Goal: Task Accomplishment & Management: Manage account settings

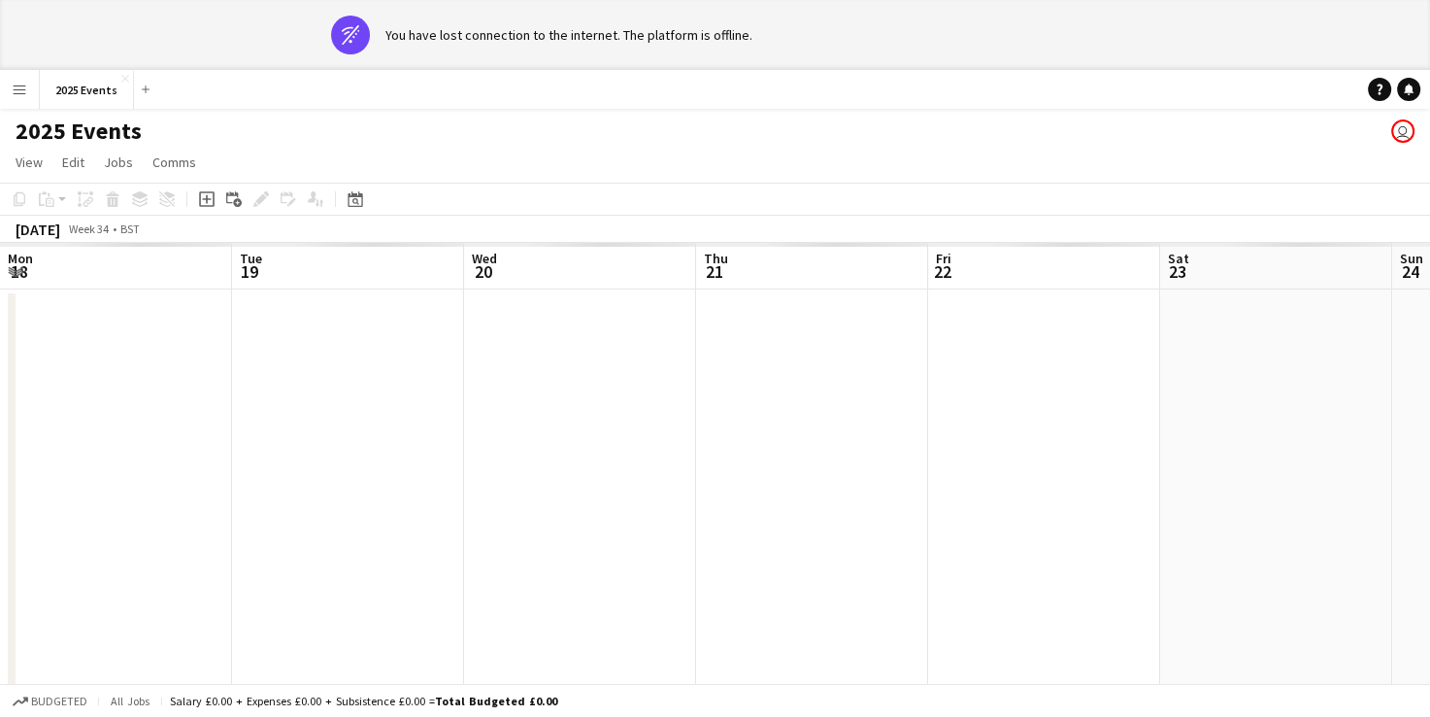
scroll to position [0, 551]
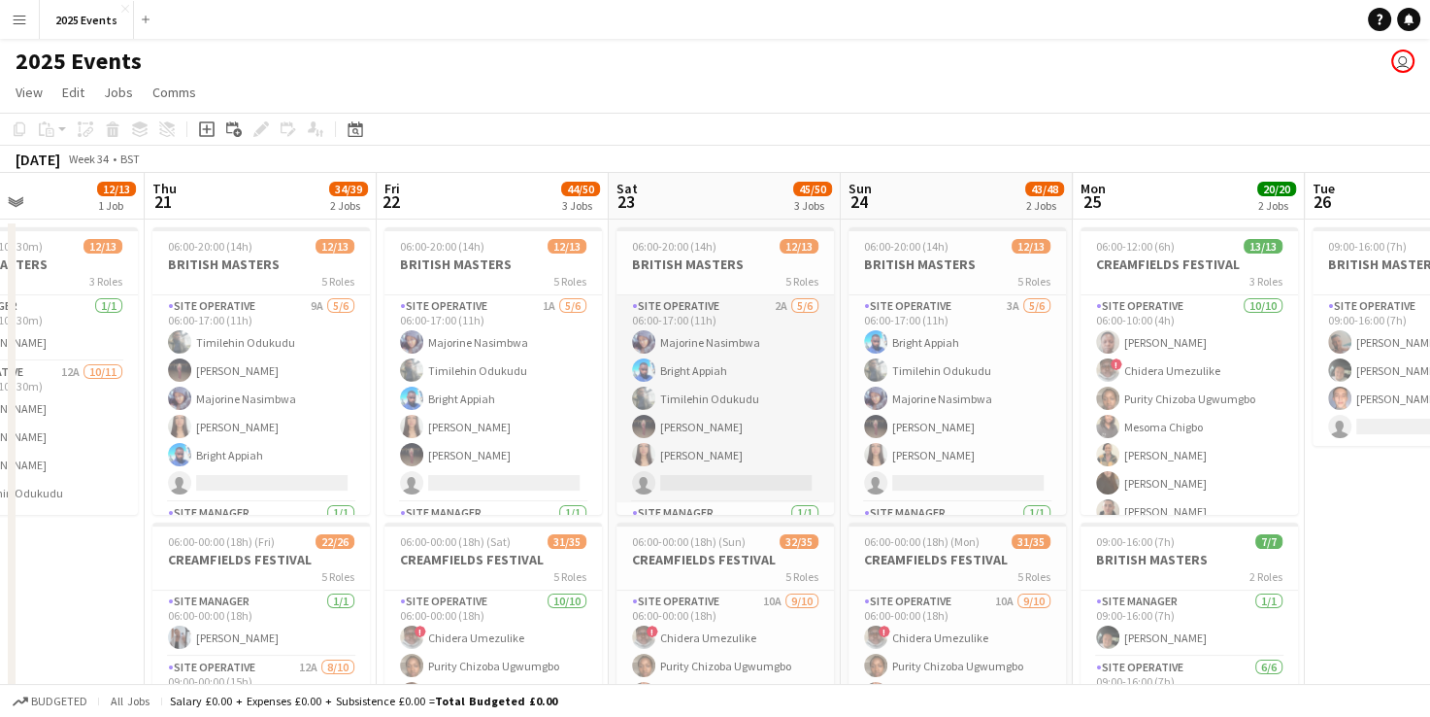
click at [746, 342] on app-card-role "Site Operative 2A 5/6 06:00-17:00 (11h) Majorine Nasimbwa Bright Appiah Timileh…" at bounding box center [725, 398] width 217 height 207
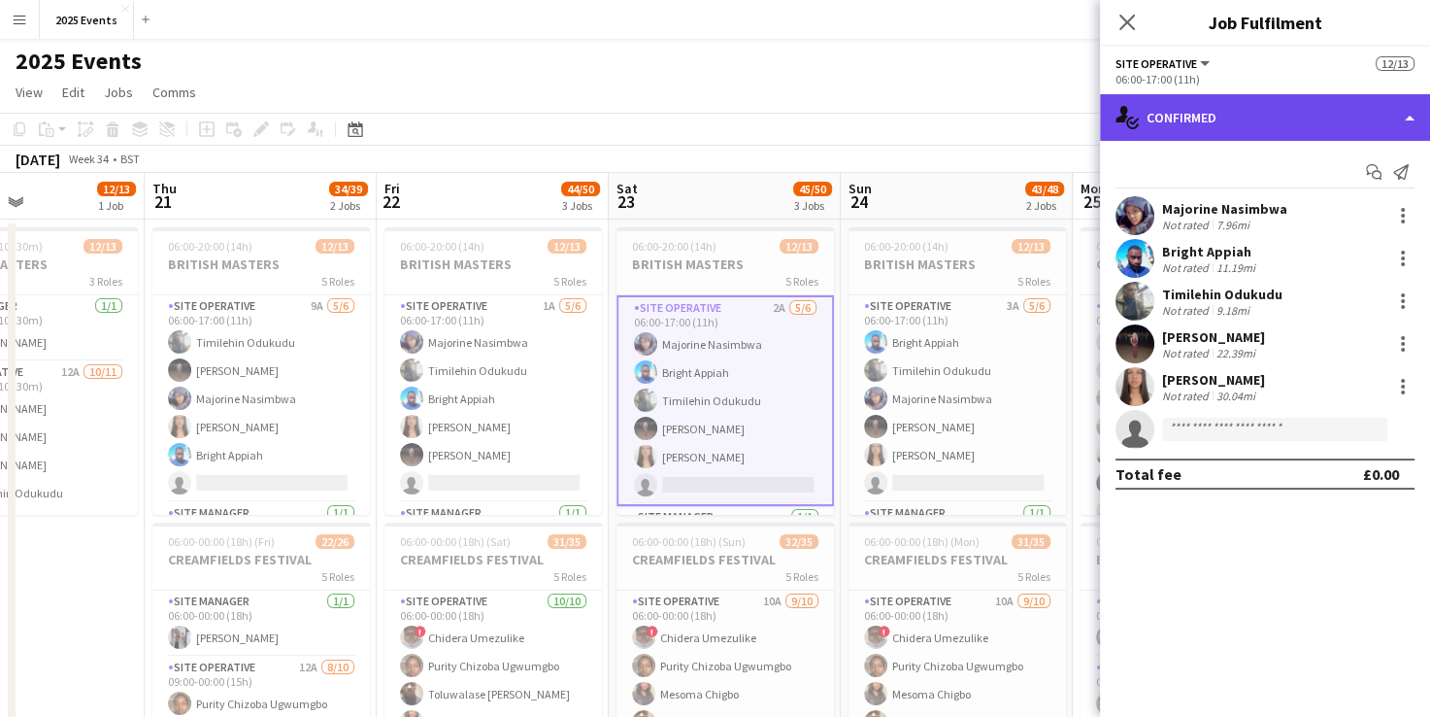
click at [1390, 115] on div "single-neutral-actions-check-2 Confirmed" at bounding box center [1265, 117] width 330 height 47
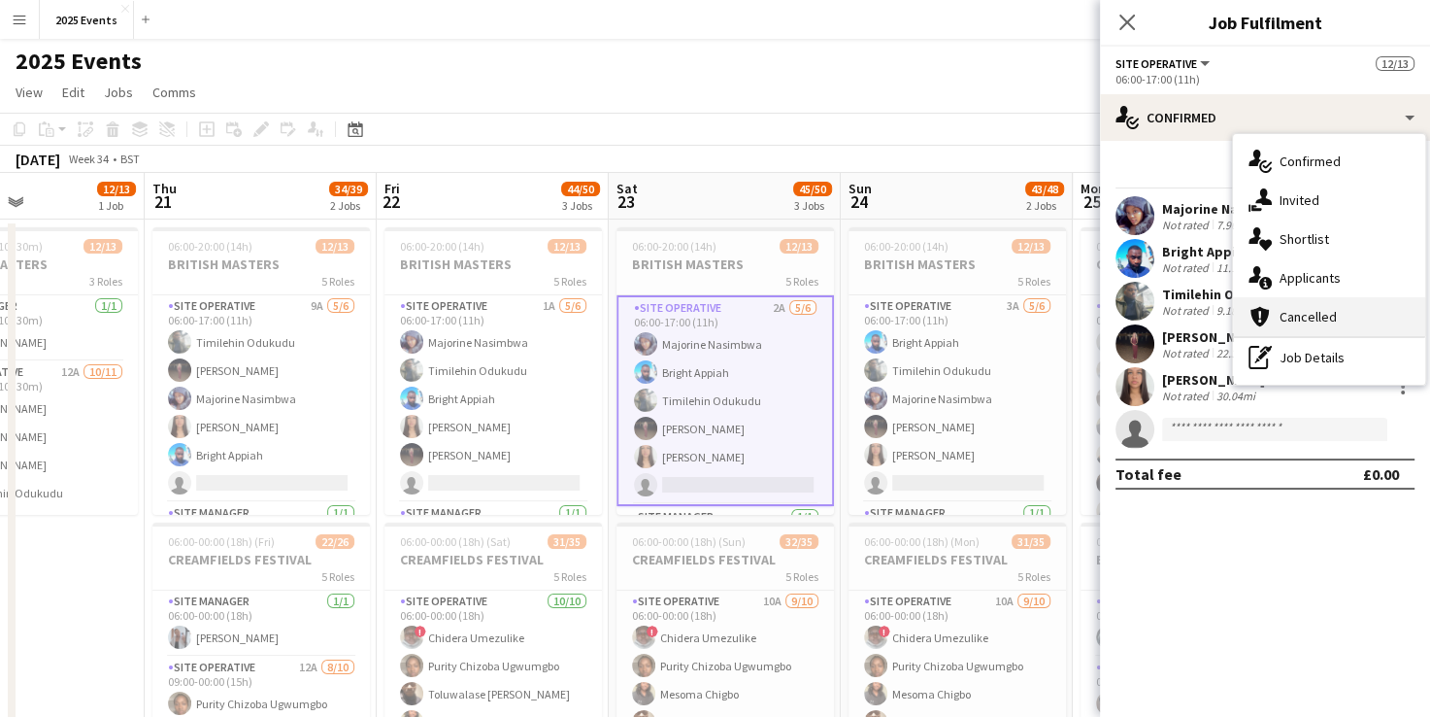
click at [1356, 304] on div "cancellation Cancelled" at bounding box center [1329, 316] width 192 height 39
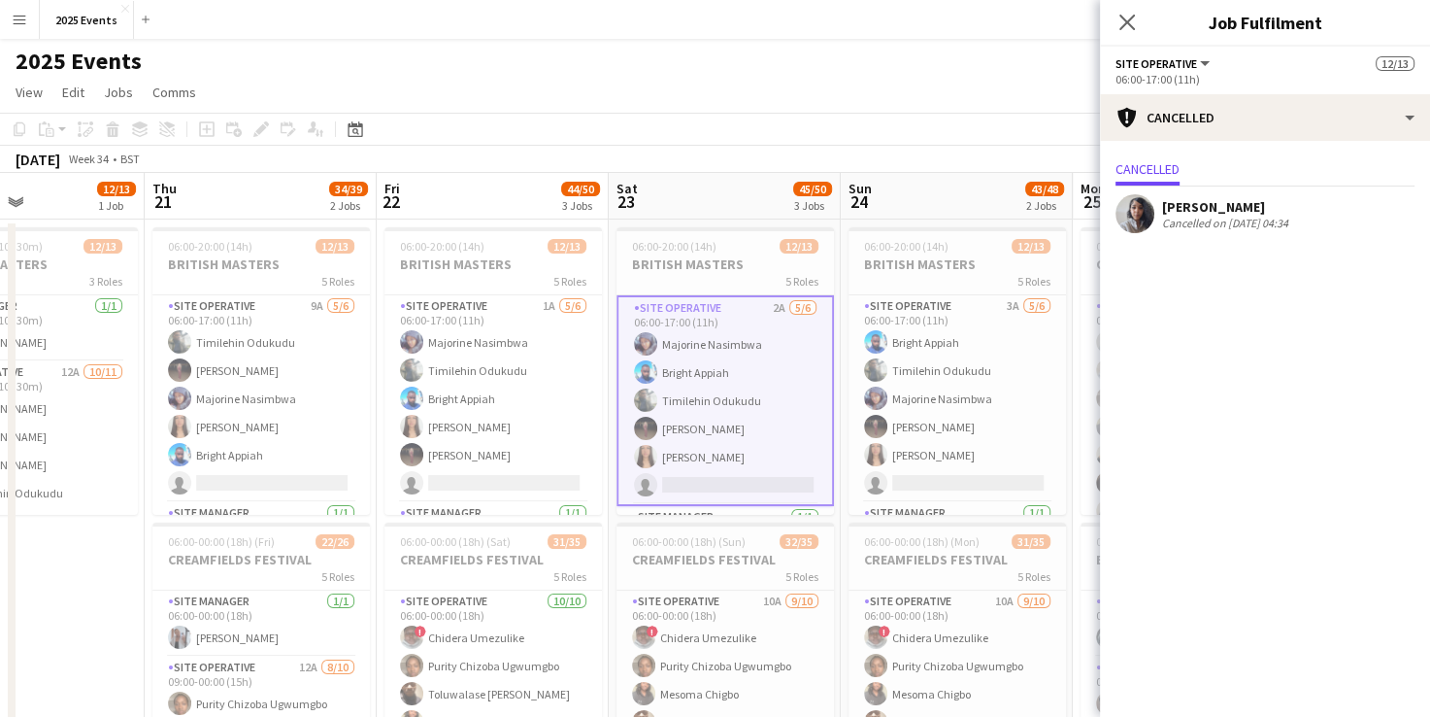
click at [1017, 111] on app-page-menu "View Day view expanded Day view collapsed Month view Date picker Jump to today …" at bounding box center [715, 94] width 1430 height 37
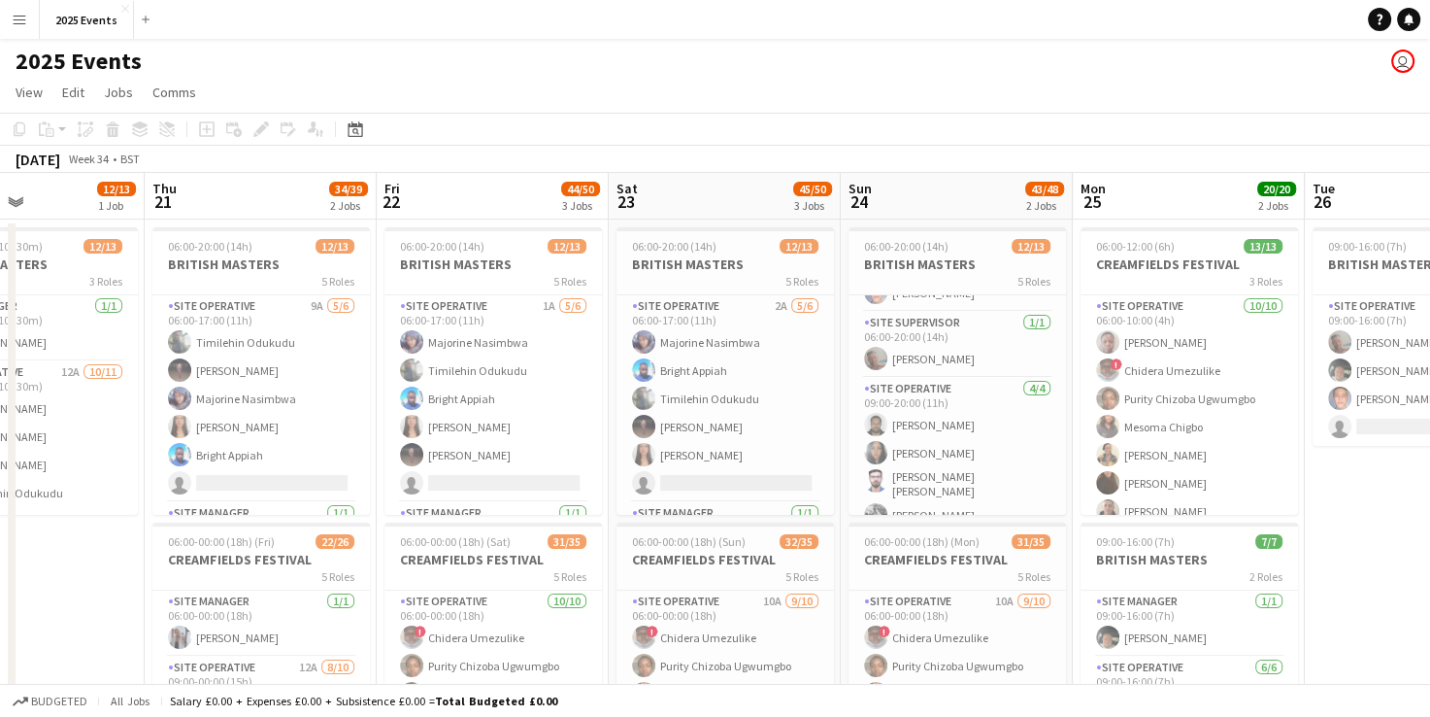
scroll to position [335, 0]
click at [951, 395] on app-card-role "Site Operative 4/4 09:00-20:00 (11h) Harish Dalal Keira Kavanagh Charles Vattak…" at bounding box center [957, 443] width 217 height 156
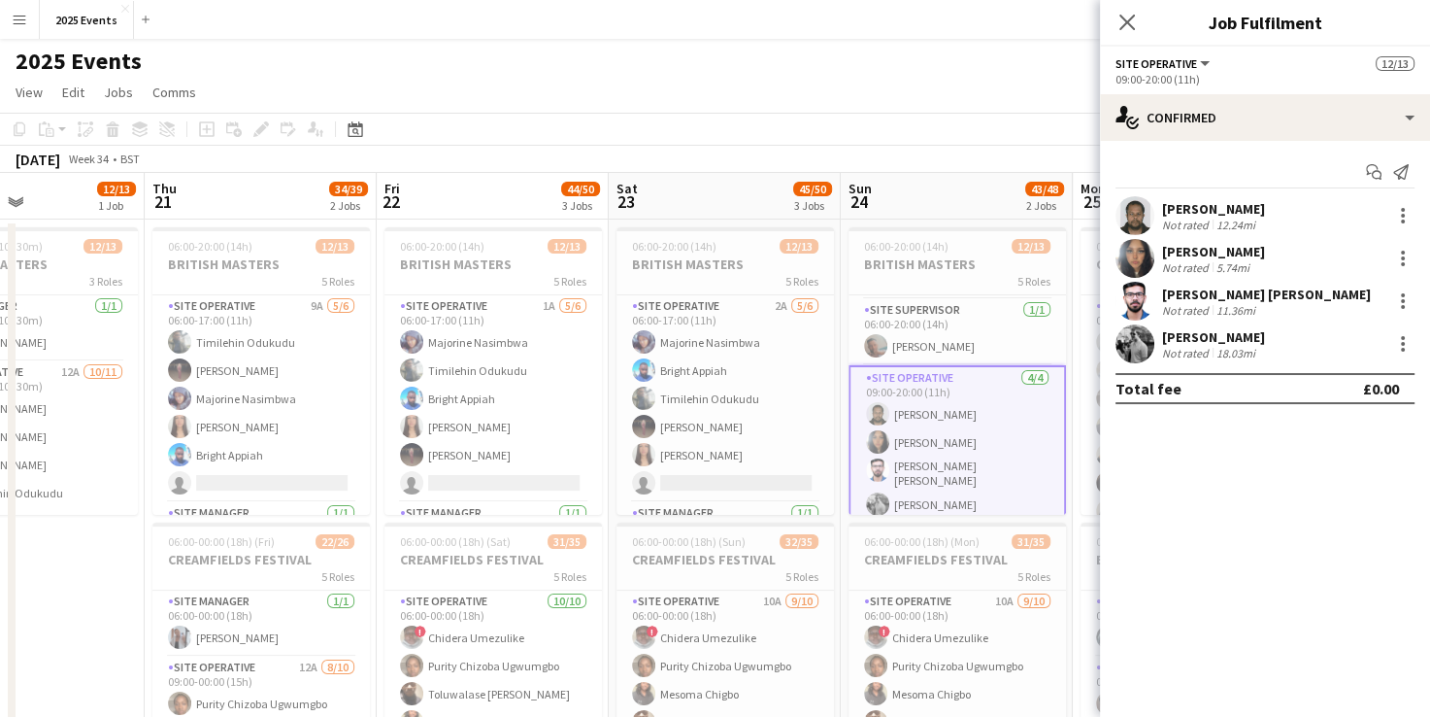
click at [1149, 292] on app-user-avatar at bounding box center [1135, 301] width 39 height 39
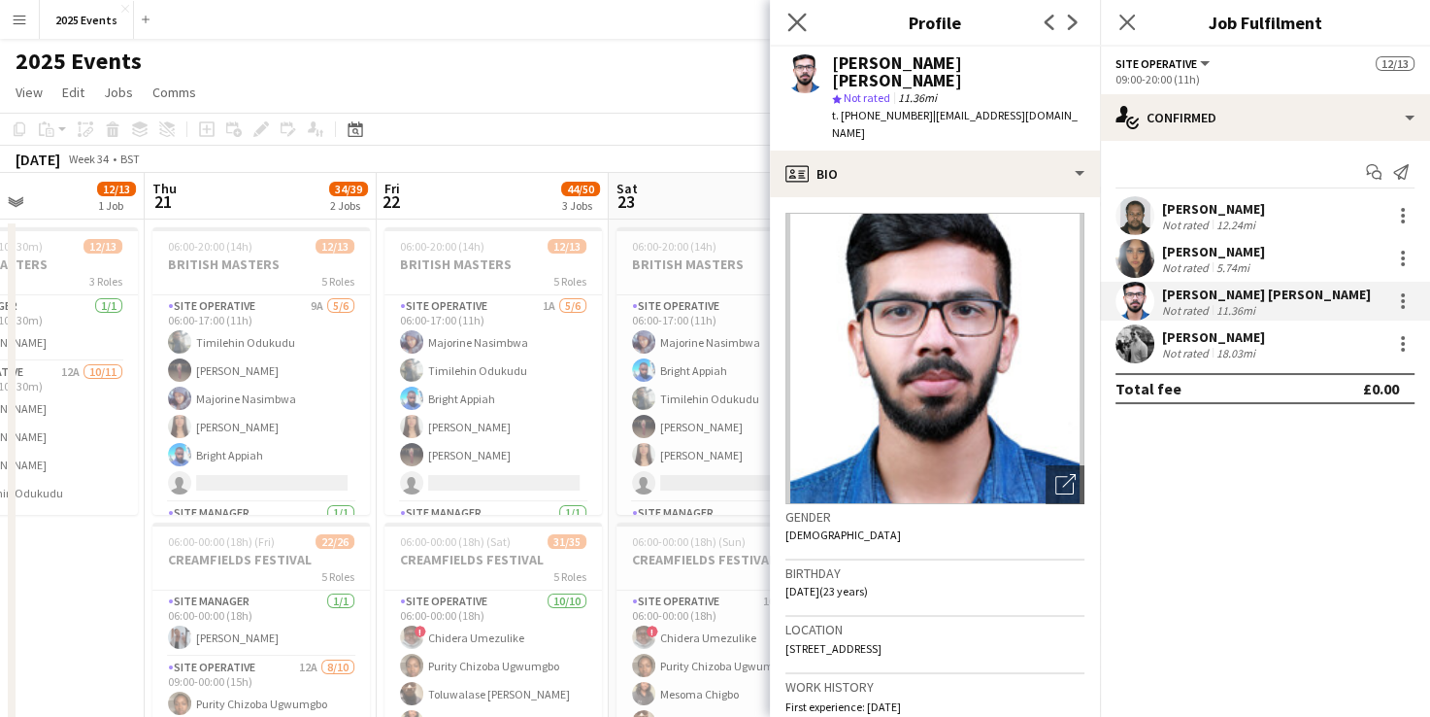
click at [808, 18] on app-icon "Close pop-in" at bounding box center [798, 23] width 28 height 28
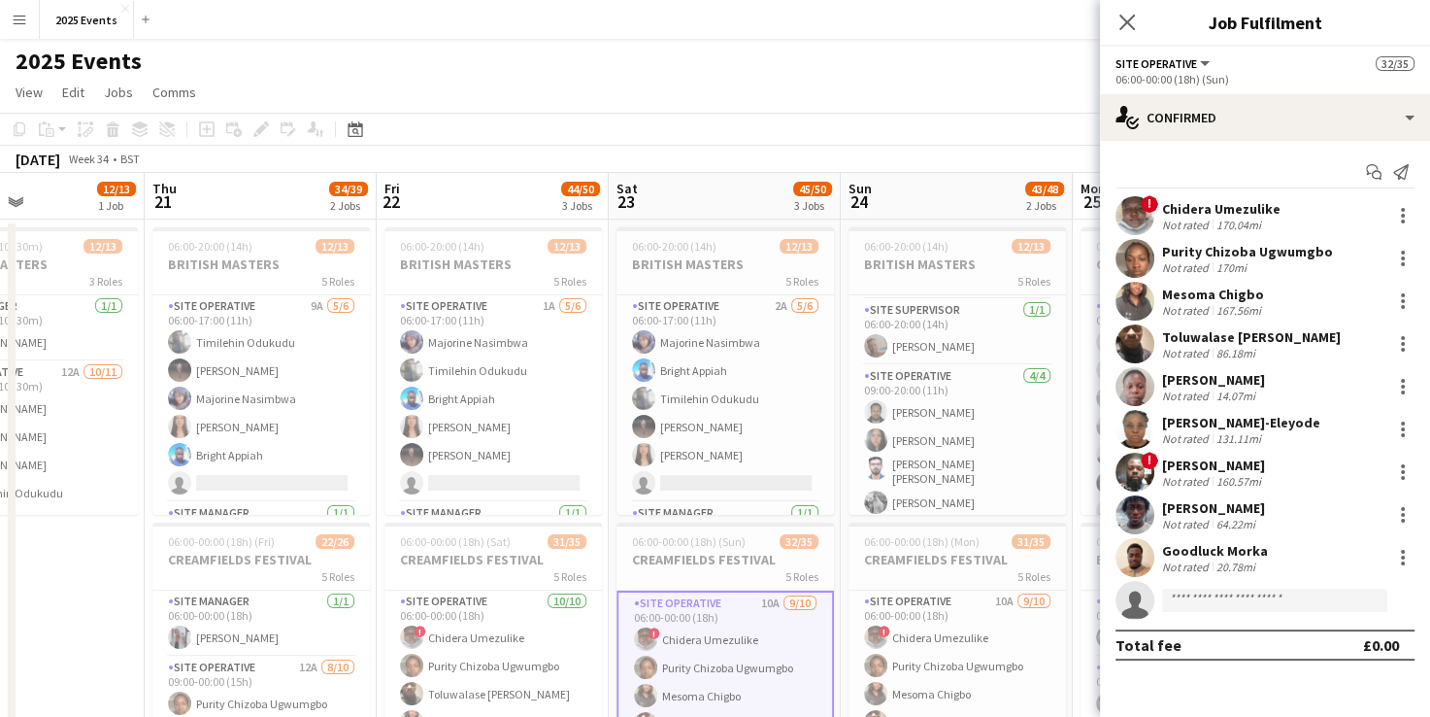
click at [1123, 334] on app-user-avatar at bounding box center [1135, 343] width 39 height 39
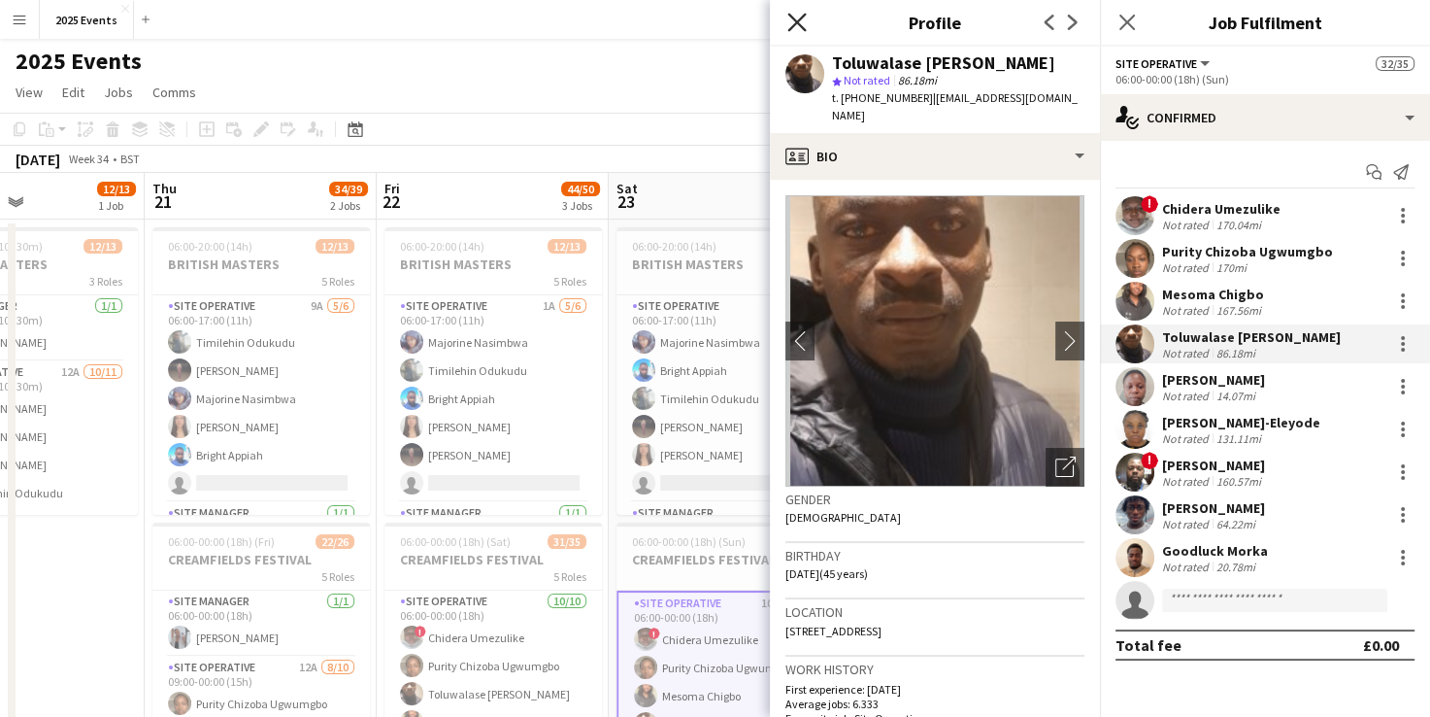
click at [792, 19] on icon "Close pop-in" at bounding box center [796, 22] width 18 height 18
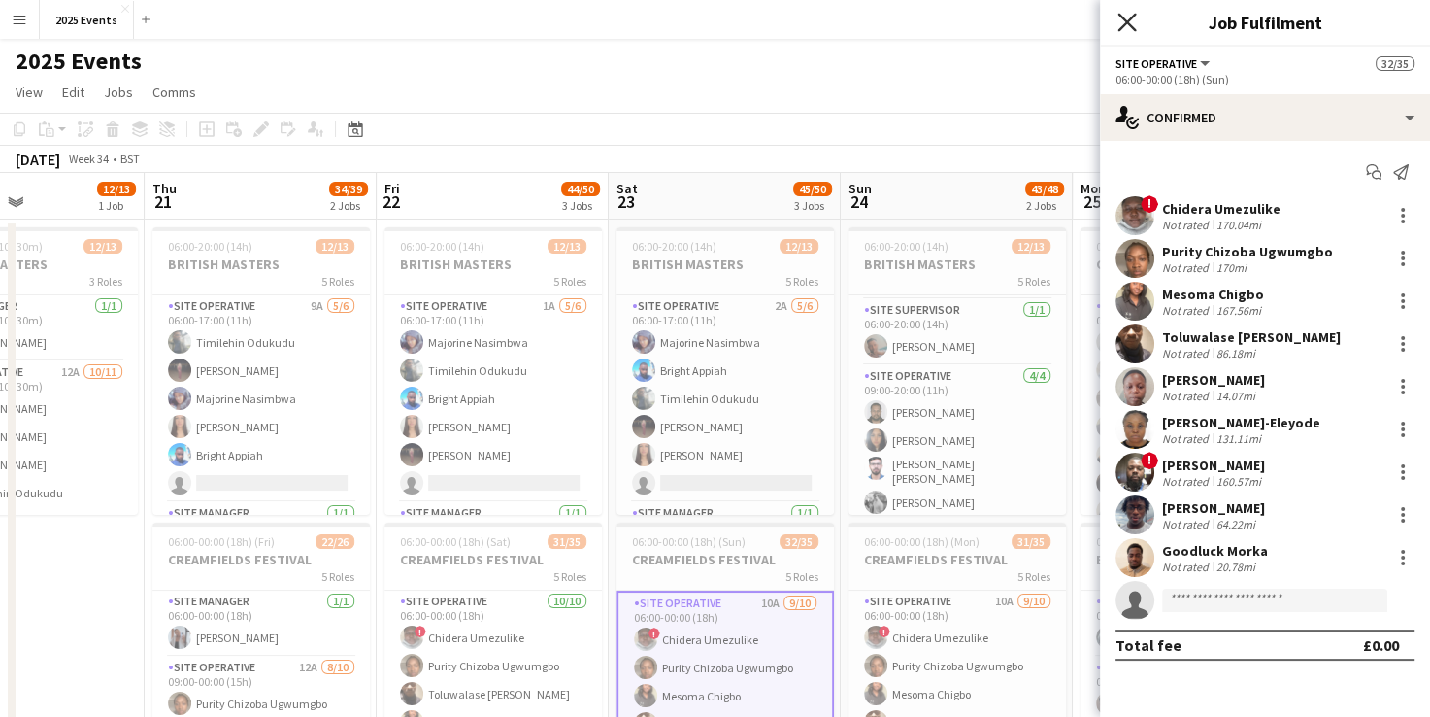
click at [1132, 16] on icon at bounding box center [1126, 22] width 18 height 18
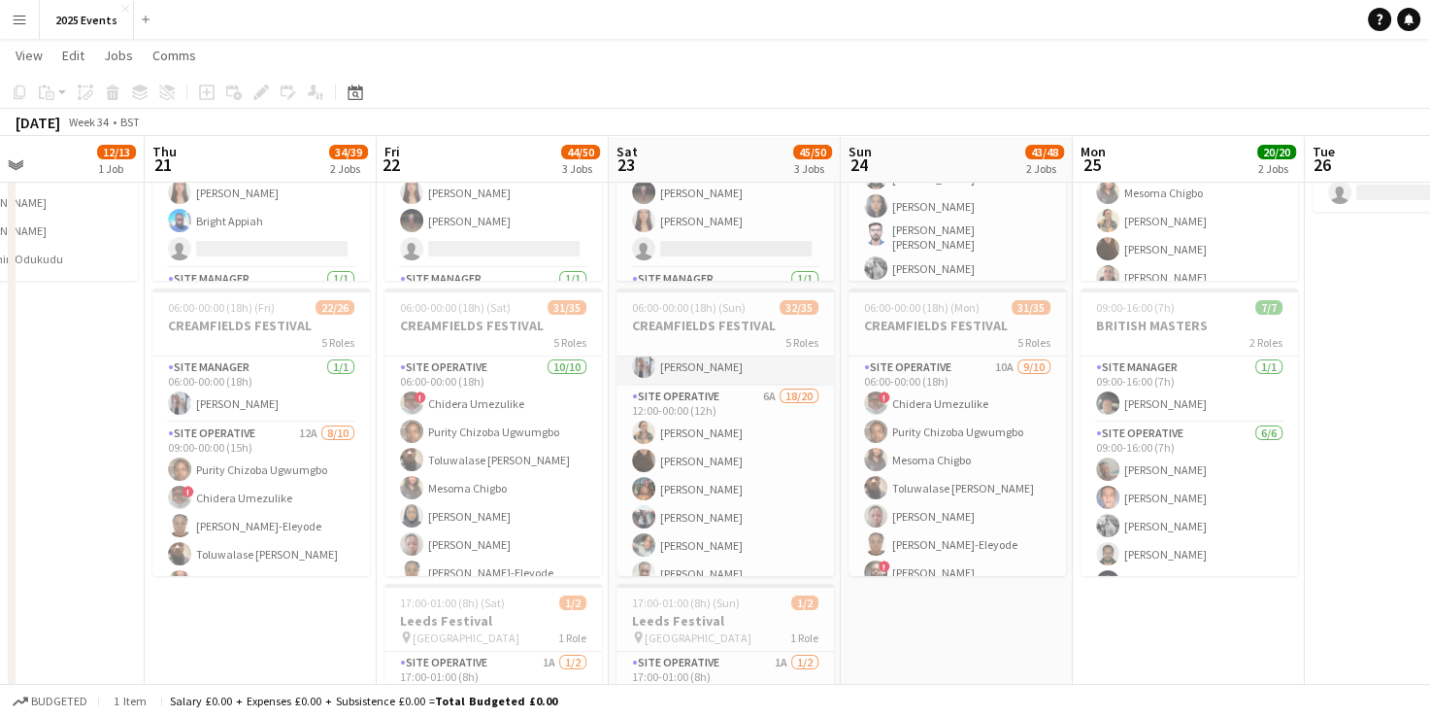
scroll to position [565, 0]
click at [717, 491] on app-card-role "Site Operative 6A 18/20 12:00-00:00 (12h) Grace Peter Veronika Plhalova Chloe R…" at bounding box center [725, 578] width 217 height 607
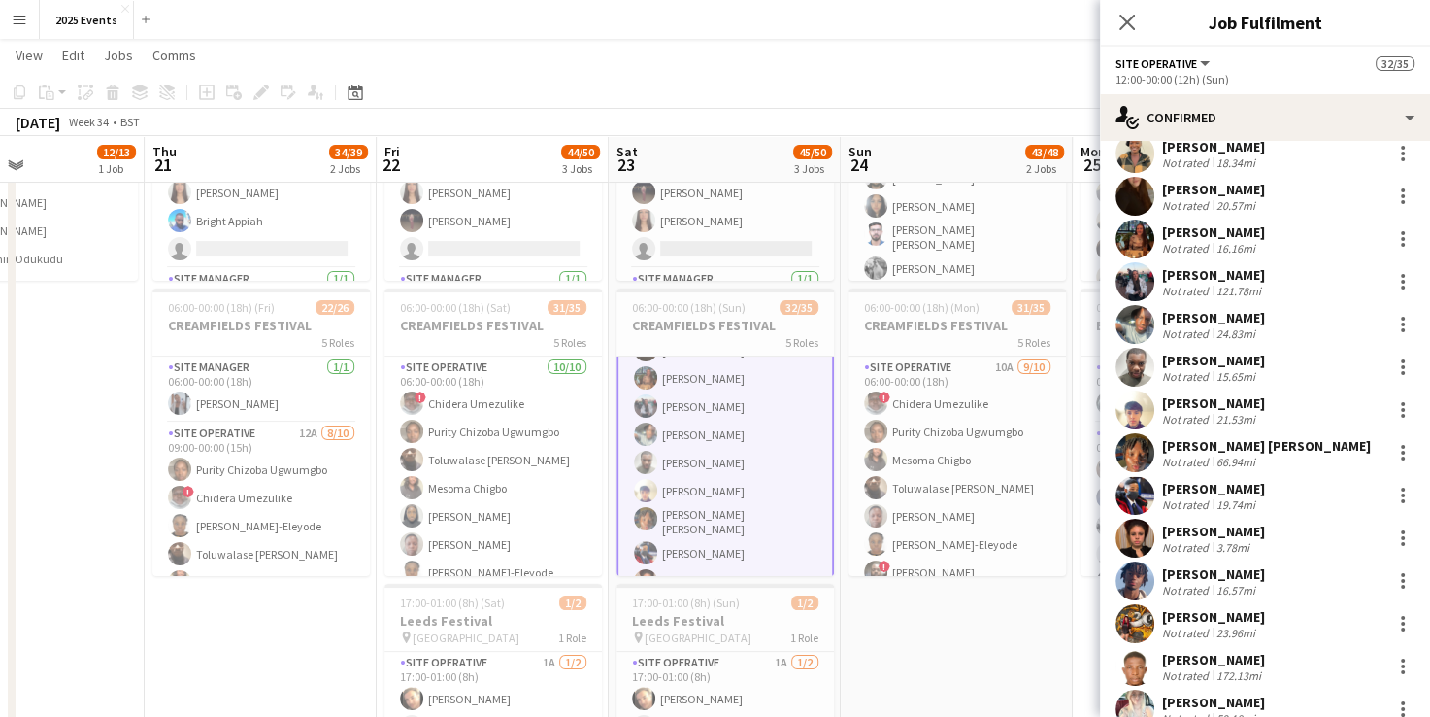
scroll to position [62, 0]
click at [1132, 191] on app-user-avatar at bounding box center [1135, 196] width 39 height 39
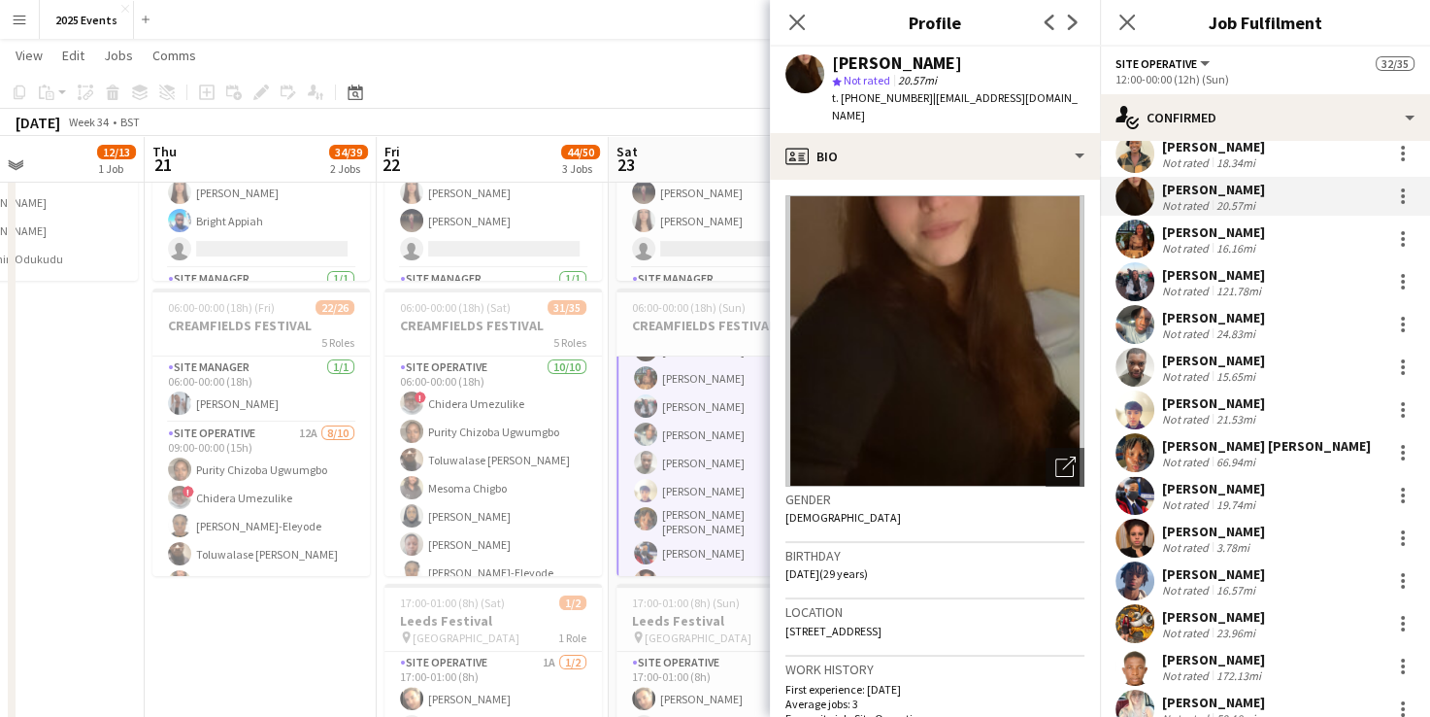
click at [1132, 191] on app-user-avatar at bounding box center [1135, 196] width 39 height 39
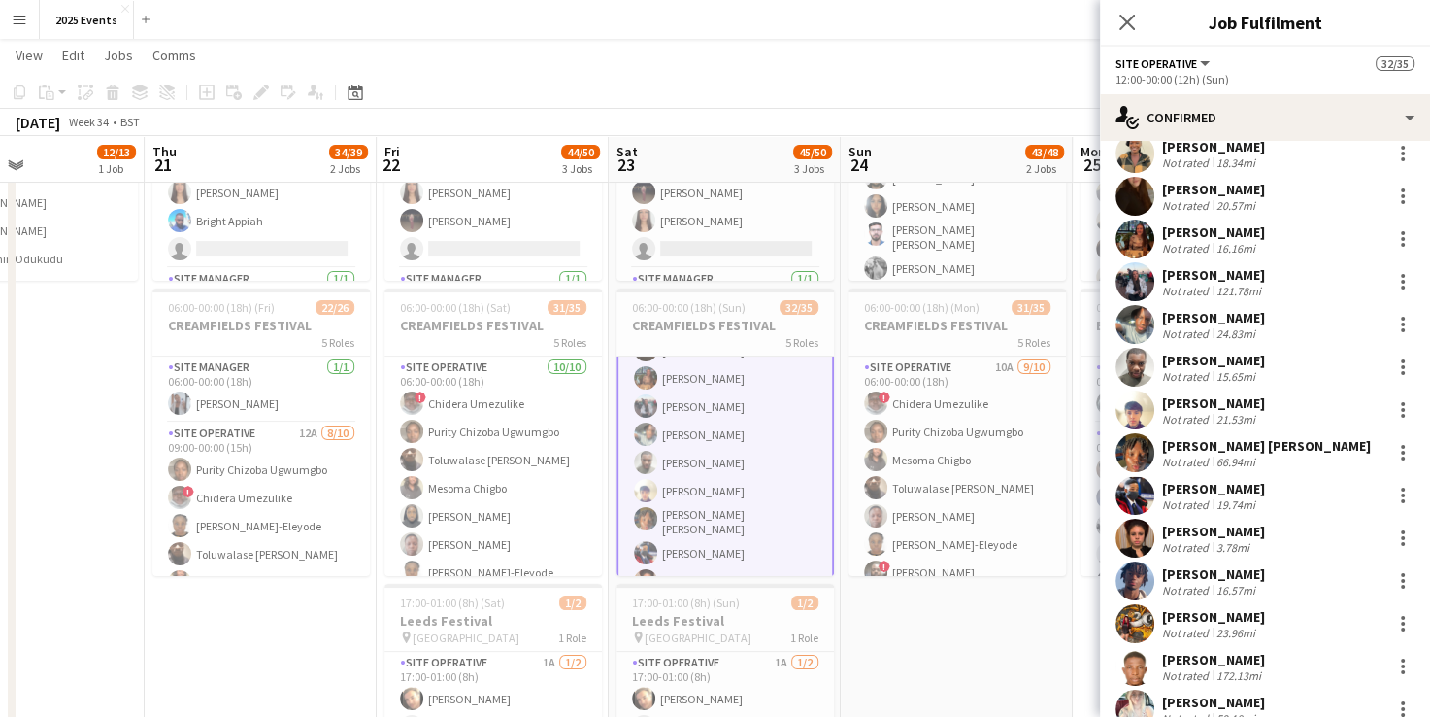
click at [1126, 190] on app-user-avatar at bounding box center [1135, 196] width 39 height 39
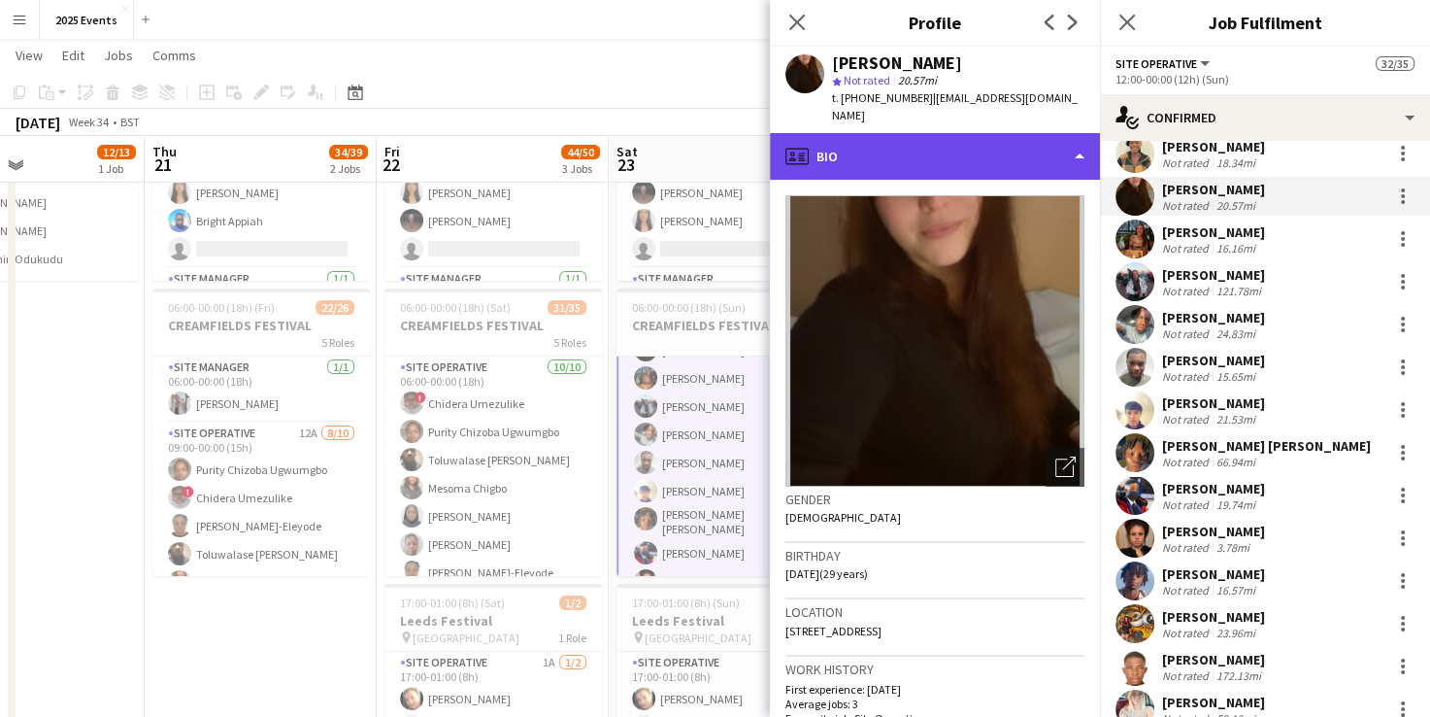
click at [1035, 140] on div "profile Bio" at bounding box center [935, 156] width 330 height 47
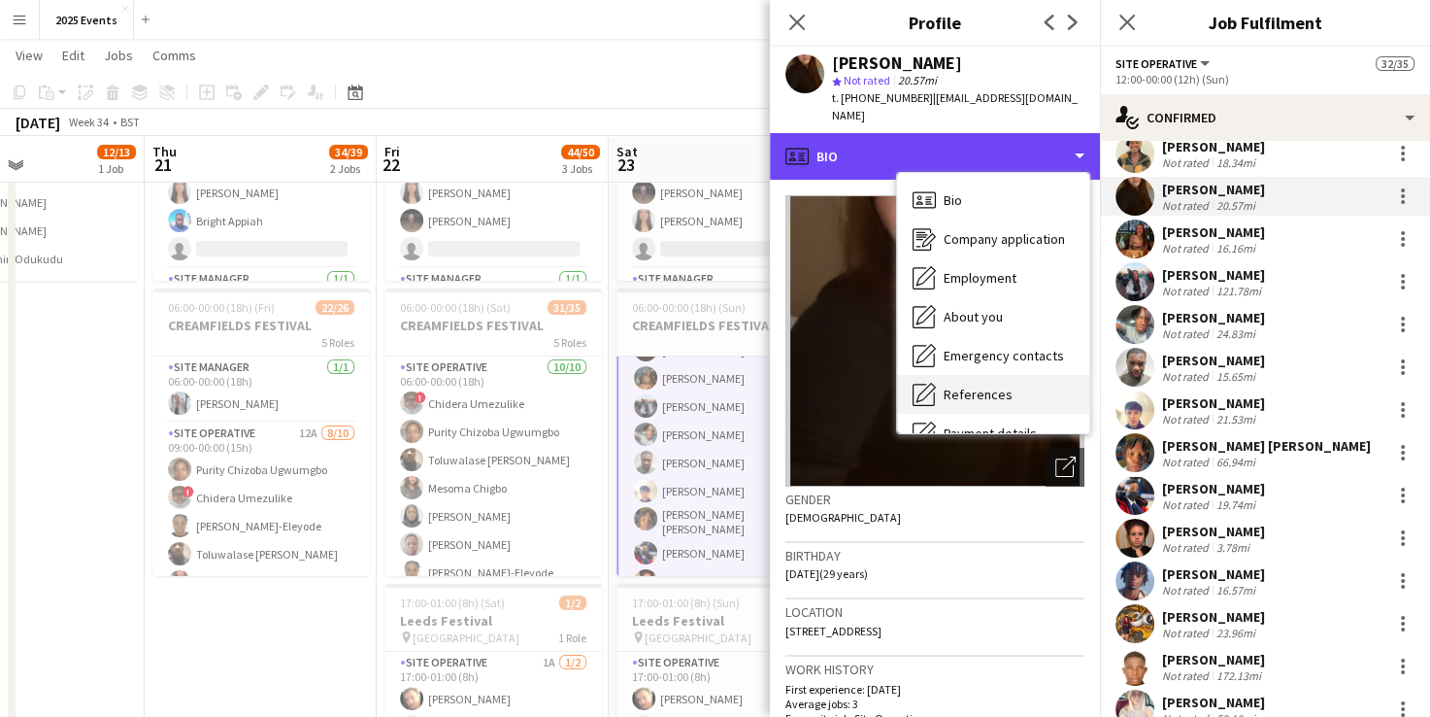
scroll to position [144, 0]
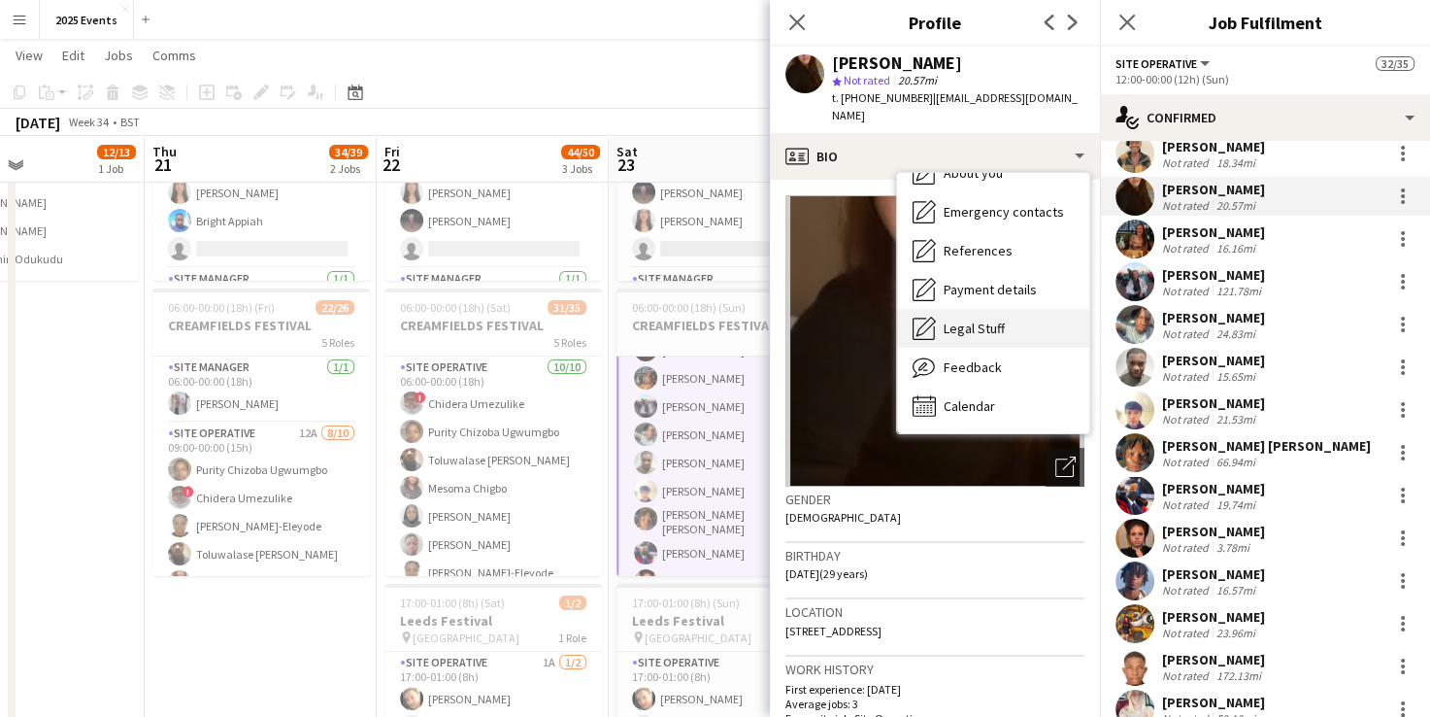
click at [985, 319] on span "Legal Stuff" at bounding box center [974, 327] width 61 height 17
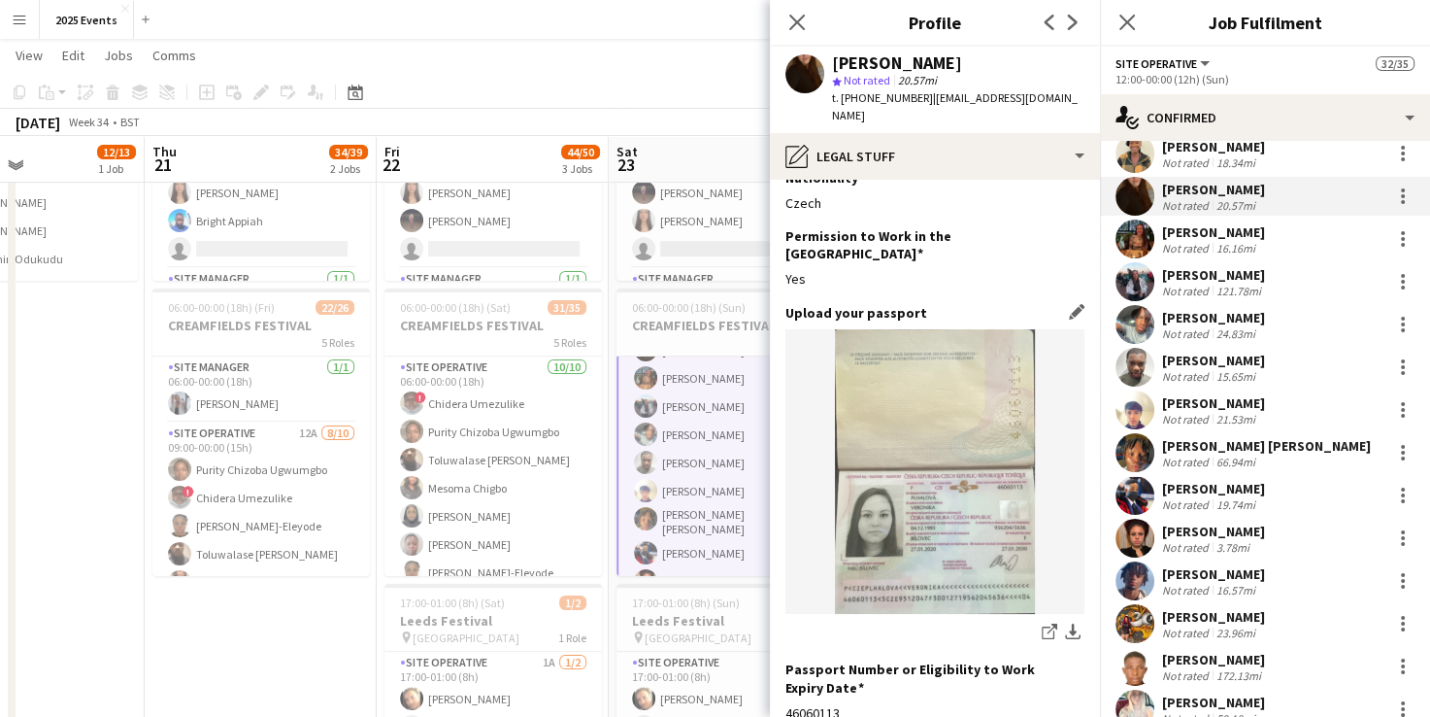
scroll to position [25, 0]
click at [808, 20] on app-icon "Close pop-in" at bounding box center [798, 23] width 28 height 28
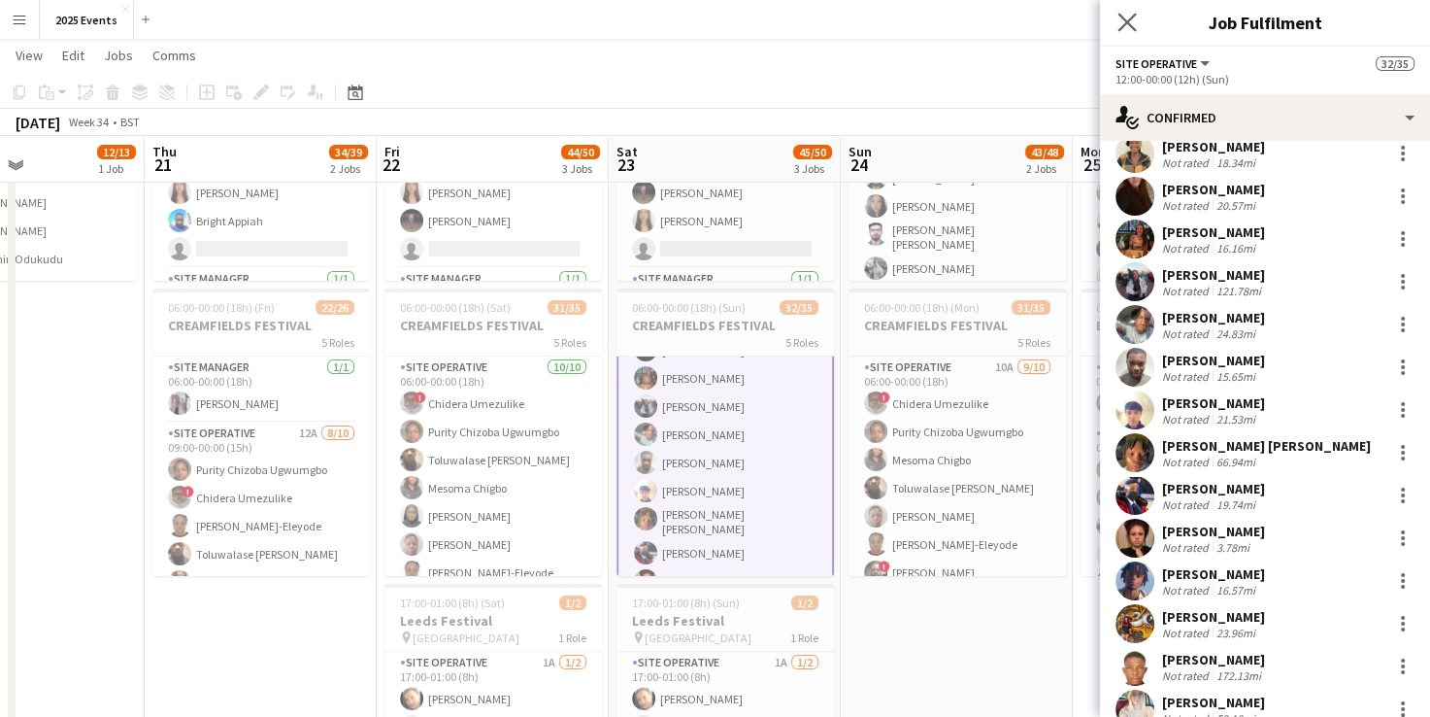
click at [1138, 15] on app-icon "Close pop-in" at bounding box center [1128, 23] width 28 height 28
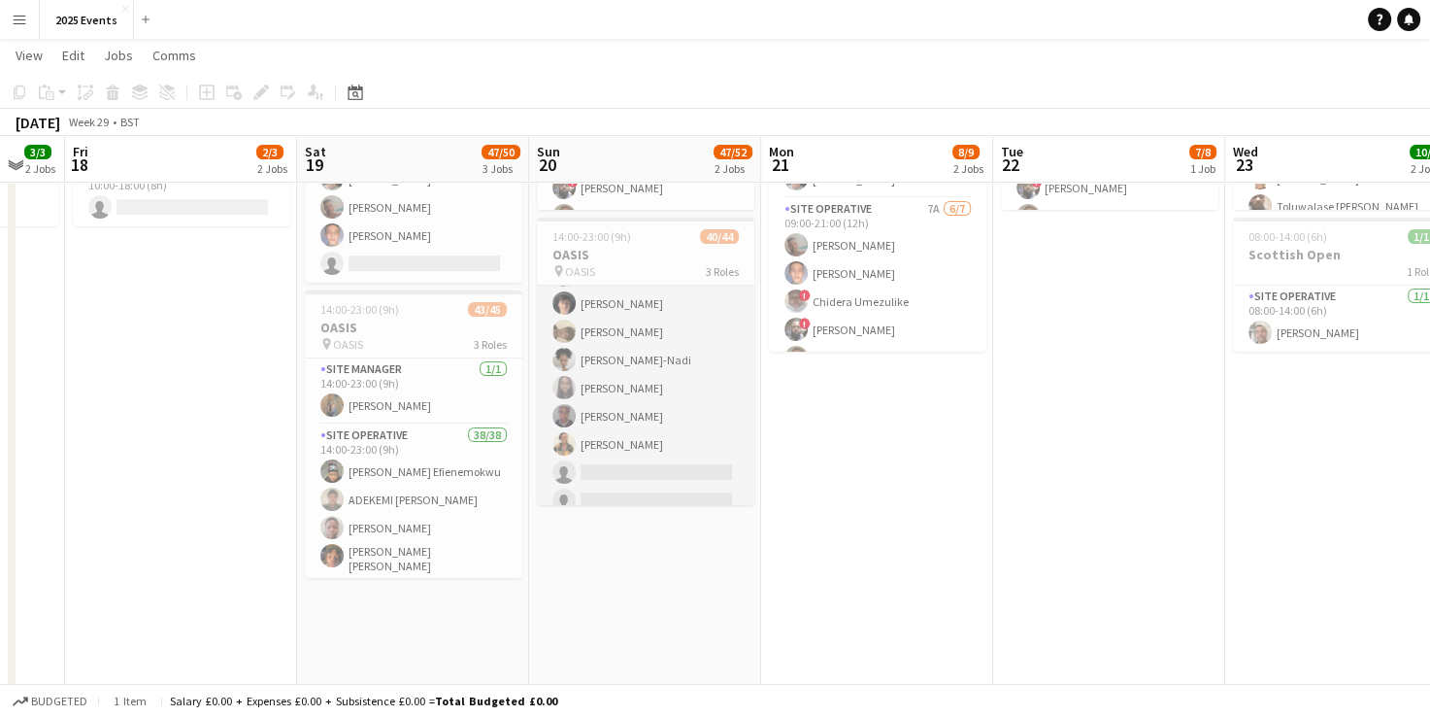
scroll to position [897, 0]
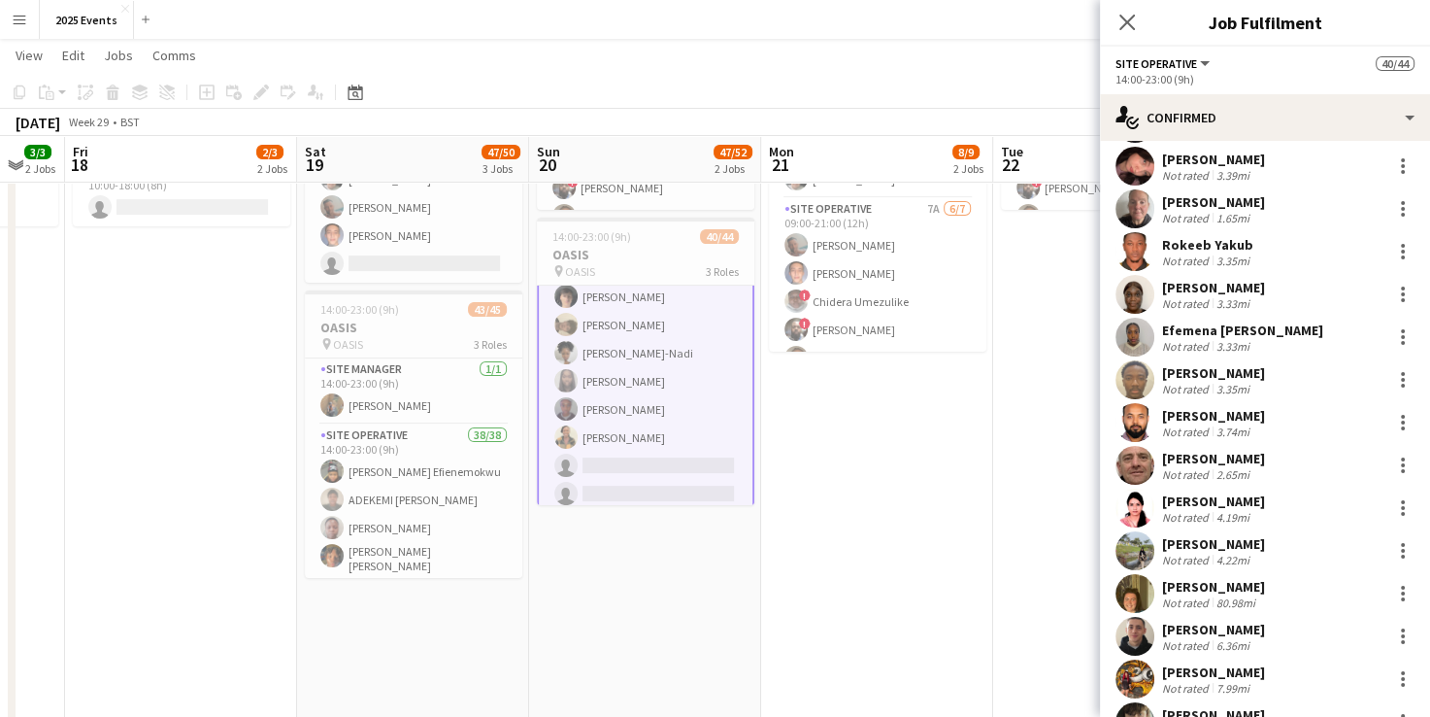
scroll to position [800, 0]
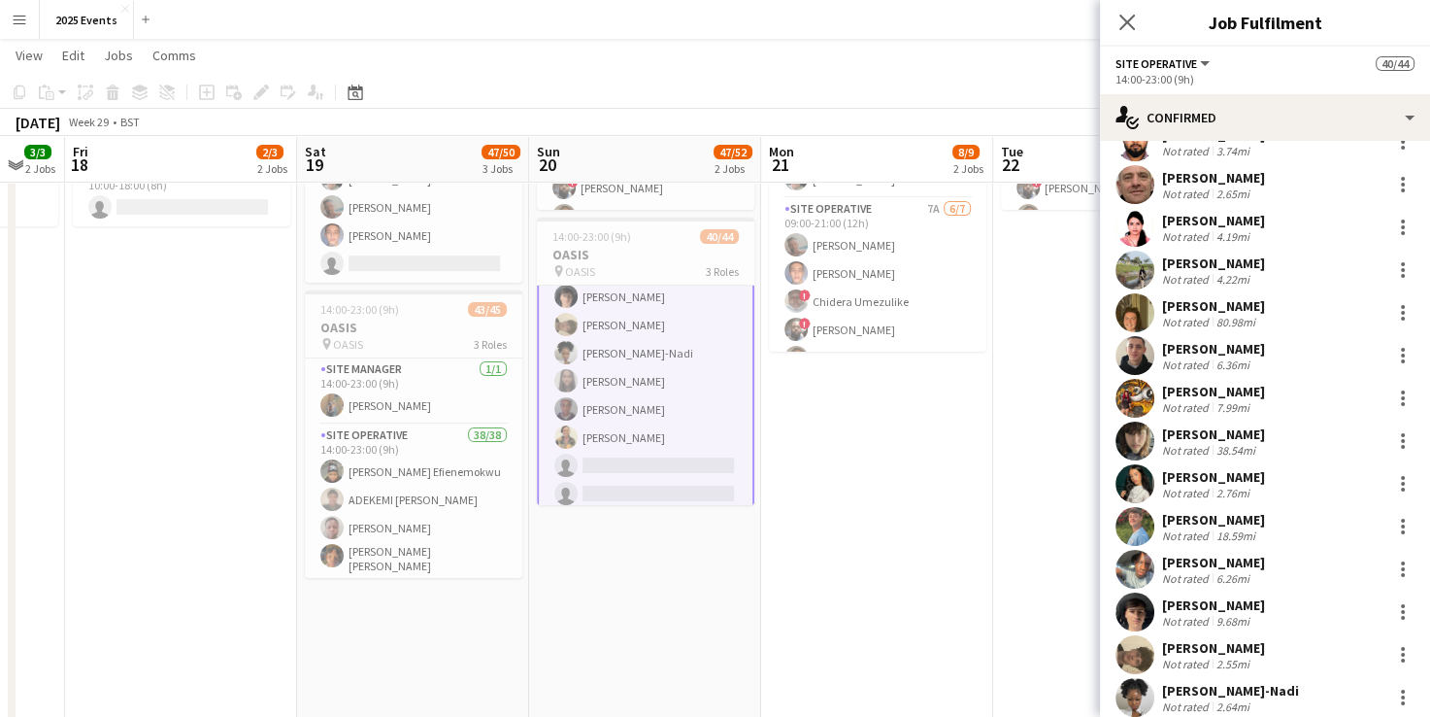
click at [1134, 697] on app-user-avatar at bounding box center [1135, 697] width 39 height 39
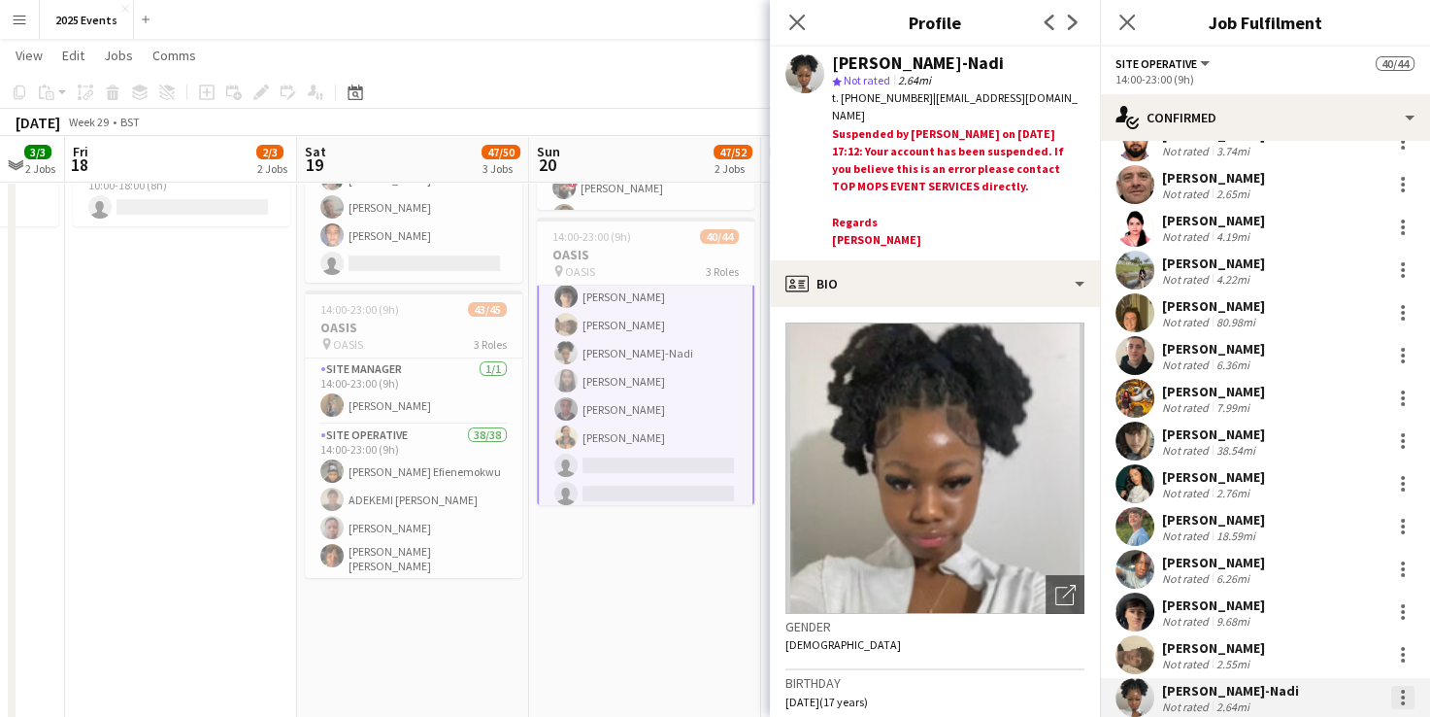
click at [1401, 702] on div at bounding box center [1403, 703] width 4 height 4
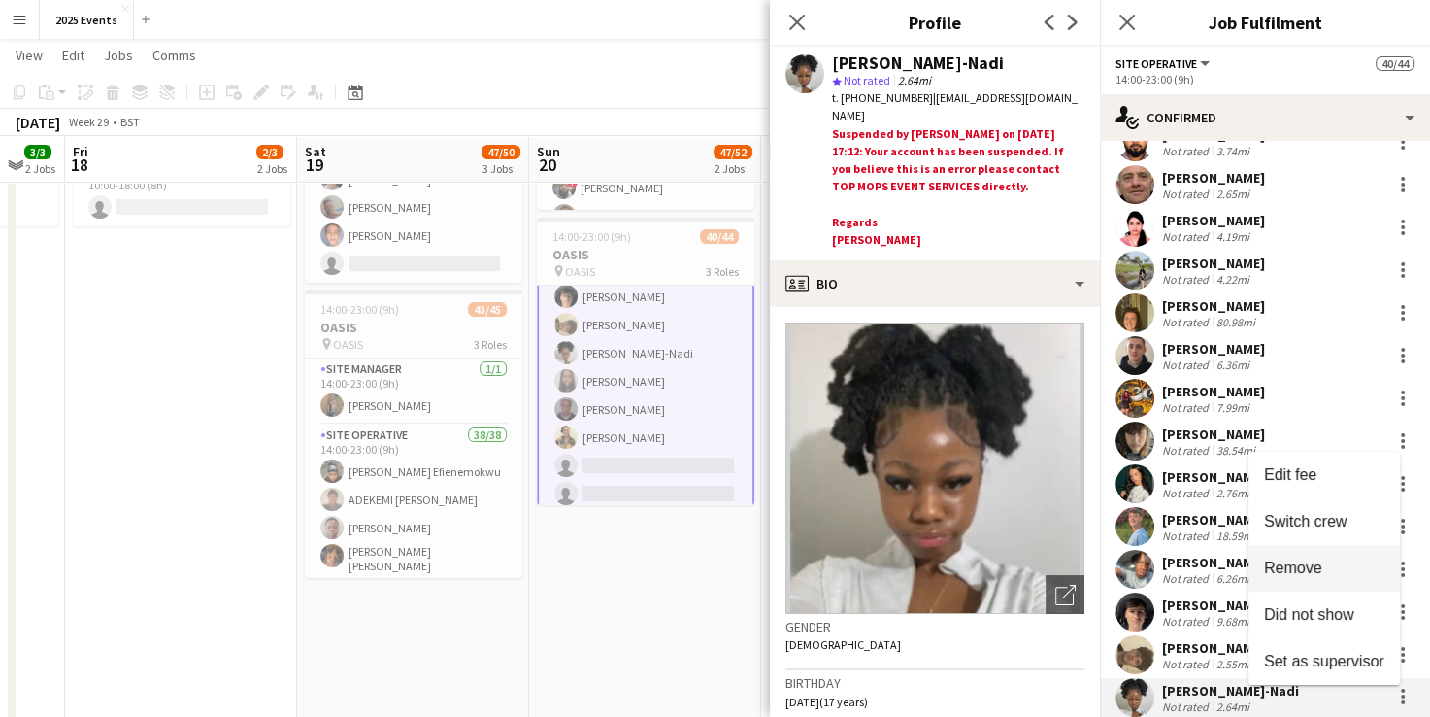
click at [1314, 574] on span "Remove" at bounding box center [1293, 567] width 58 height 17
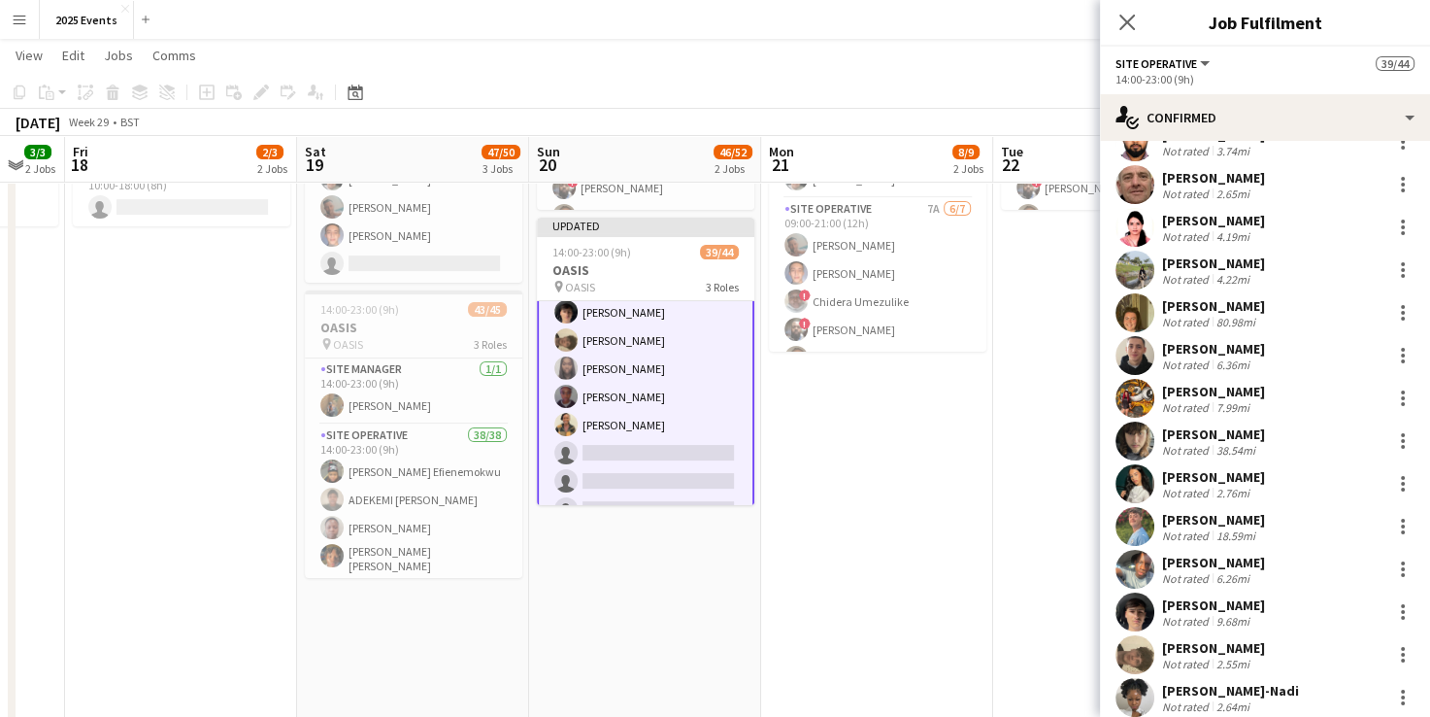
click at [872, 512] on app-date-cell "08:00-14:00 (6h) 1/1 Scottish Open 1 Role Site Operative 1/1 08:00-14:00 (6h) S…" at bounding box center [877, 377] width 232 height 924
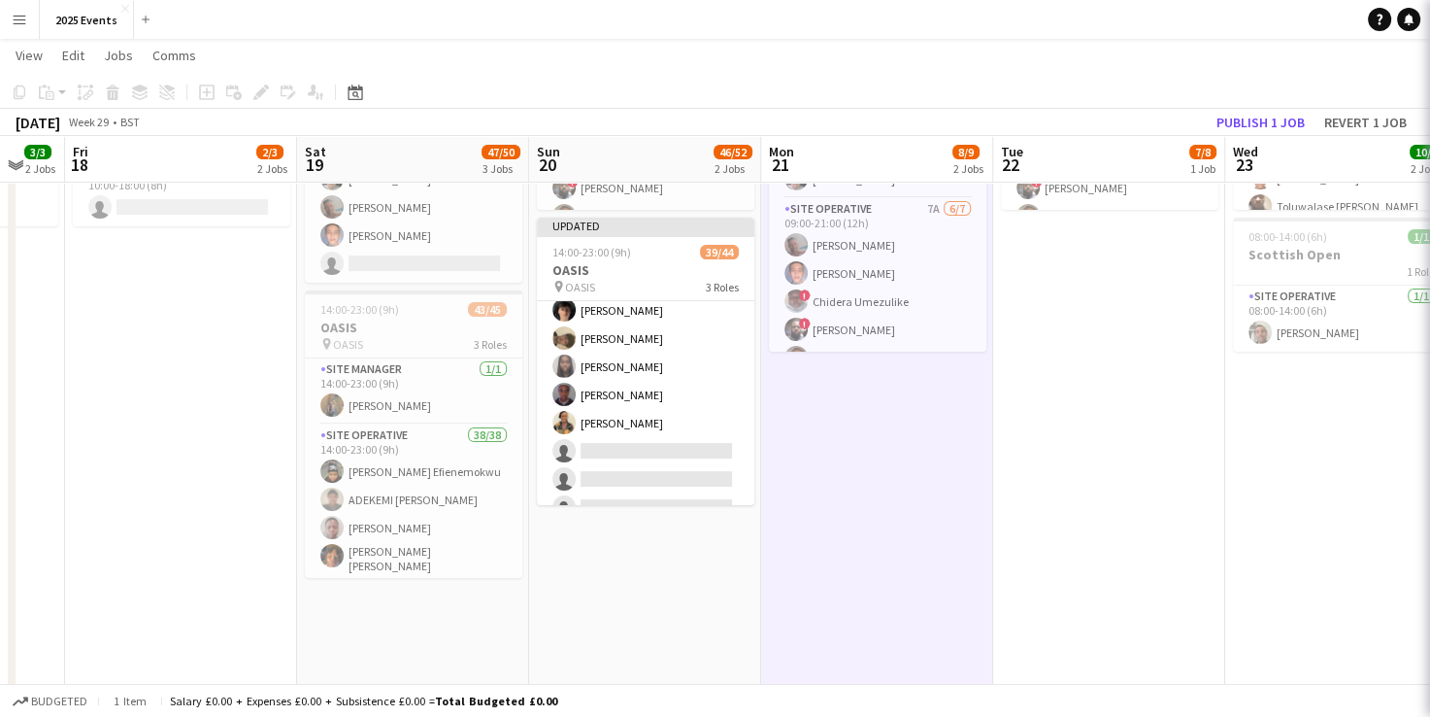
scroll to position [897, 0]
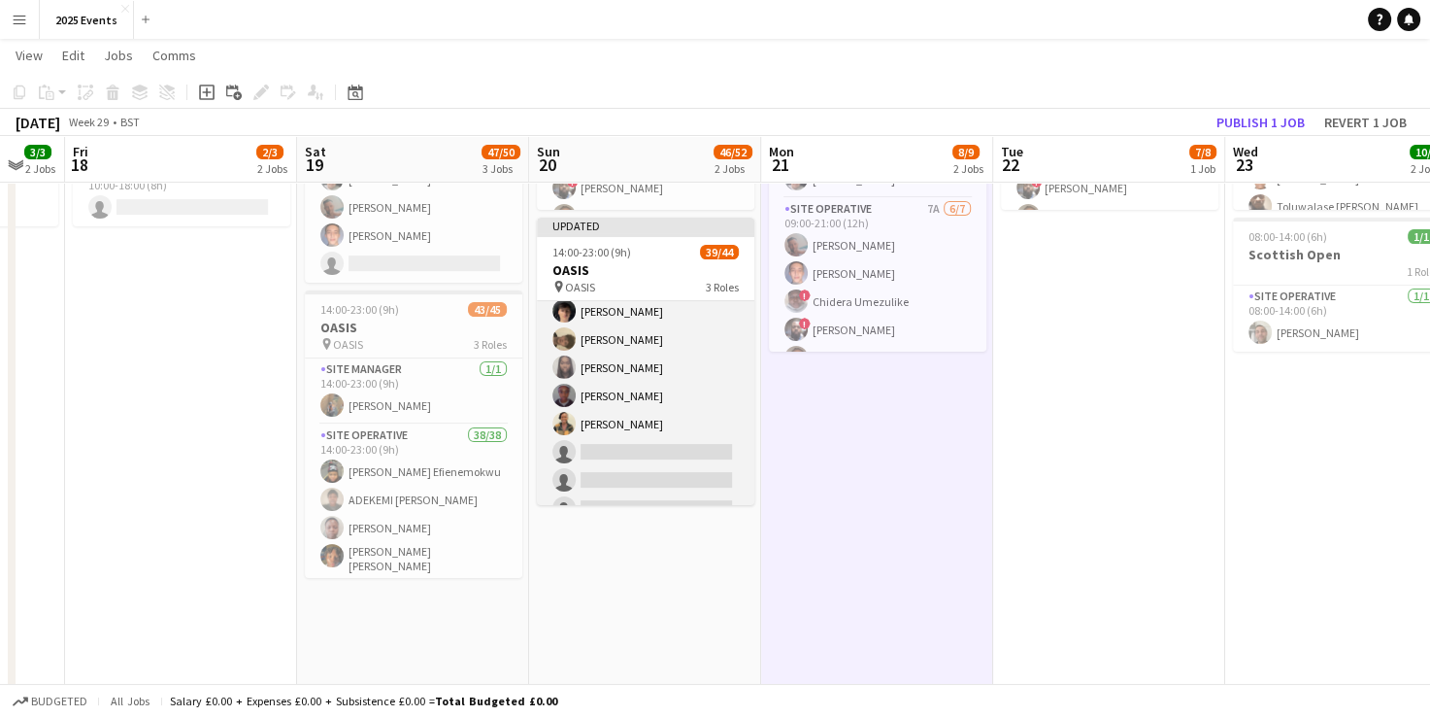
click at [596, 372] on app-card-role "Site Operative 11A 33/37 14:00-23:00 (9h) Ijeoma Efienemokwu Abigail Ayorinde S…" at bounding box center [645, 12] width 217 height 1085
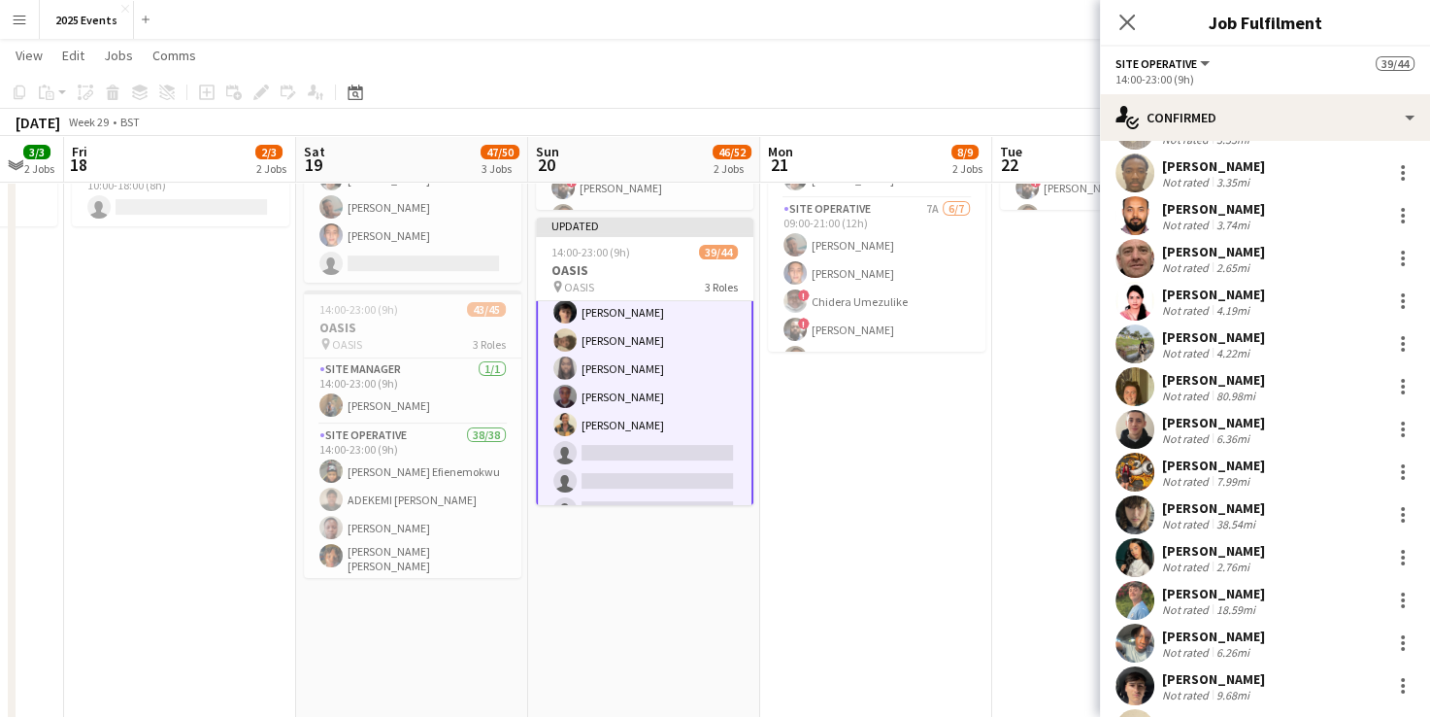
scroll to position [1041, 0]
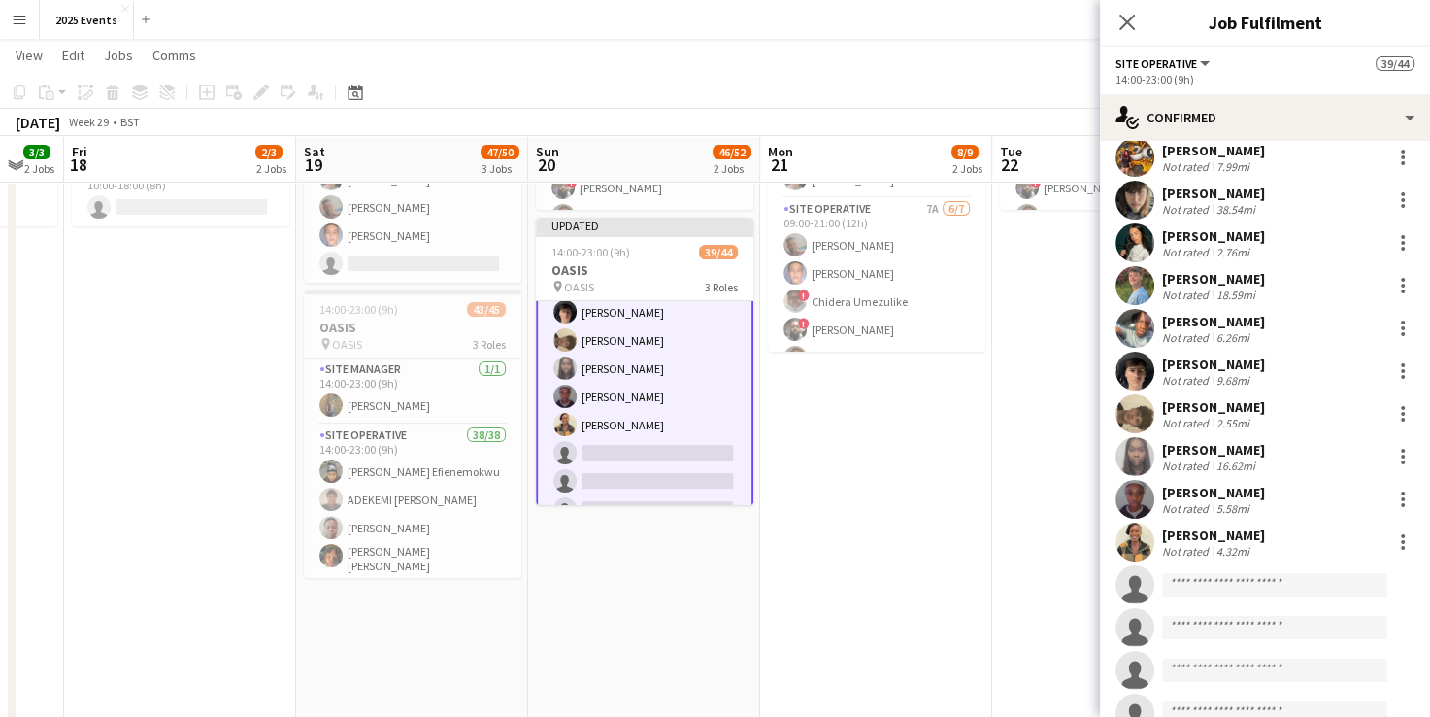
click at [1138, 492] on app-user-avatar at bounding box center [1135, 499] width 39 height 39
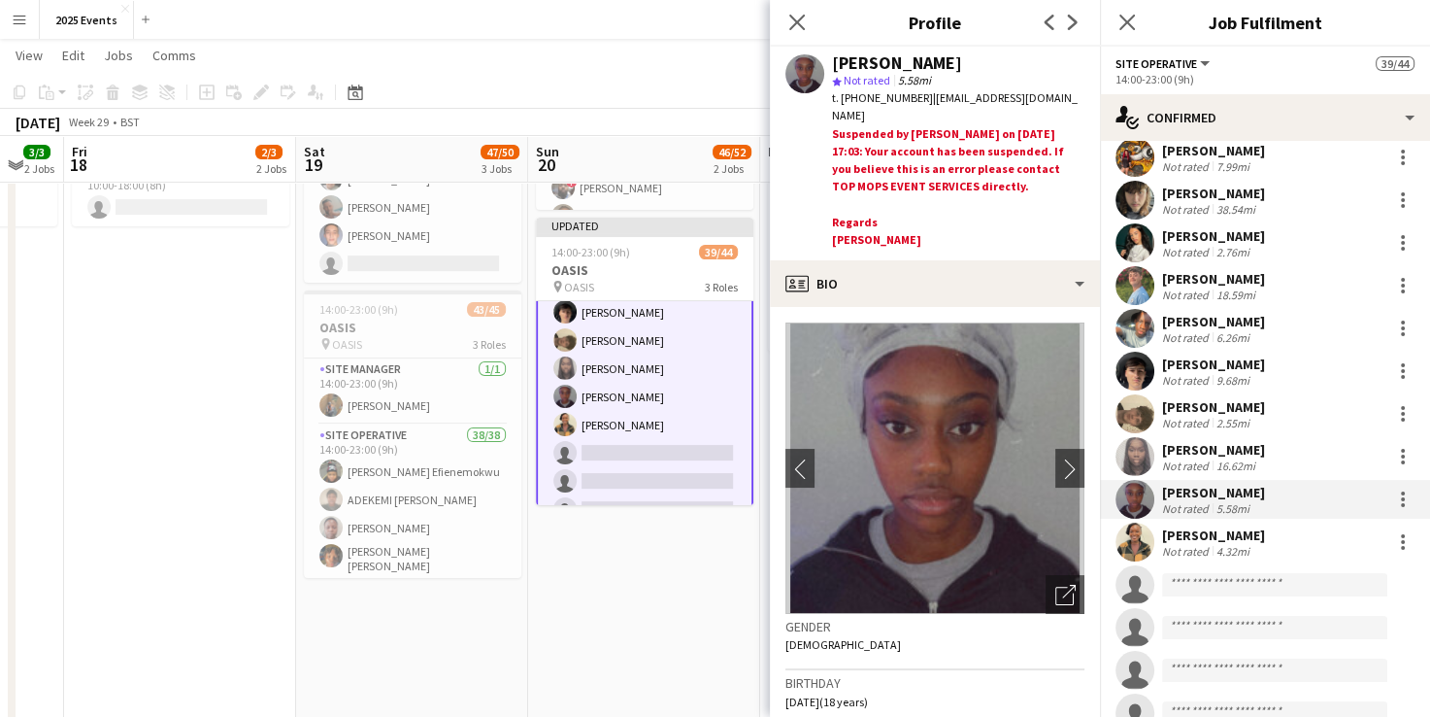
click at [1135, 449] on app-user-avatar at bounding box center [1135, 456] width 39 height 39
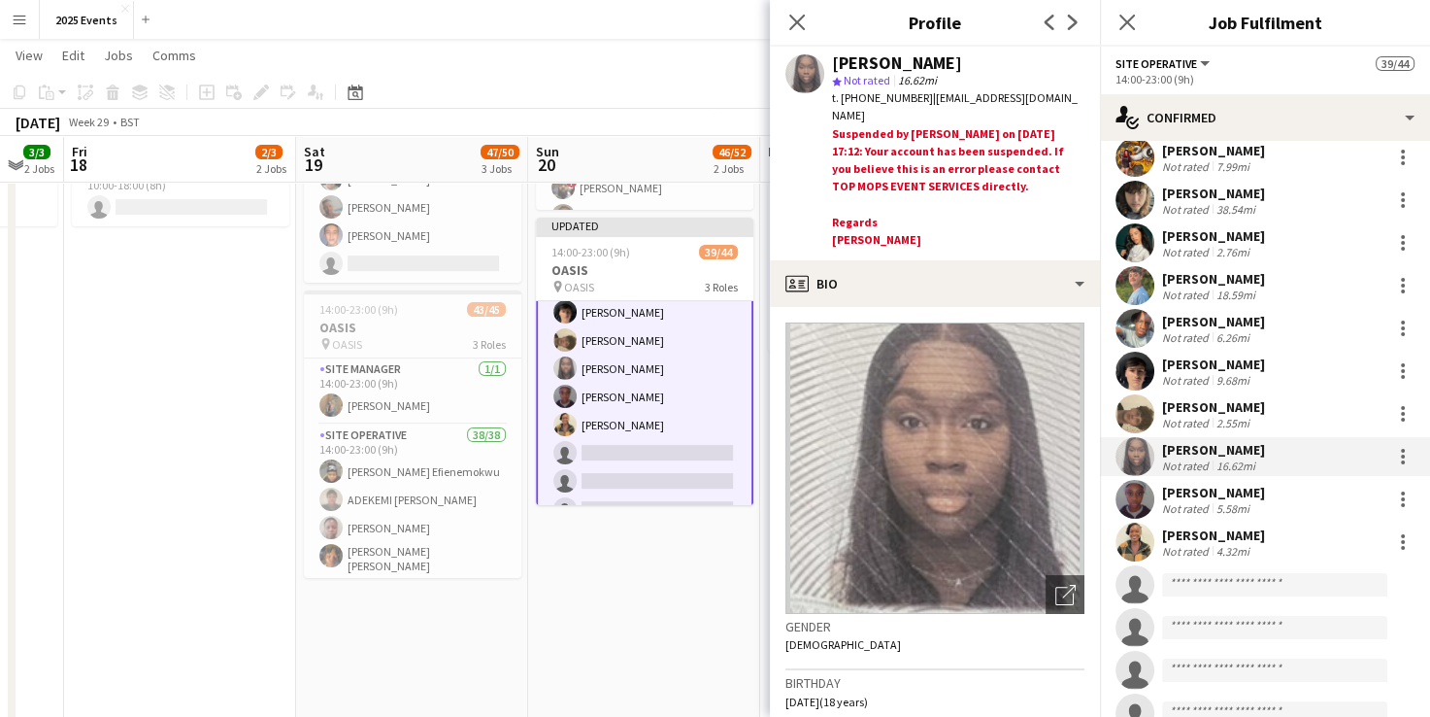
click at [664, 581] on app-date-cell "09:00-21:00 (12h) 7/8 Senior Open 2 Roles Site Manager 1/1 09:00-21:00 (12h) Jo…" at bounding box center [644, 377] width 232 height 924
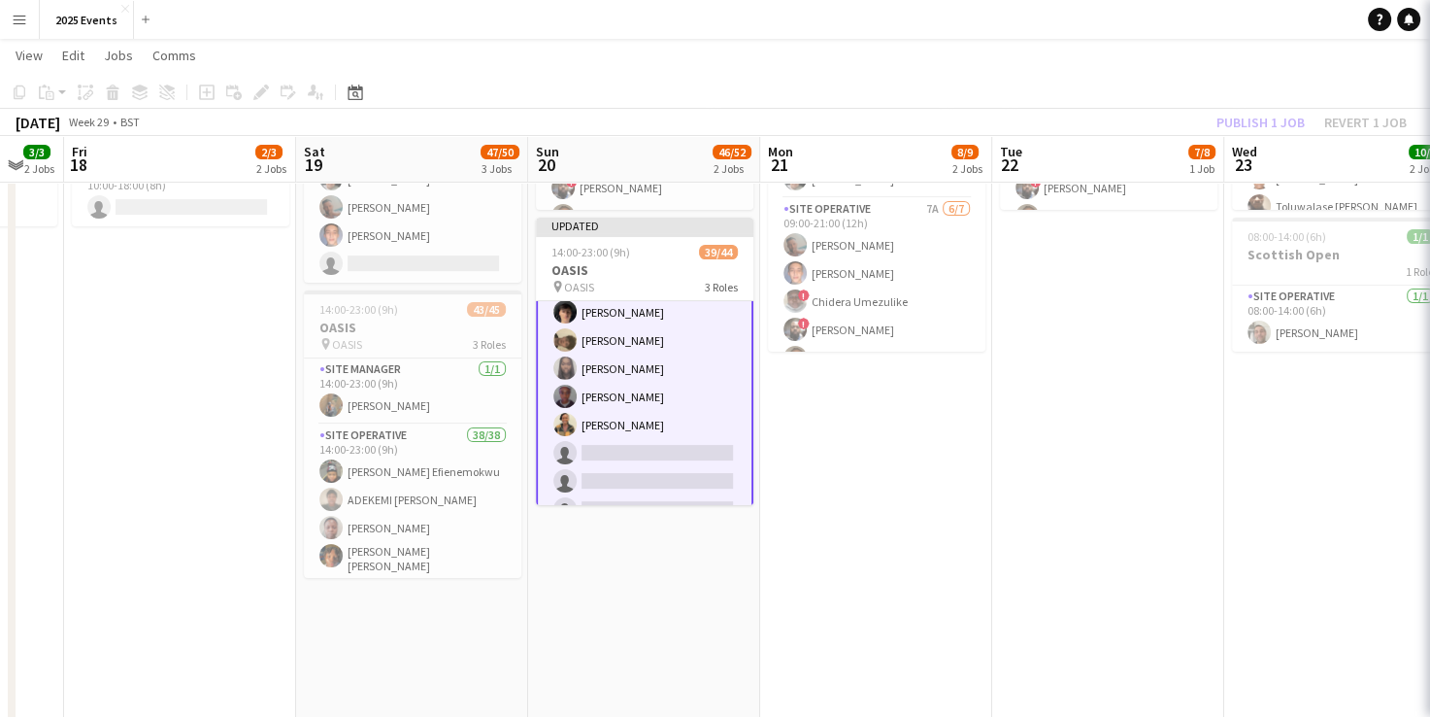
scroll to position [897, 0]
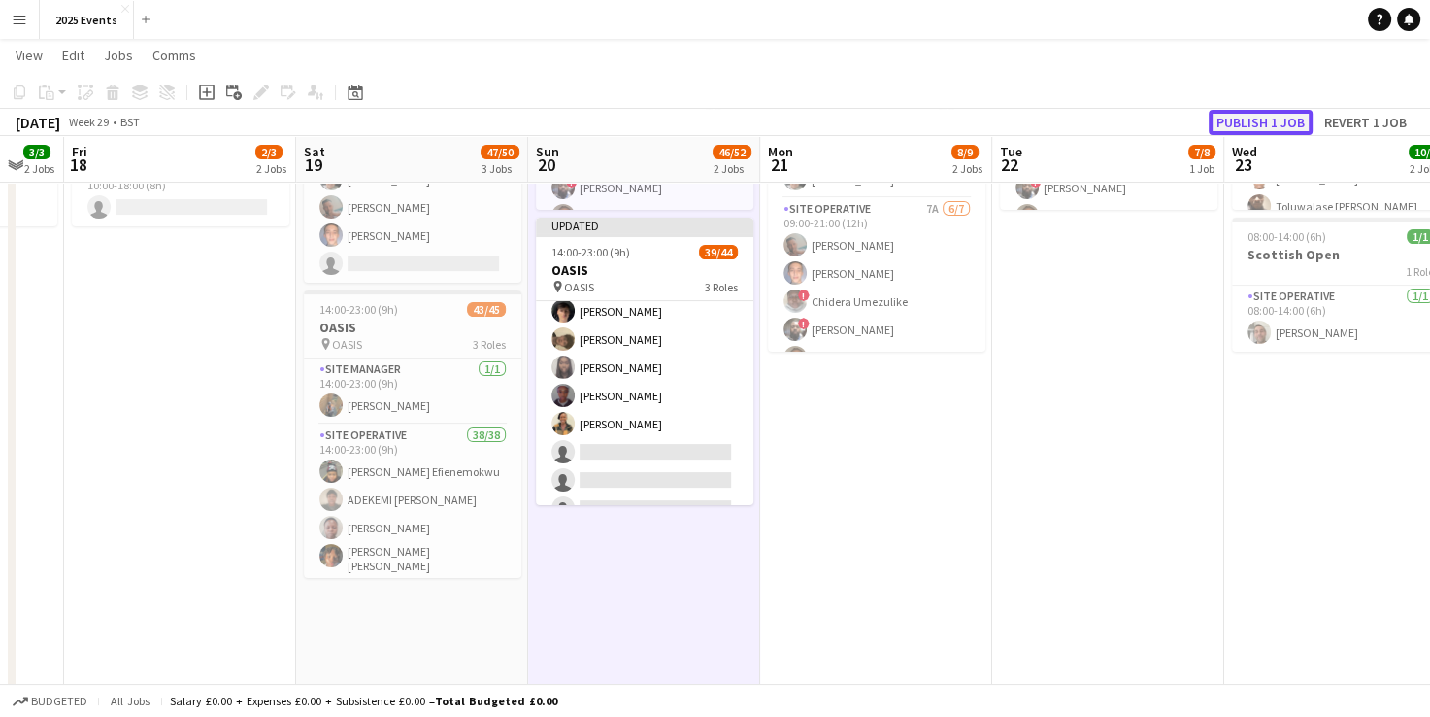
click at [1278, 115] on button "Publish 1 job" at bounding box center [1261, 122] width 104 height 25
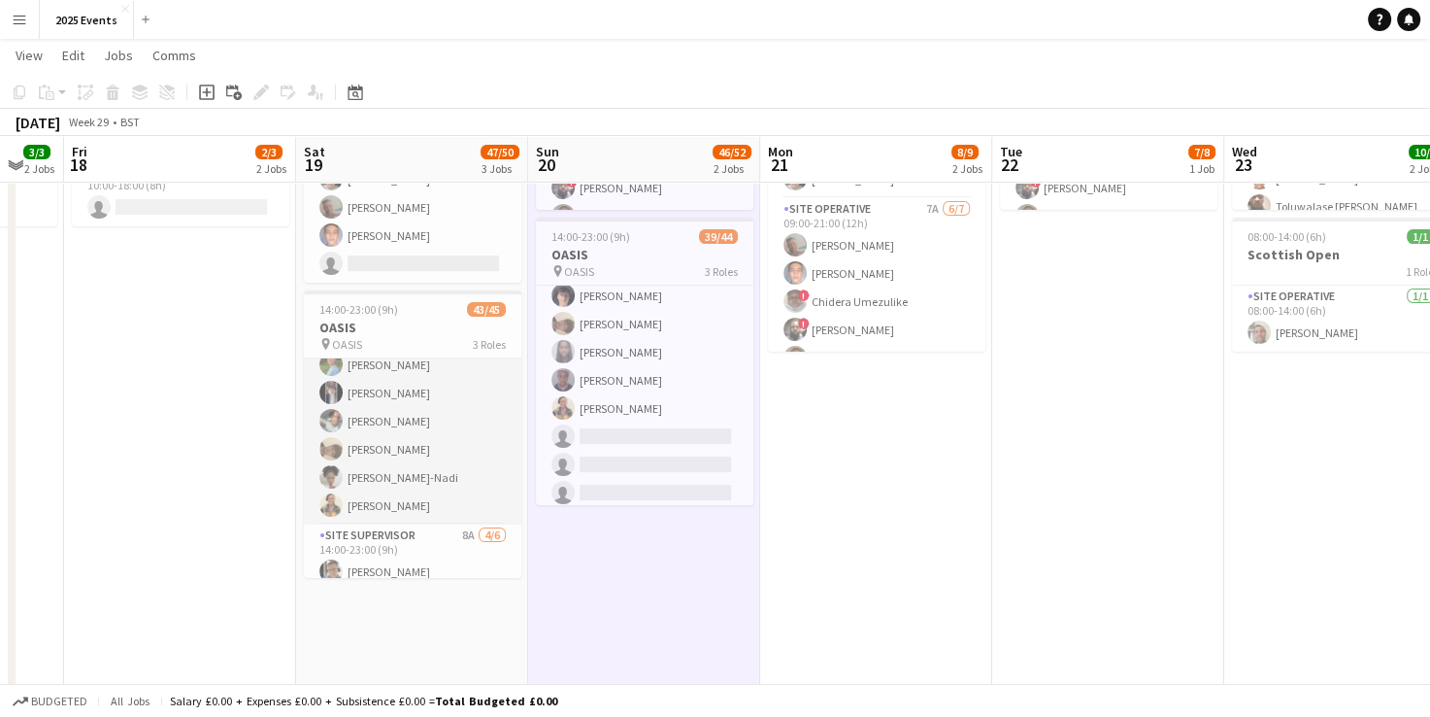
scroll to position [1017, 0]
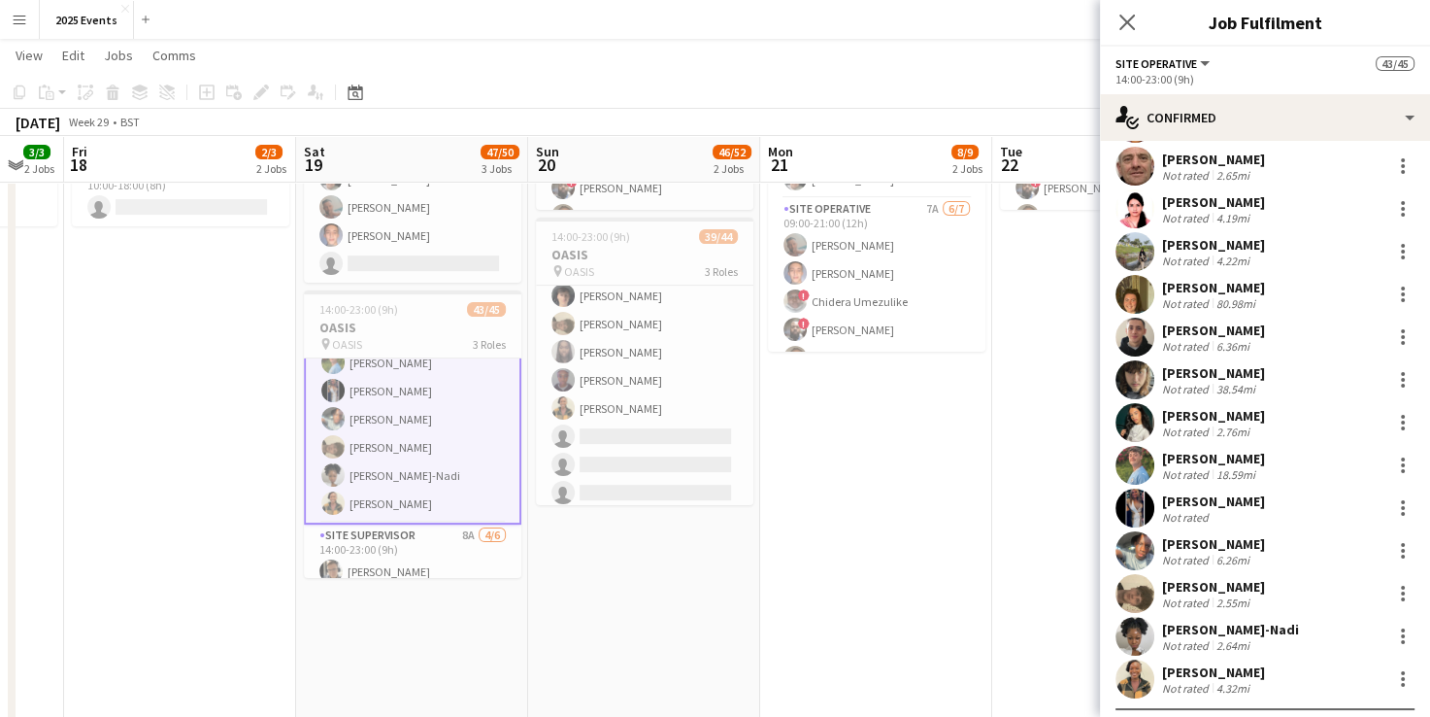
scroll to position [1154, 0]
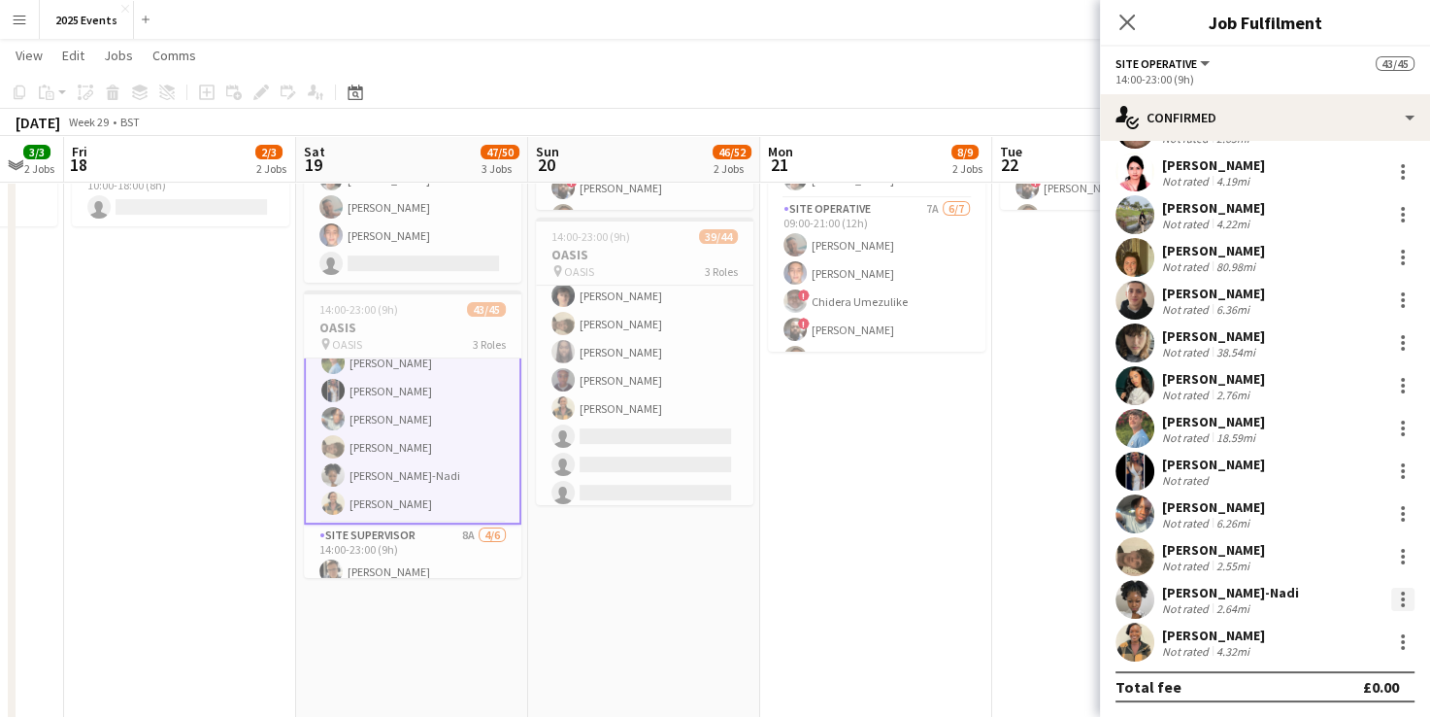
click at [1391, 593] on div at bounding box center [1402, 598] width 23 height 23
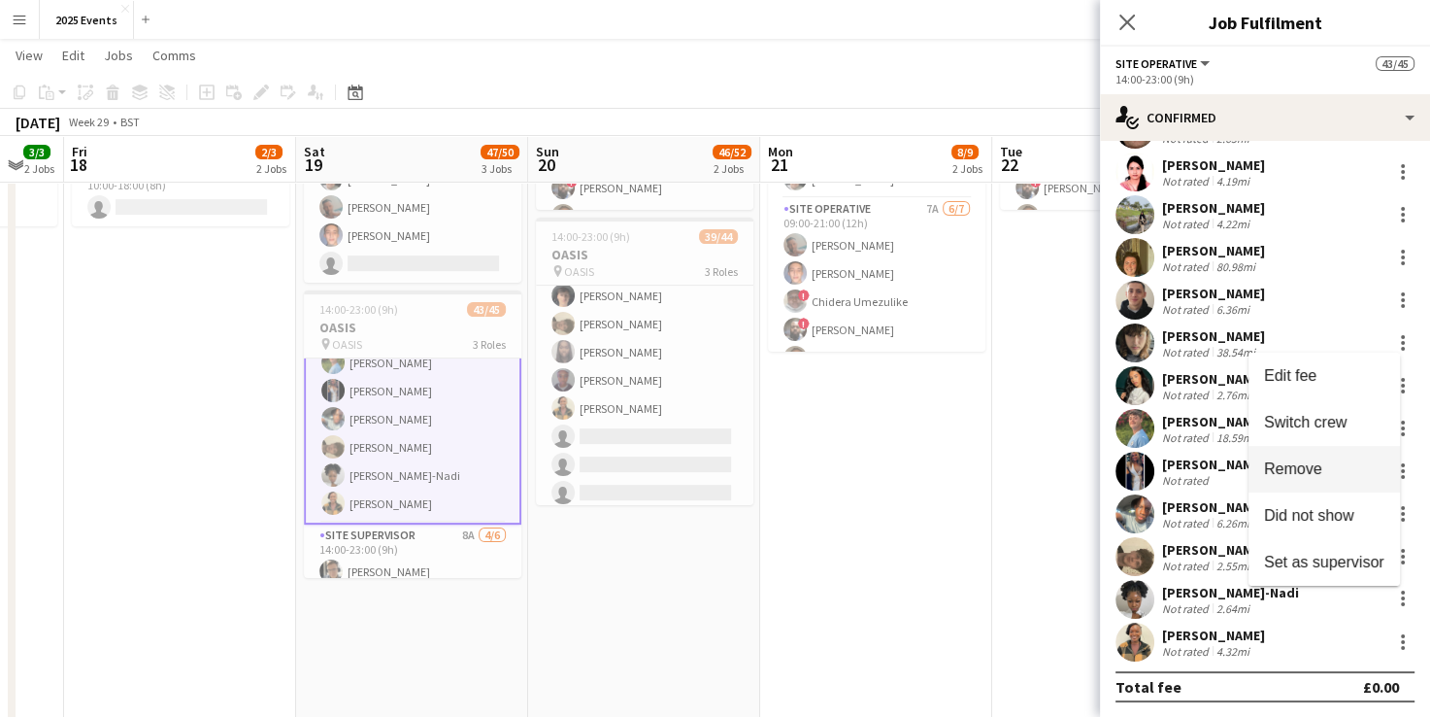
click at [1325, 459] on button "Remove" at bounding box center [1324, 469] width 151 height 47
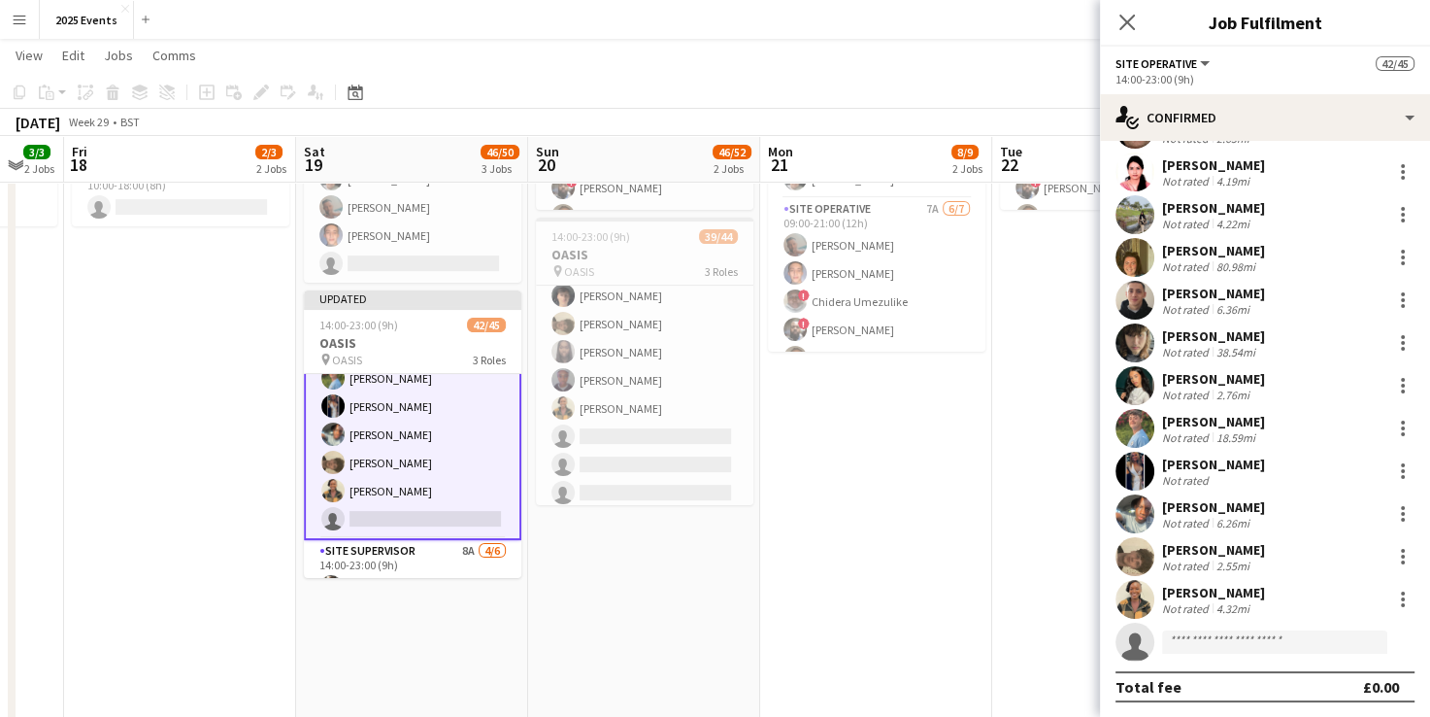
click at [902, 509] on app-date-cell "08:00-14:00 (6h) 1/1 Scottish Open 1 Role Site Operative 1/1 08:00-14:00 (6h) S…" at bounding box center [876, 377] width 232 height 924
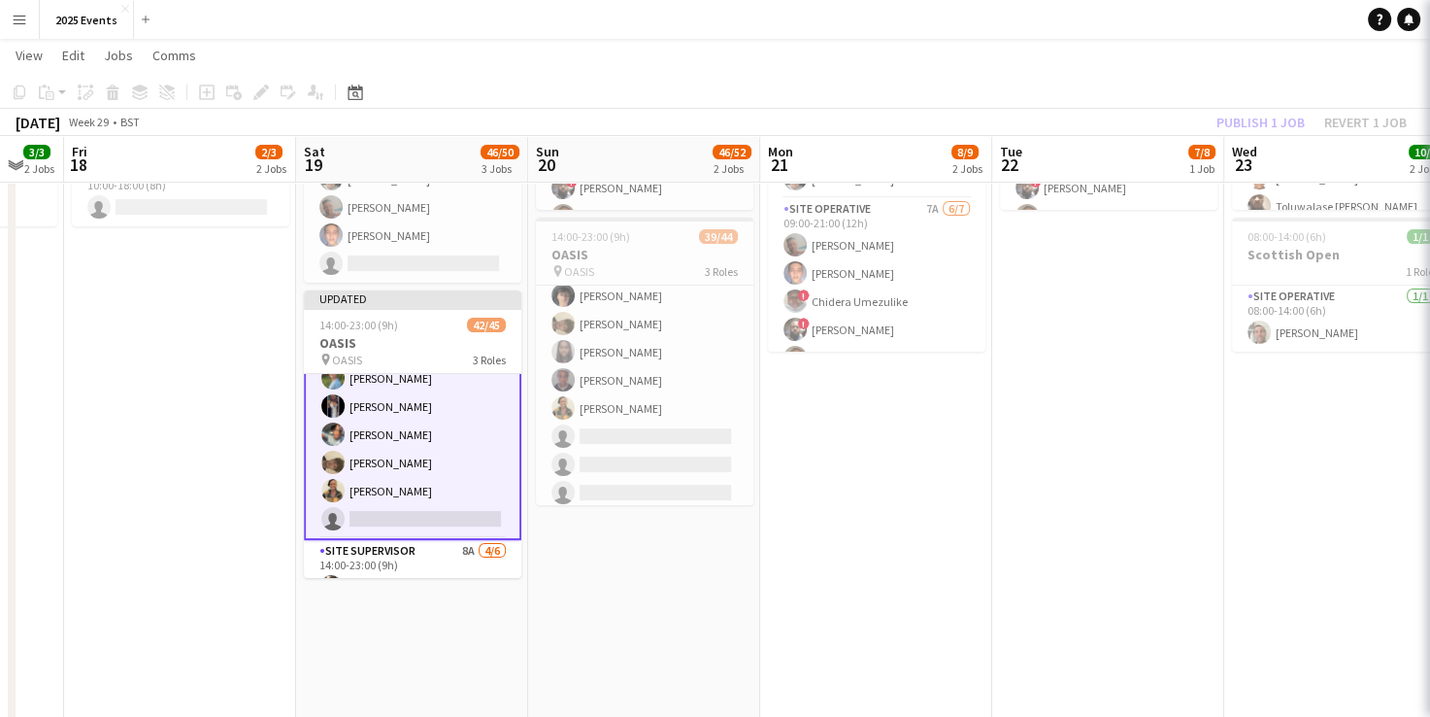
scroll to position [1017, 0]
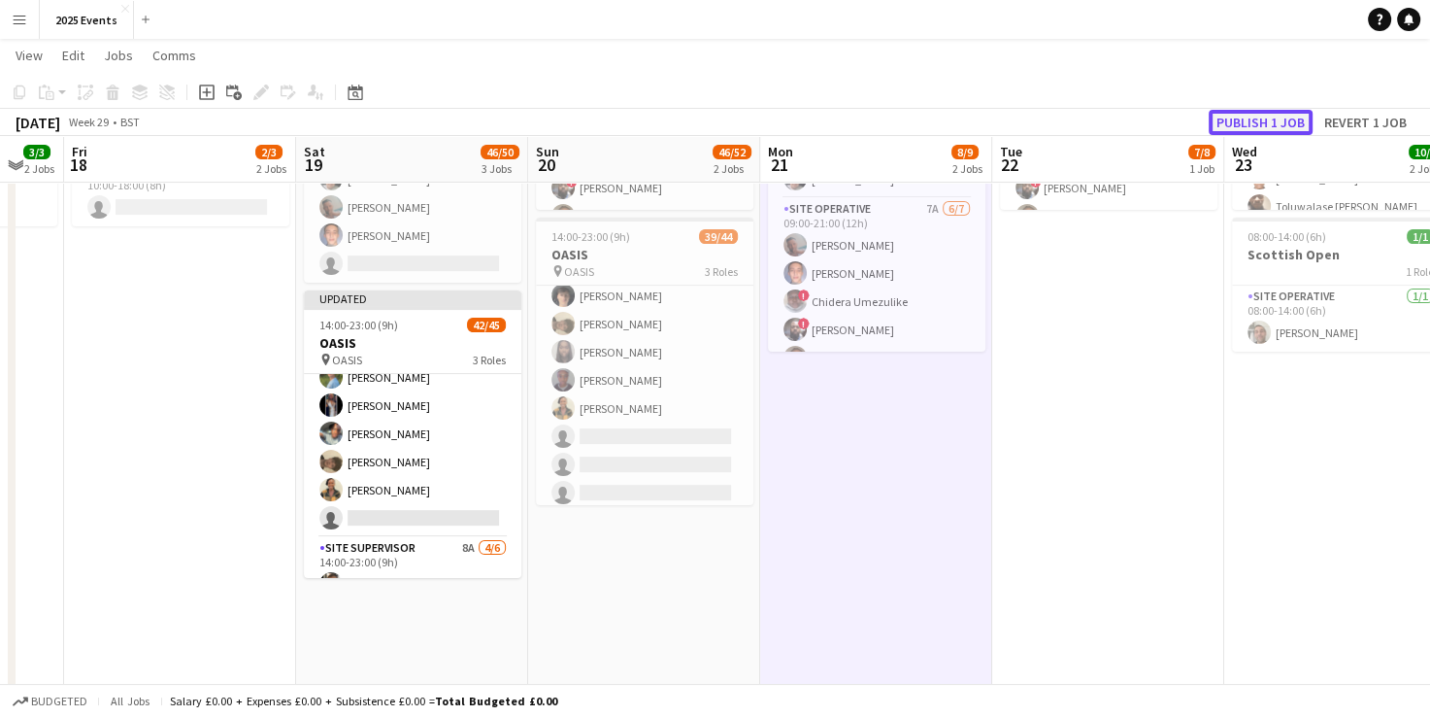
click at [1258, 120] on button "Publish 1 job" at bounding box center [1261, 122] width 104 height 25
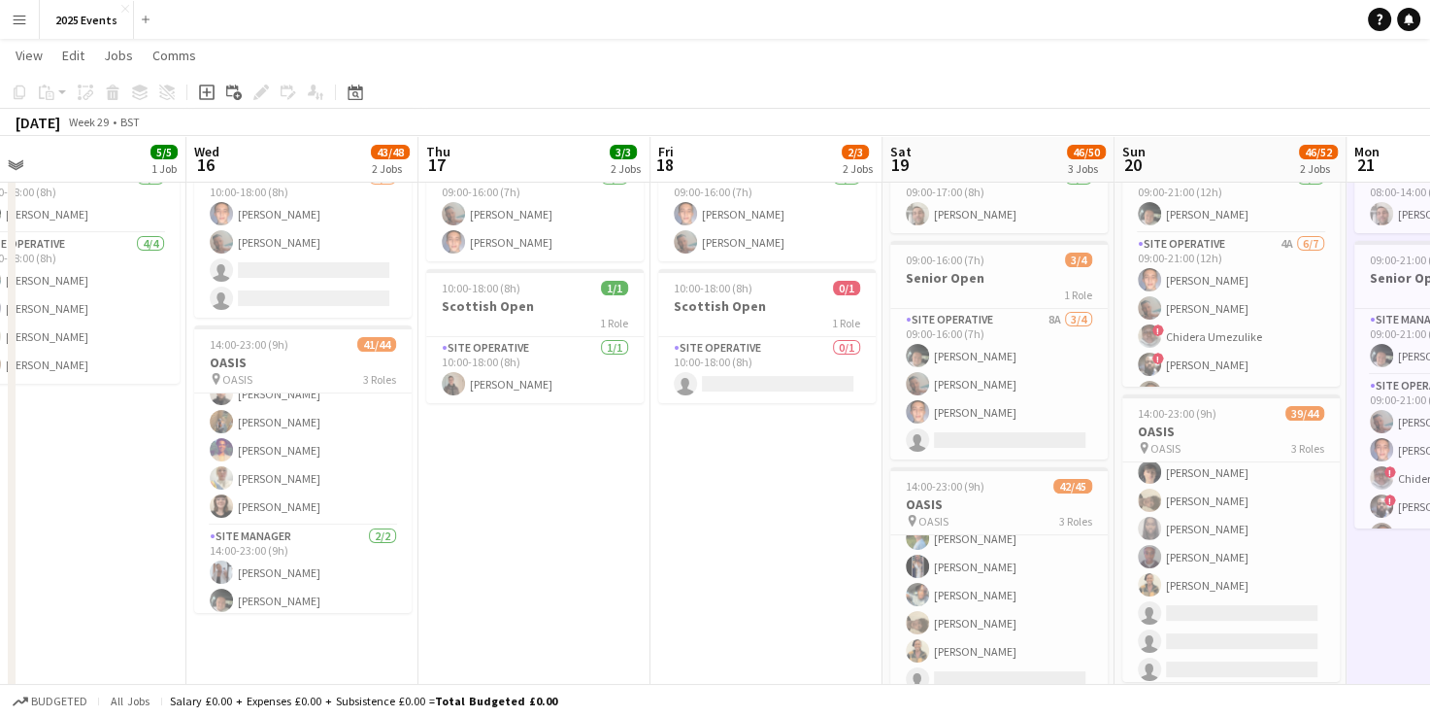
scroll to position [1132, 0]
click at [275, 495] on app-card-role "Site Supervisor 5/5 14:00-22:30 (8h30m) Liam Pardy Shak Siad Reme Rodgers Debor…" at bounding box center [302, 430] width 217 height 179
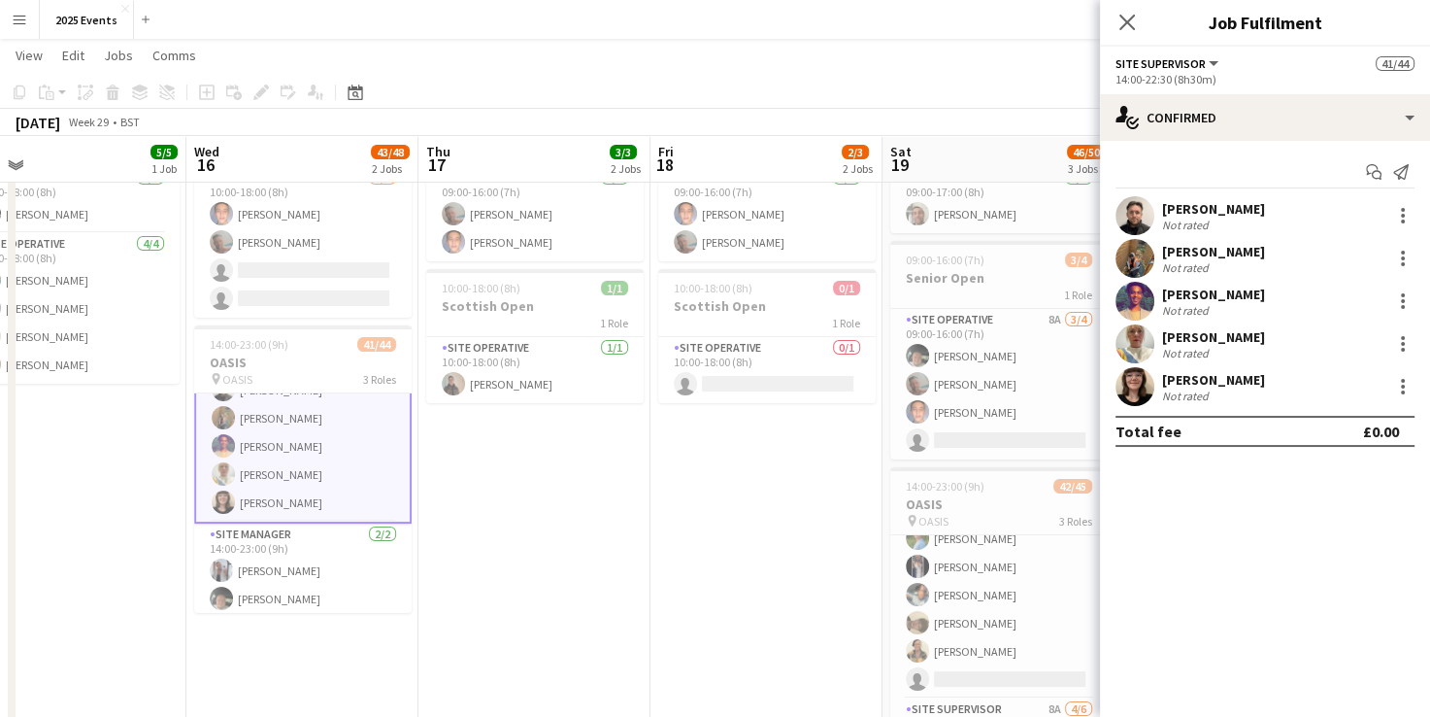
scroll to position [1134, 0]
click at [1134, 382] on app-user-avatar at bounding box center [1135, 386] width 39 height 39
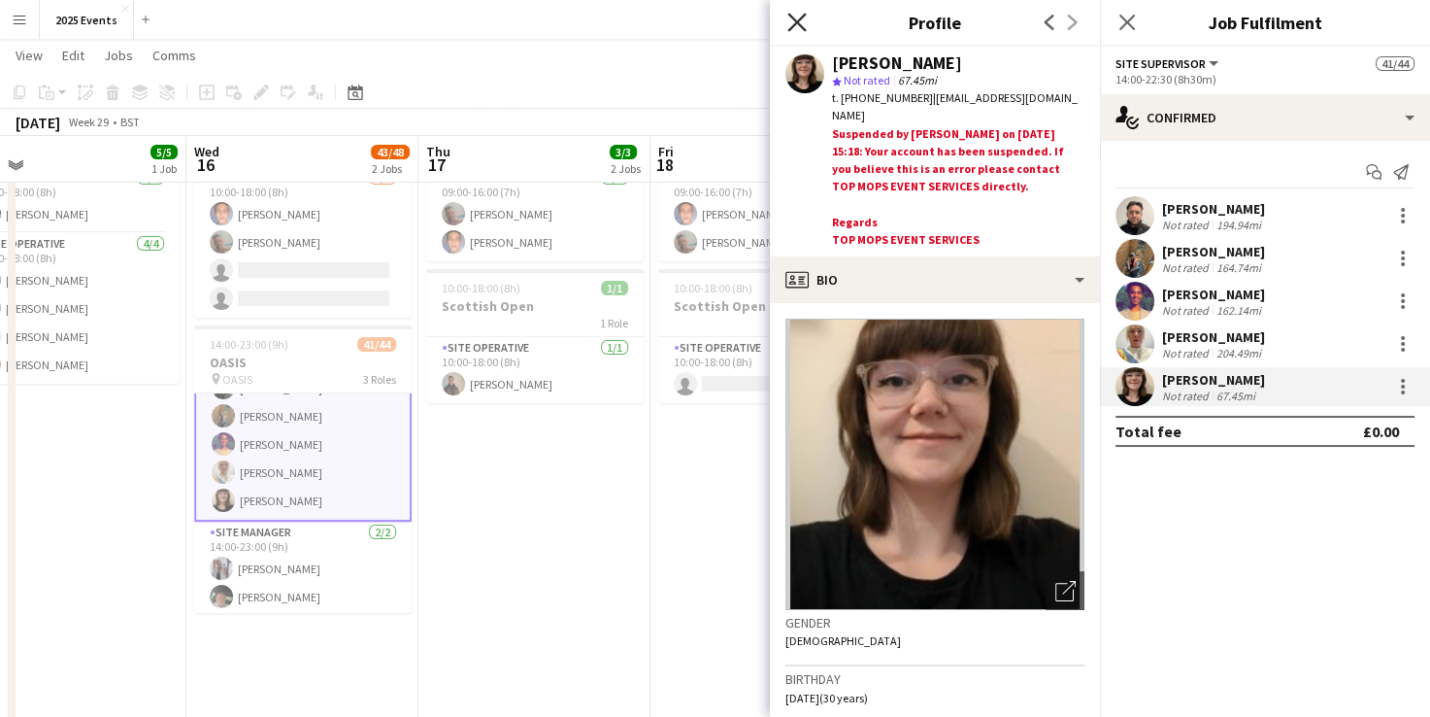
click at [801, 19] on icon "Close pop-in" at bounding box center [796, 22] width 18 height 18
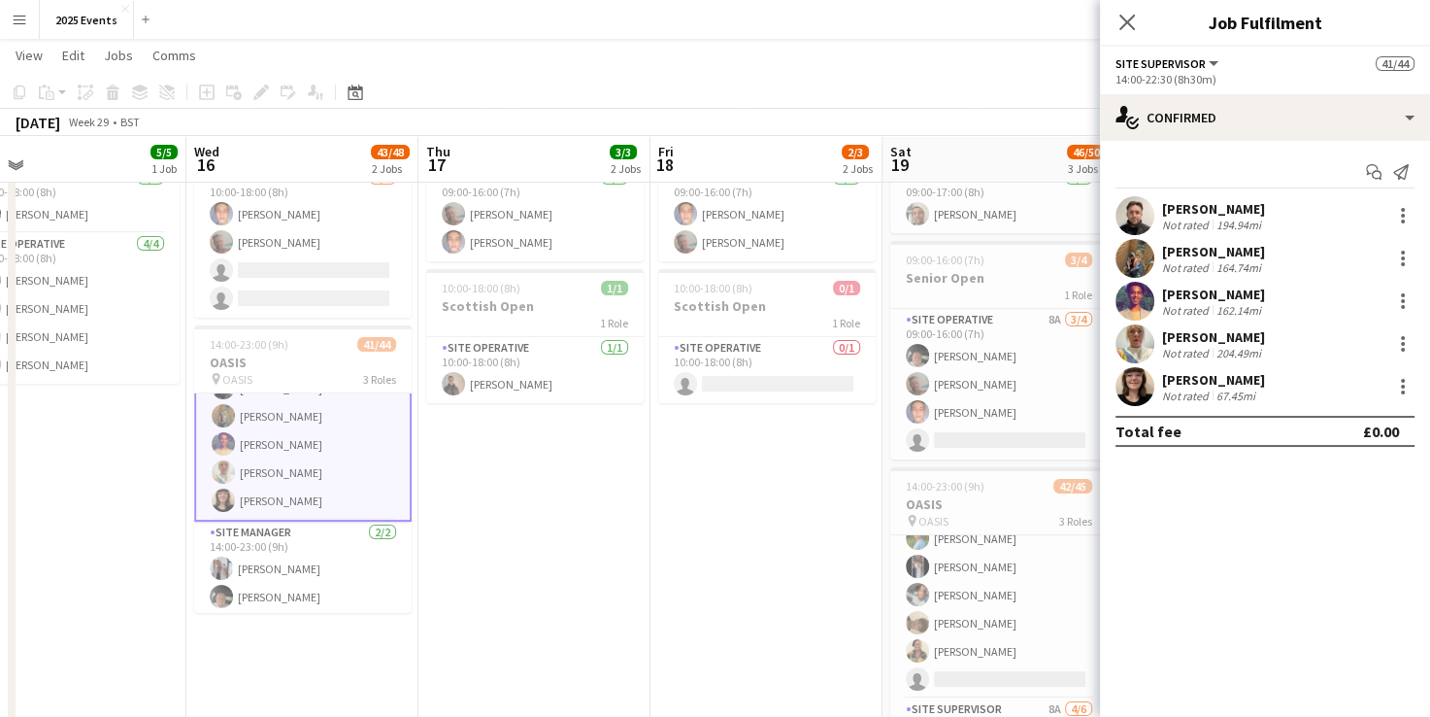
click at [711, 452] on app-date-cell "09:00-16:00 (7h) 2/2 Senior Open 1 Role Site Operative 2/2 09:00-16:00 (7h) Bil…" at bounding box center [766, 553] width 232 height 924
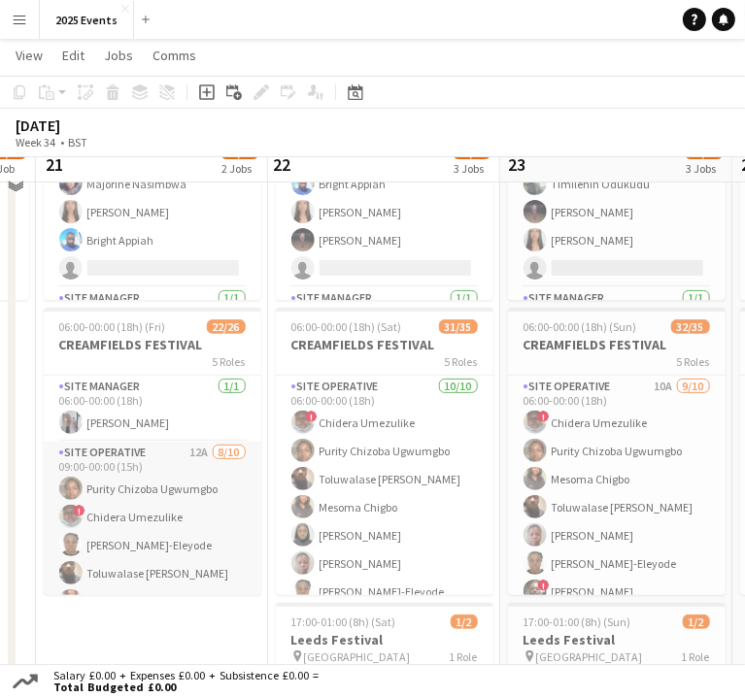
scroll to position [31, 0]
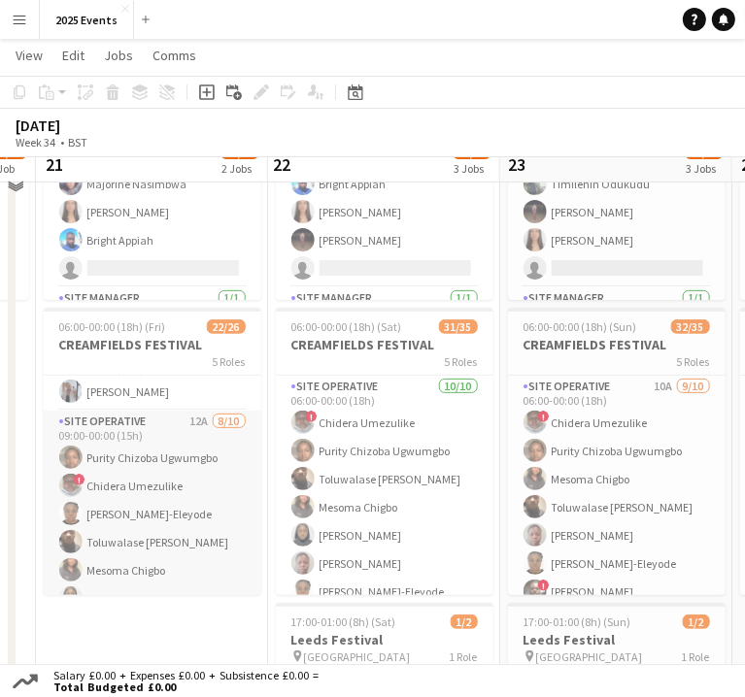
click at [154, 428] on app-card-role "Site Operative 12A 8/10 09:00-00:00 (15h) Purity Chizoba Ugwumgbo ! Chidera Ume…" at bounding box center [152, 570] width 217 height 319
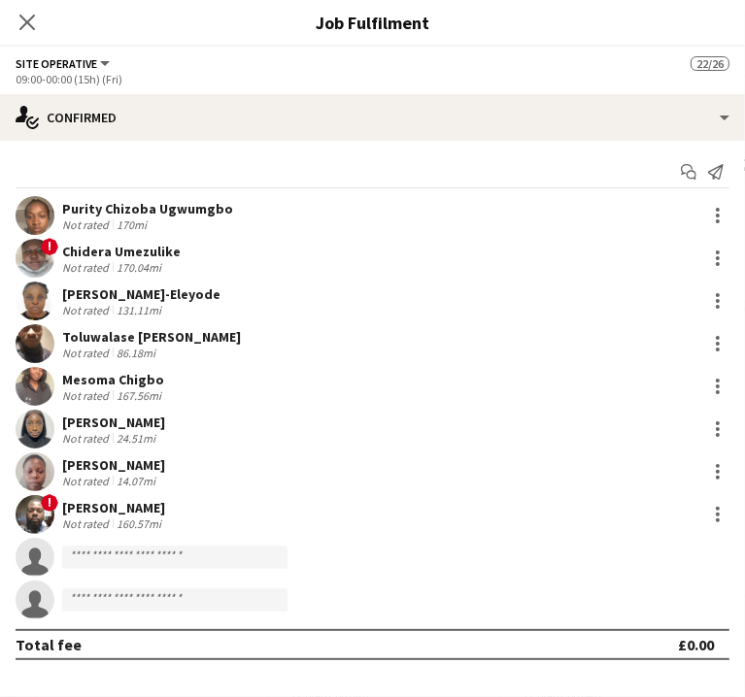
click at [155, 632] on app-date-cell "06:00-20:00 (14h) 12/13 BRITISH MASTERS 5 Roles Site Operative 9A 5/6 06:00-17:…" at bounding box center [152, 467] width 232 height 924
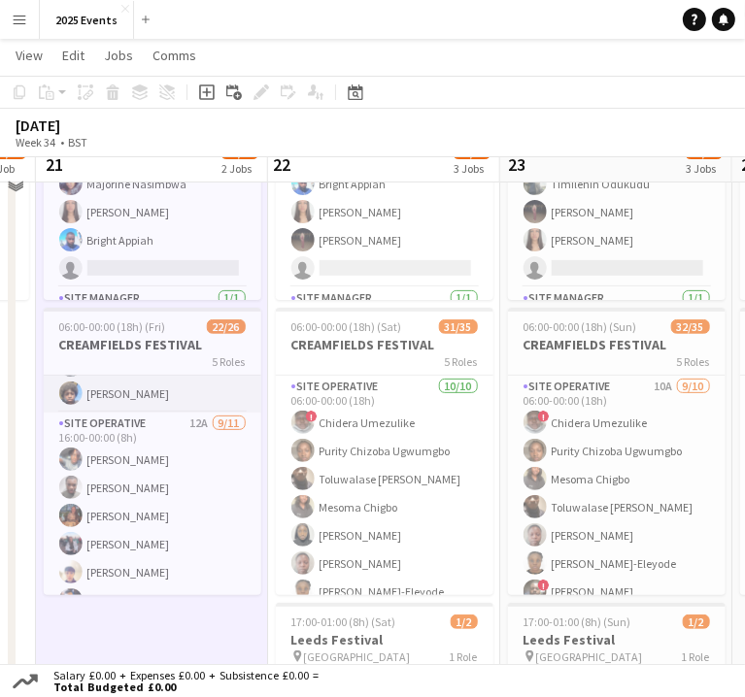
scroll to position [443, 0]
click at [128, 429] on app-card-role "Site Operative 12A 9/11 16:00-00:00 (8h) Takunda Berejena Taonga Mututa Chloe R…" at bounding box center [152, 587] width 217 height 348
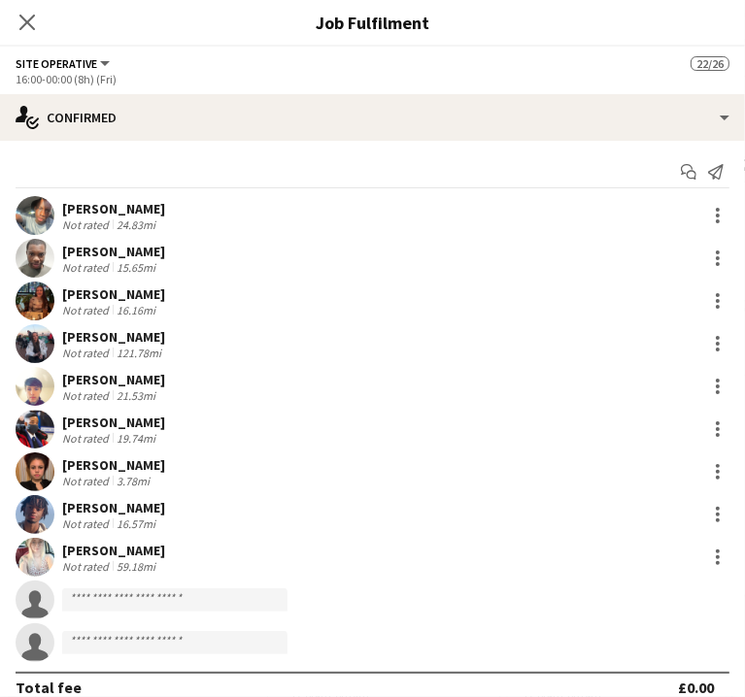
scroll to position [0, 0]
click at [130, 459] on app-card-role "Site Operative 12A 8/10 09:00-00:00 (15h) Purity Chizoba Ugwumgbo ! Chidera Ume…" at bounding box center [152, 601] width 217 height 319
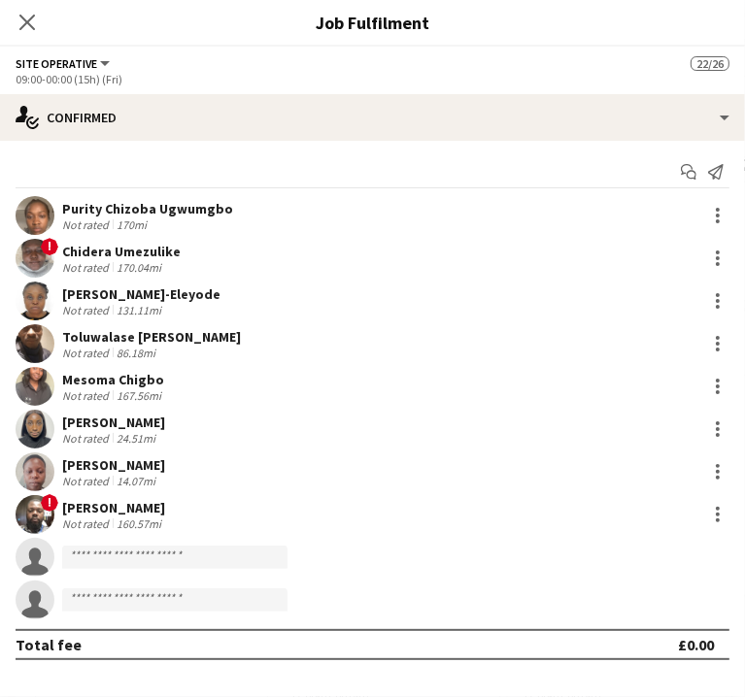
click at [355, 395] on app-card-role "Site Operative 10/10 06:00-00:00 (18h) ! Chidera Umezulike Purity Chizoba Ugwum…" at bounding box center [384, 535] width 217 height 319
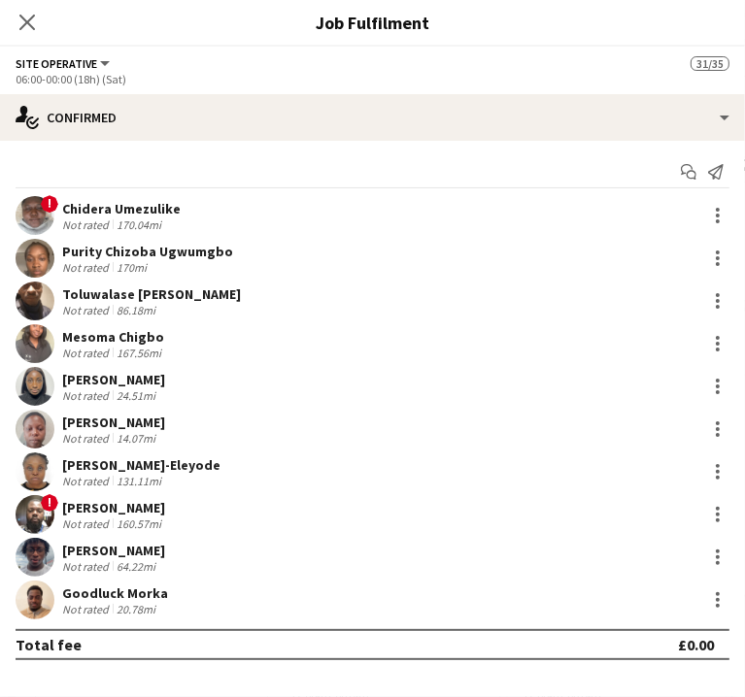
click at [233, 617] on app-date-cell "06:00-20:00 (14h) 12/13 BRITISH MASTERS 5 Roles Site Operative 9A 5/6 06:00-17:…" at bounding box center [152, 467] width 232 height 924
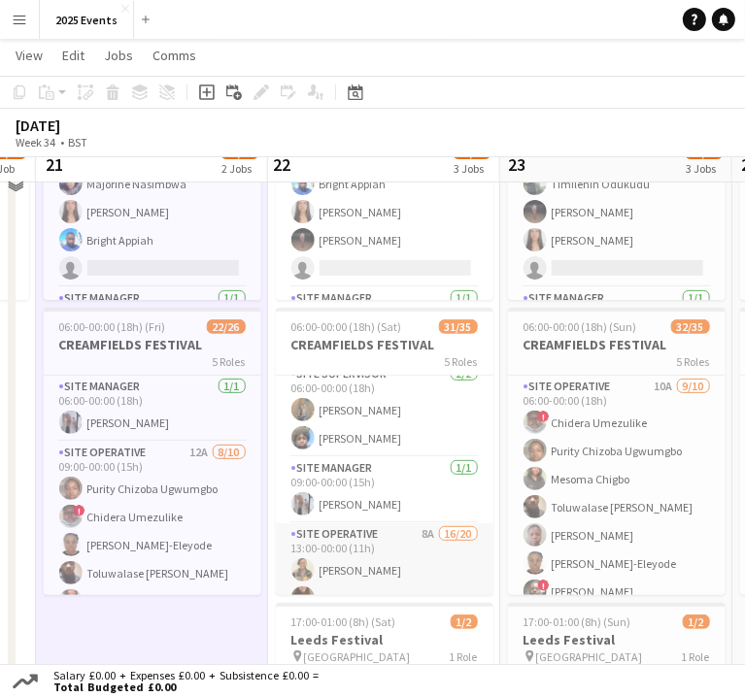
scroll to position [396, 0]
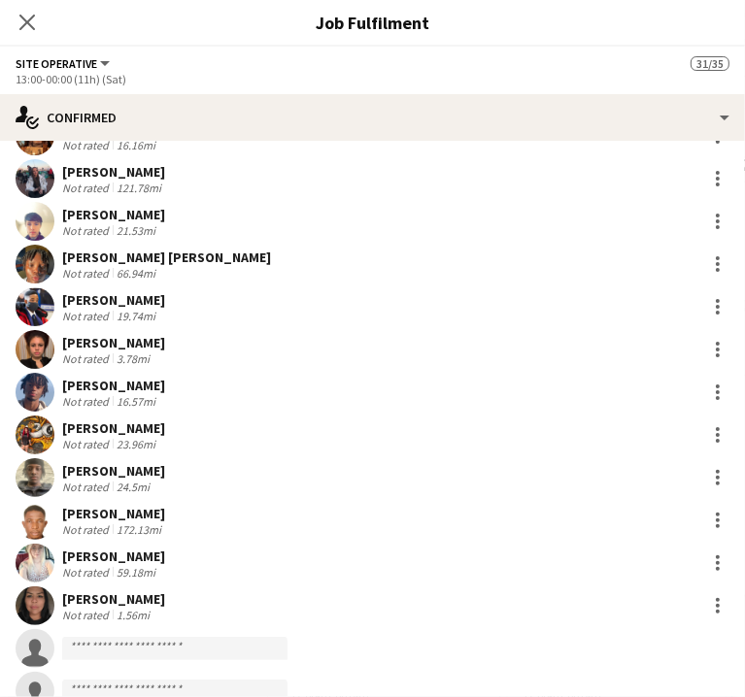
scroll to position [252, 0]
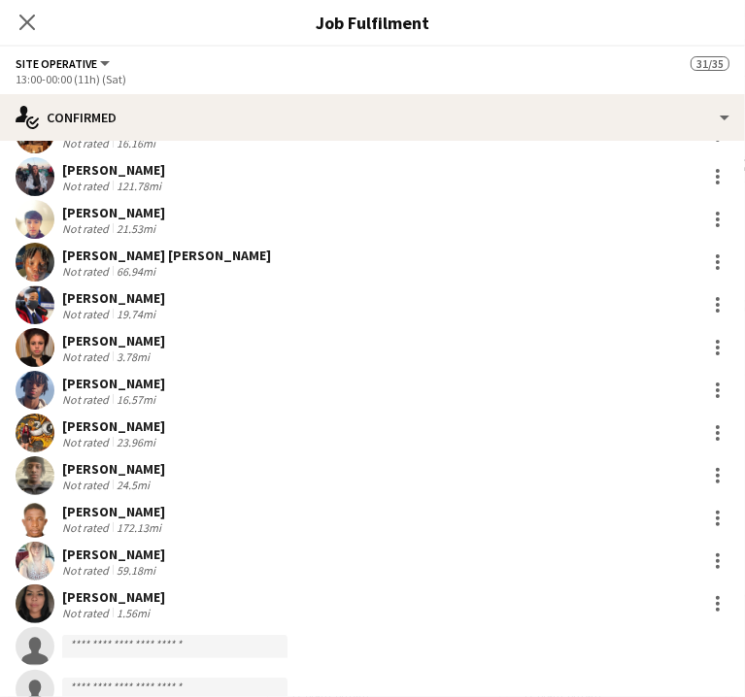
click at [202, 635] on app-date-cell "06:00-20:00 (14h) 12/13 BRITISH MASTERS 5 Roles Site Operative 9A 5/6 06:00-17:…" at bounding box center [152, 467] width 232 height 924
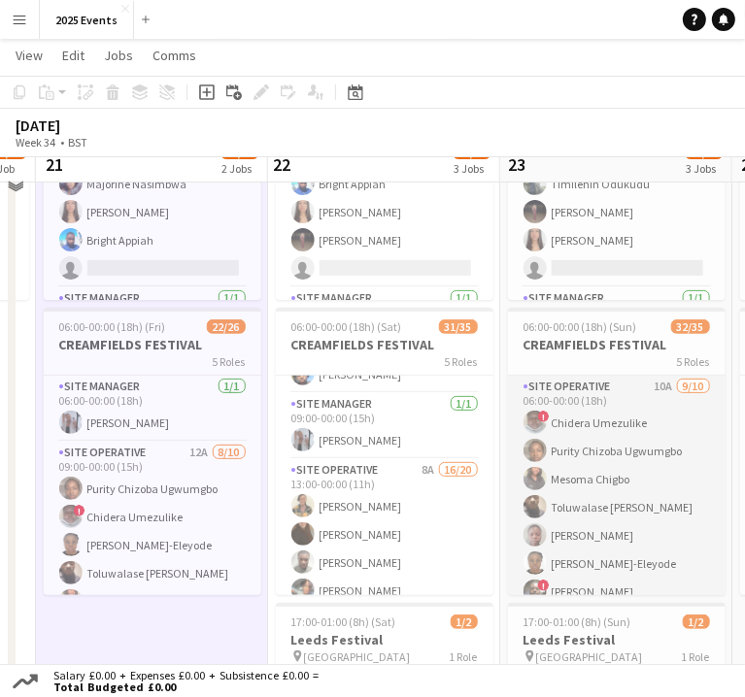
click at [616, 393] on app-card-role "Site Operative 10A 9/10 06:00-00:00 (18h) ! Chidera Umezulike Purity Chizoba Ug…" at bounding box center [616, 535] width 217 height 319
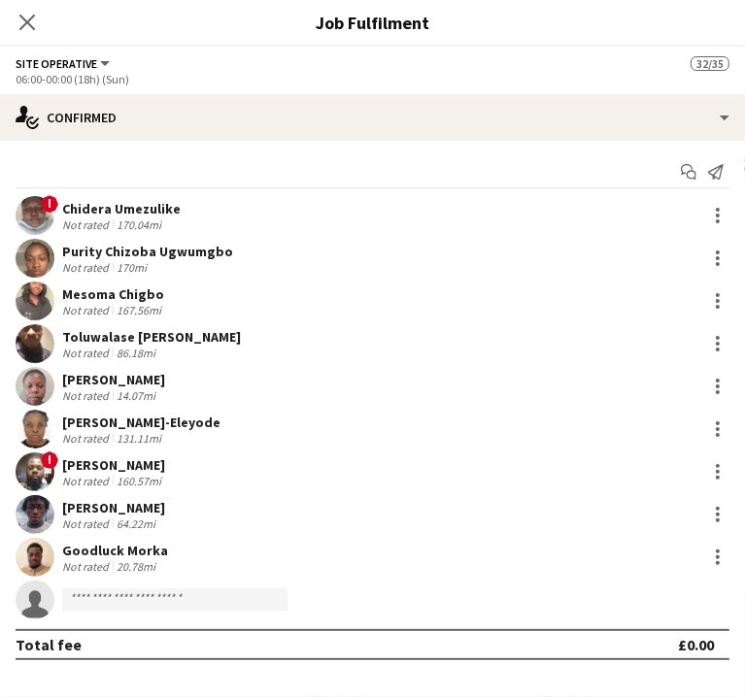
click at [218, 601] on app-date-cell "06:00-20:00 (14h) 12/13 BRITISH MASTERS 5 Roles Site Operative 9A 5/6 06:00-17:…" at bounding box center [152, 467] width 232 height 924
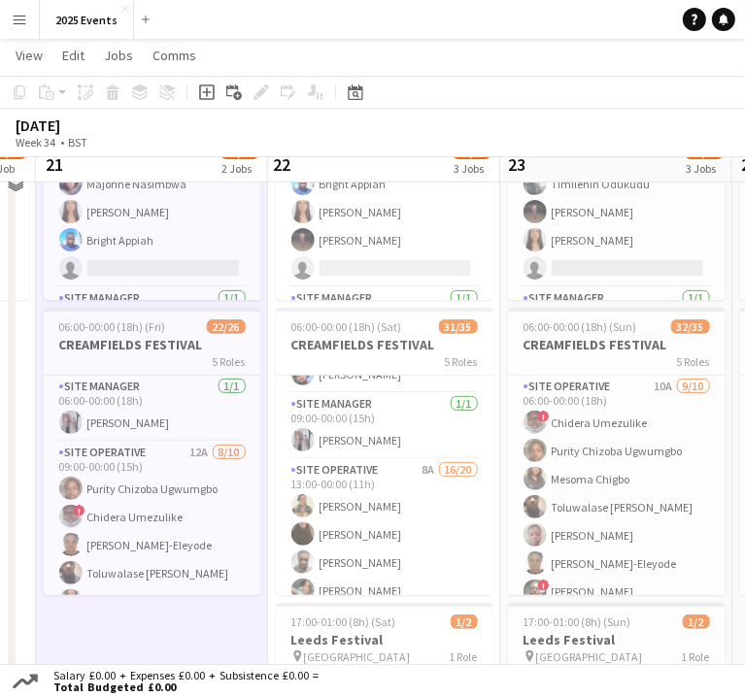
scroll to position [0, 725]
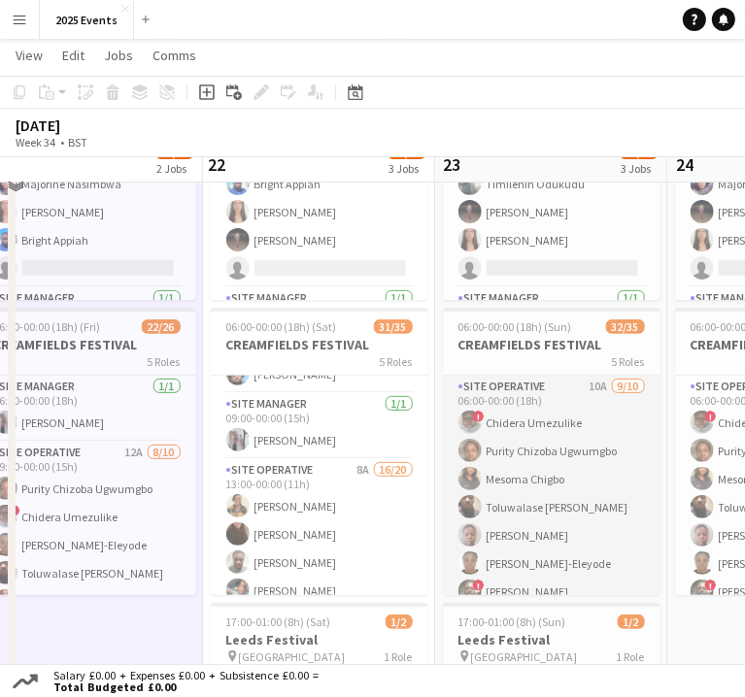
click at [515, 394] on app-card-role "Site Operative 10A 9/10 06:00-00:00 (18h) ! Chidera Umezulike Purity Chizoba Ug…" at bounding box center [551, 535] width 217 height 319
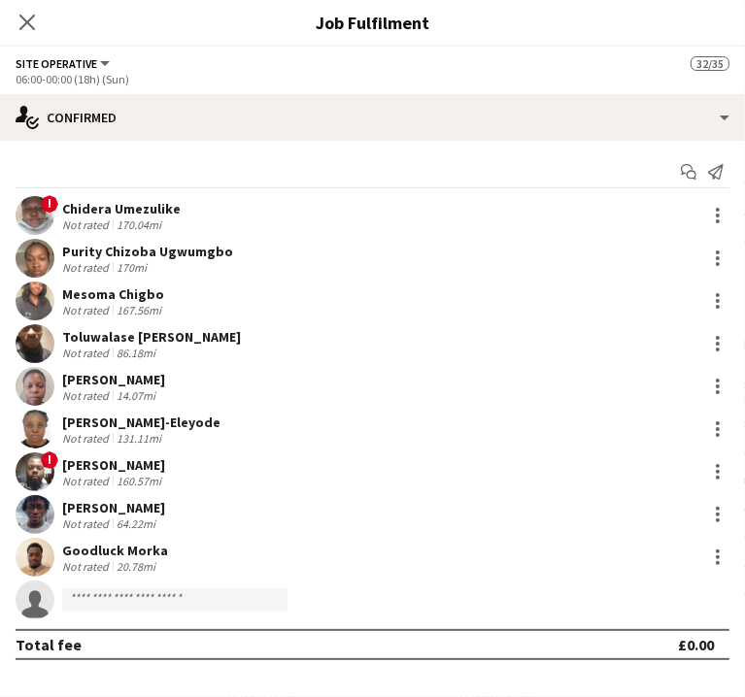
click at [138, 631] on app-date-cell "06:00-20:00 (14h) 12/13 BRITISH MASTERS 5 Roles Site Operative 9A 5/6 06:00-17:…" at bounding box center [87, 467] width 232 height 924
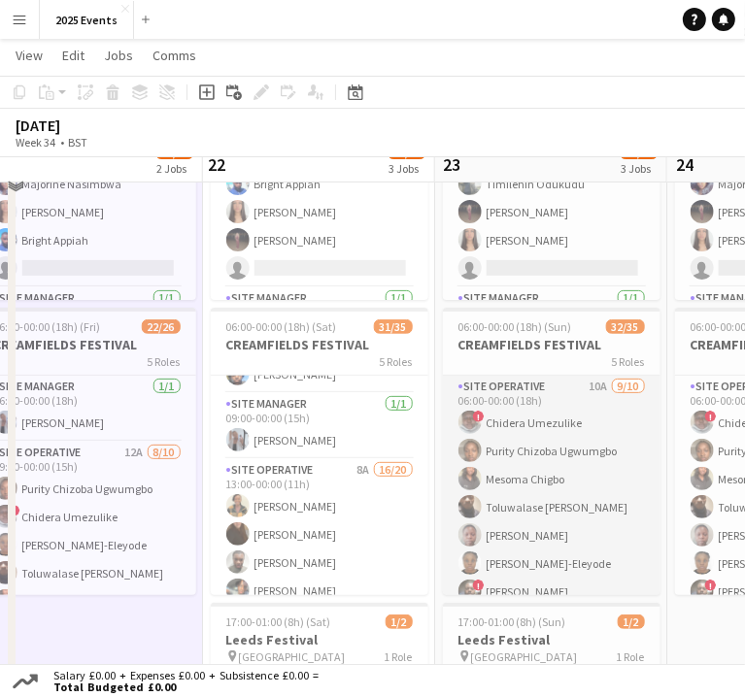
click at [509, 389] on app-card-role "Site Operative 10A 9/10 06:00-00:00 (18h) ! Chidera Umezulike Purity Chizoba Ug…" at bounding box center [551, 535] width 217 height 319
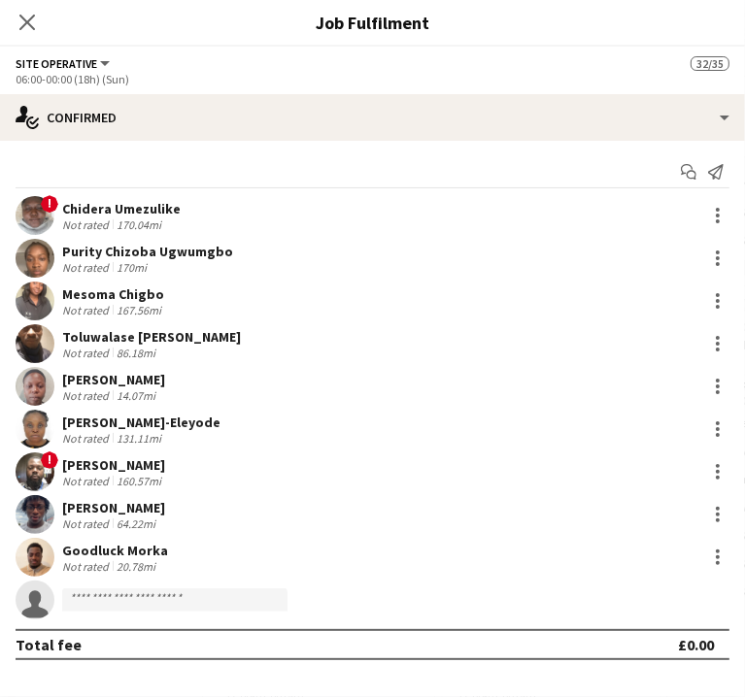
click at [110, 603] on app-date-cell "06:00-20:00 (14h) 12/13 BRITISH MASTERS 5 Roles Site Operative 9A 5/6 06:00-17:…" at bounding box center [87, 467] width 232 height 924
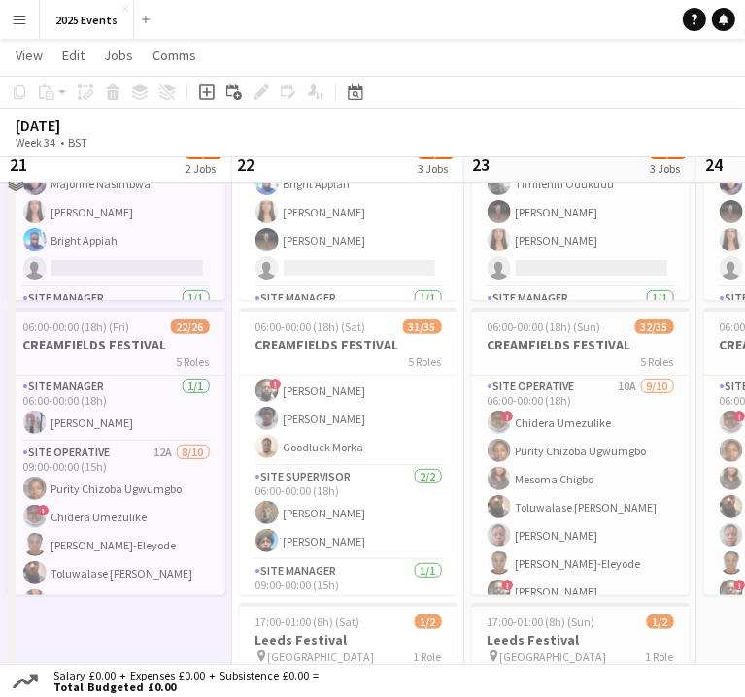
scroll to position [229, 0]
click at [535, 362] on div "5 Roles" at bounding box center [580, 361] width 217 height 16
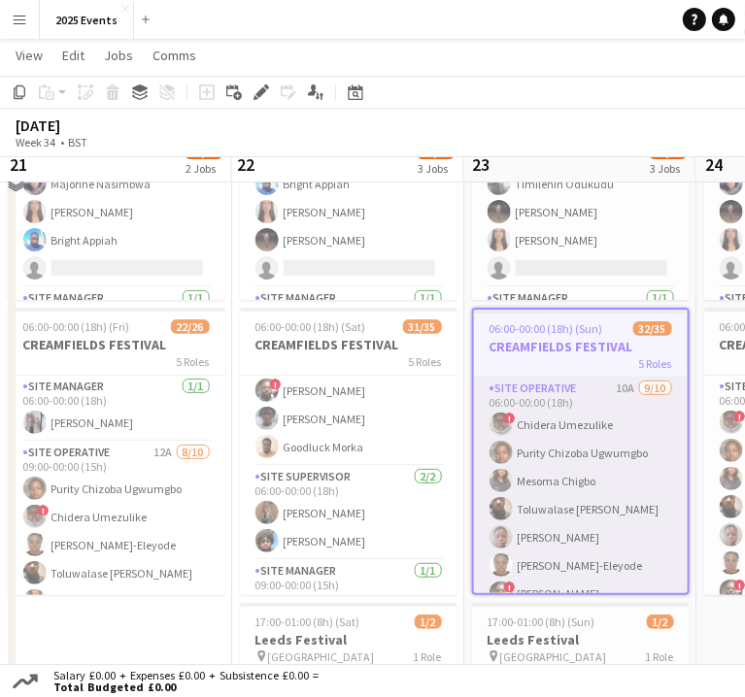
click at [522, 426] on app-card-role "Site Operative 10A 9/10 06:00-00:00 (18h) ! Chidera Umezulike Purity Chizoba Ug…" at bounding box center [581, 537] width 214 height 319
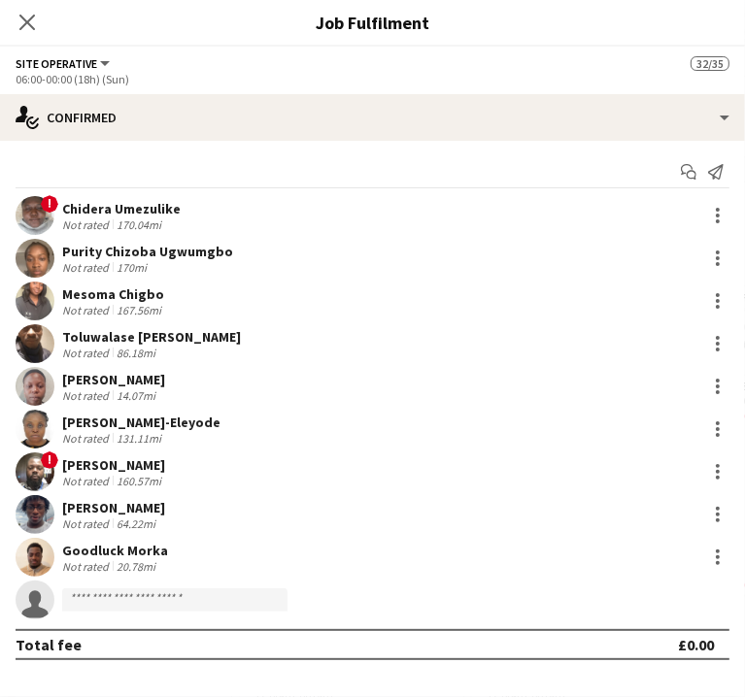
click at [152, 620] on app-date-cell "06:00-20:00 (14h) 12/13 BRITISH MASTERS 5 Roles Site Operative 9A 5/6 06:00-17:…" at bounding box center [116, 467] width 232 height 924
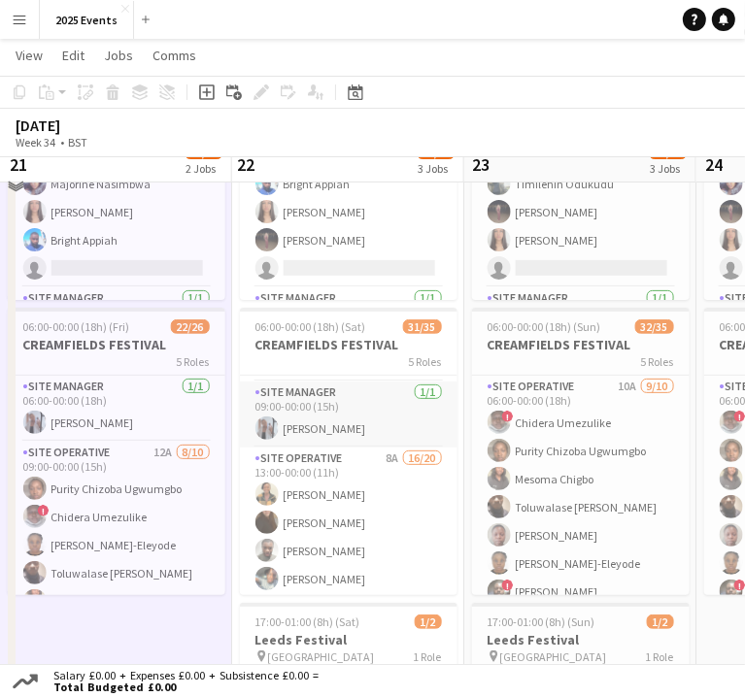
scroll to position [416, 0]
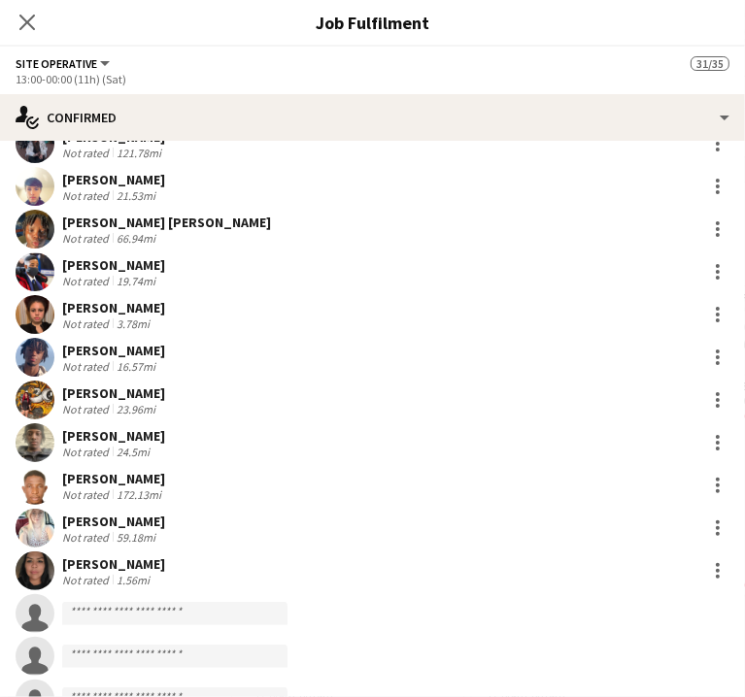
scroll to position [287, 0]
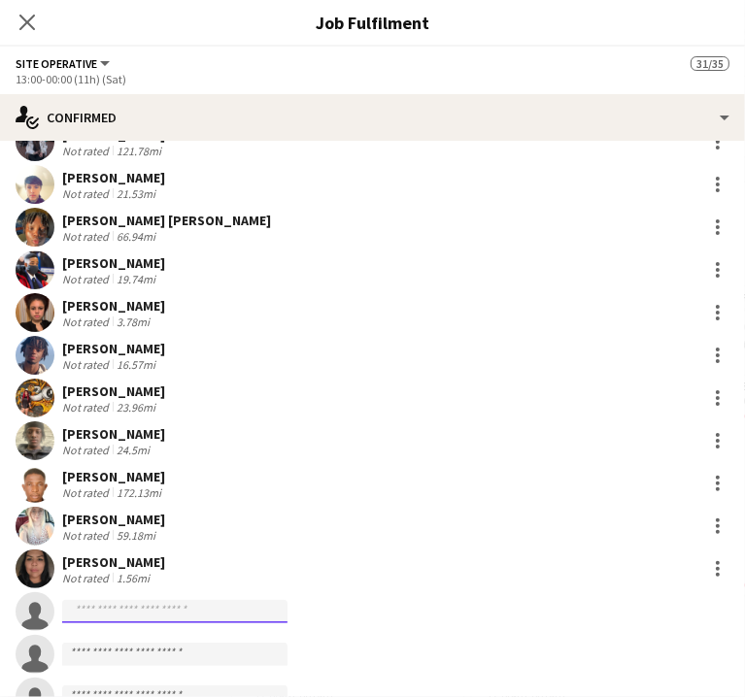
click at [287, 612] on input at bounding box center [174, 611] width 225 height 23
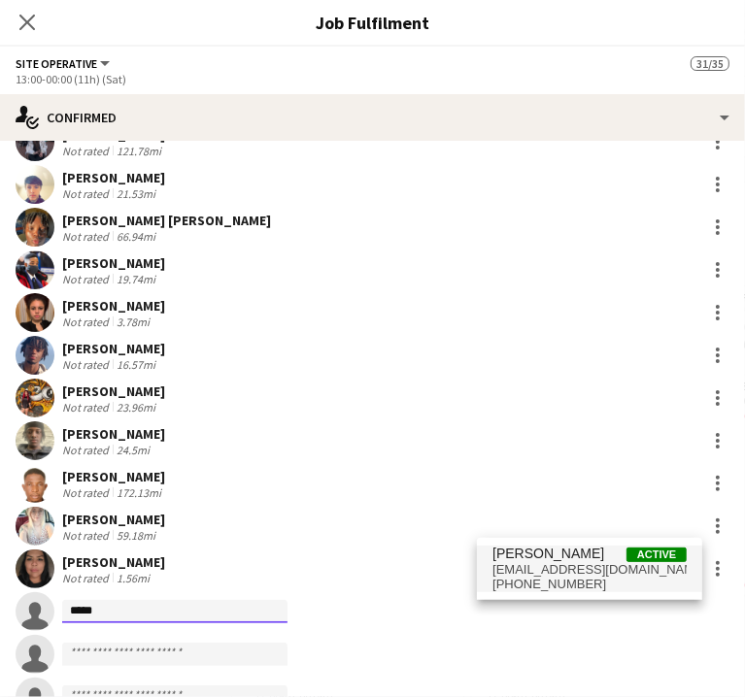
type input "*****"
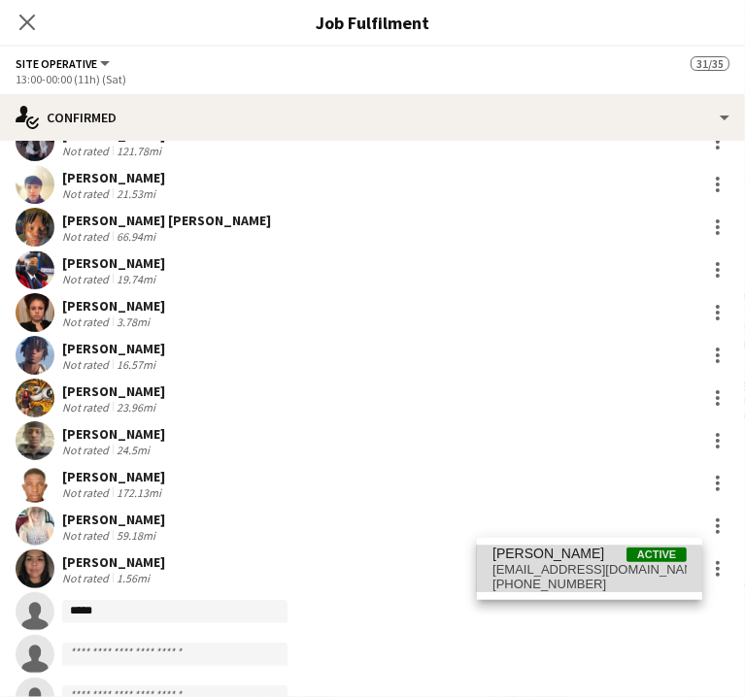
click at [573, 575] on span "[EMAIL_ADDRESS][DOMAIN_NAME]" at bounding box center [589, 570] width 194 height 16
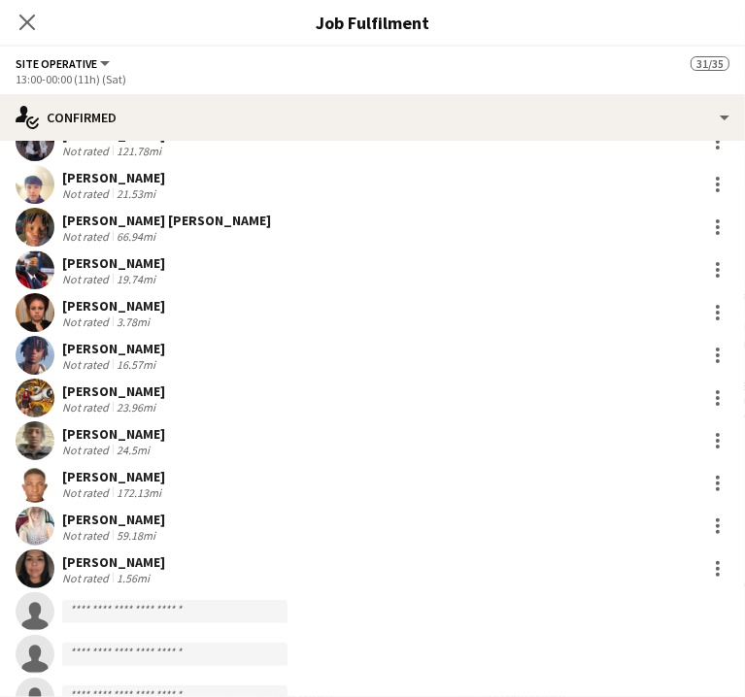
scroll to position [598, 0]
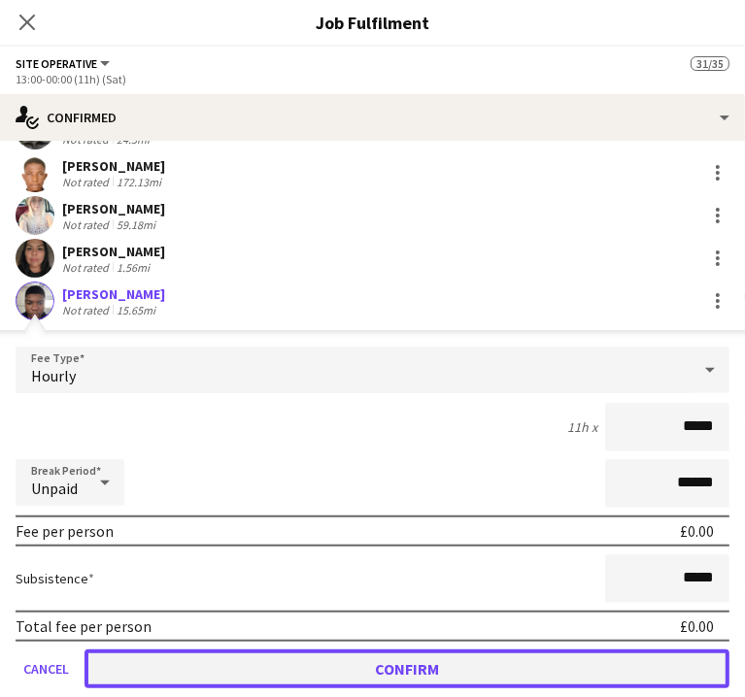
click at [555, 667] on button "Confirm" at bounding box center [406, 669] width 645 height 39
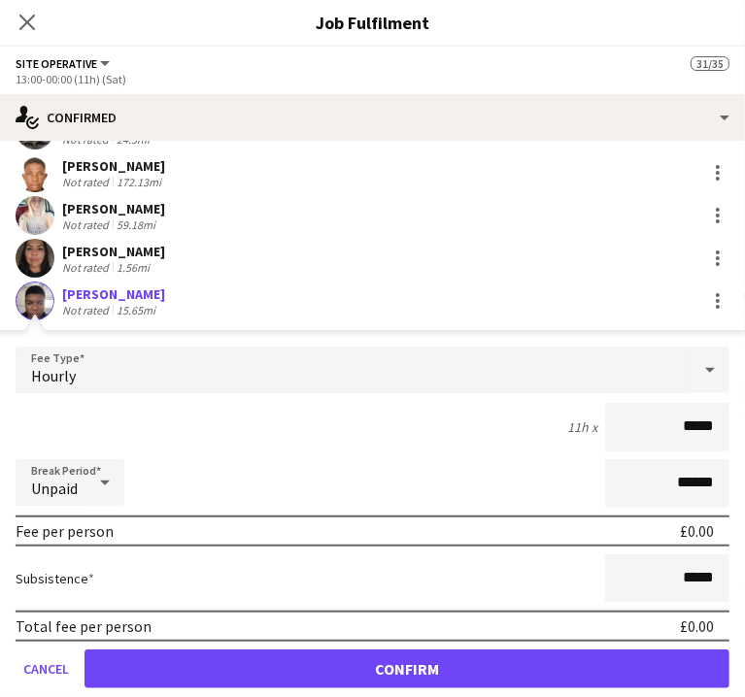
scroll to position [405, 0]
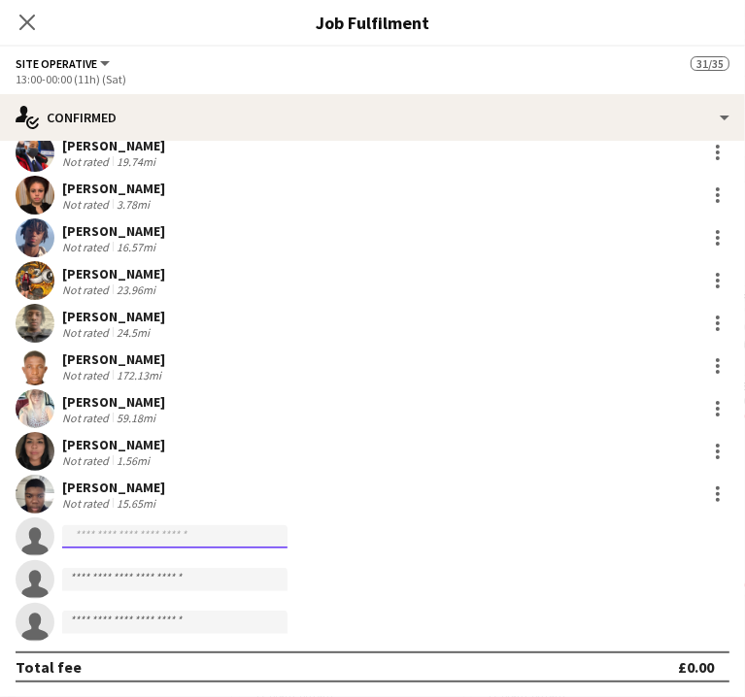
click at [287, 533] on input at bounding box center [174, 536] width 225 height 23
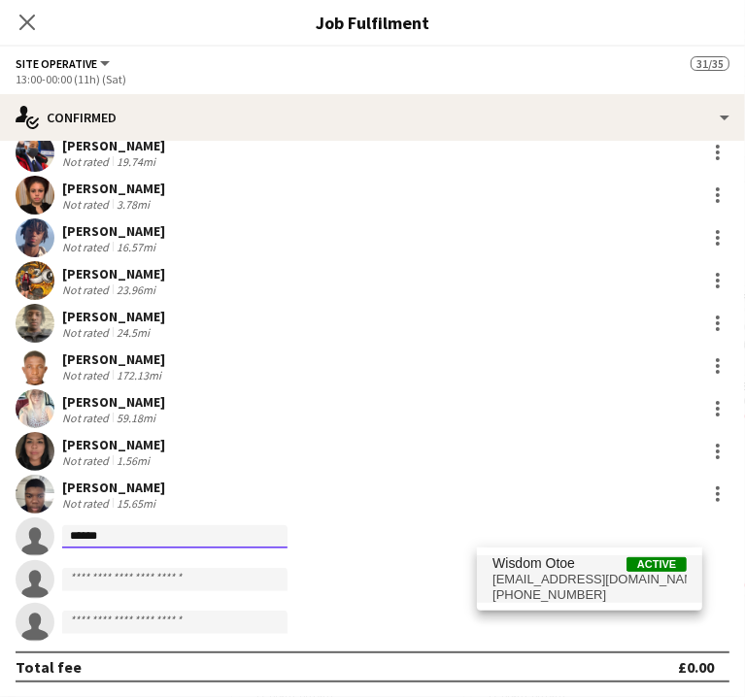
type input "******"
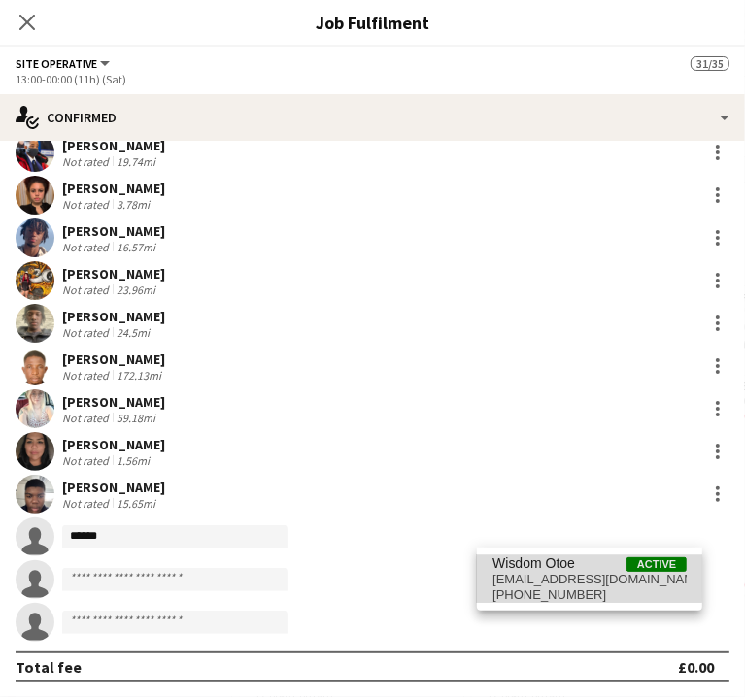
click at [520, 576] on span "[EMAIL_ADDRESS][DOMAIN_NAME]" at bounding box center [589, 580] width 194 height 16
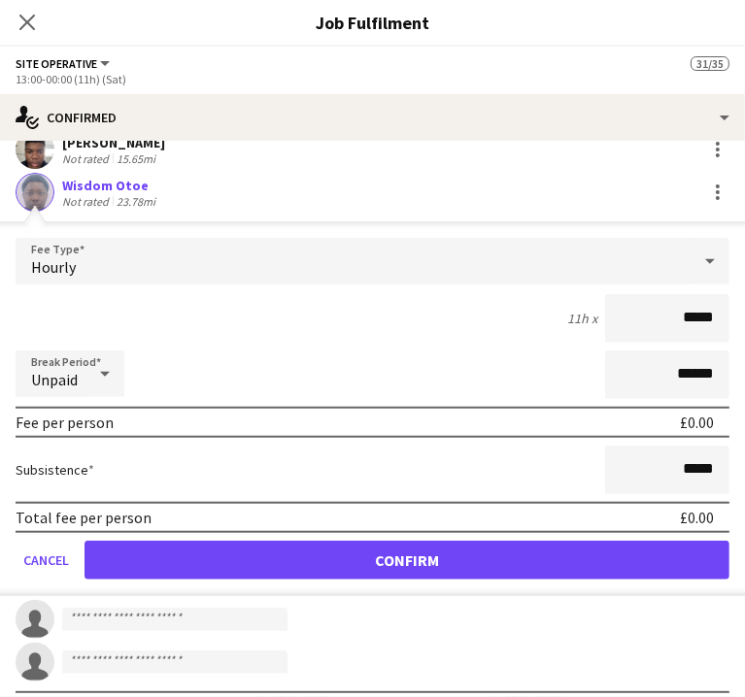
scroll to position [750, 0]
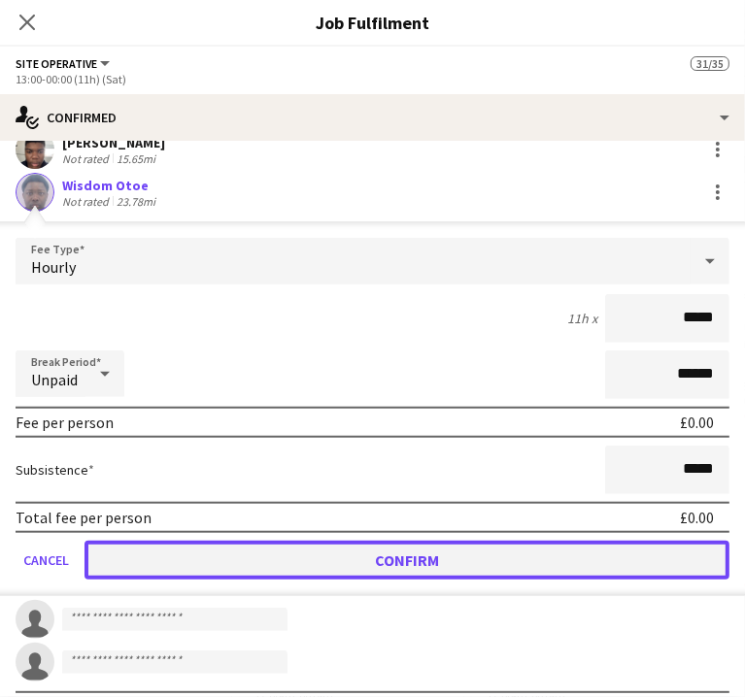
click at [585, 549] on button "Confirm" at bounding box center [406, 560] width 645 height 39
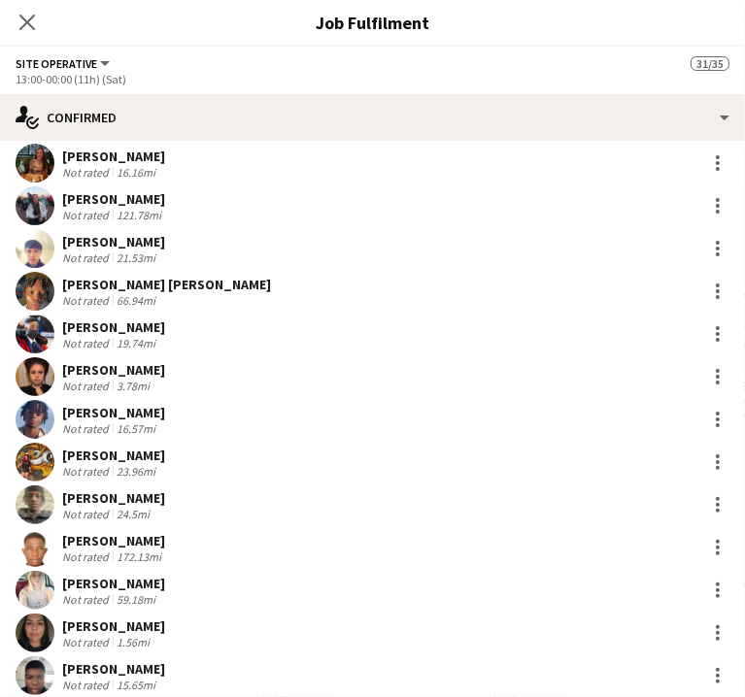
scroll to position [405, 0]
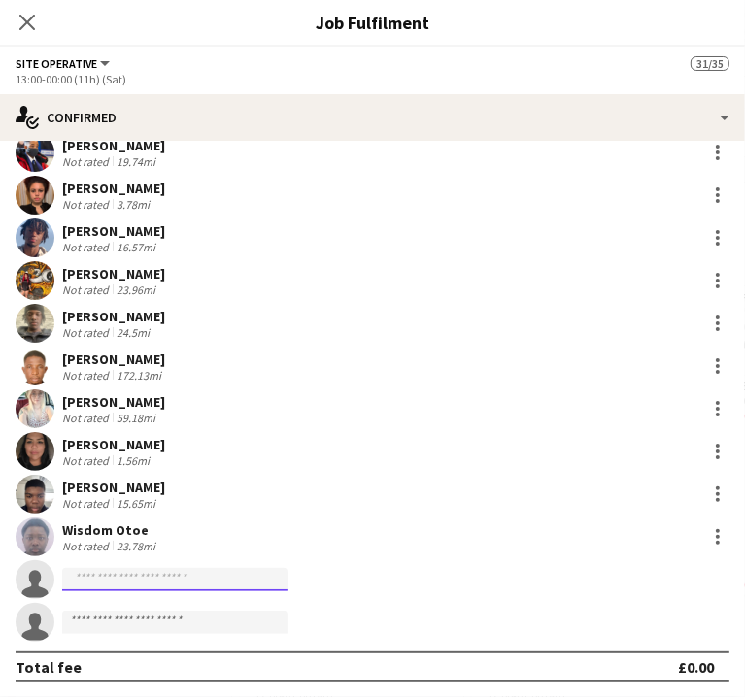
click at [287, 570] on input at bounding box center [174, 579] width 225 height 23
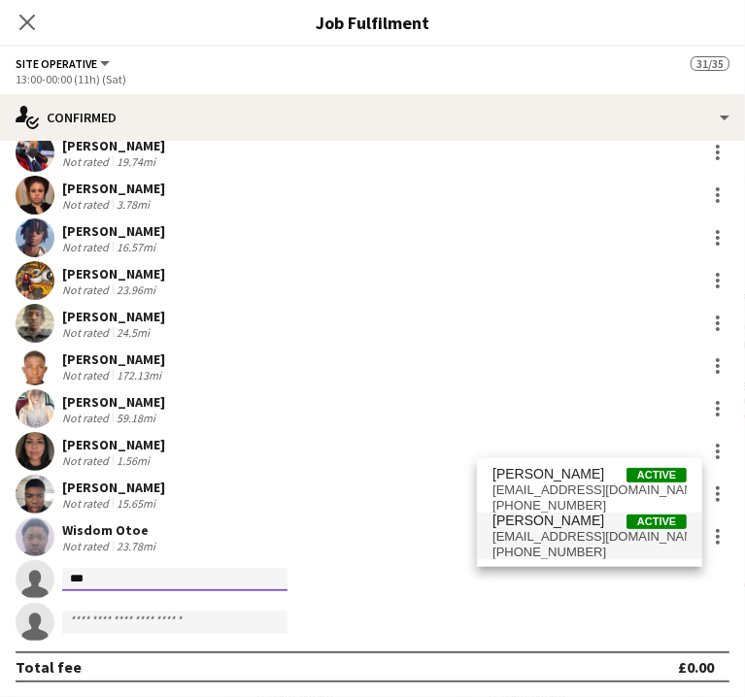
type input "***"
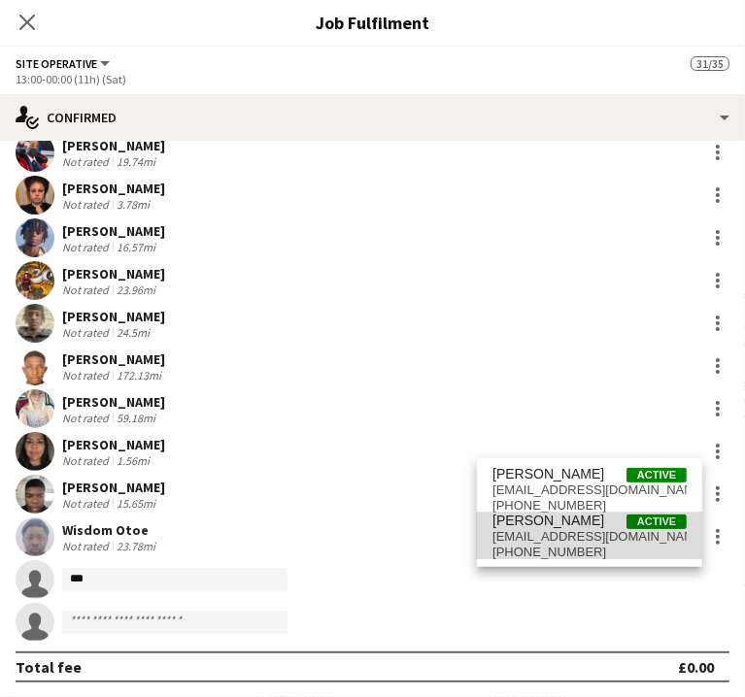
click at [574, 530] on span "[EMAIL_ADDRESS][DOMAIN_NAME]" at bounding box center [589, 537] width 194 height 16
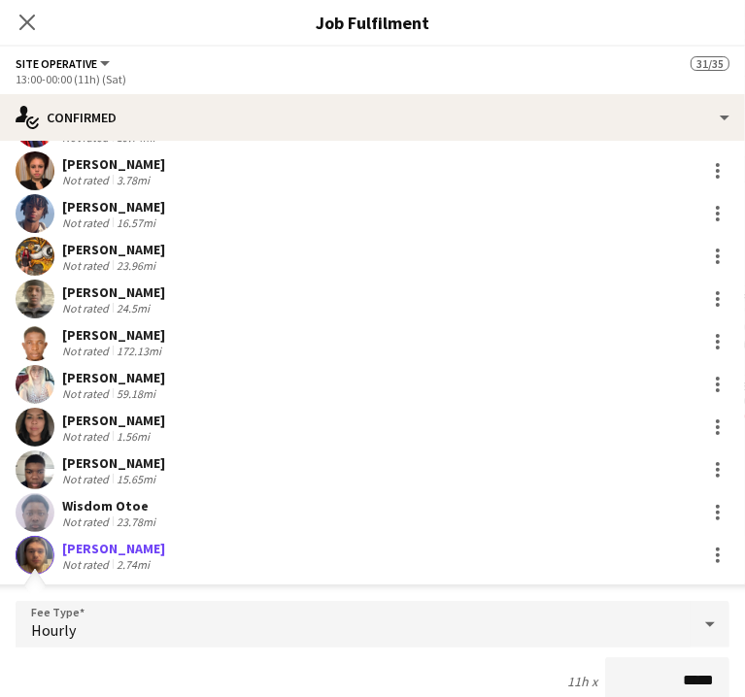
scroll to position [703, 0]
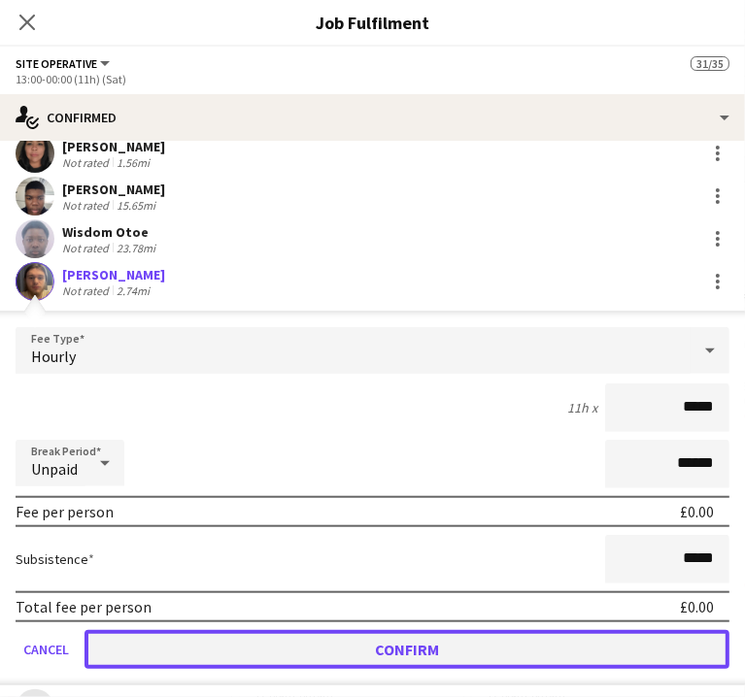
click at [562, 641] on button "Confirm" at bounding box center [406, 649] width 645 height 39
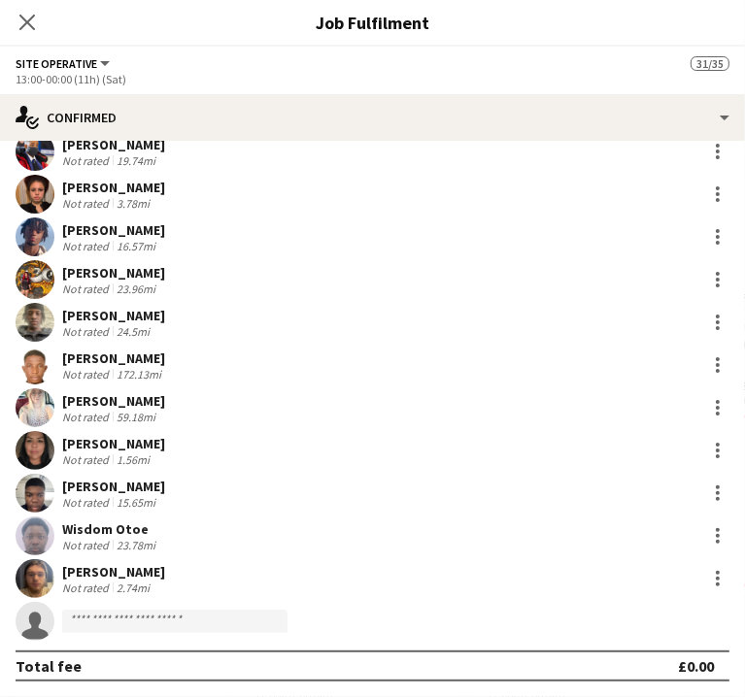
scroll to position [405, 0]
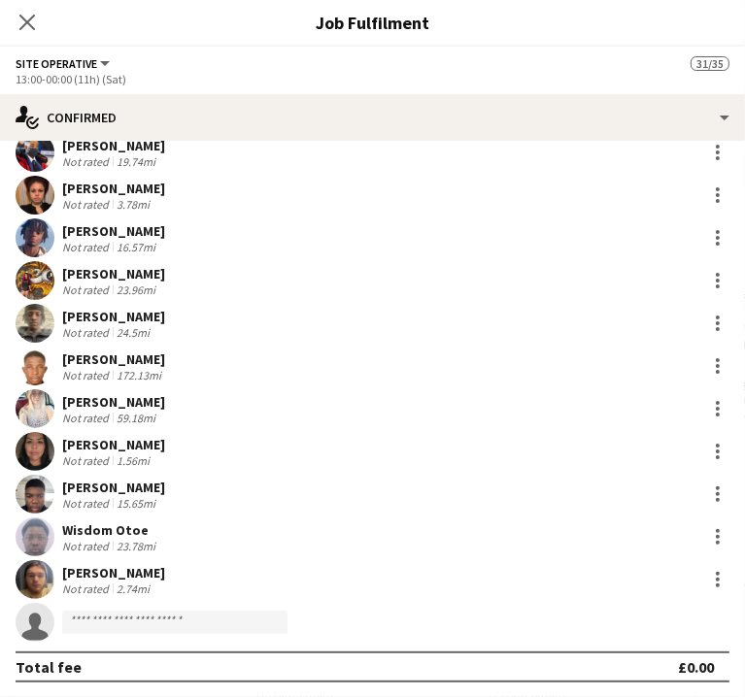
click at [161, 656] on app-date-cell "06:00-20:00 (14h) 12/13 BRITISH MASTERS 5 Roles Site Operative 9A 5/6 06:00-17:…" at bounding box center [116, 467] width 232 height 924
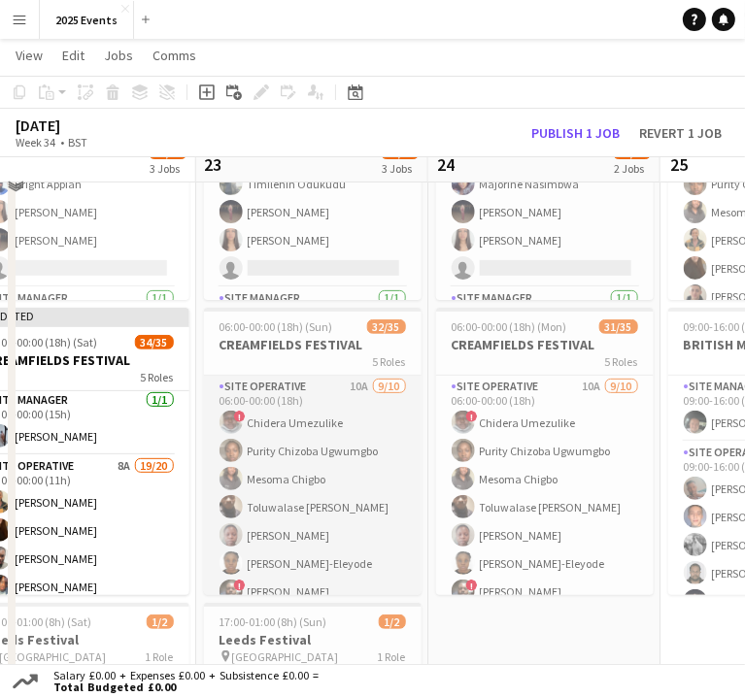
scroll to position [0, 738]
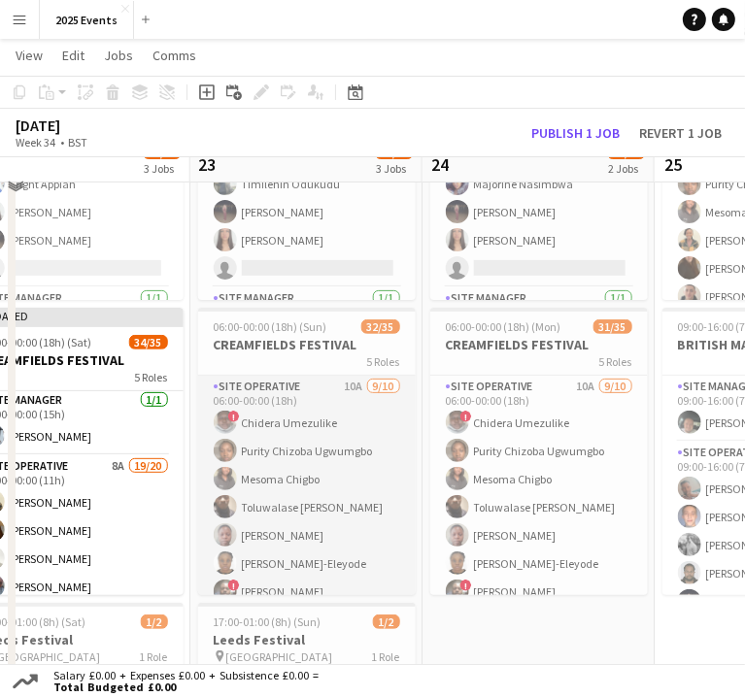
click at [321, 391] on app-card-role "Site Operative 10A 9/10 06:00-00:00 (18h) ! Chidera Umezulike Purity Chizoba Ug…" at bounding box center [306, 535] width 217 height 319
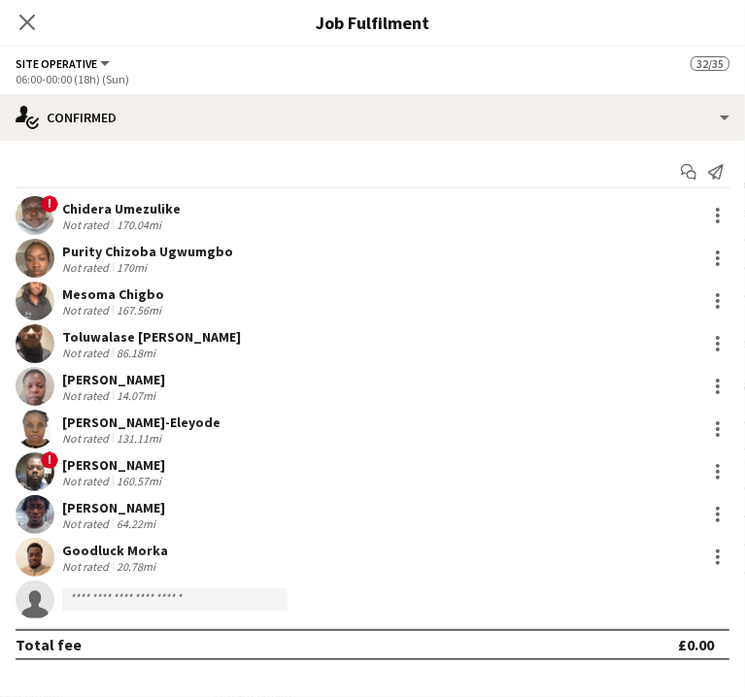
scroll to position [442, 0]
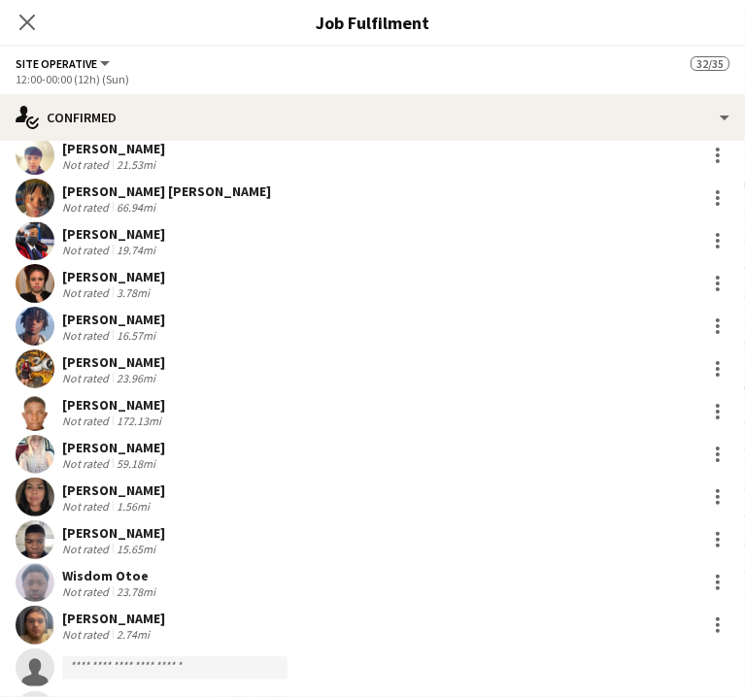
scroll to position [390, 0]
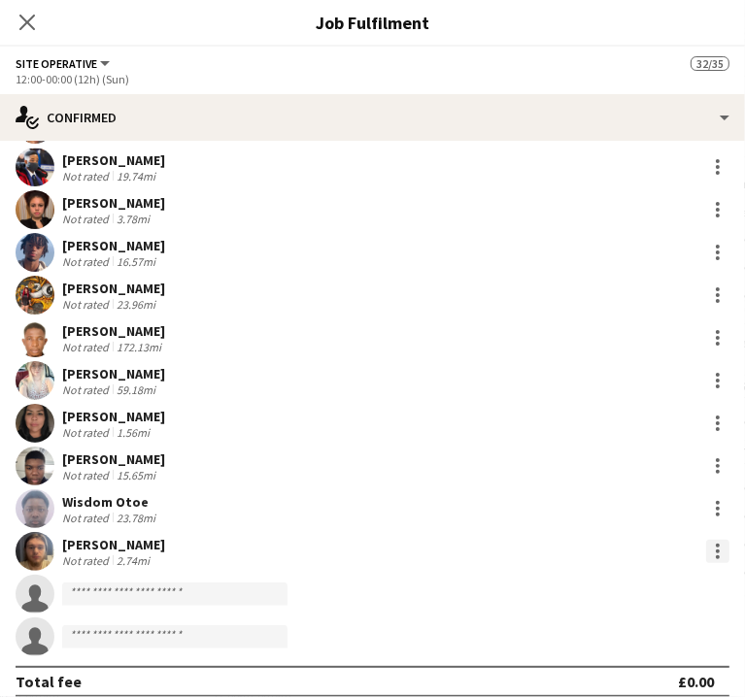
click at [706, 554] on div at bounding box center [717, 551] width 23 height 23
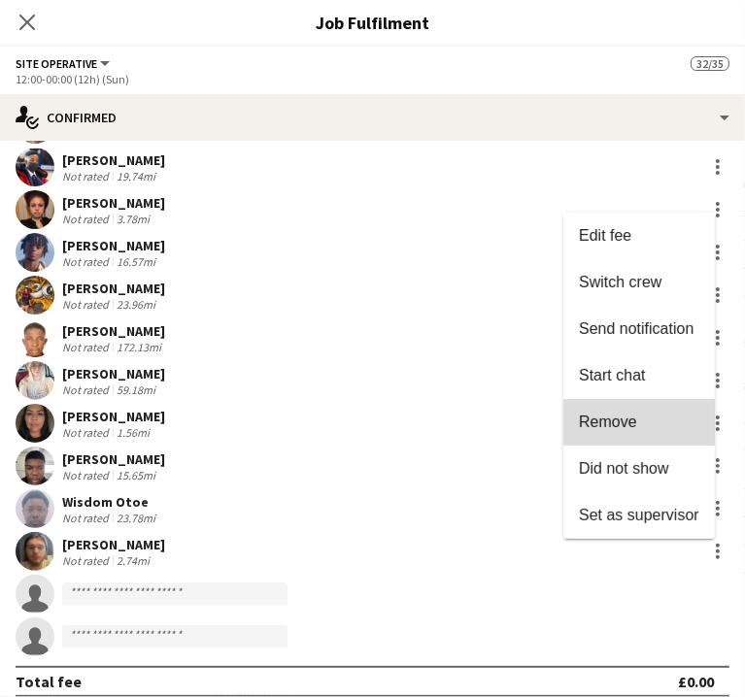
click at [637, 420] on span "Remove" at bounding box center [639, 421] width 120 height 17
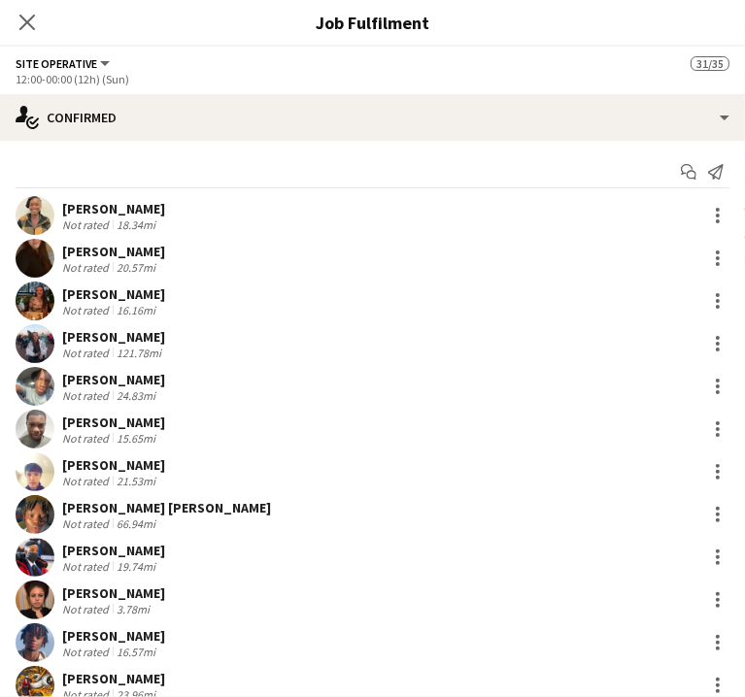
scroll to position [0, 620]
click at [198, 398] on app-card-role "Site Operative 10A 9/10 06:00-00:00 (18h) ! Chidera Umezulike Purity Chizoba Ug…" at bounding box center [191, 535] width 217 height 319
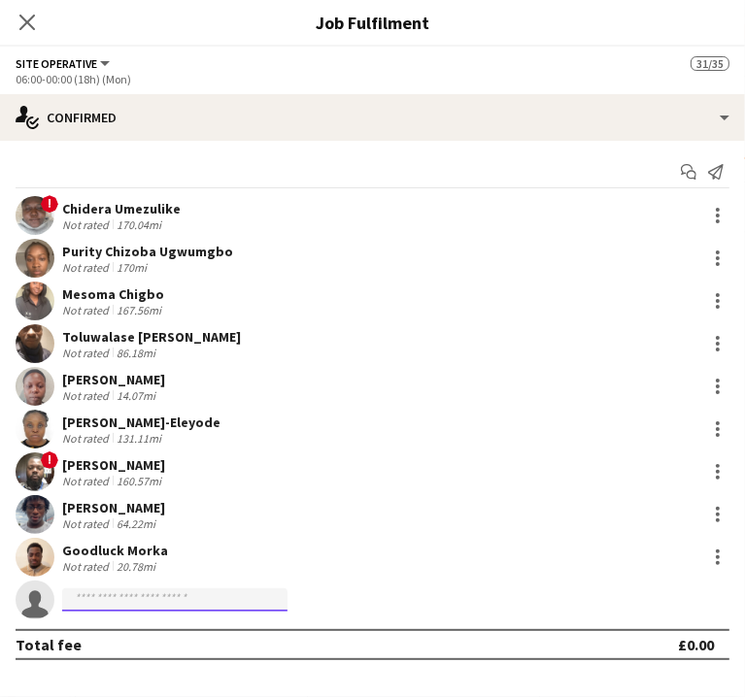
click at [287, 599] on input at bounding box center [174, 599] width 225 height 23
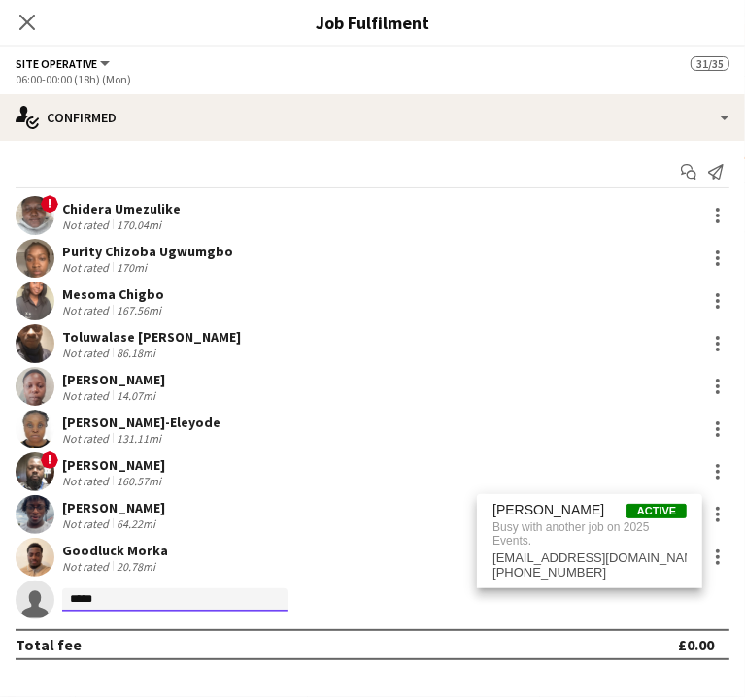
type input "*****"
click at [381, 617] on app-date-cell "06:00-12:00 (6h) 13/13 CREAMFIELDS FESTIVAL 3 Roles Site Operative 10/10 06:00-…" at bounding box center [424, 467] width 232 height 924
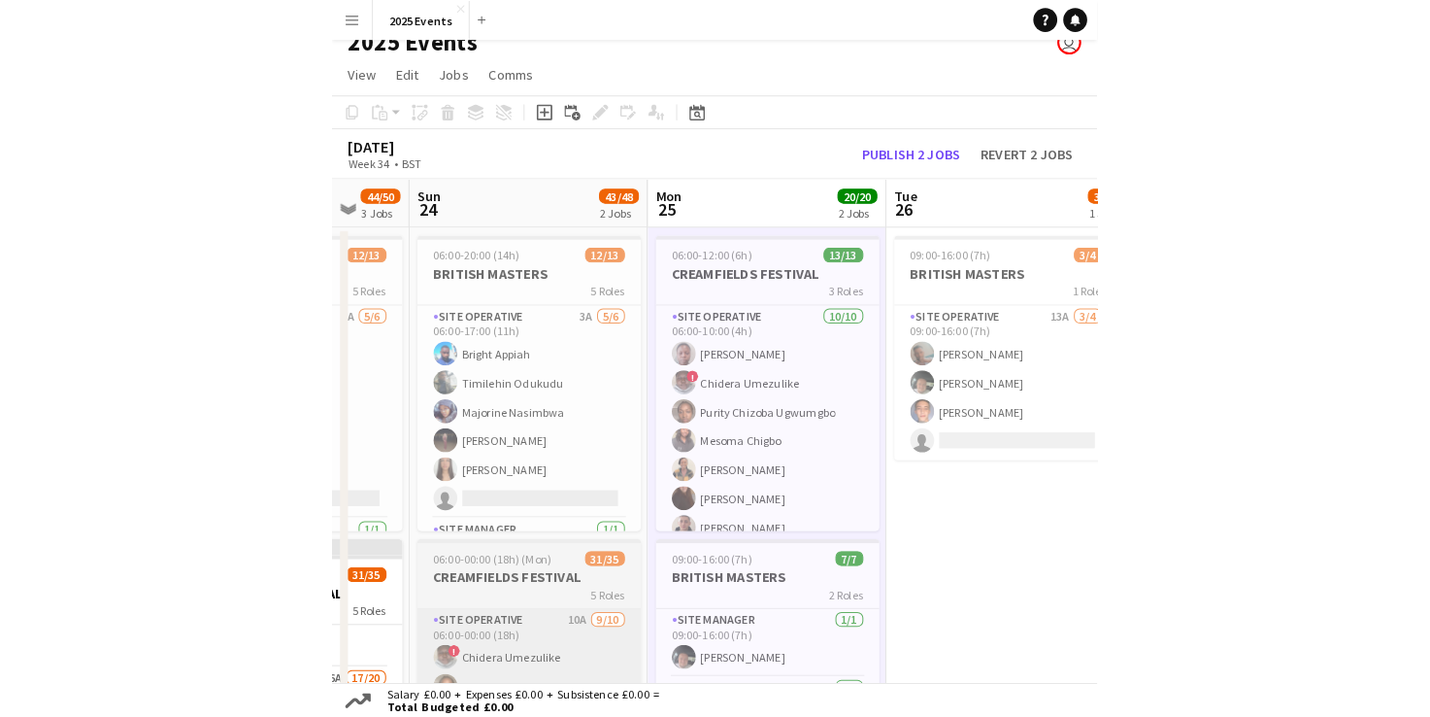
scroll to position [16, 0]
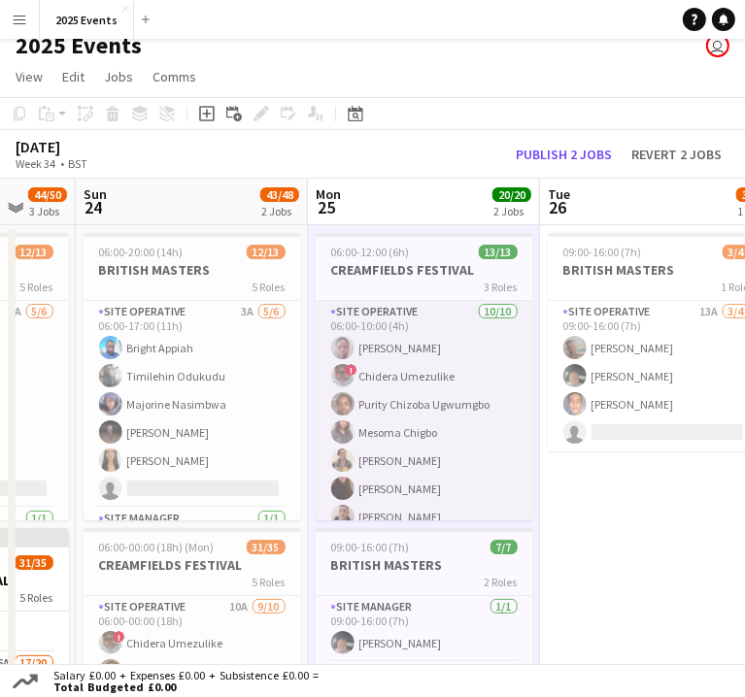
click at [407, 301] on app-card-role "Site Operative 10/10 06:00-10:00 (4h) Abigail Ayorinde ! Chidera Umezulike Puri…" at bounding box center [424, 460] width 217 height 319
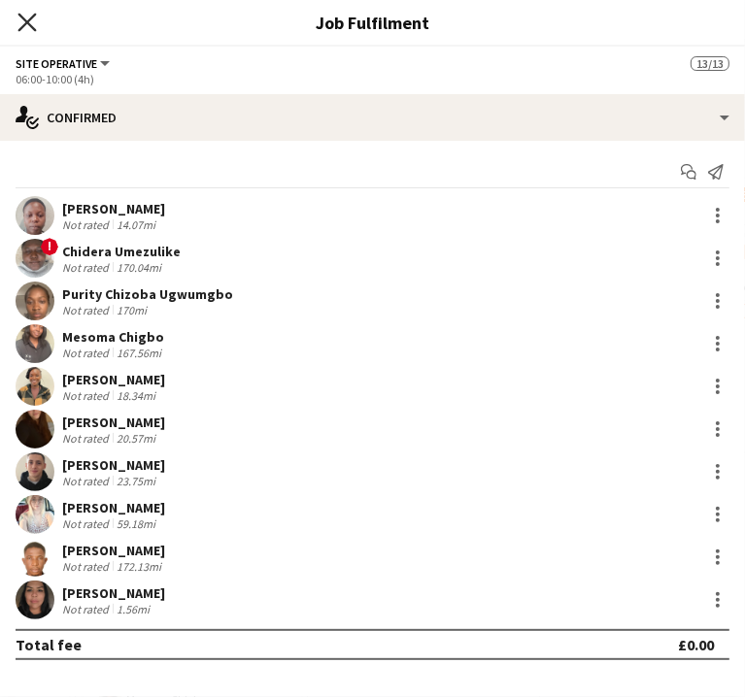
click at [36, 14] on icon "Close pop-in" at bounding box center [26, 22] width 18 height 18
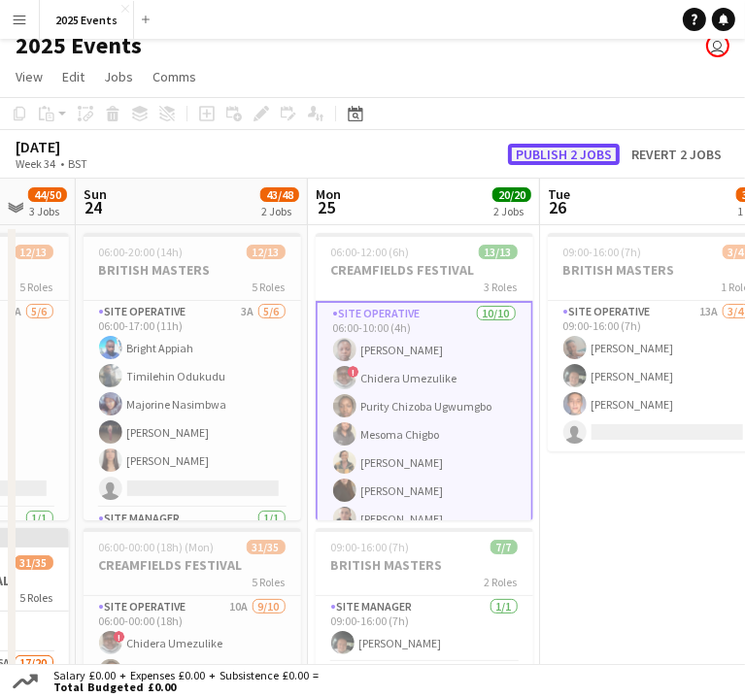
click at [558, 144] on button "Publish 2 jobs" at bounding box center [564, 154] width 112 height 21
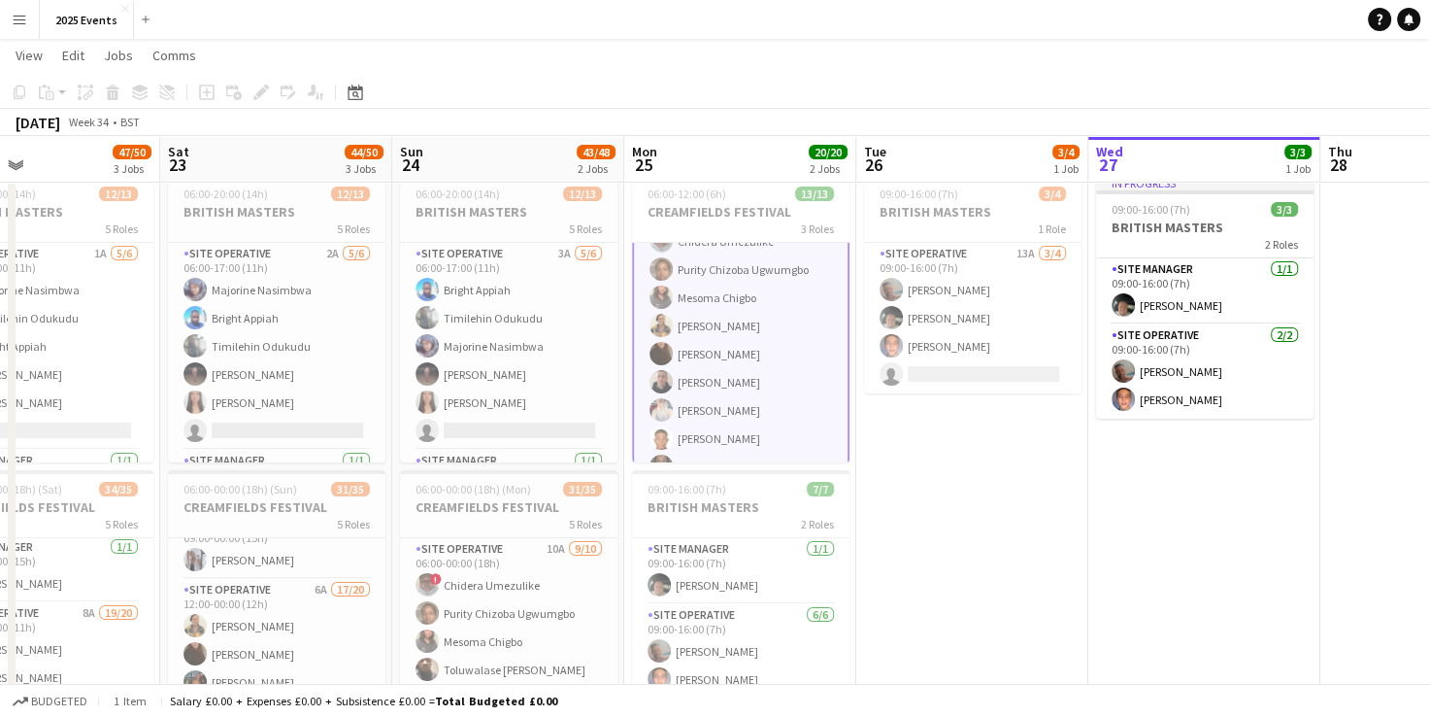
scroll to position [0, 0]
click at [985, 499] on app-date-cell "09:00-16:00 (7h) 3/4 BRITISH MASTERS 1 Role Site Operative 13A 3/4 09:00-16:00 …" at bounding box center [972, 629] width 232 height 924
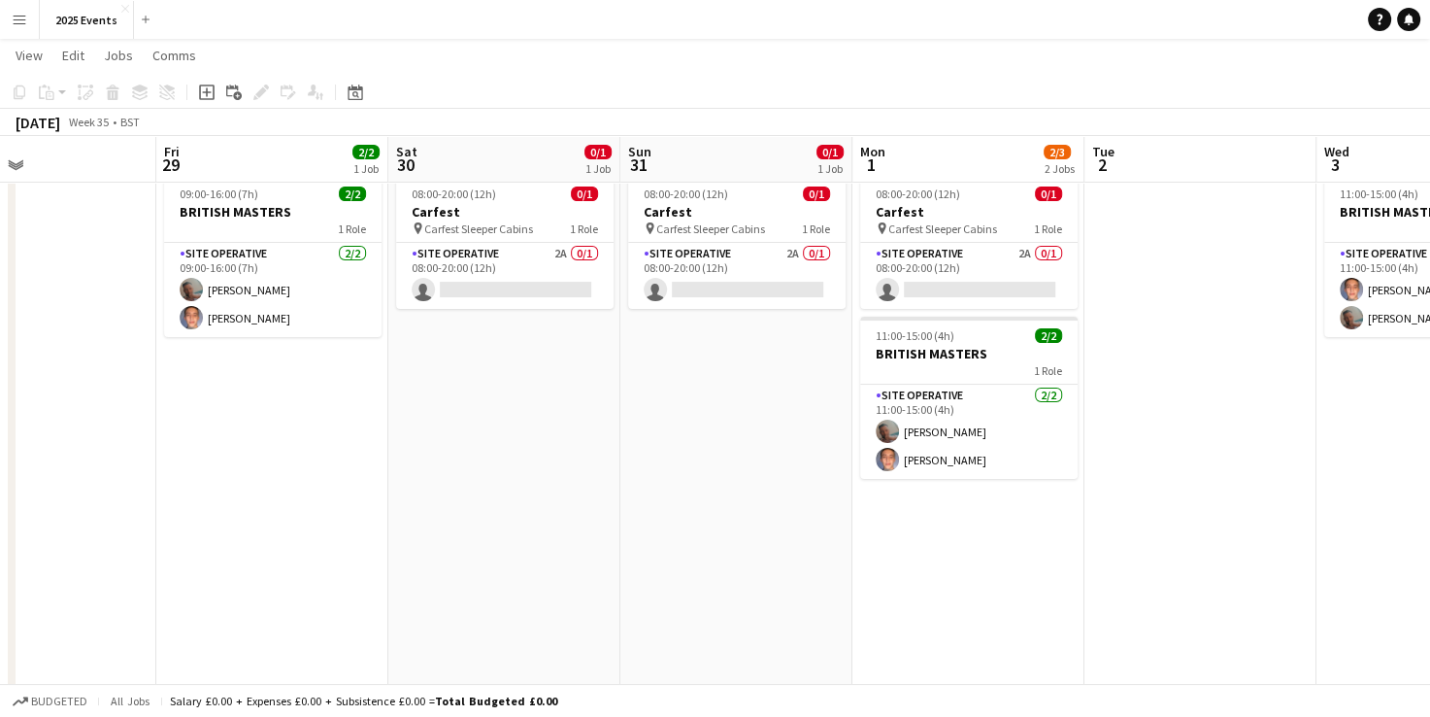
scroll to position [0, 539]
click at [509, 260] on app-card-role "Site Operative 2A 0/1 08:00-20:00 (12h) single-neutral-actions" at bounding box center [505, 276] width 217 height 66
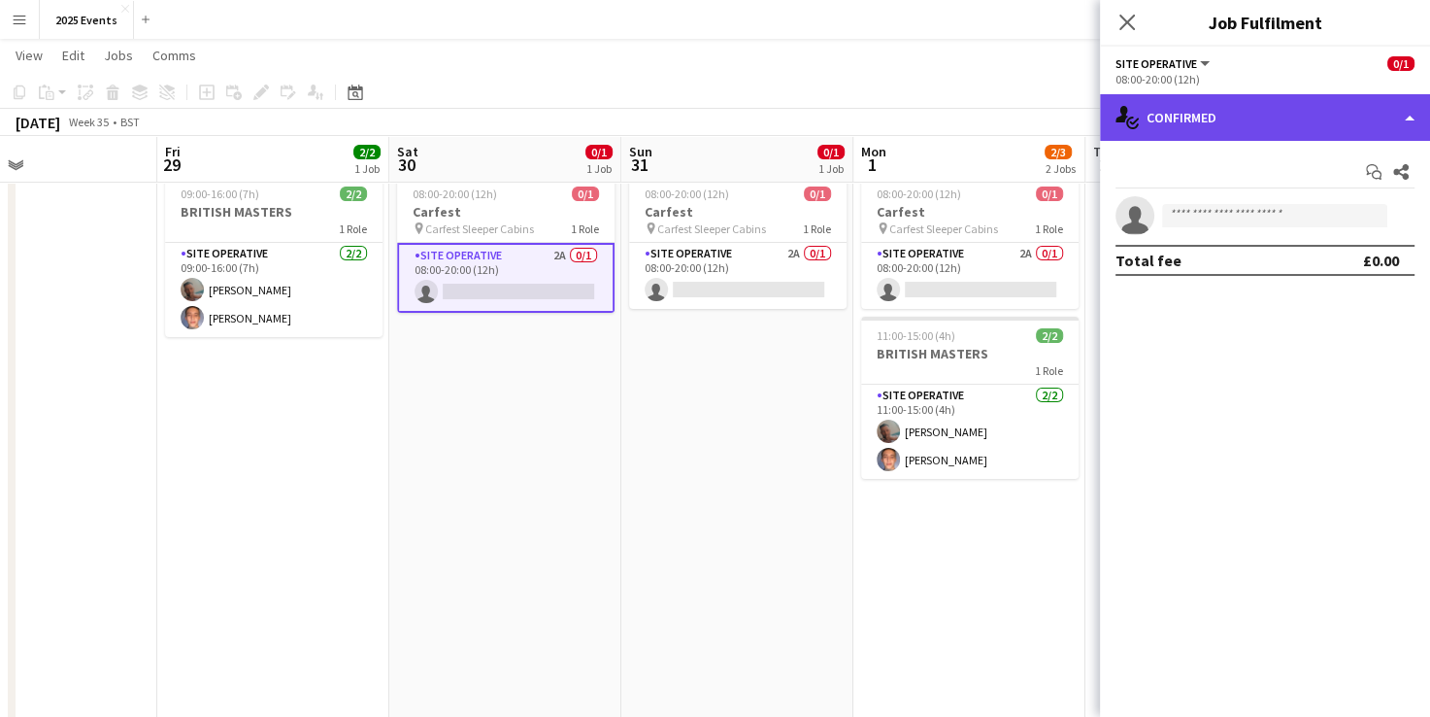
click at [1332, 136] on div "single-neutral-actions-check-2 Confirmed" at bounding box center [1265, 117] width 330 height 47
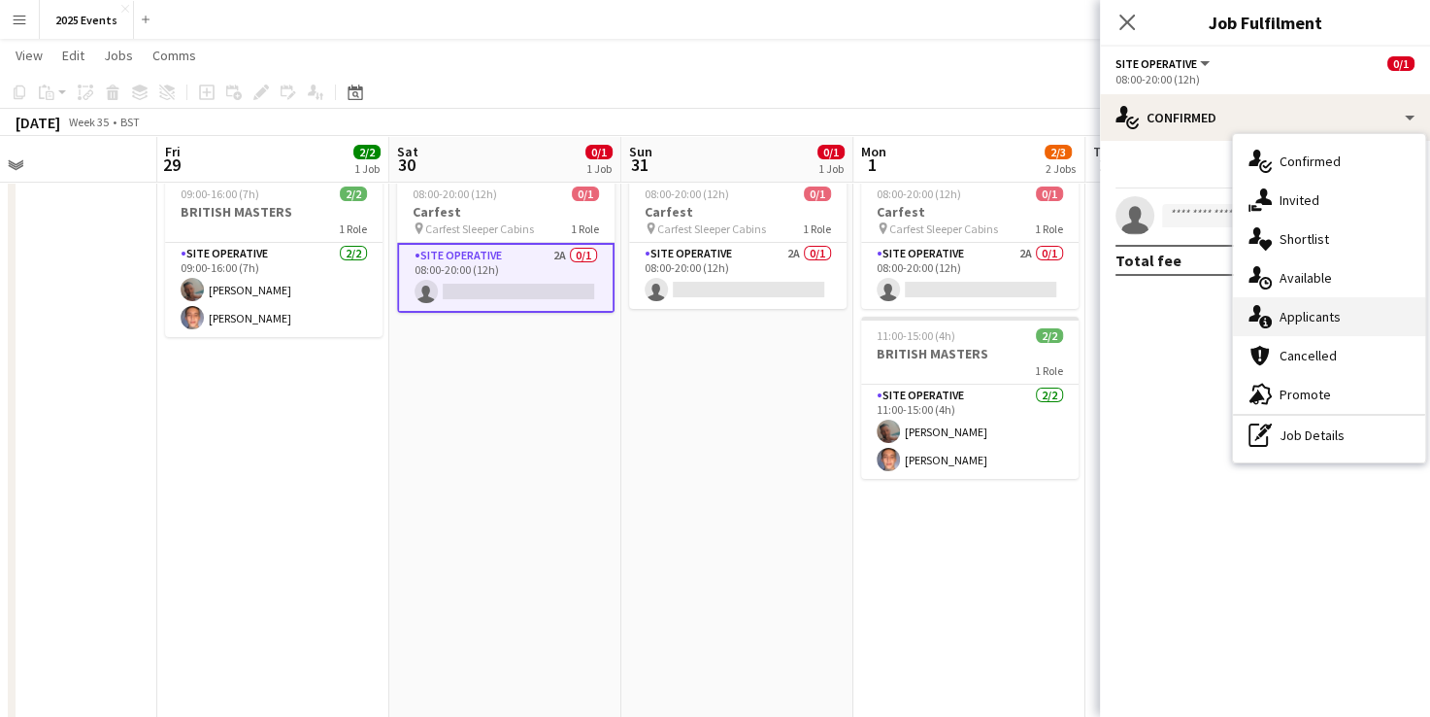
click at [1323, 323] on div "single-neutral-actions-information Applicants" at bounding box center [1329, 316] width 192 height 39
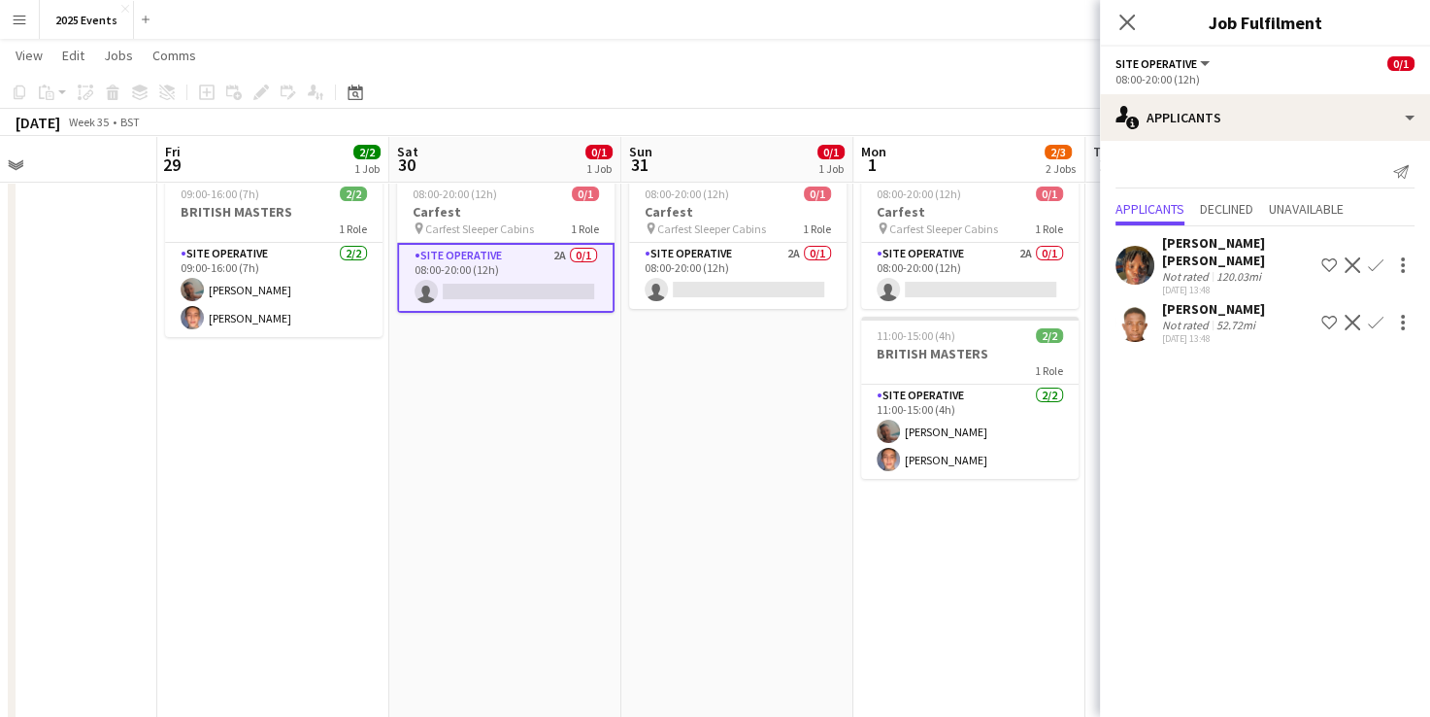
click at [720, 464] on app-date-cell "08:00-20:00 (12h) 0/1 Carfest pin Carfest Sleeper Cabins 1 Role Site Operative …" at bounding box center [737, 629] width 232 height 924
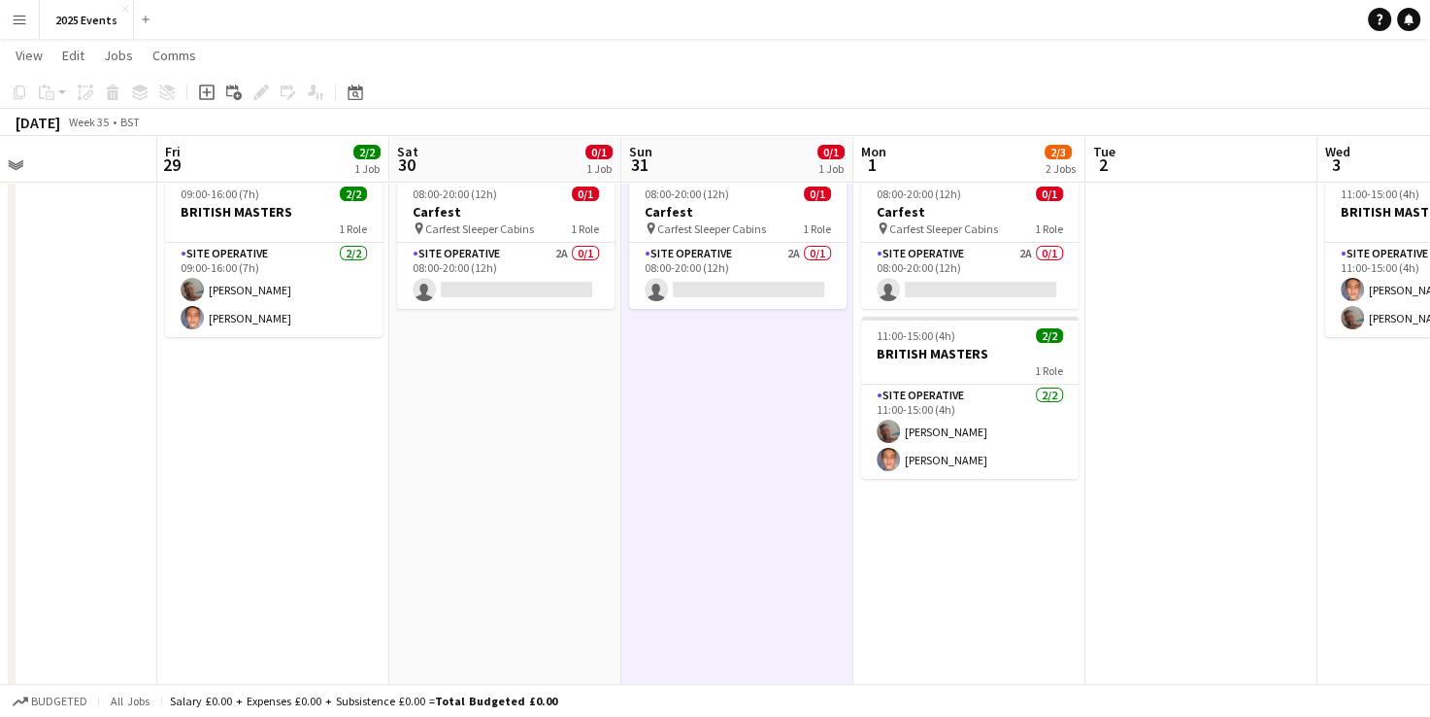
click at [984, 540] on app-date-cell "08:00-20:00 (12h) 0/1 Carfest pin Carfest Sleeper Cabins 1 Role Site Operative …" at bounding box center [969, 629] width 232 height 924
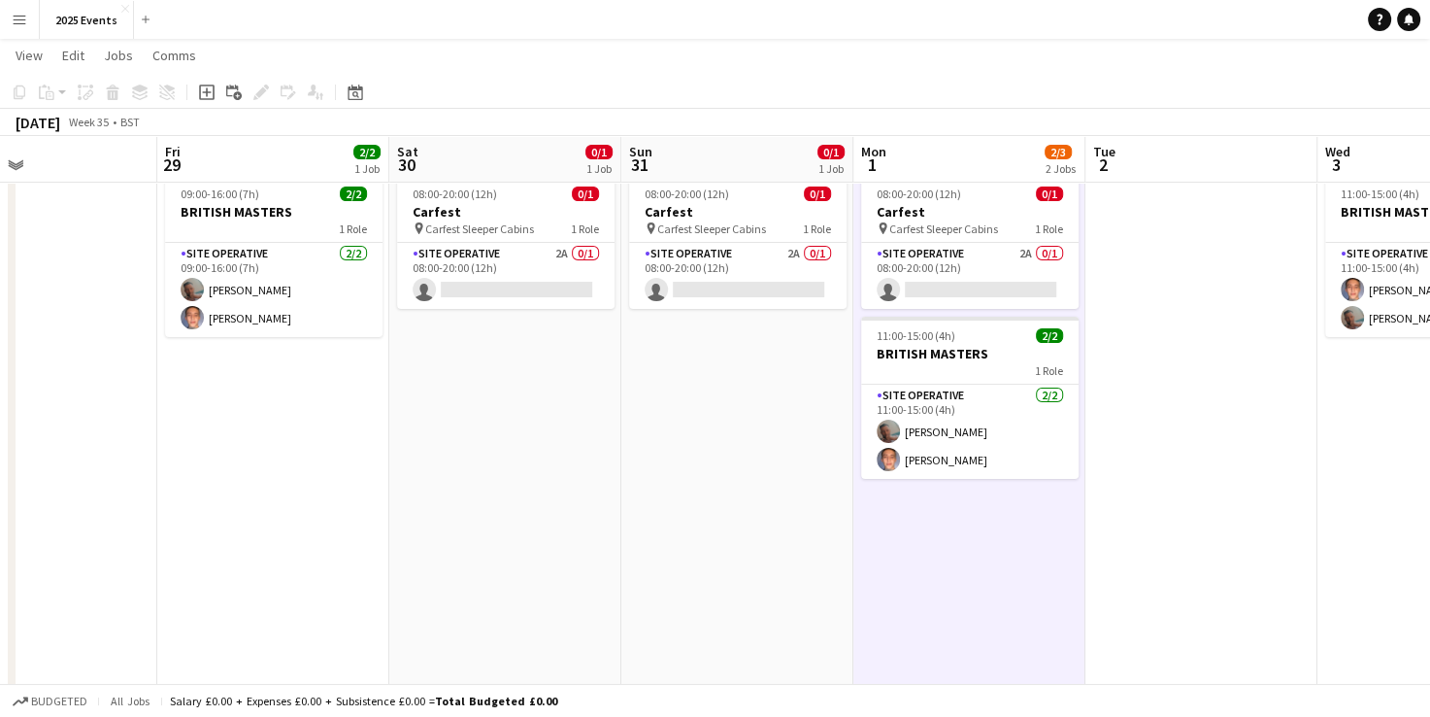
click at [757, 525] on app-date-cell "08:00-20:00 (12h) 0/1 Carfest pin Carfest Sleeper Cabins 1 Role Site Operative …" at bounding box center [737, 629] width 232 height 924
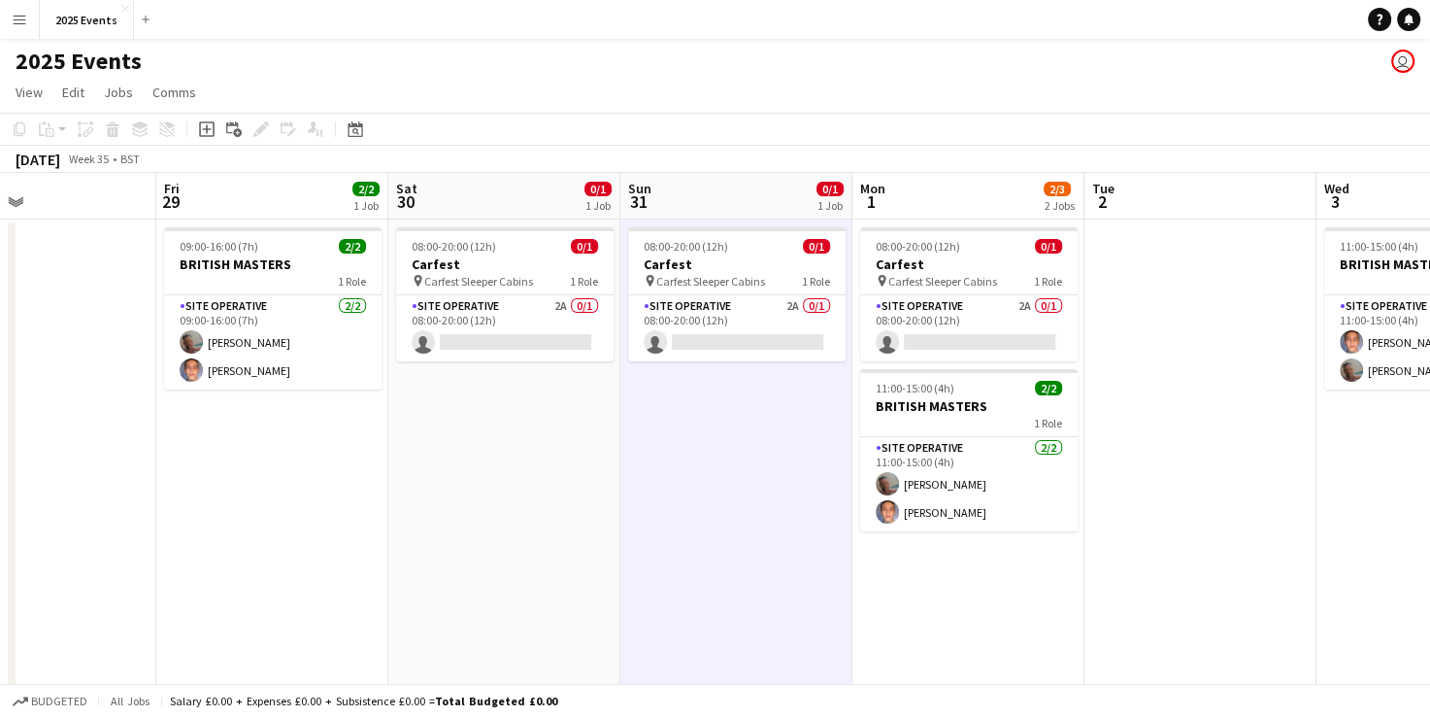
scroll to position [0, 0]
click at [633, 526] on app-date-cell "08:00-20:00 (12h) 0/1 Carfest pin Carfest Sleeper Cabins 1 Role Site Operative …" at bounding box center [736, 681] width 232 height 924
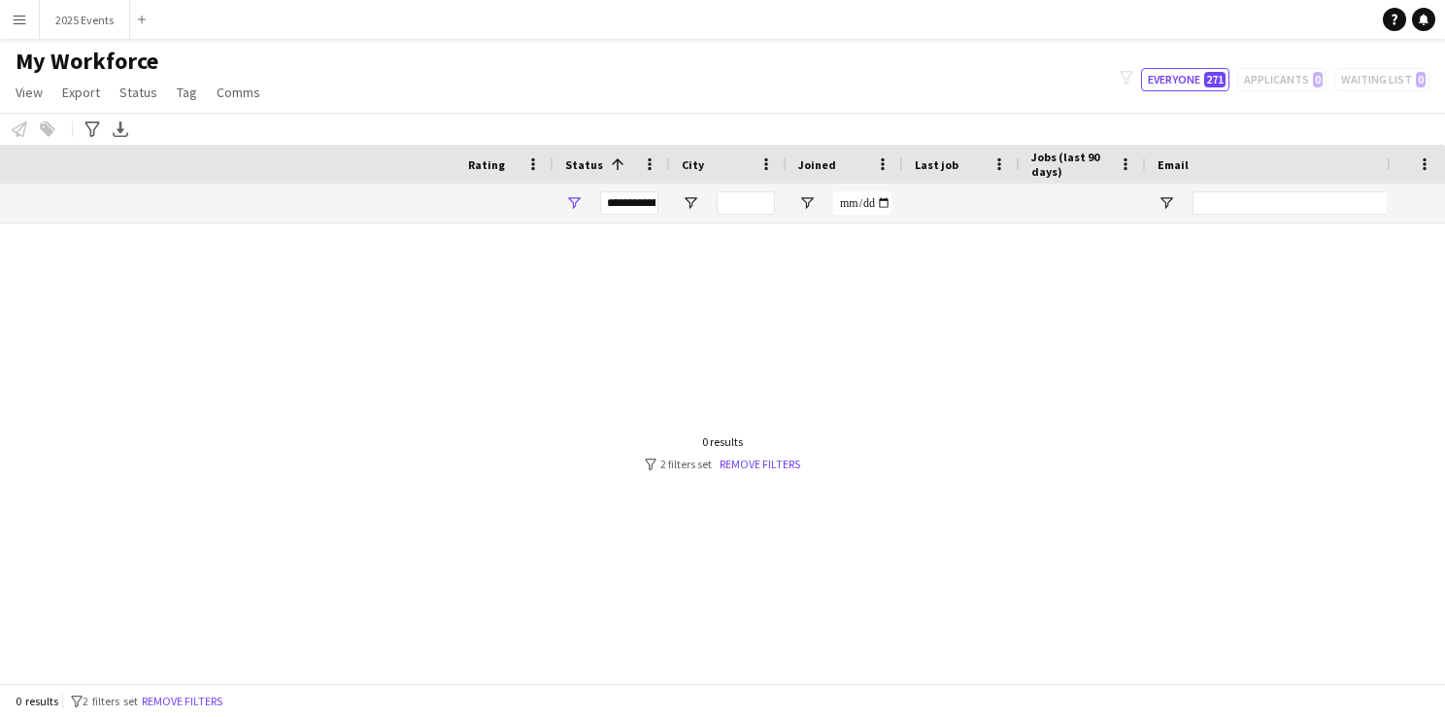
scroll to position [0, 718]
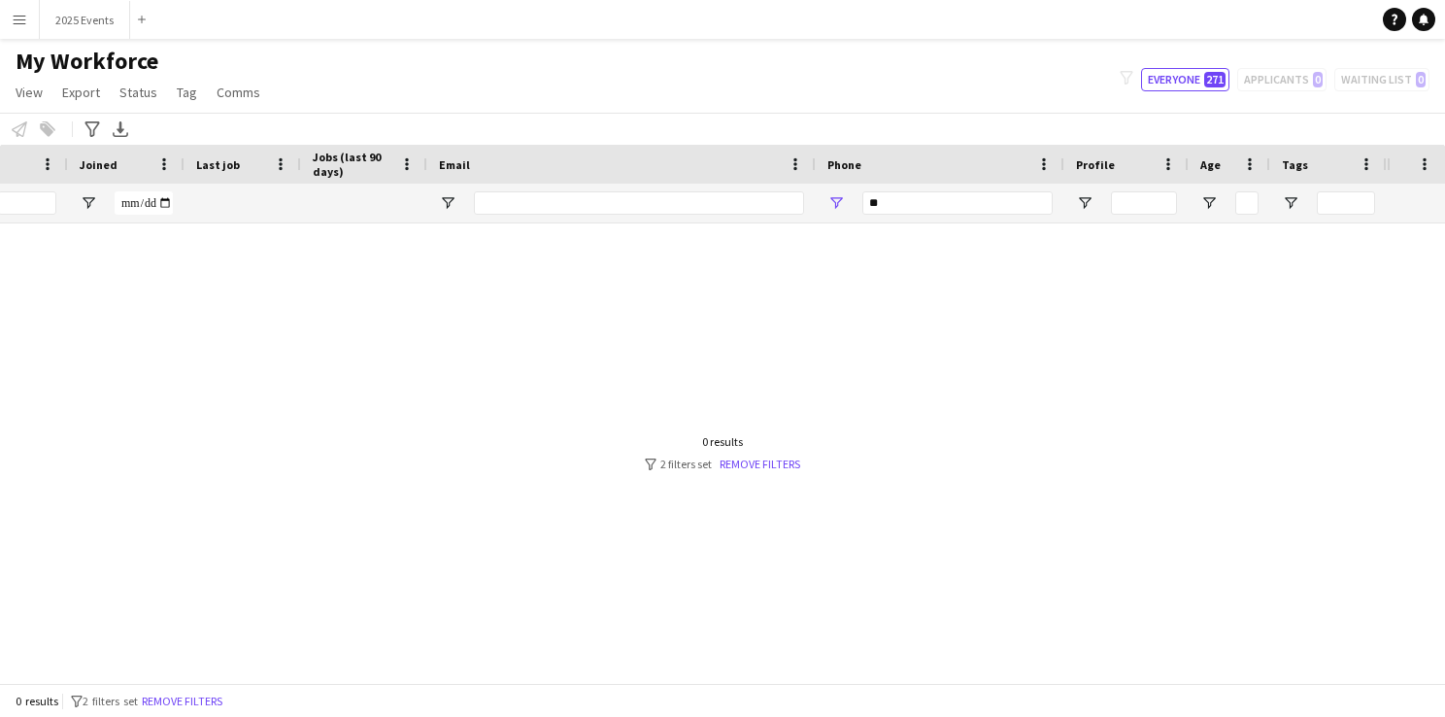
type input "*"
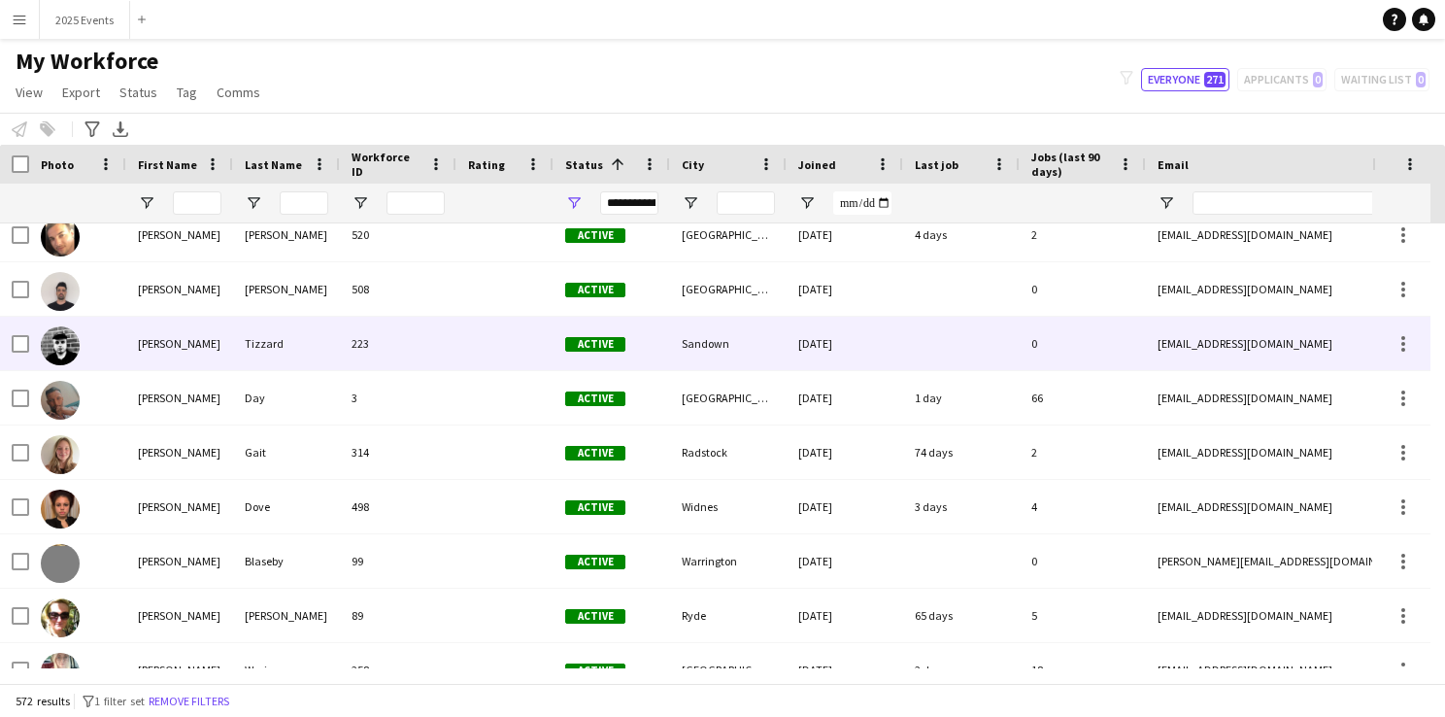
scroll to position [82, 0]
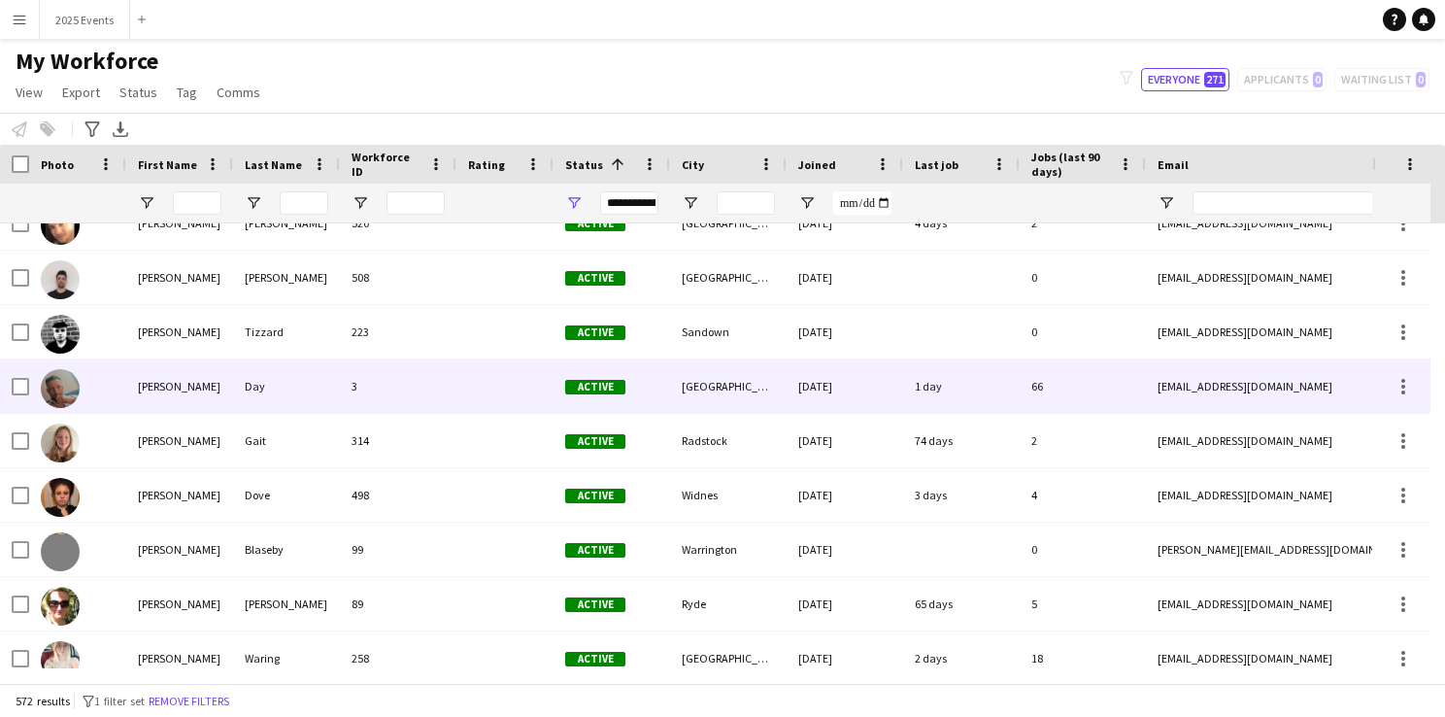
click at [41, 391] on img at bounding box center [60, 388] width 39 height 39
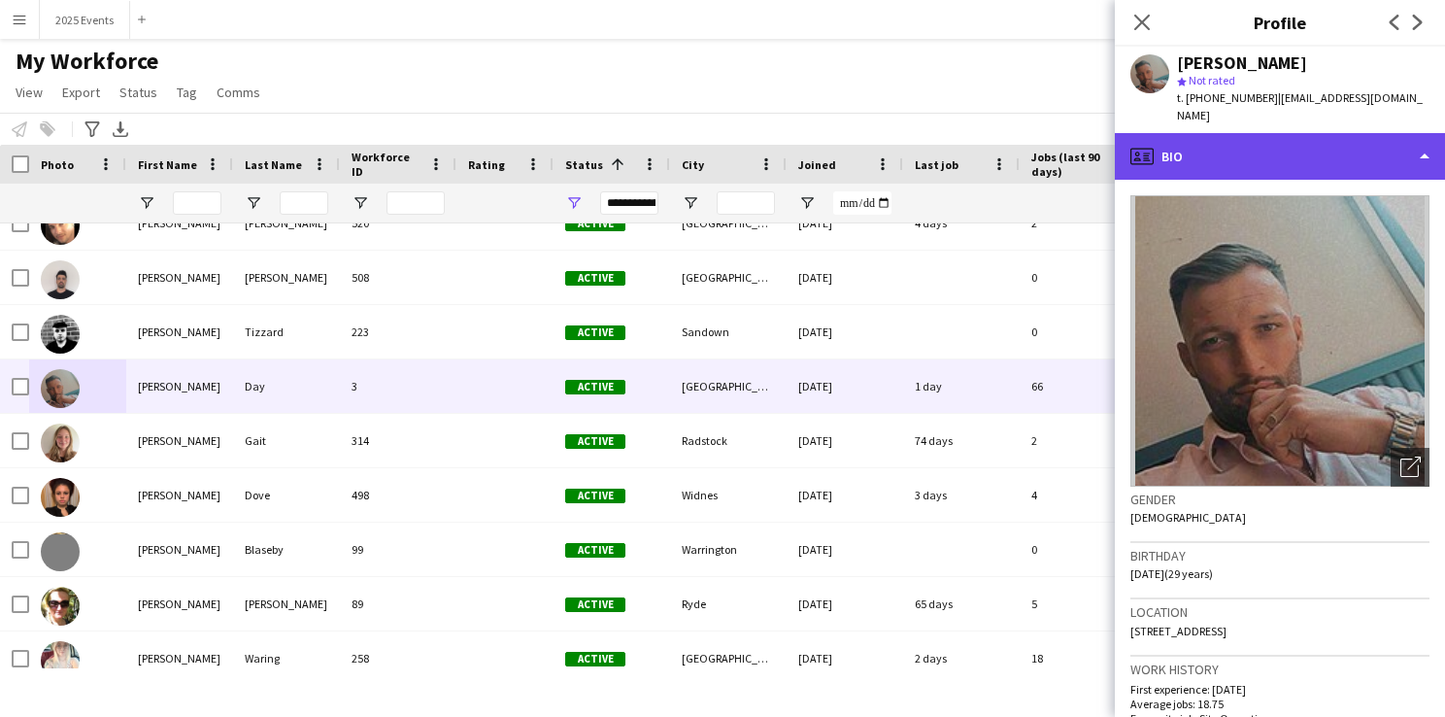
click at [1383, 138] on div "profile Bio" at bounding box center [1280, 156] width 330 height 47
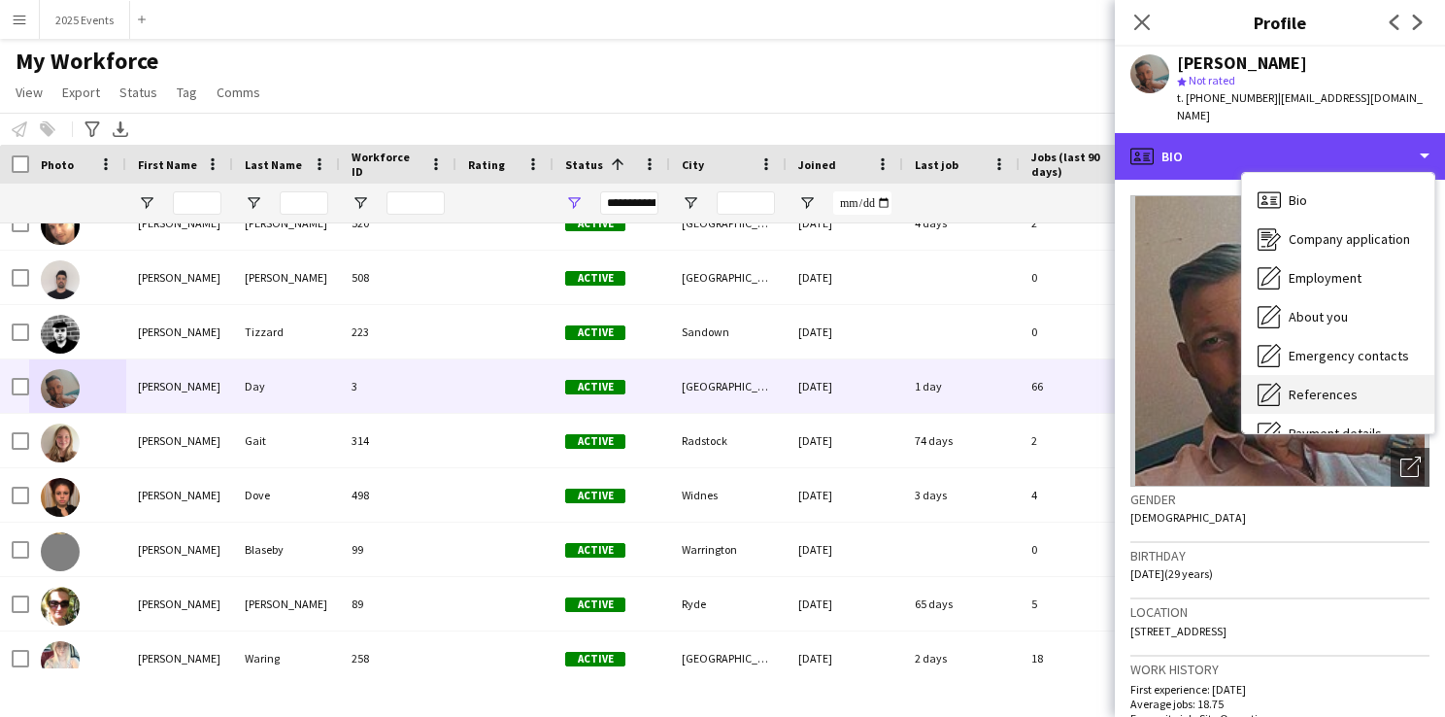
scroll to position [144, 0]
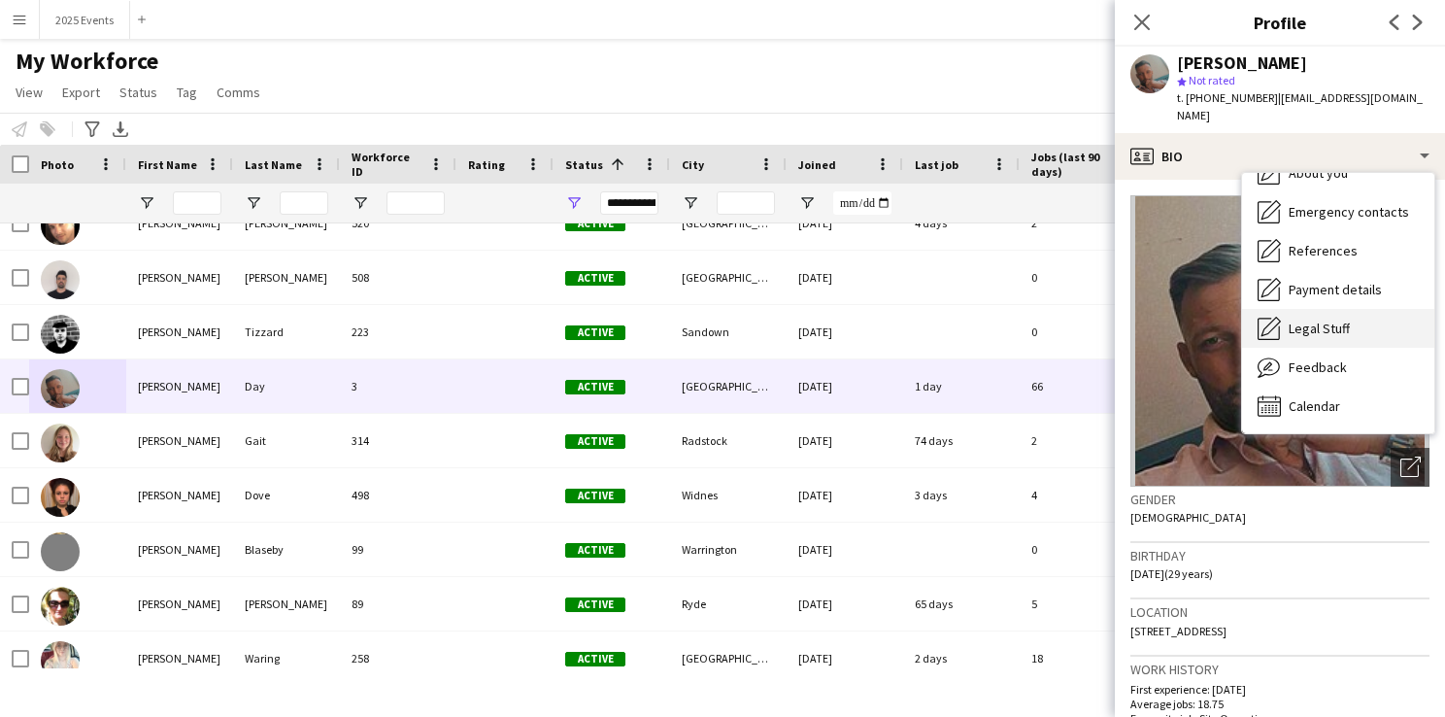
click at [1330, 319] on span "Legal Stuff" at bounding box center [1318, 327] width 61 height 17
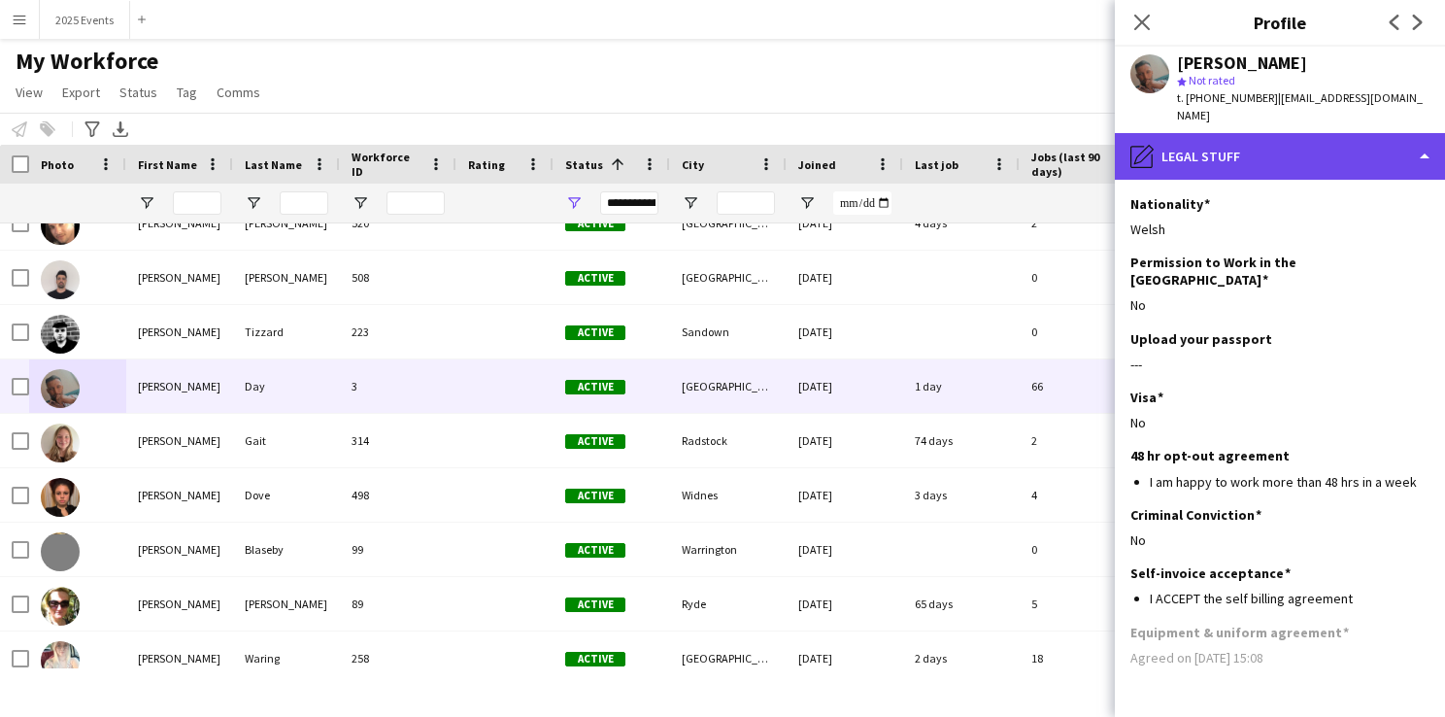
click at [1377, 133] on div "pencil4 Legal Stuff" at bounding box center [1280, 156] width 330 height 47
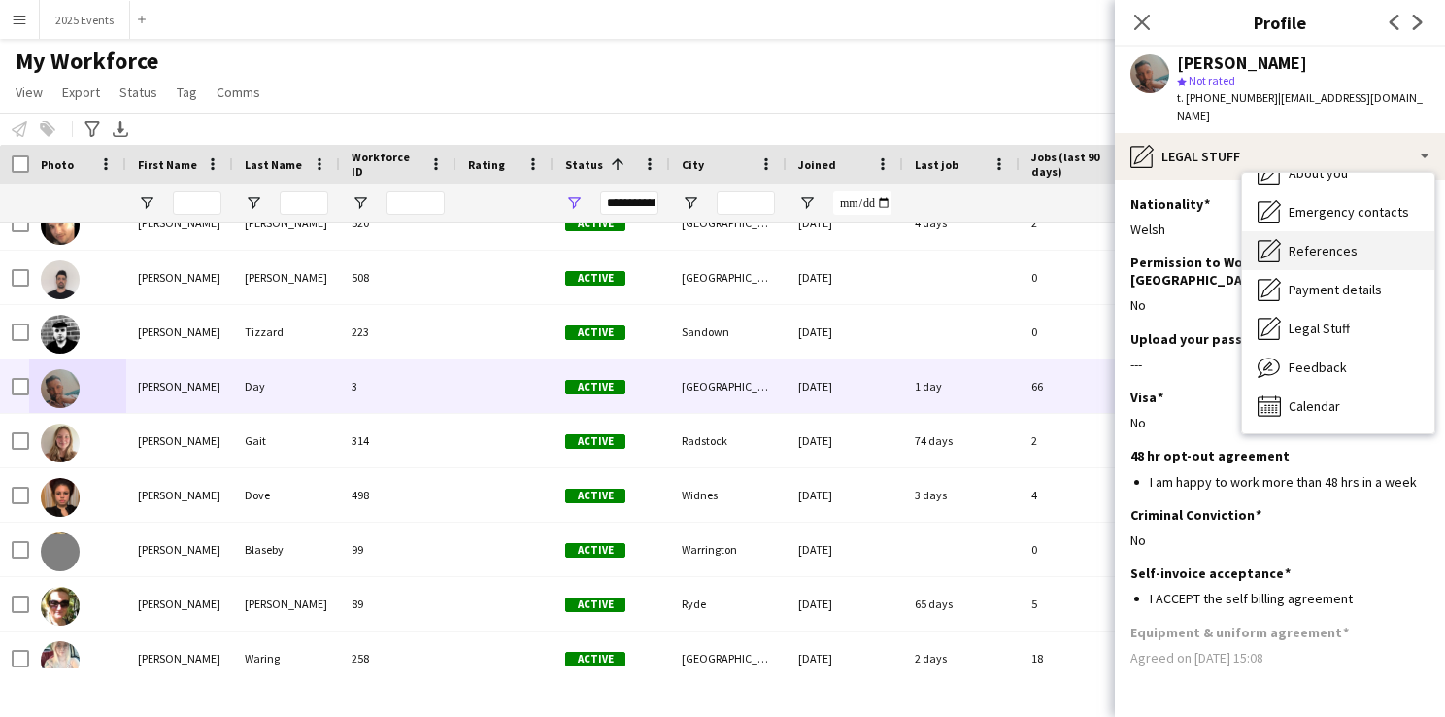
click at [1351, 243] on div "References References" at bounding box center [1338, 250] width 192 height 39
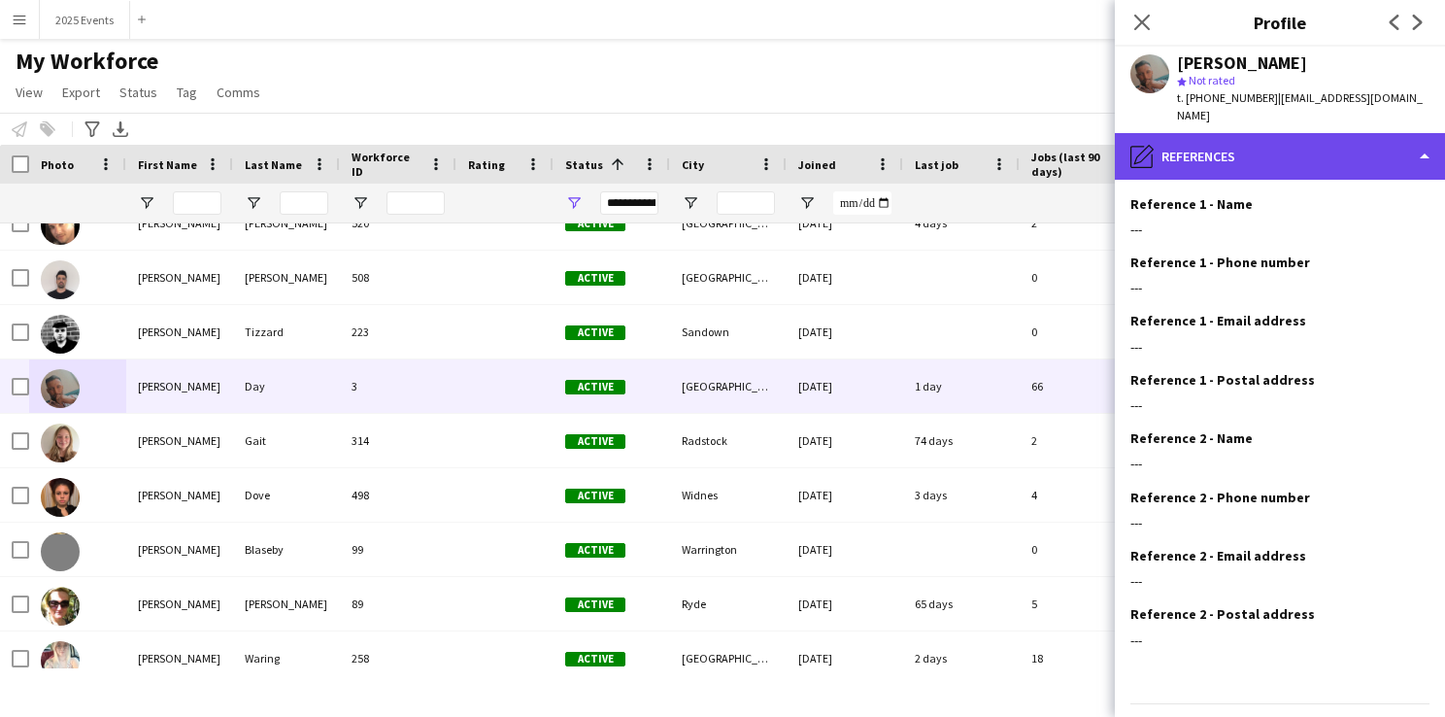
click at [1358, 149] on div "pencil4 References" at bounding box center [1280, 156] width 330 height 47
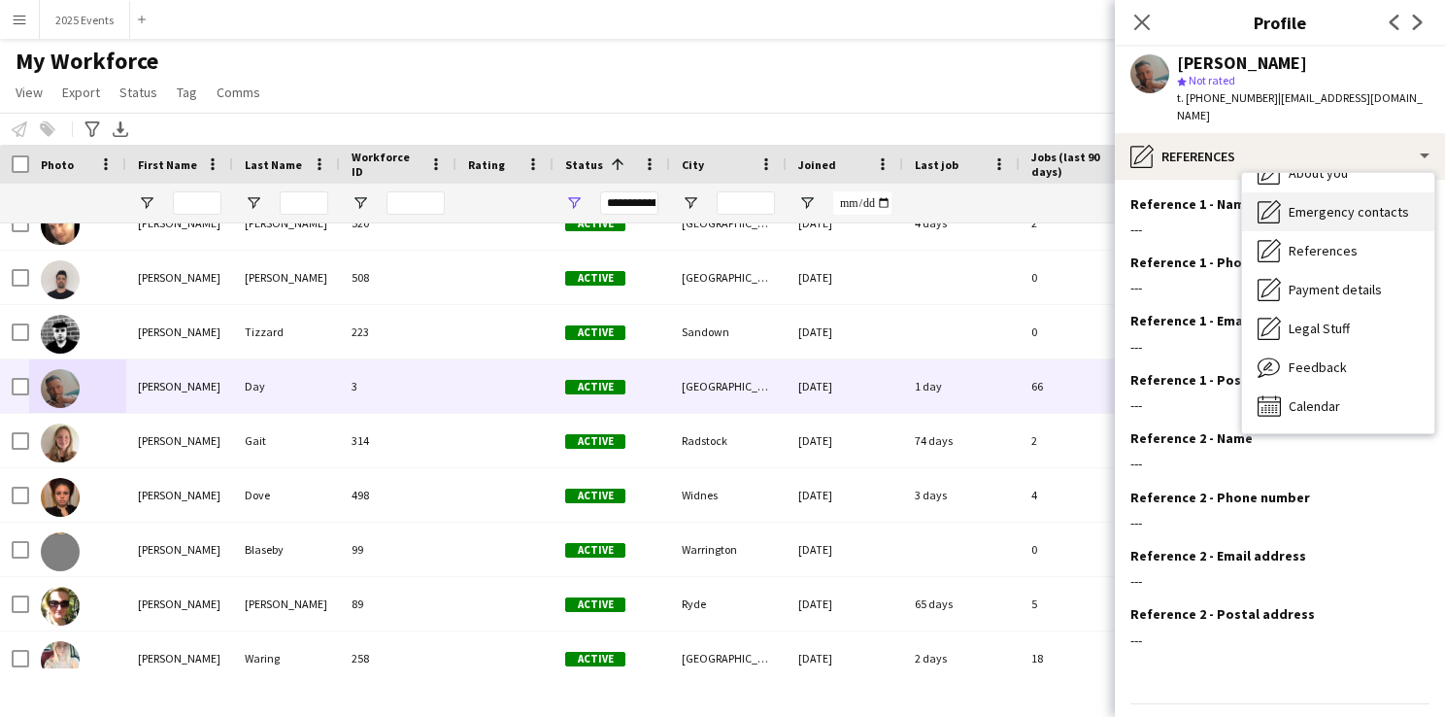
click at [1352, 206] on div "Emergency contacts Emergency contacts" at bounding box center [1338, 211] width 192 height 39
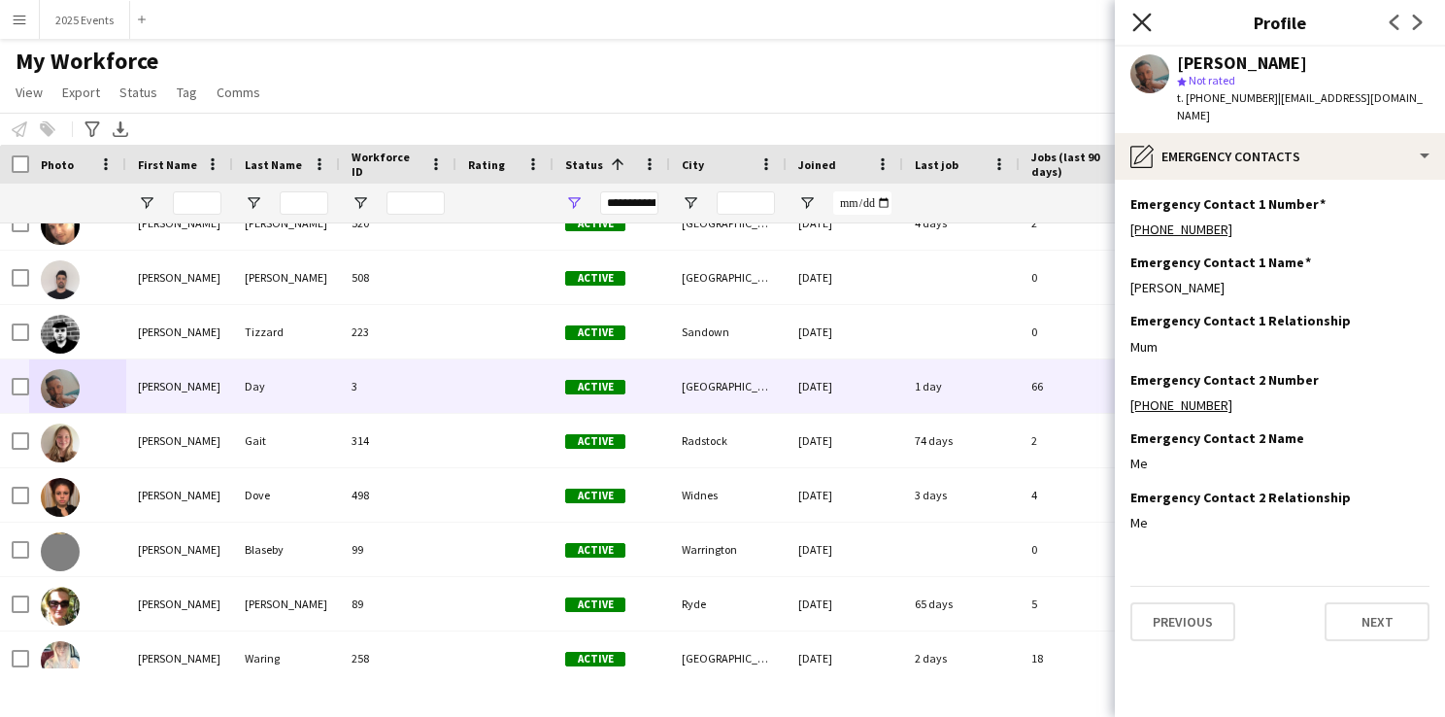
click at [1142, 17] on icon "Close pop-in" at bounding box center [1141, 22] width 18 height 18
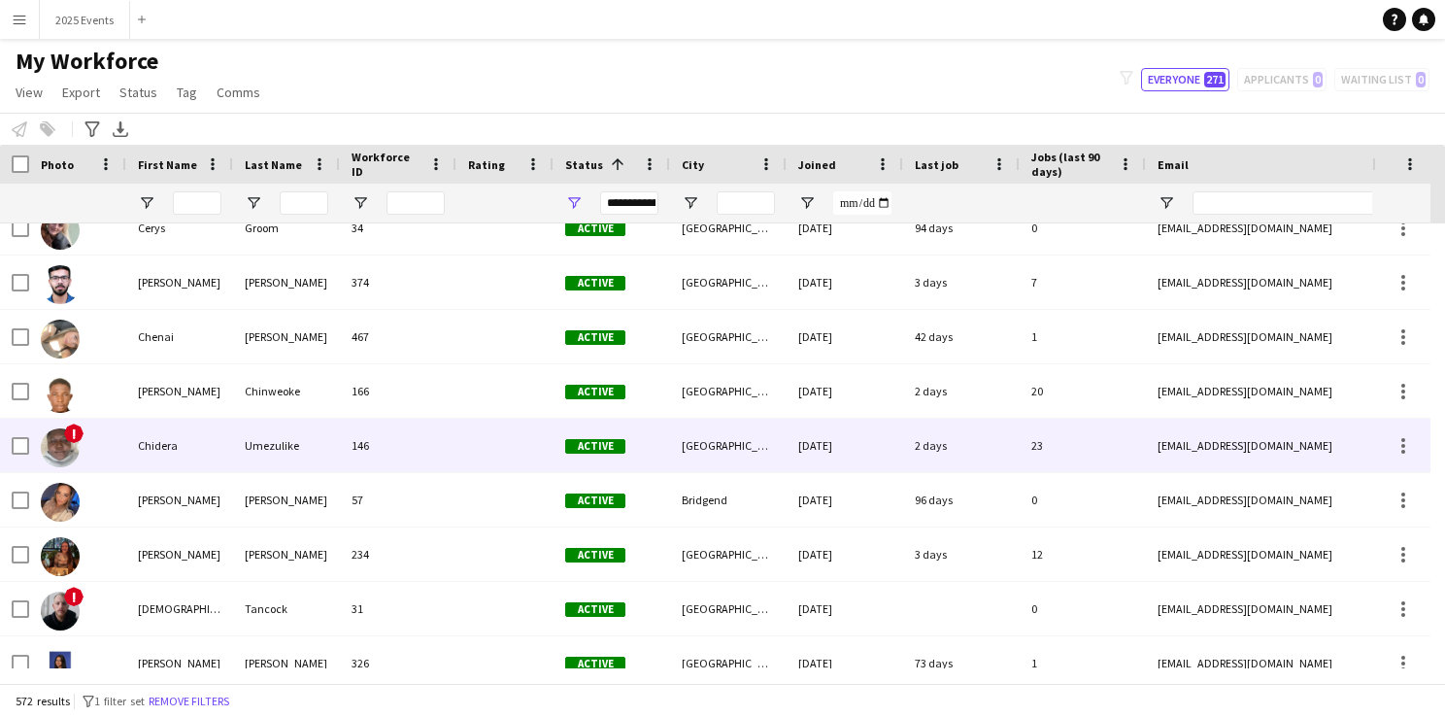
scroll to position [1713, 0]
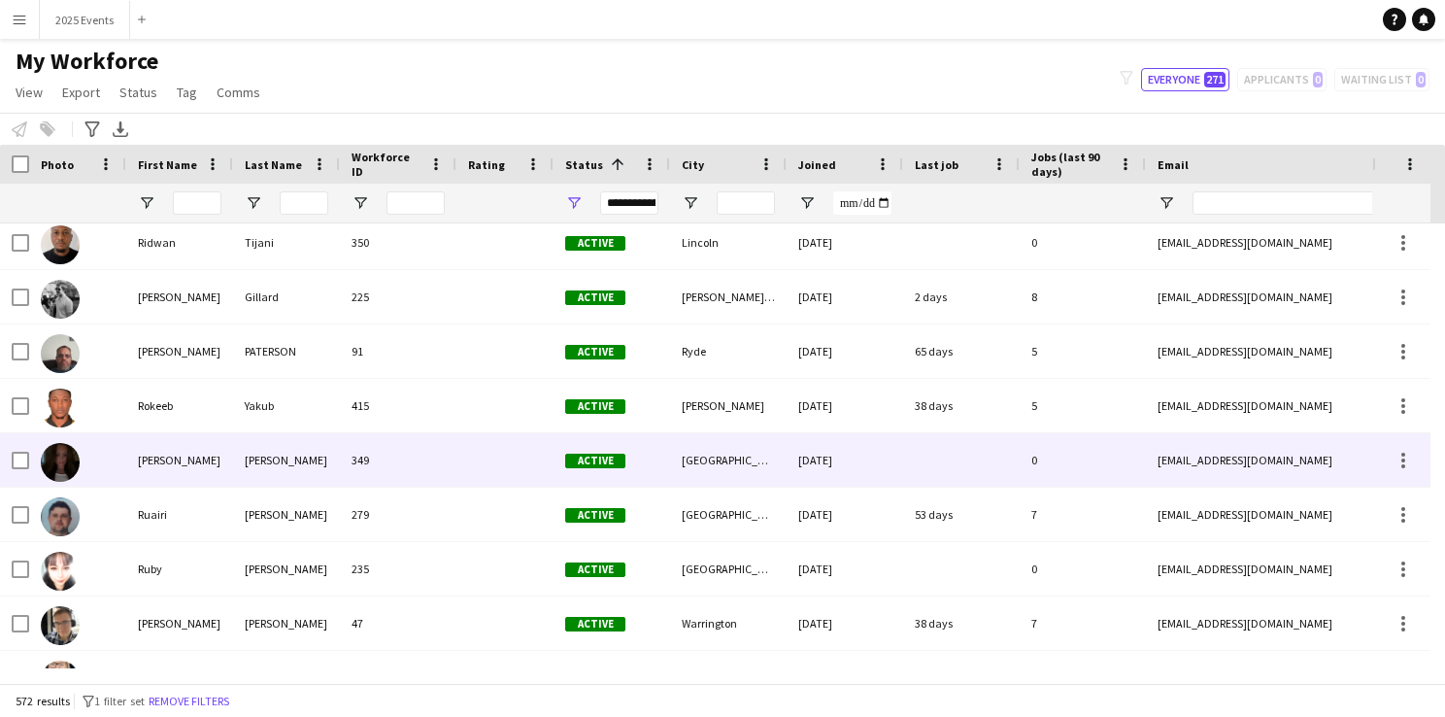
click at [70, 450] on img at bounding box center [60, 462] width 39 height 39
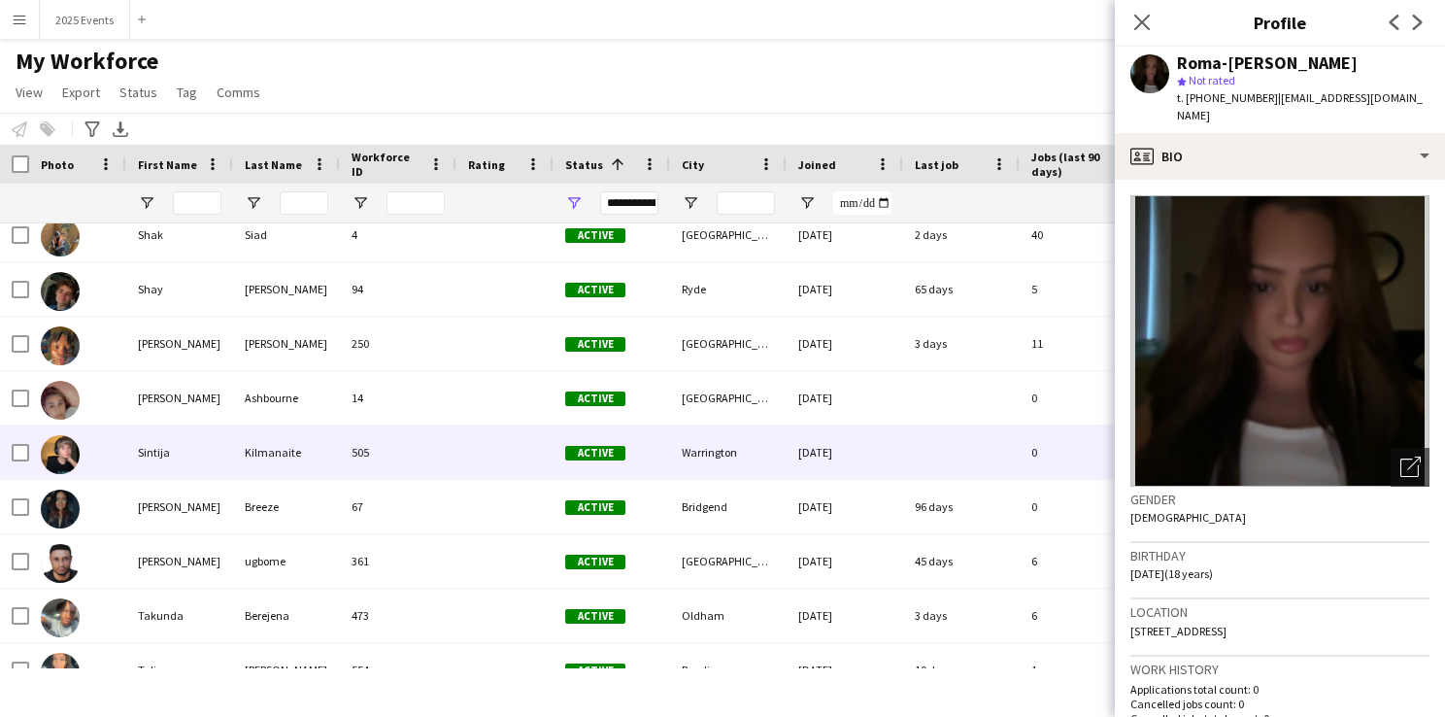
click at [64, 442] on img at bounding box center [60, 454] width 39 height 39
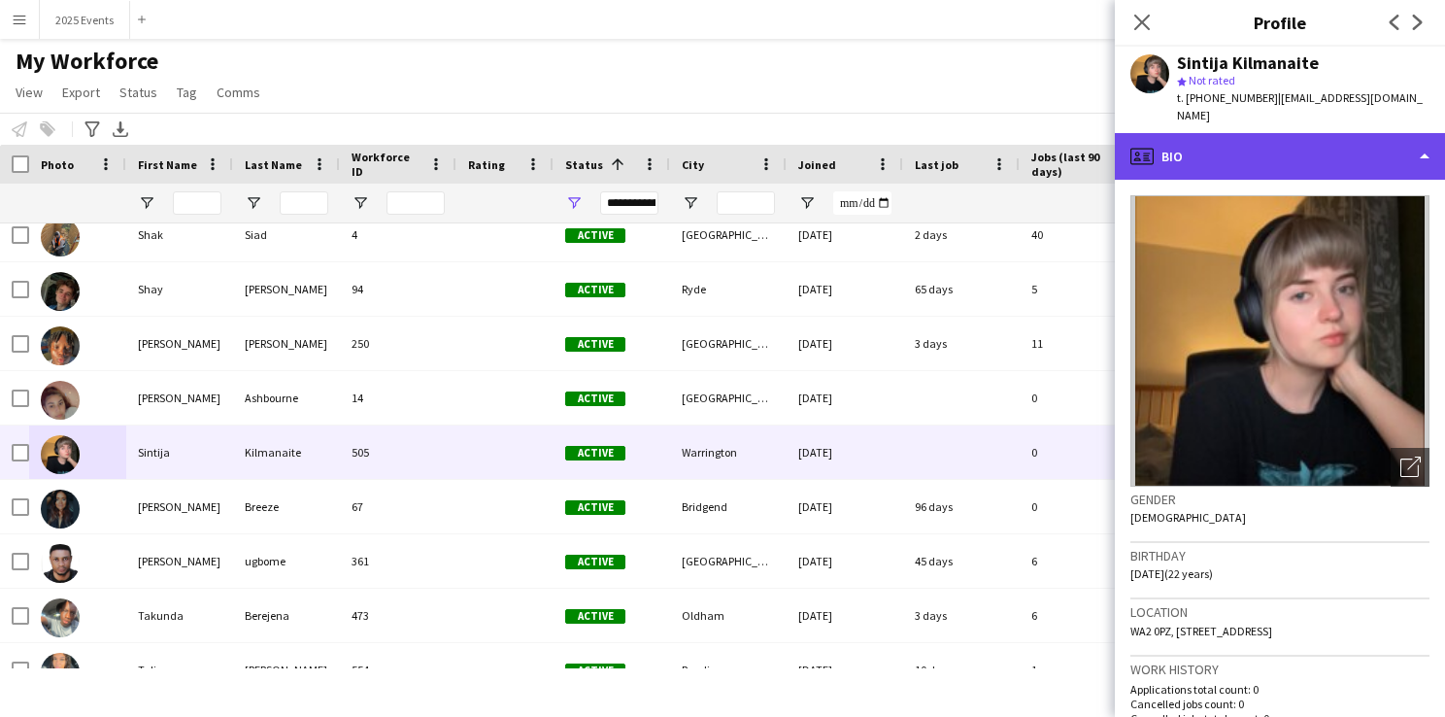
click at [1380, 142] on div "profile Bio" at bounding box center [1280, 156] width 330 height 47
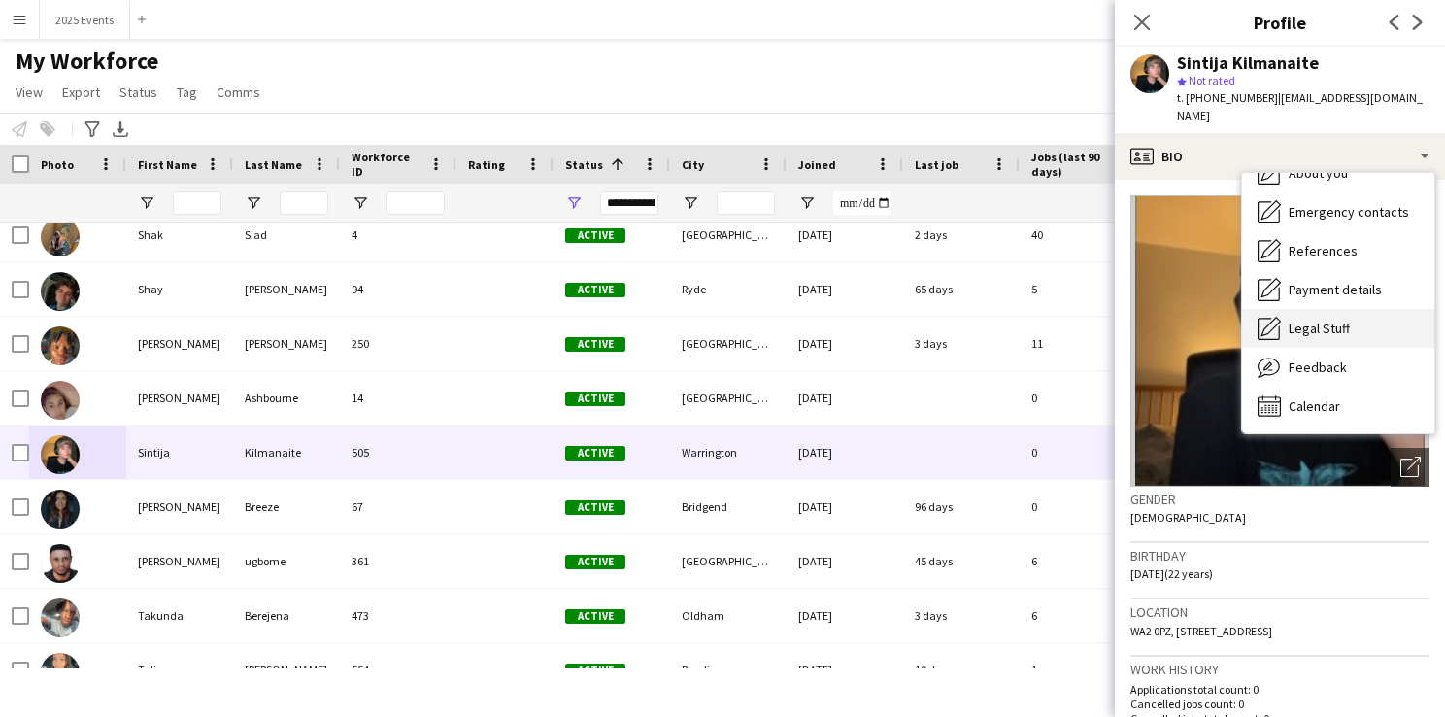
click at [1328, 319] on span "Legal Stuff" at bounding box center [1318, 327] width 61 height 17
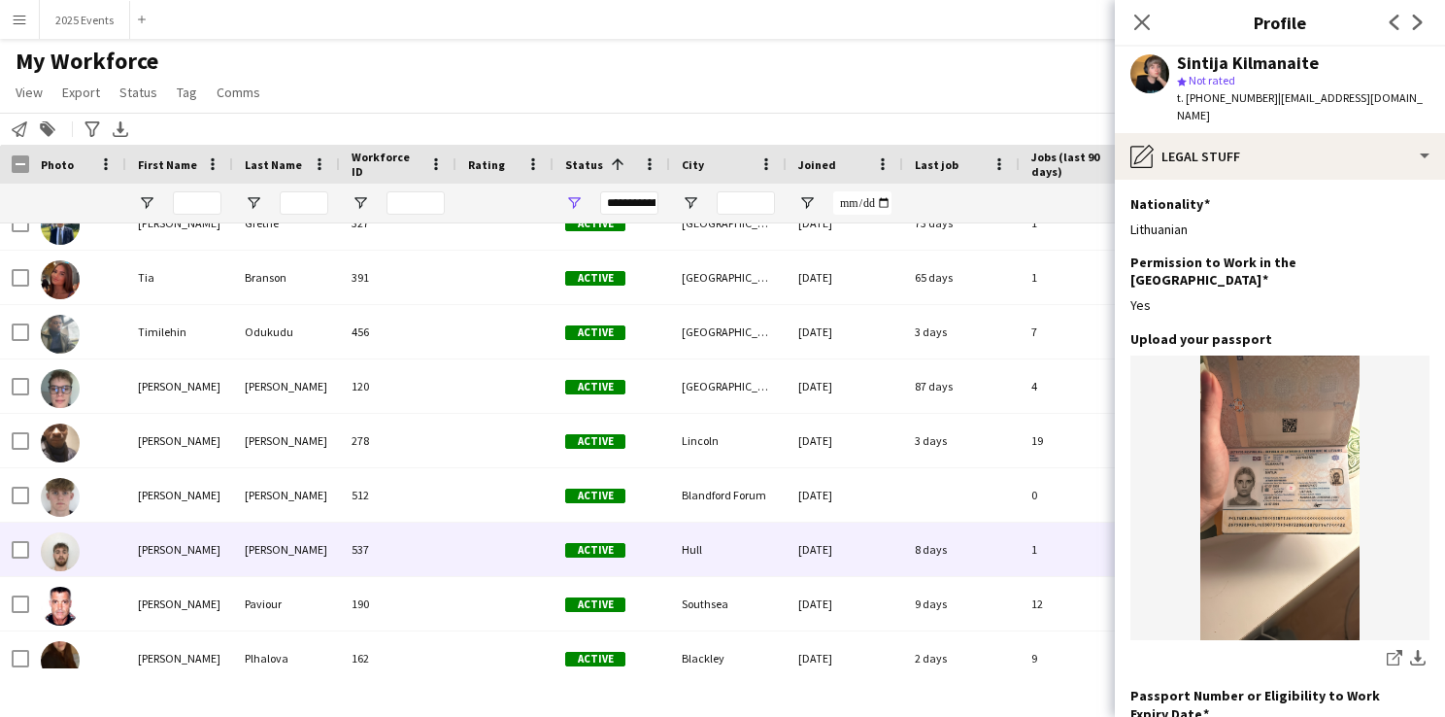
scroll to position [10490, 0]
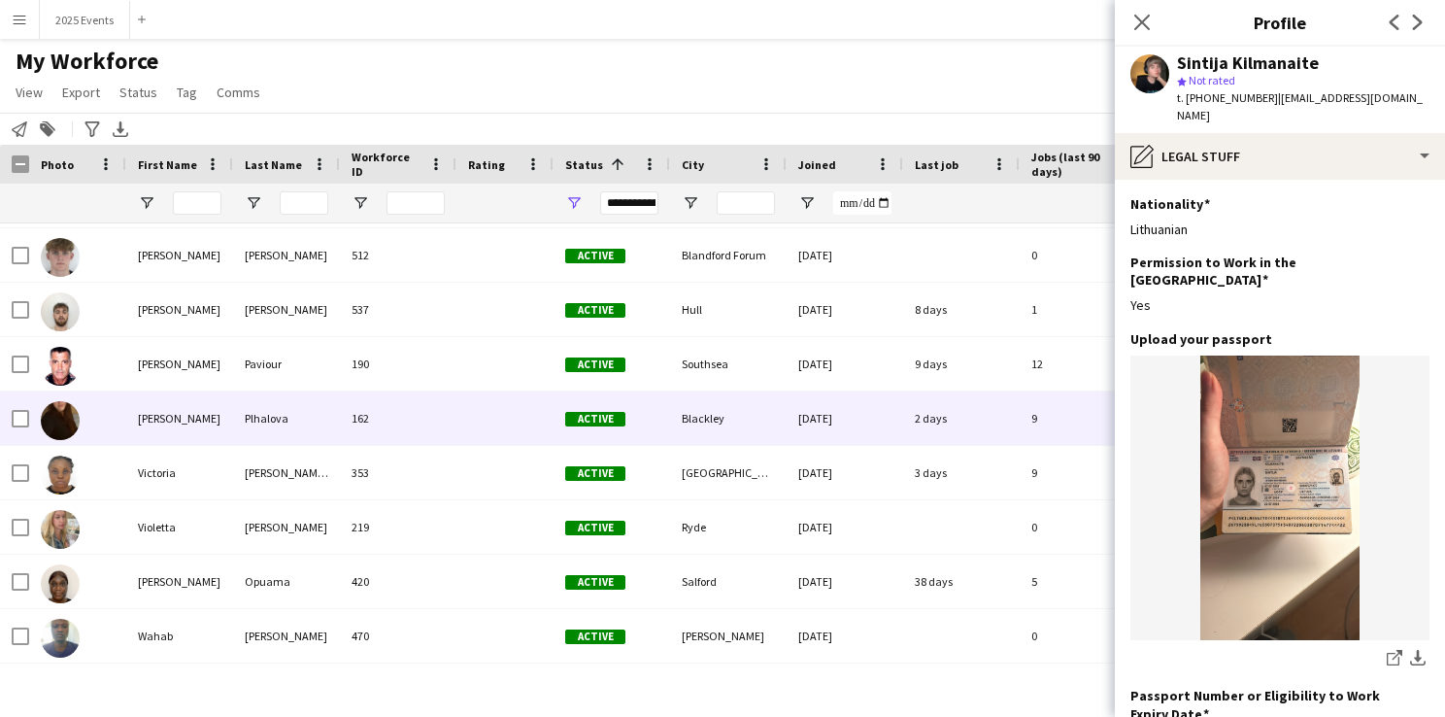
click at [63, 420] on img at bounding box center [60, 420] width 39 height 39
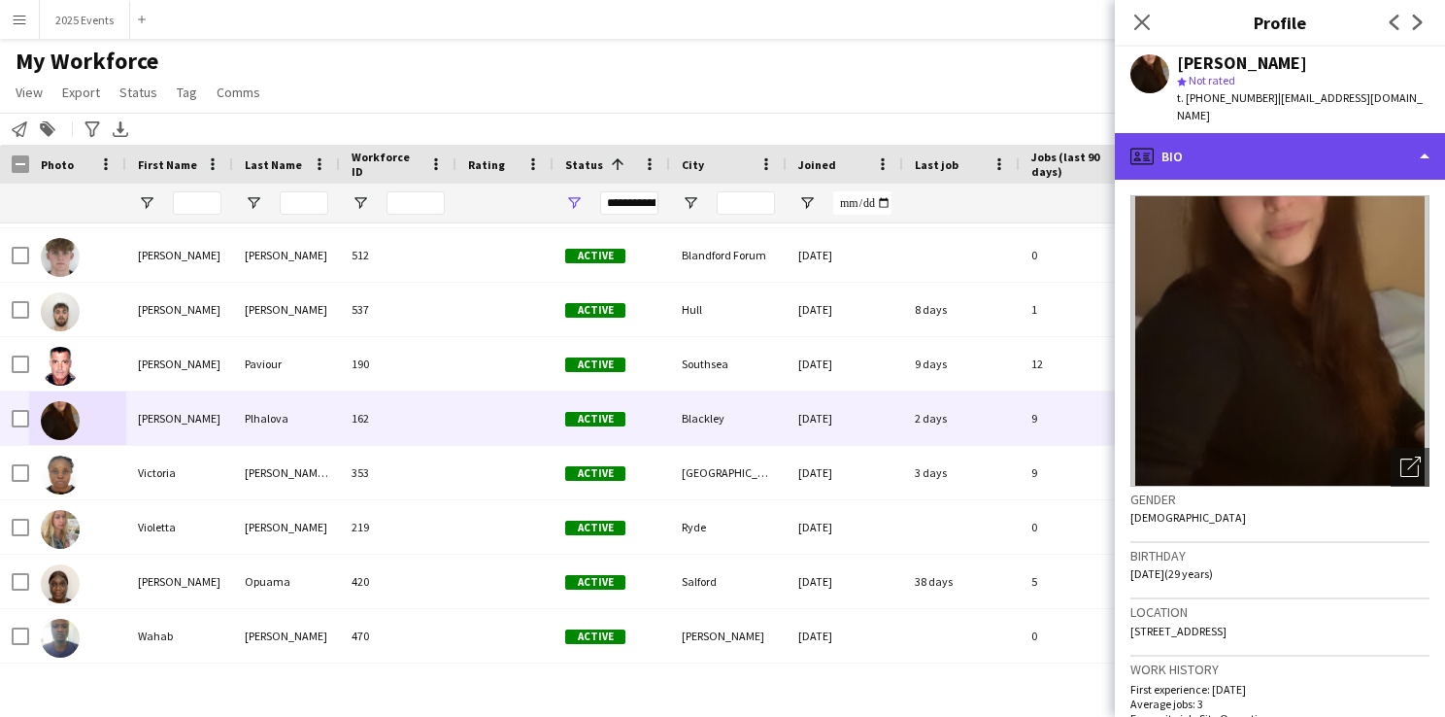
click at [1376, 134] on div "profile Bio" at bounding box center [1280, 156] width 330 height 47
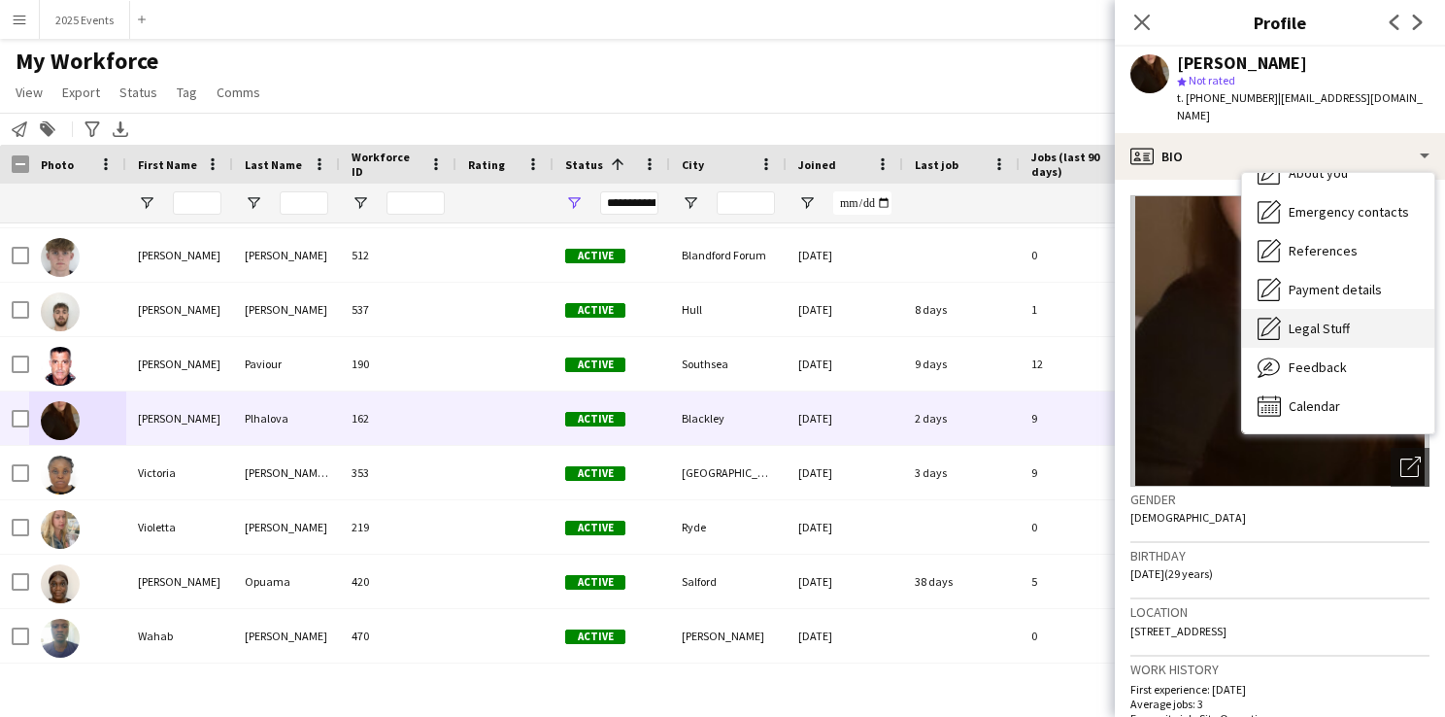
click at [1327, 319] on span "Legal Stuff" at bounding box center [1318, 327] width 61 height 17
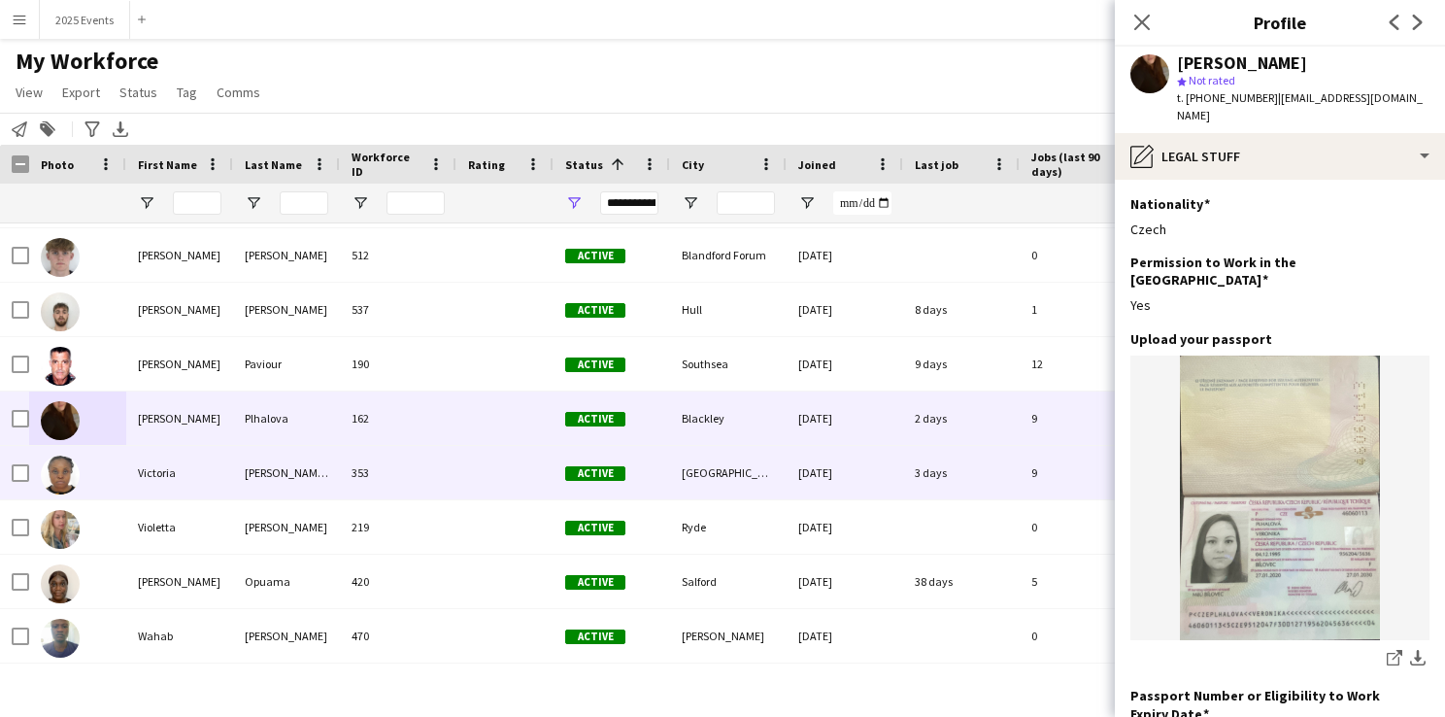
click at [179, 467] on div "Victoria" at bounding box center [179, 472] width 107 height 53
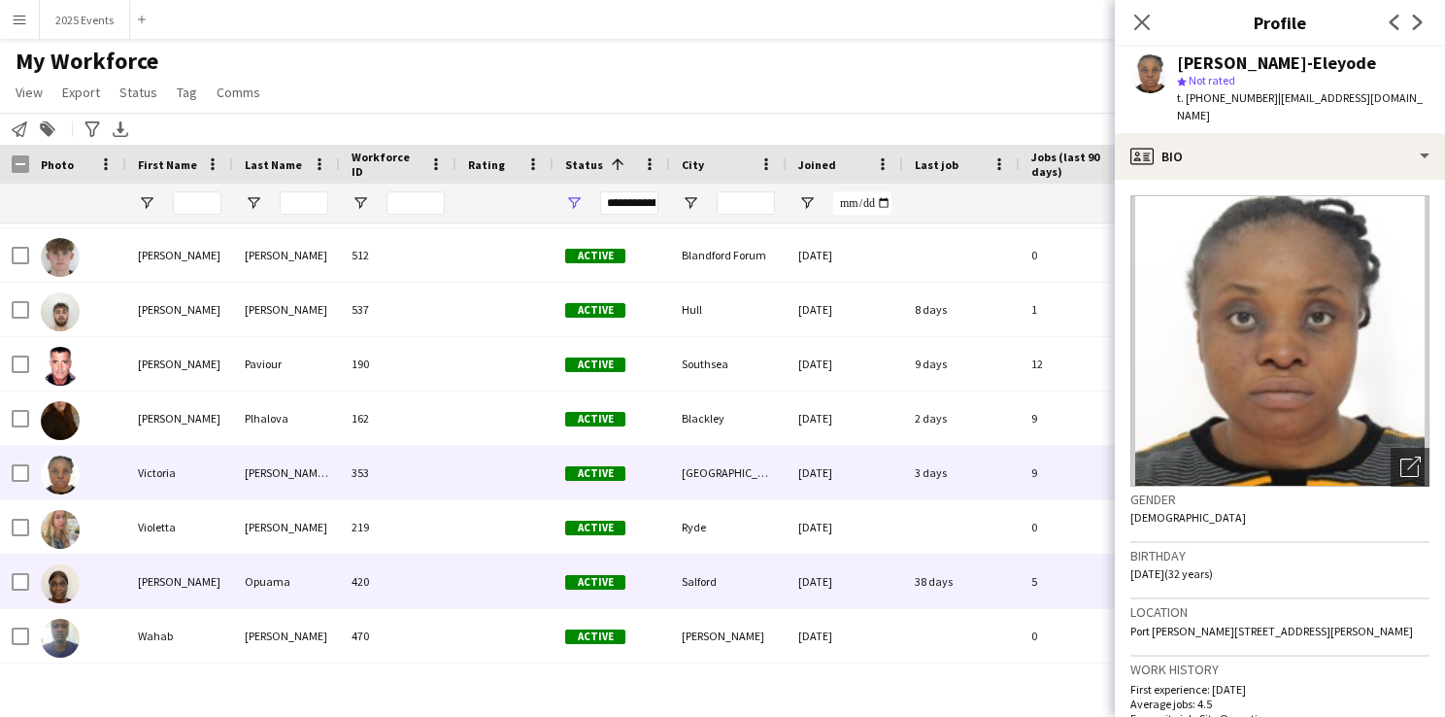
click at [62, 584] on img at bounding box center [60, 583] width 39 height 39
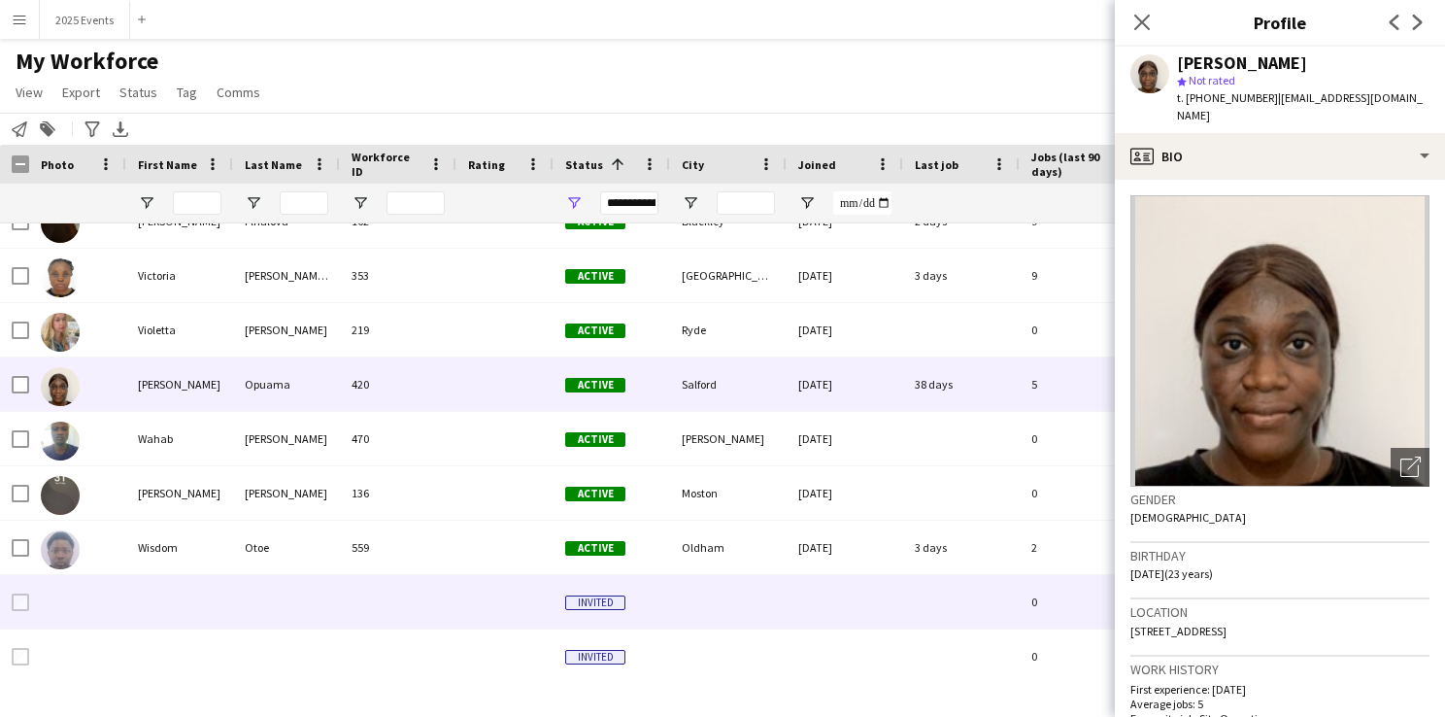
scroll to position [10904, 0]
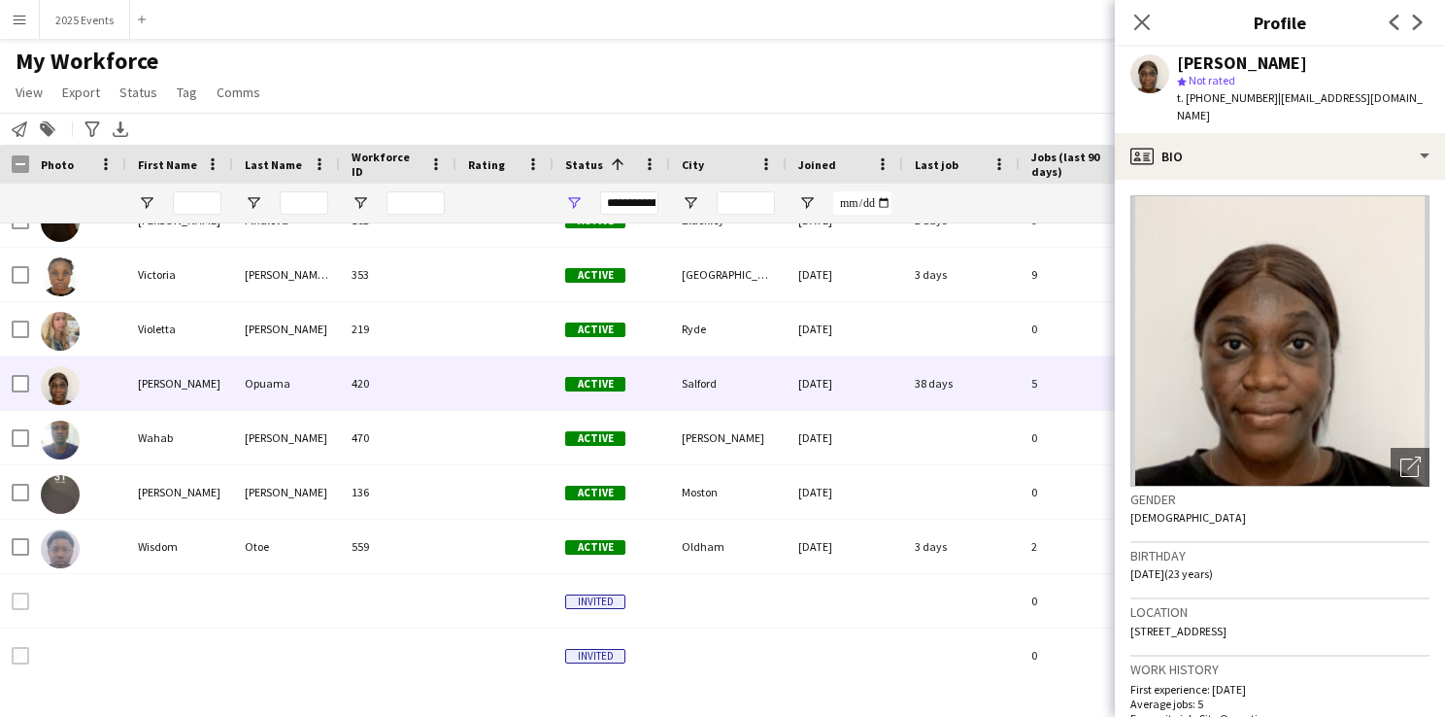
click at [507, 58] on div "My Workforce View Views Default view CF New view Update view Delete view Edit n…" at bounding box center [722, 80] width 1445 height 66
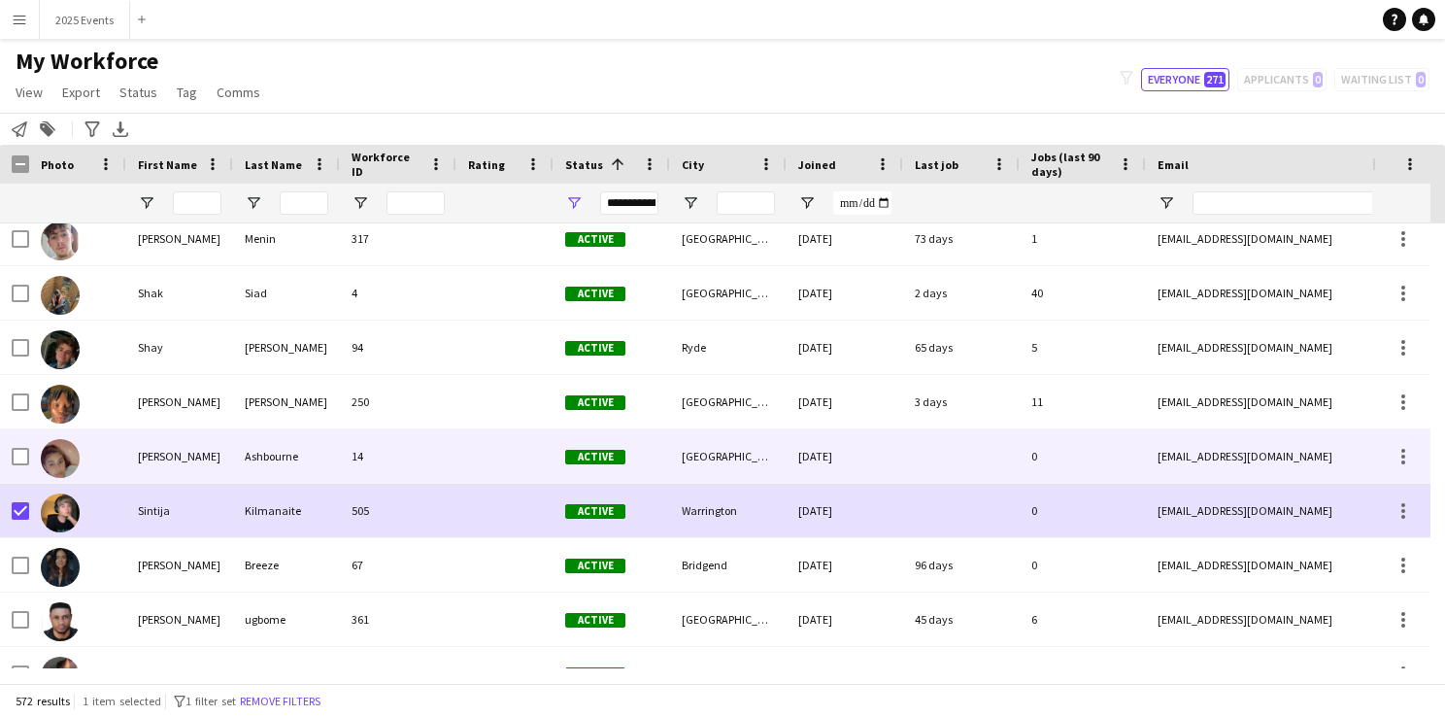
scroll to position [9697, 0]
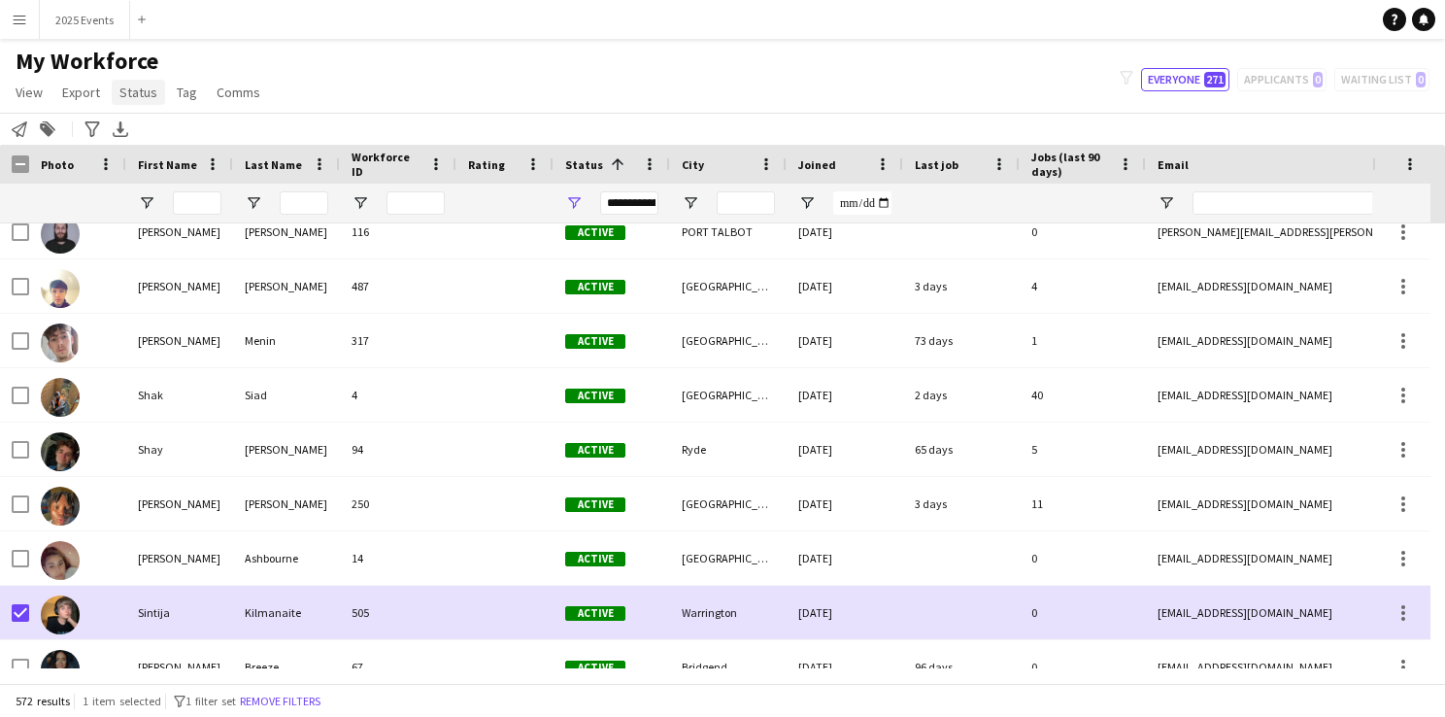
click at [148, 99] on span "Status" at bounding box center [138, 91] width 38 height 17
click at [159, 134] on link "Edit" at bounding box center [180, 134] width 136 height 41
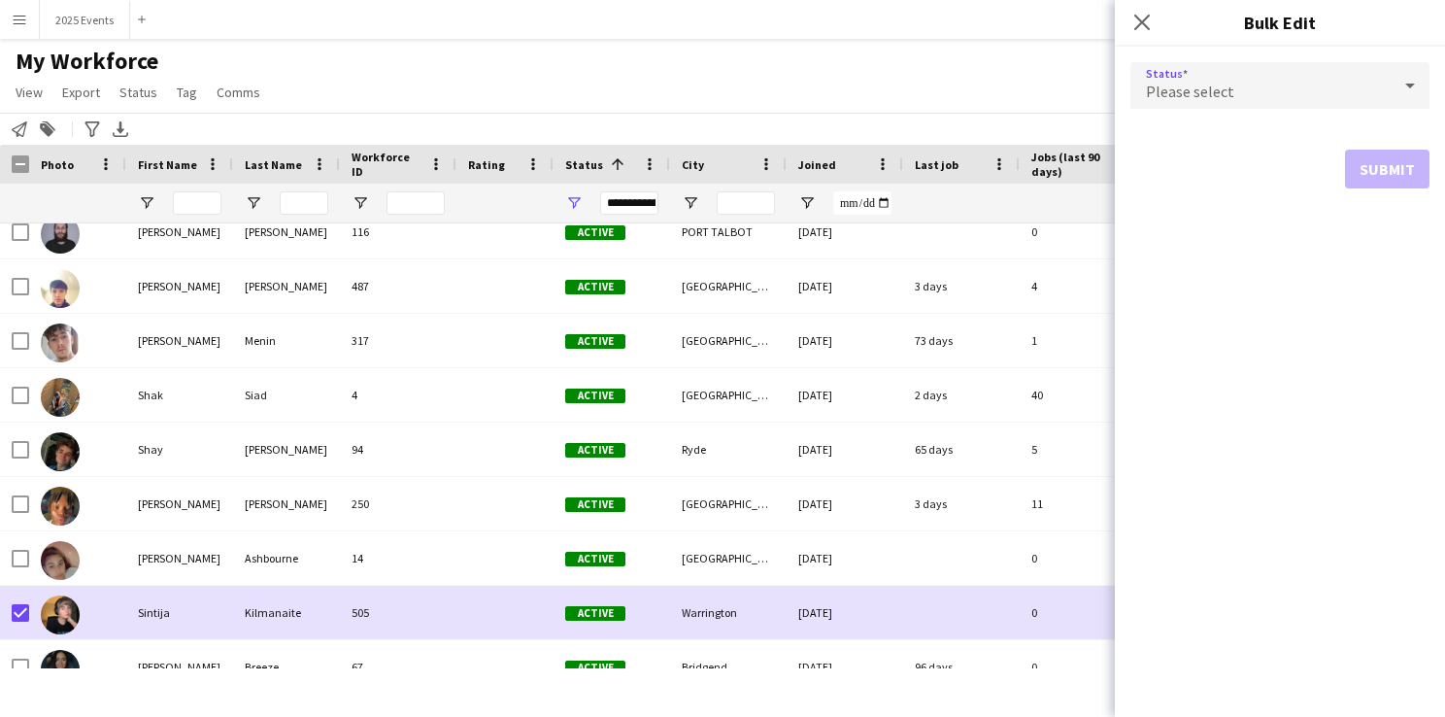
click at [1278, 94] on div "Please select" at bounding box center [1260, 85] width 260 height 47
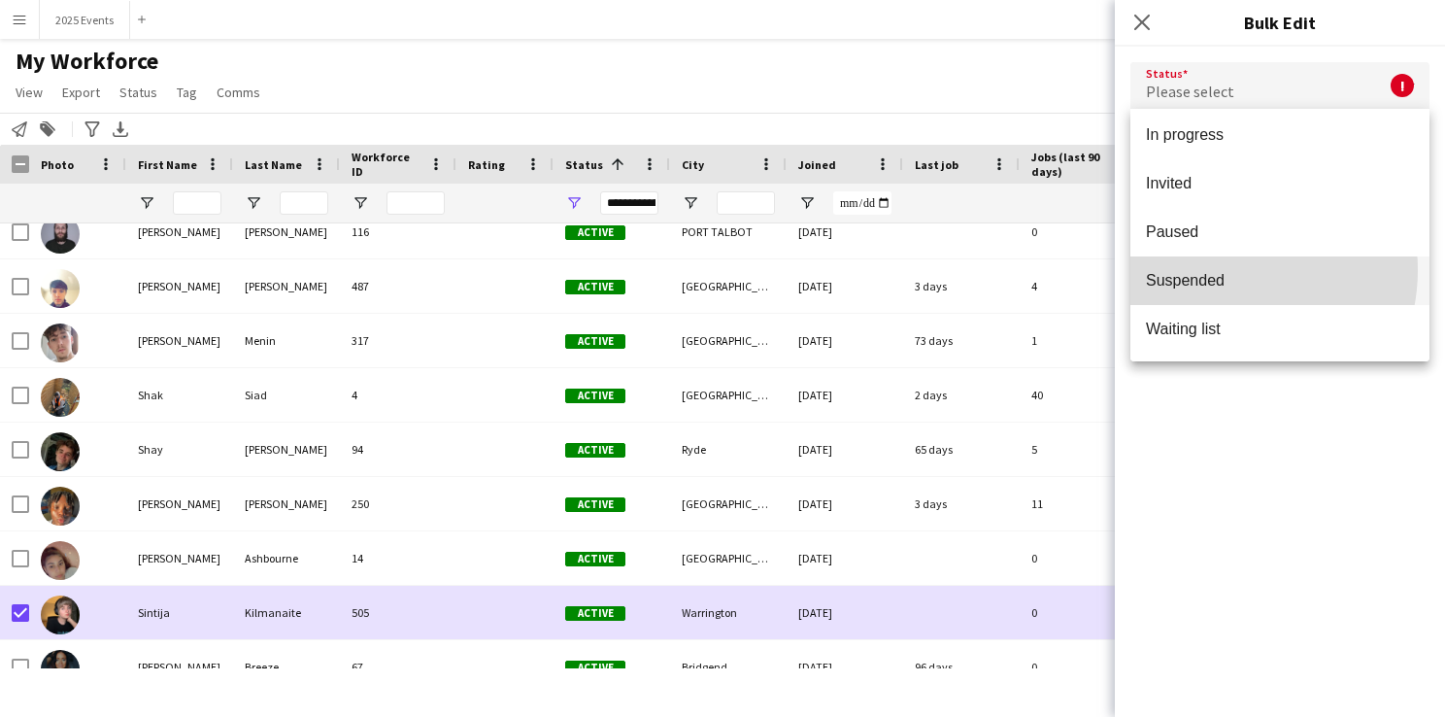
click at [1222, 270] on mat-option "Suspended" at bounding box center [1279, 280] width 299 height 49
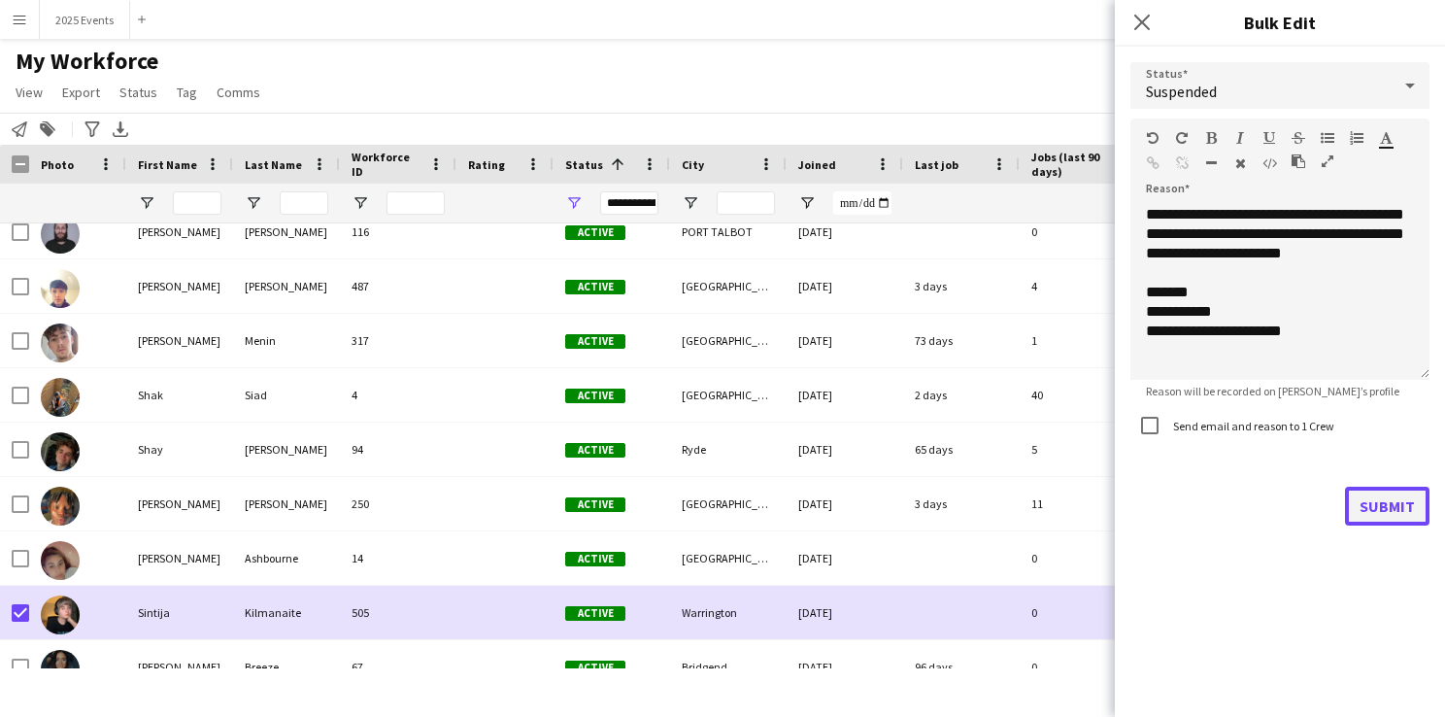
click at [1370, 507] on button "Submit" at bounding box center [1387, 505] width 84 height 39
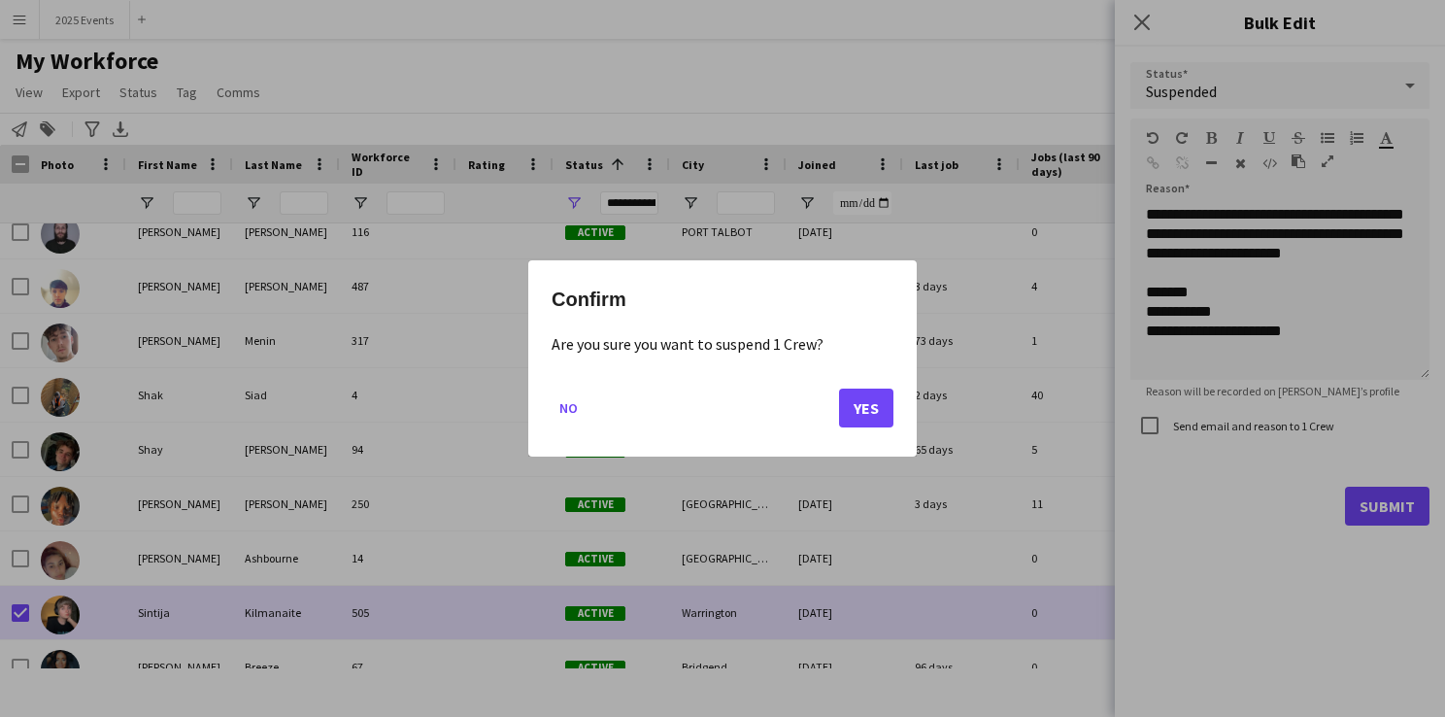
click at [895, 417] on div "Confirm Are you sure you want to suspend 1 Crew? No Yes" at bounding box center [722, 358] width 388 height 196
click at [885, 411] on button "Yes" at bounding box center [866, 407] width 54 height 39
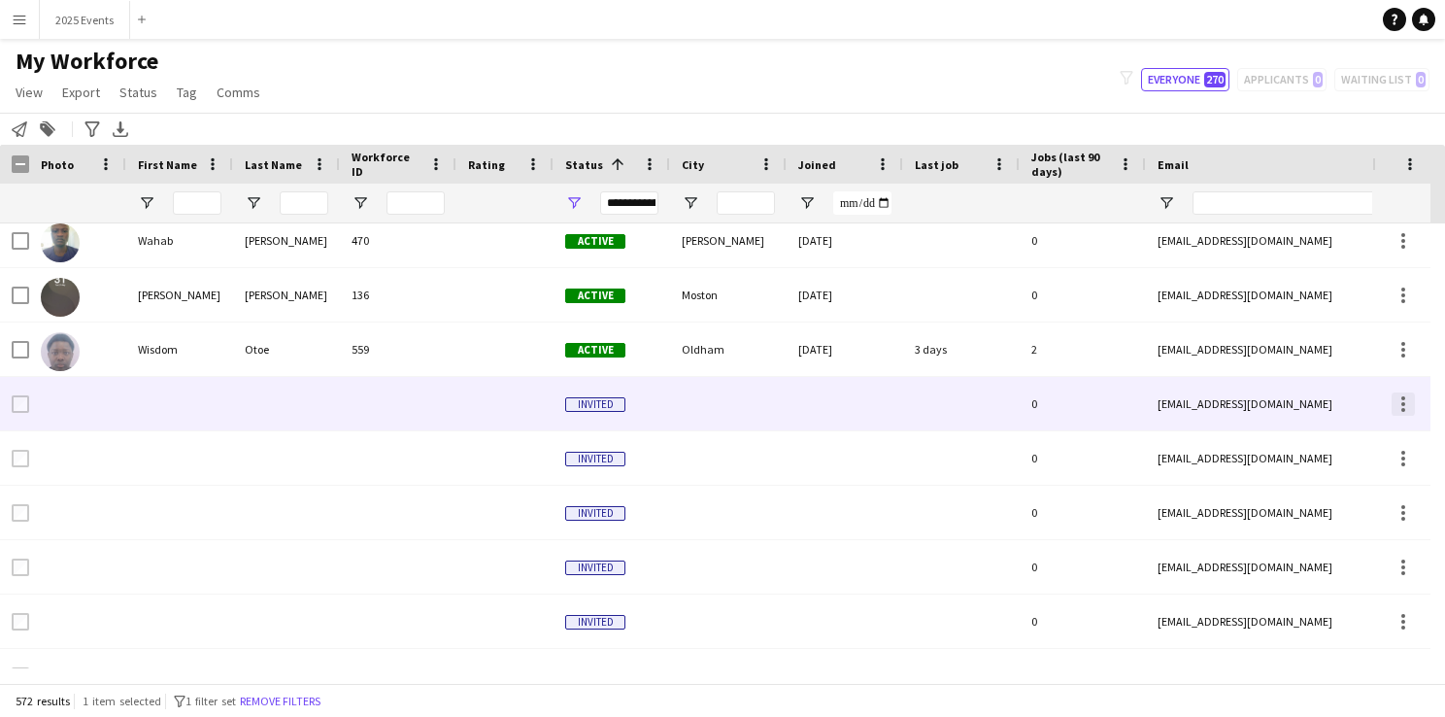
click at [1400, 403] on div at bounding box center [1402, 403] width 23 height 23
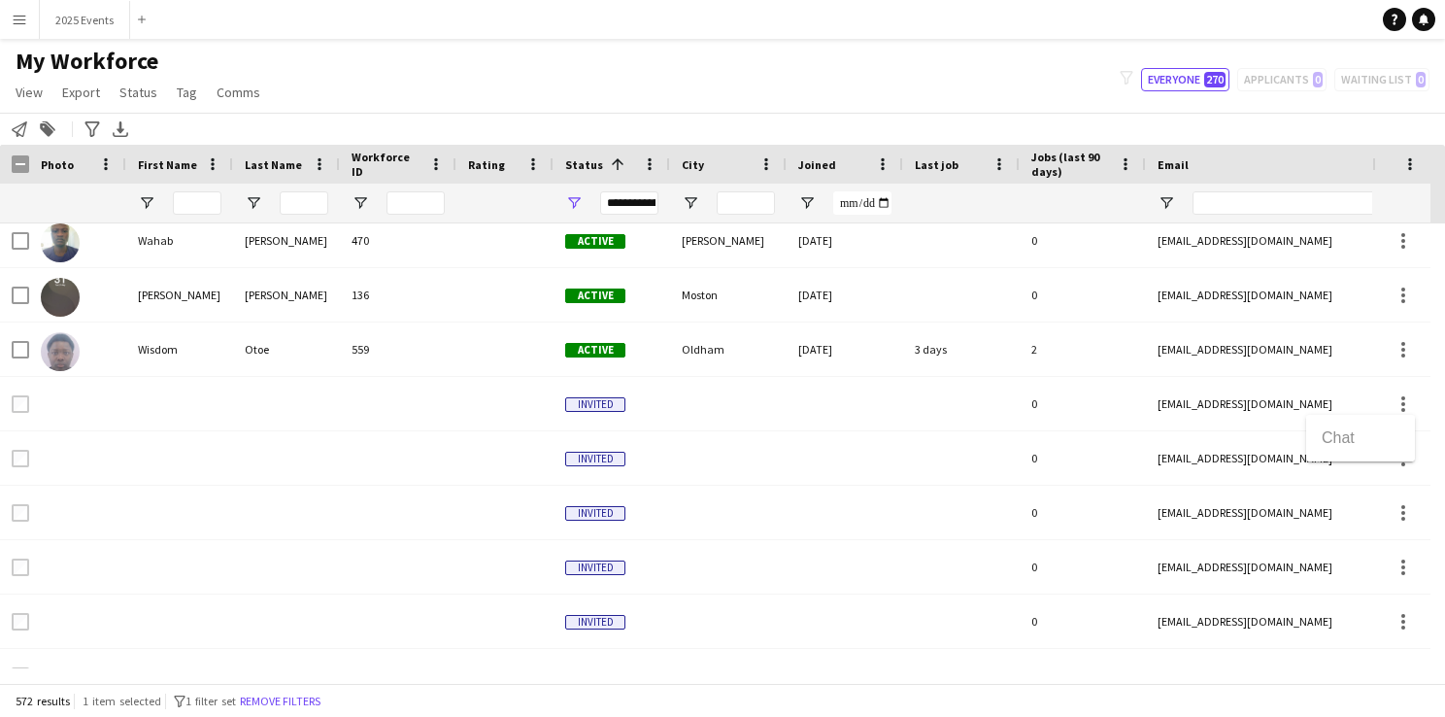
click at [602, 403] on div at bounding box center [722, 358] width 1445 height 717
click at [145, 91] on span "Status" at bounding box center [138, 91] width 38 height 17
click at [185, 133] on link "Edit" at bounding box center [180, 134] width 136 height 41
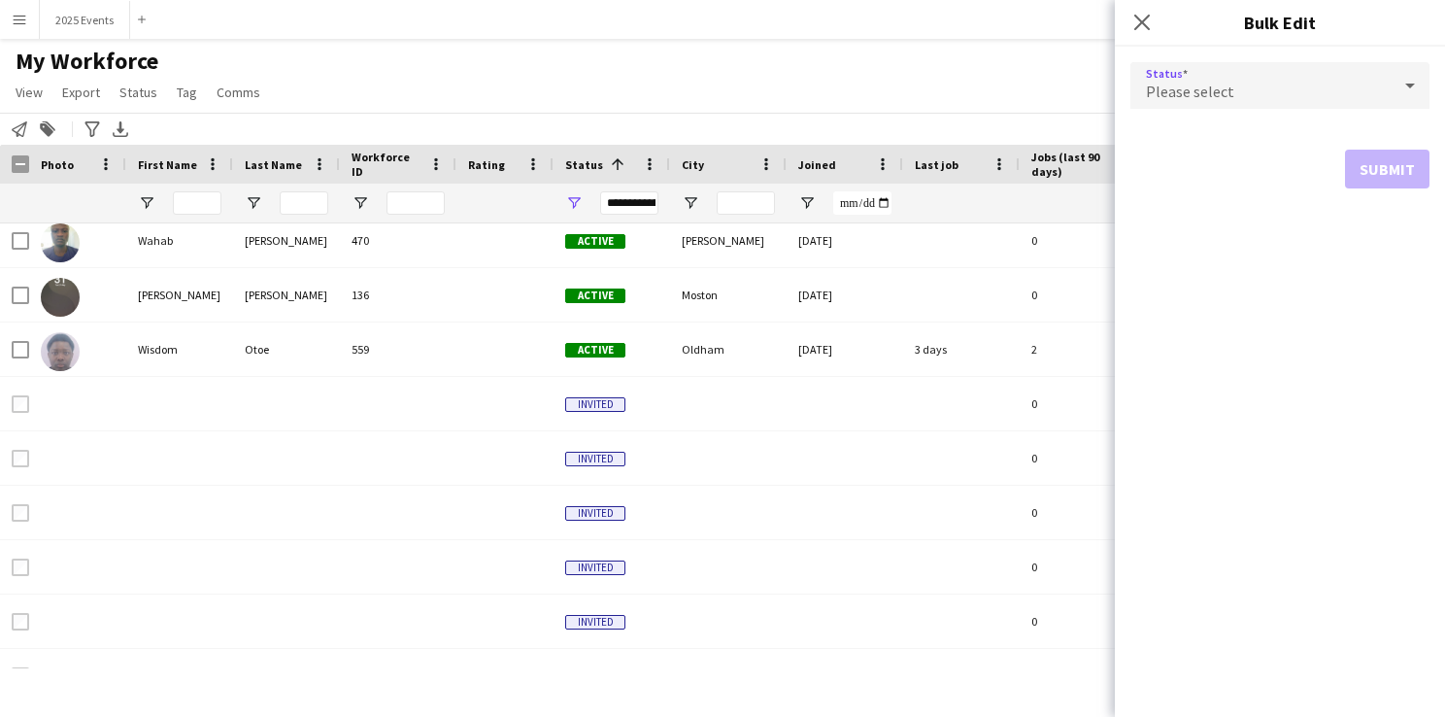
click at [1247, 94] on div "Please select" at bounding box center [1260, 85] width 260 height 47
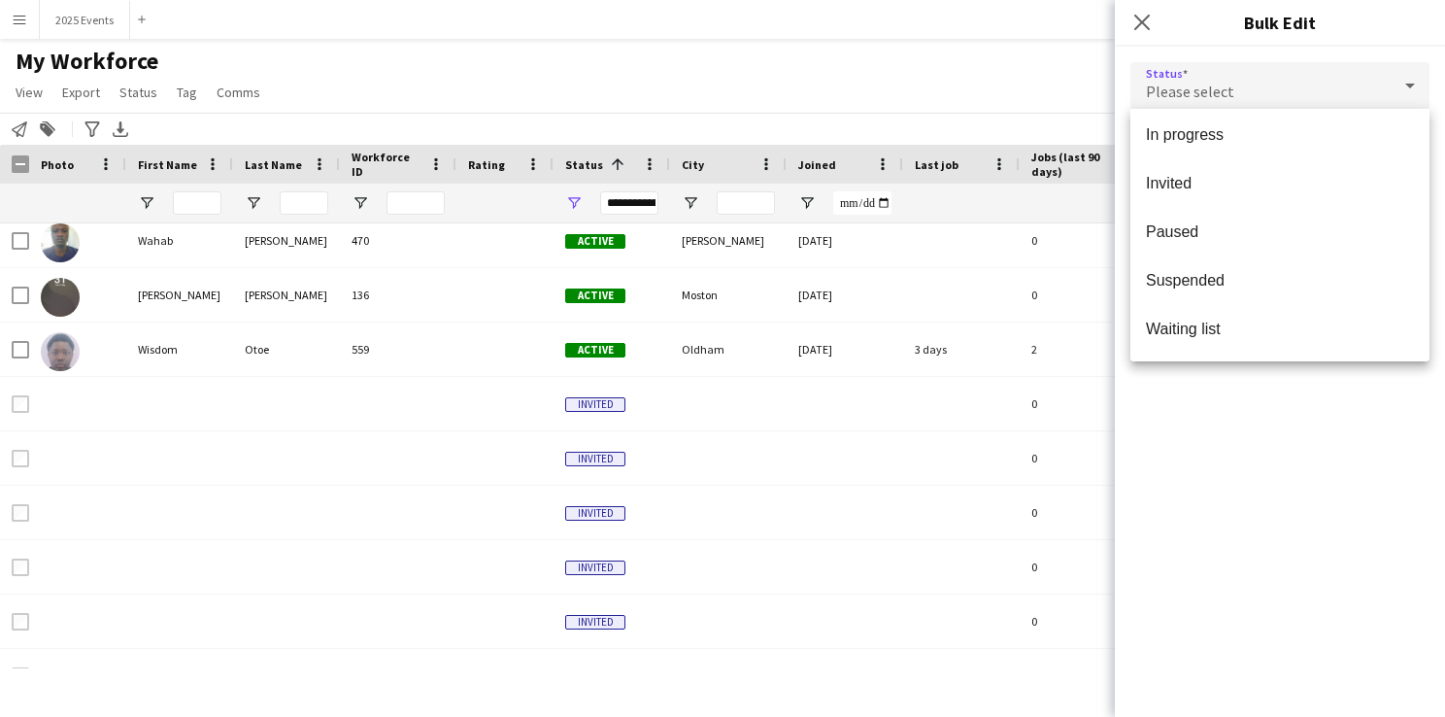
click at [981, 76] on div at bounding box center [722, 358] width 1445 height 717
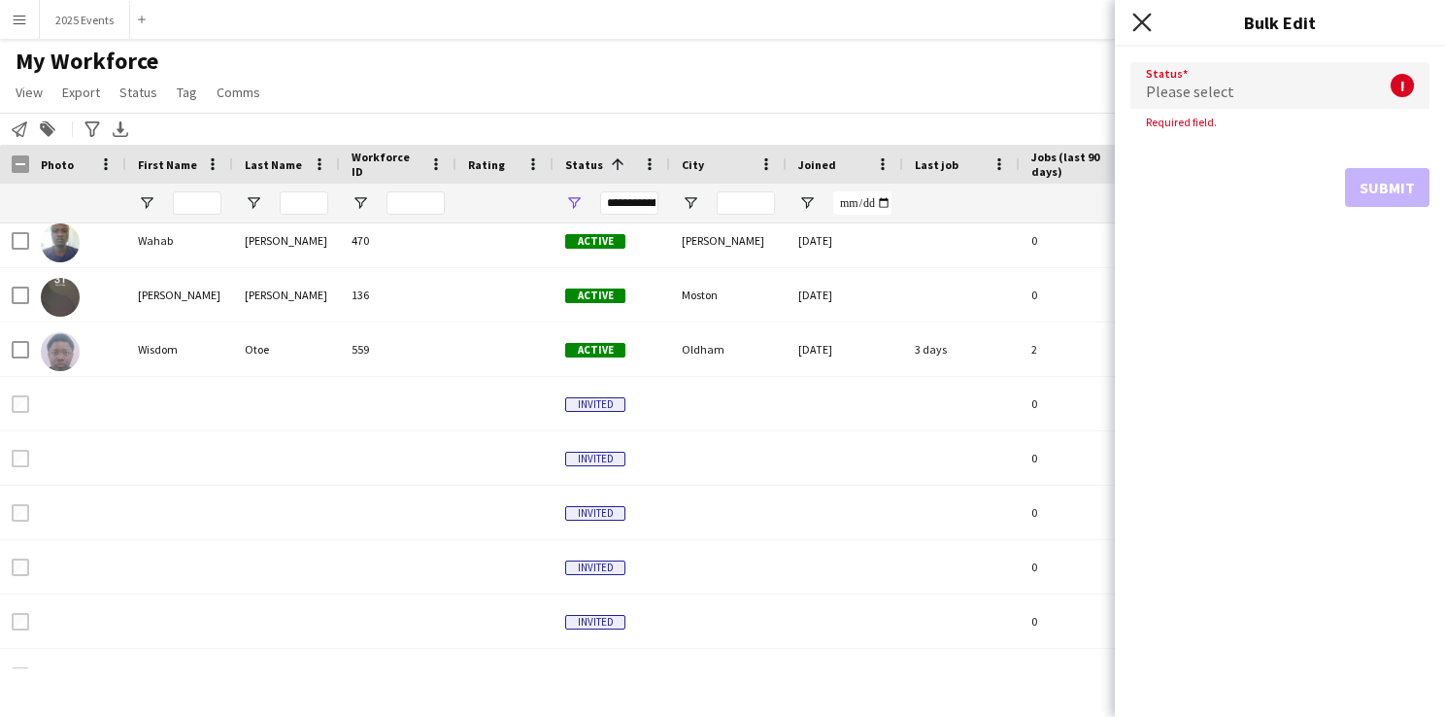
click at [1136, 24] on icon "Close pop-in" at bounding box center [1141, 22] width 18 height 18
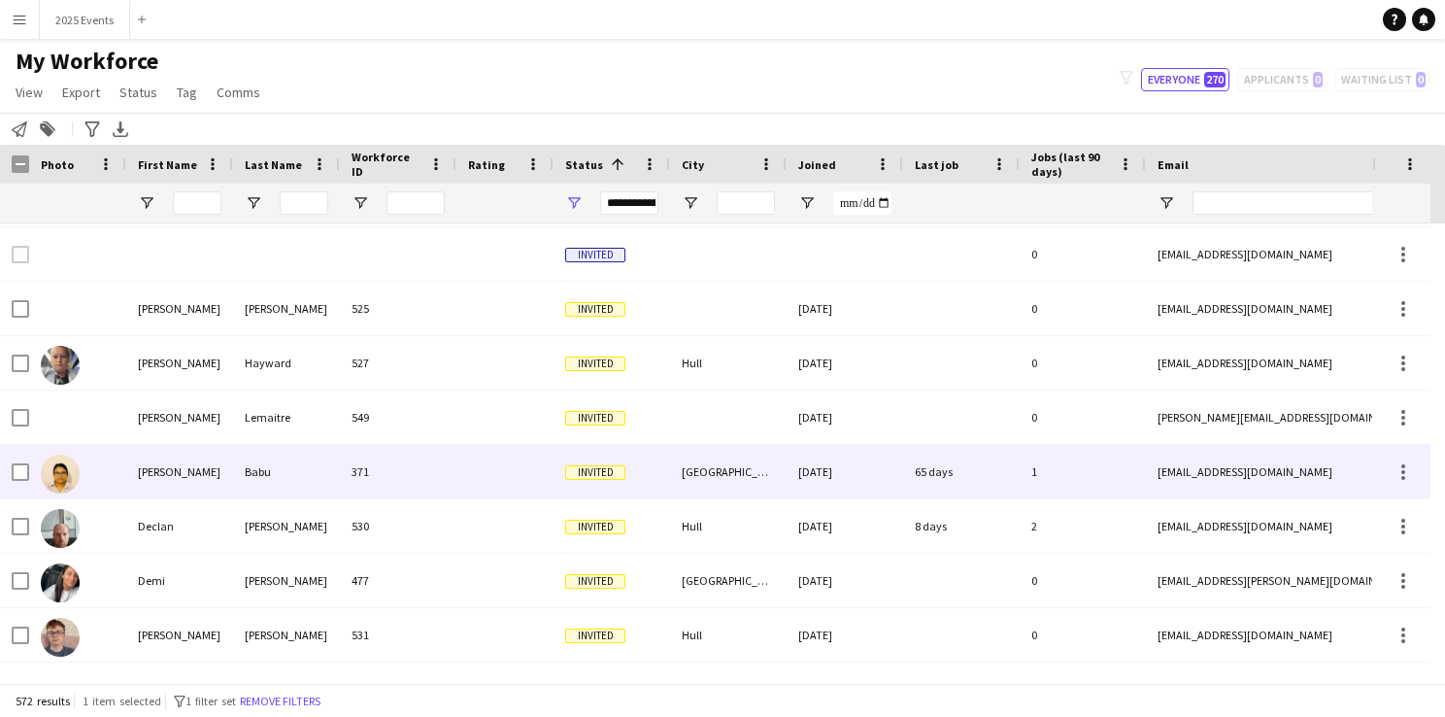
click at [62, 468] on img at bounding box center [60, 473] width 39 height 39
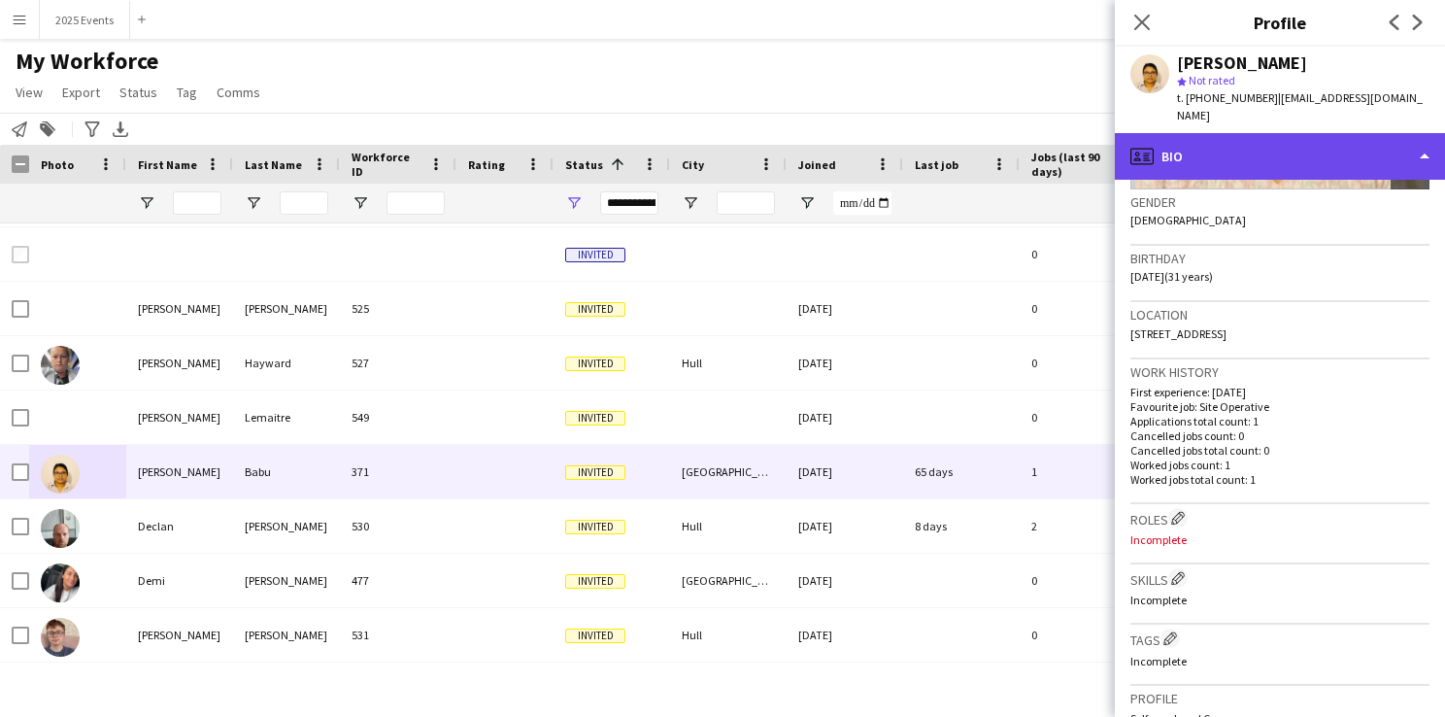
click at [1381, 147] on div "profile Bio" at bounding box center [1280, 156] width 330 height 47
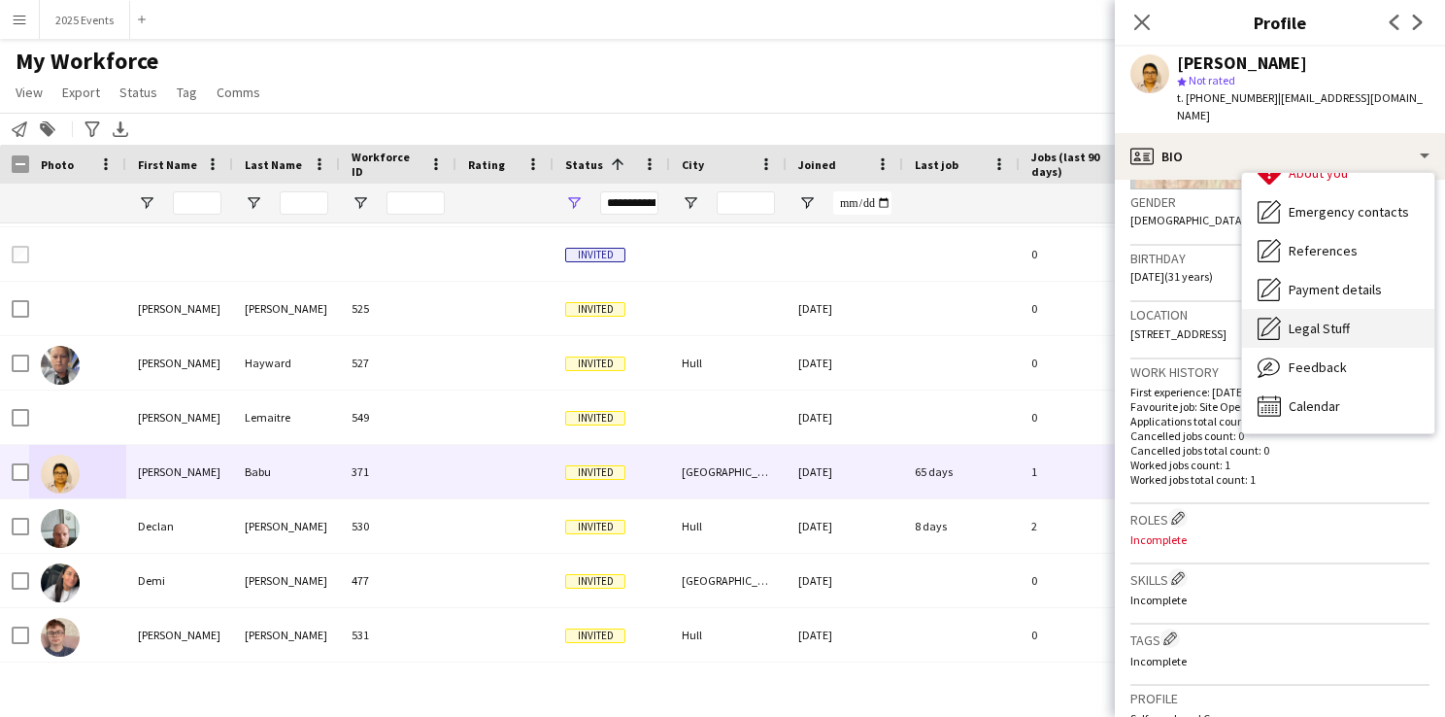
click at [1313, 319] on span "Legal Stuff" at bounding box center [1318, 327] width 61 height 17
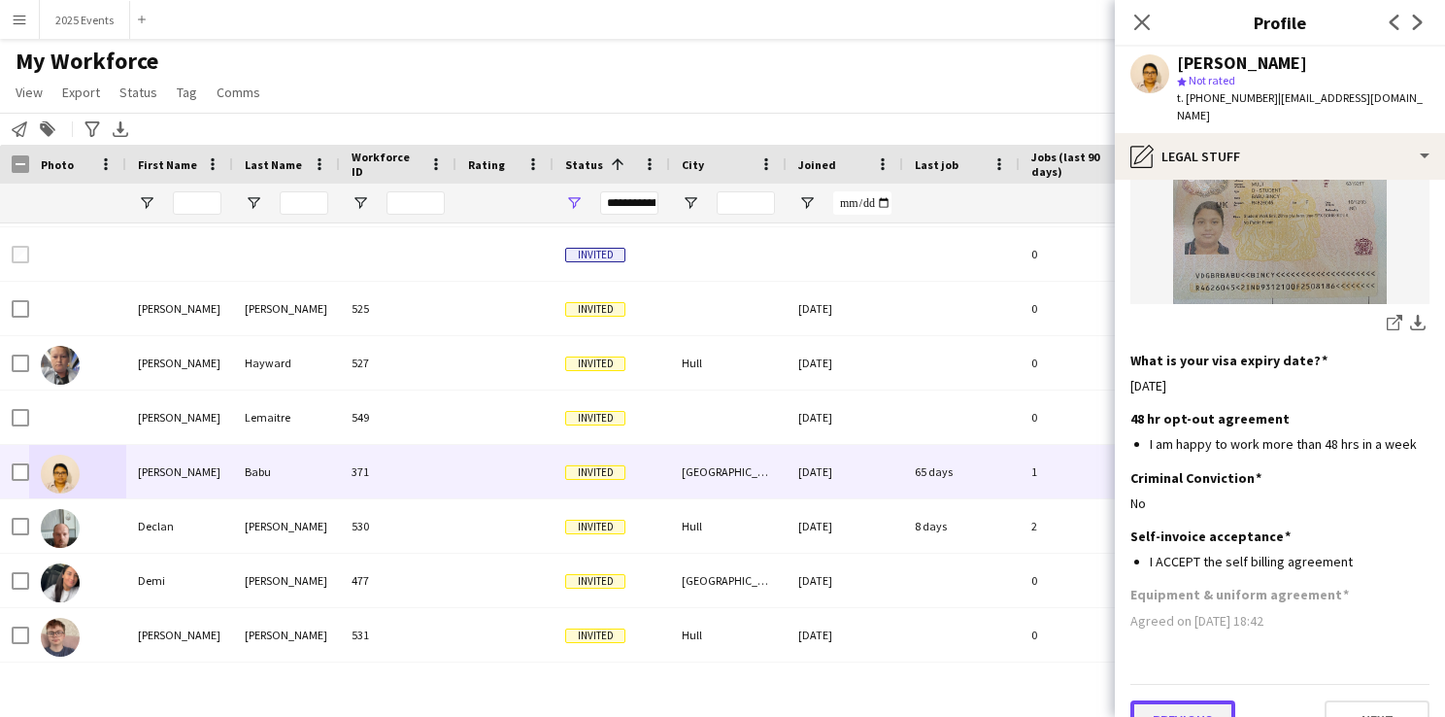
click at [1169, 700] on button "Previous" at bounding box center [1182, 719] width 105 height 39
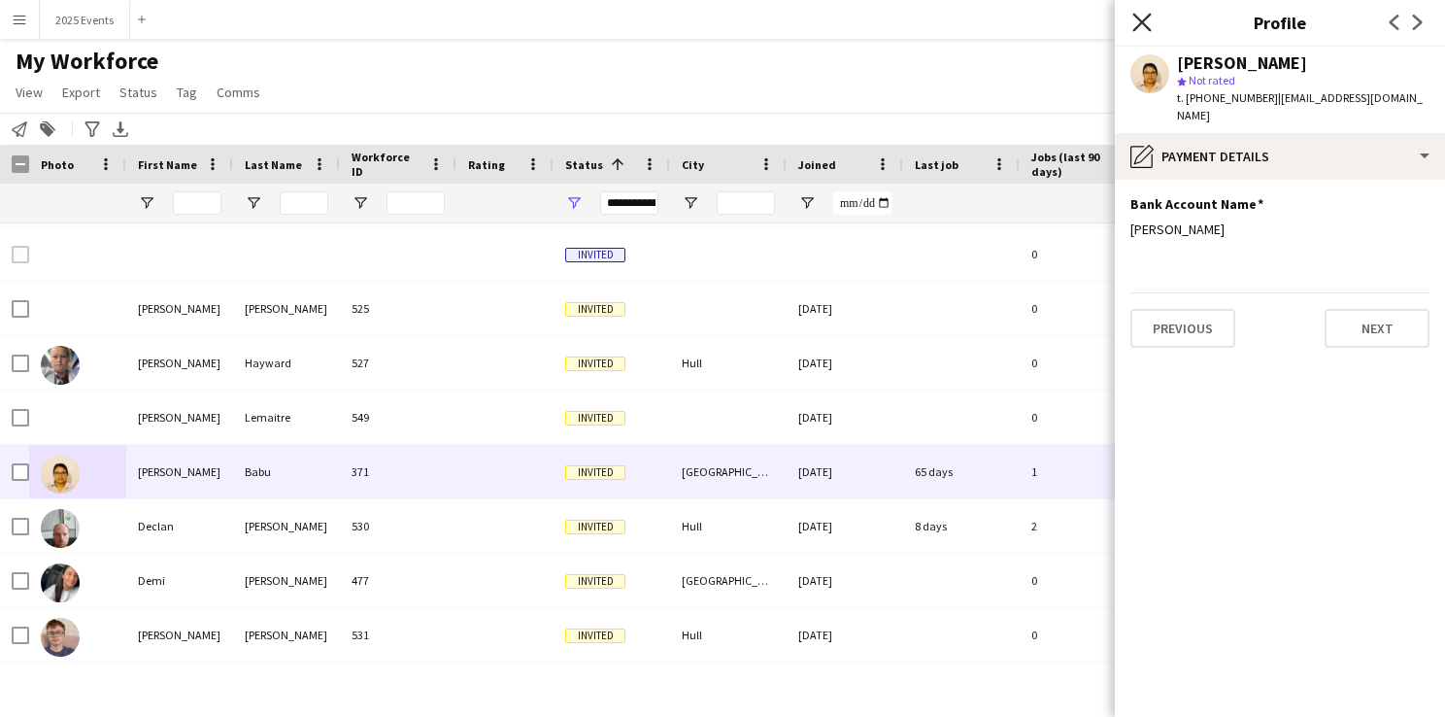
click at [1136, 29] on icon at bounding box center [1141, 22] width 18 height 18
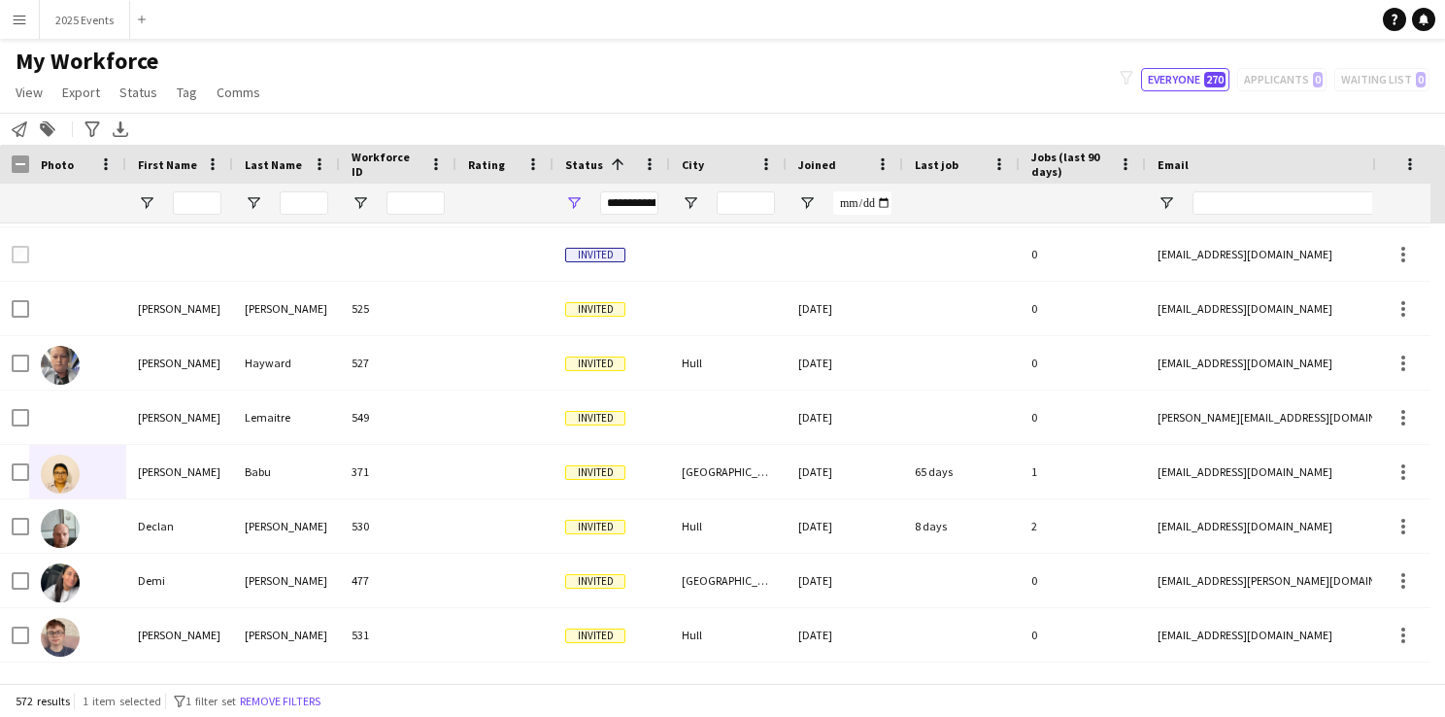
click at [1034, 80] on div "My Workforce View Views Default view CF New view Update view Delete view Edit n…" at bounding box center [722, 80] width 1445 height 66
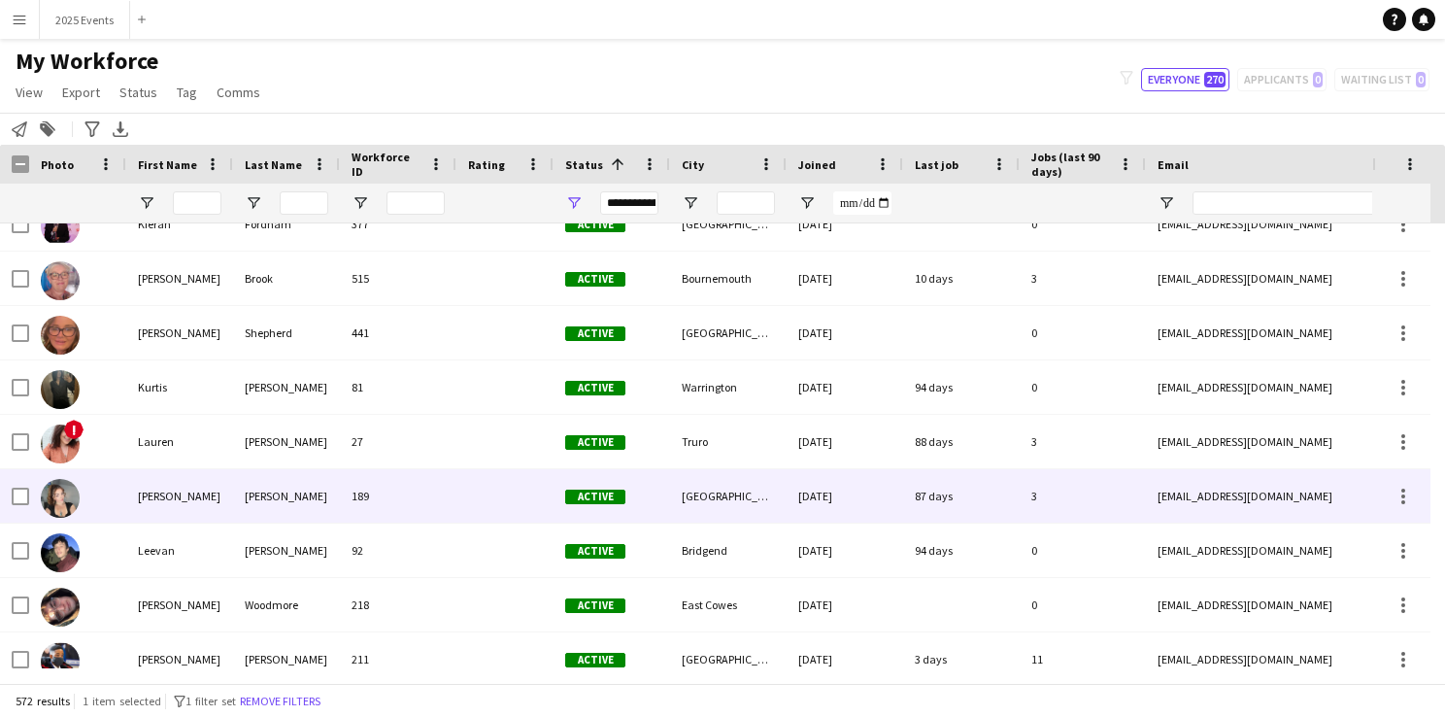
scroll to position [6053, 0]
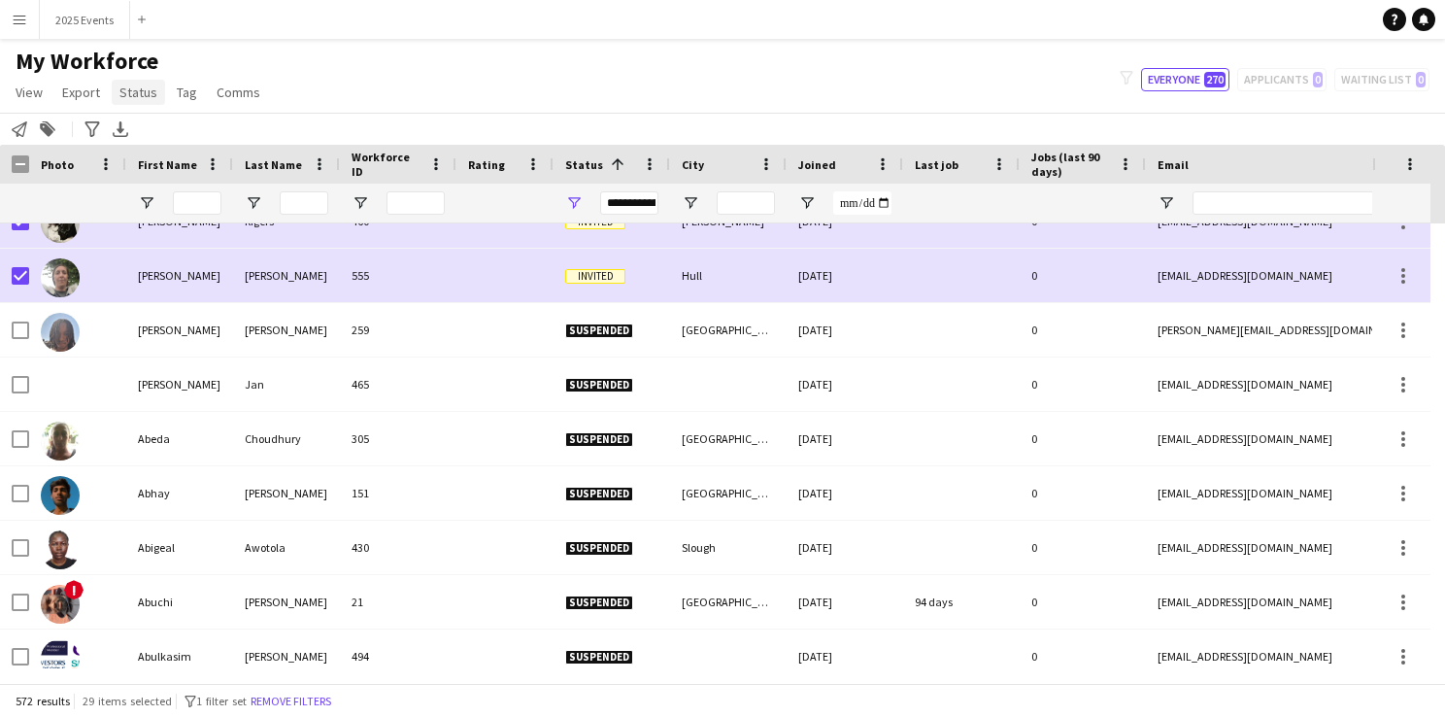
click at [141, 87] on span "Status" at bounding box center [138, 91] width 38 height 17
click at [183, 136] on link "Edit" at bounding box center [180, 134] width 136 height 41
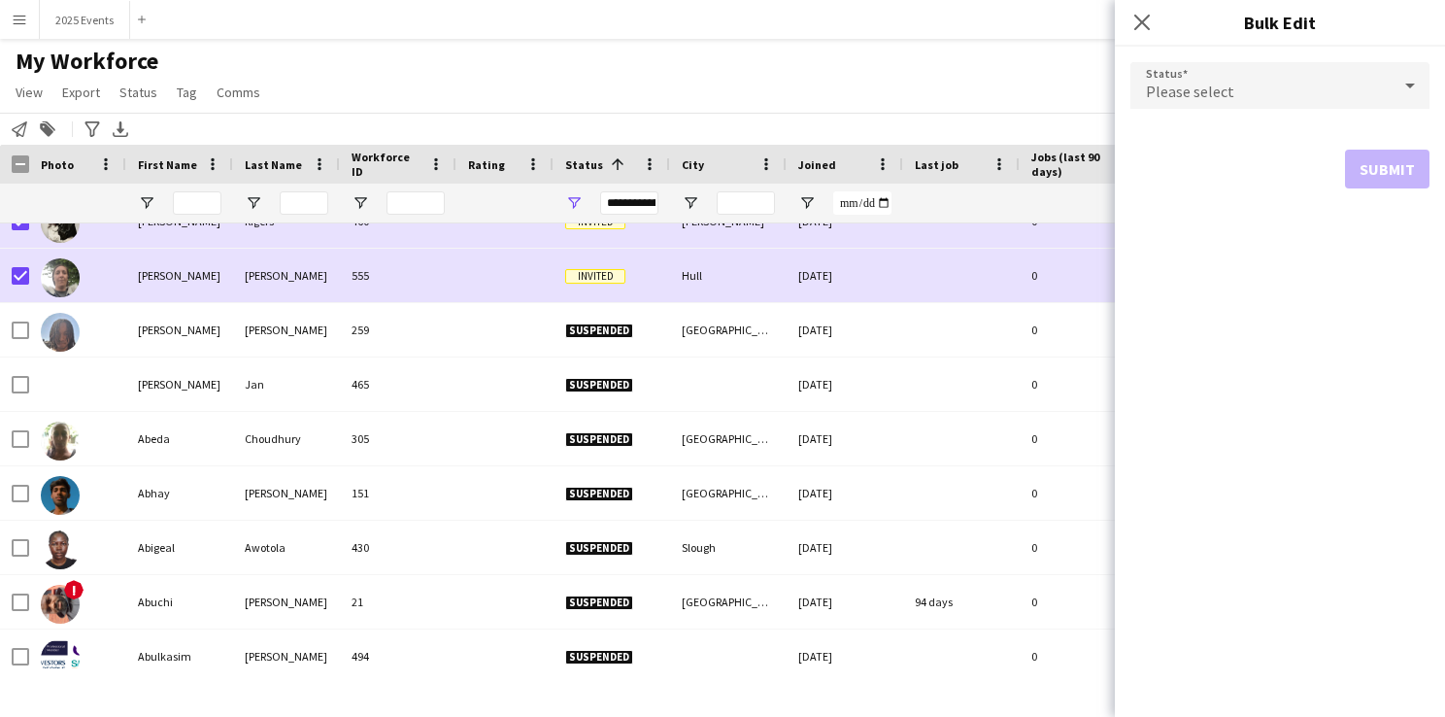
click at [1259, 101] on div "Please select" at bounding box center [1260, 85] width 260 height 47
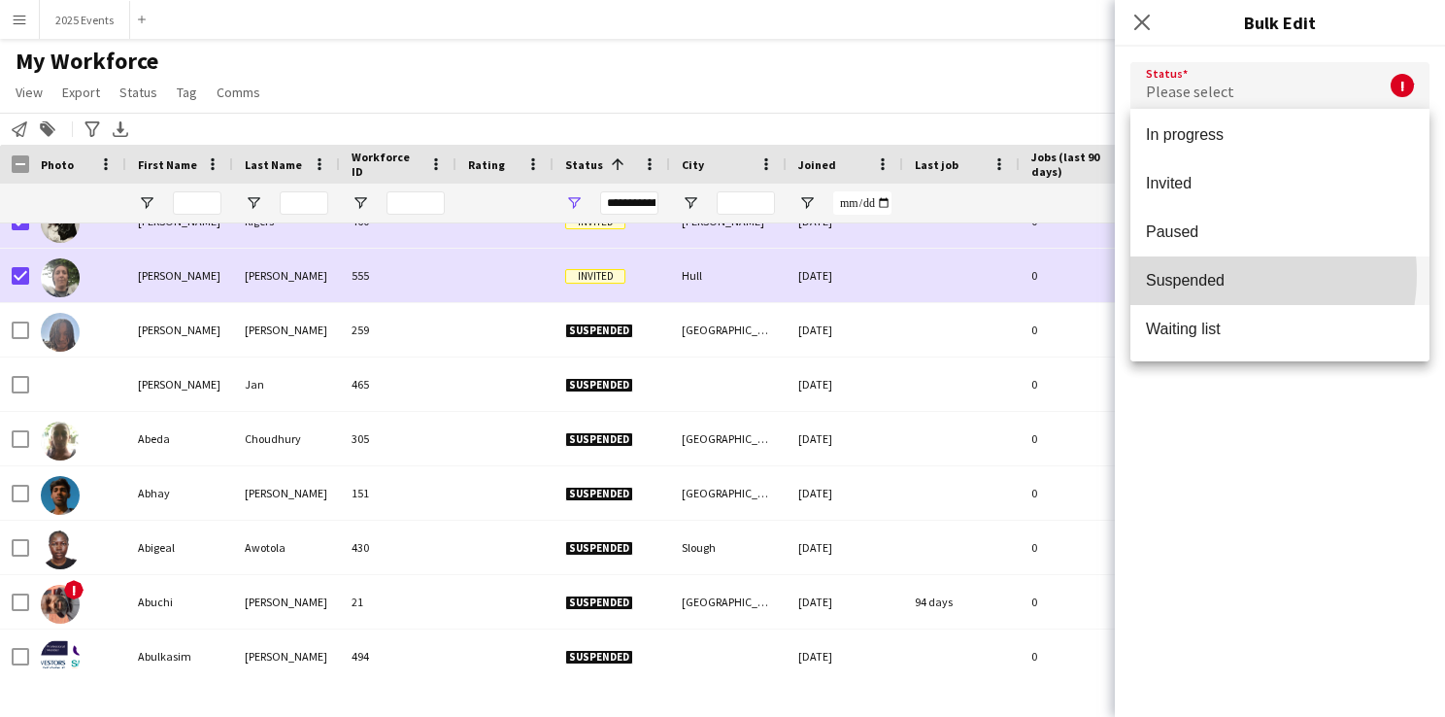
click at [1227, 274] on span "Suspended" at bounding box center [1280, 280] width 268 height 18
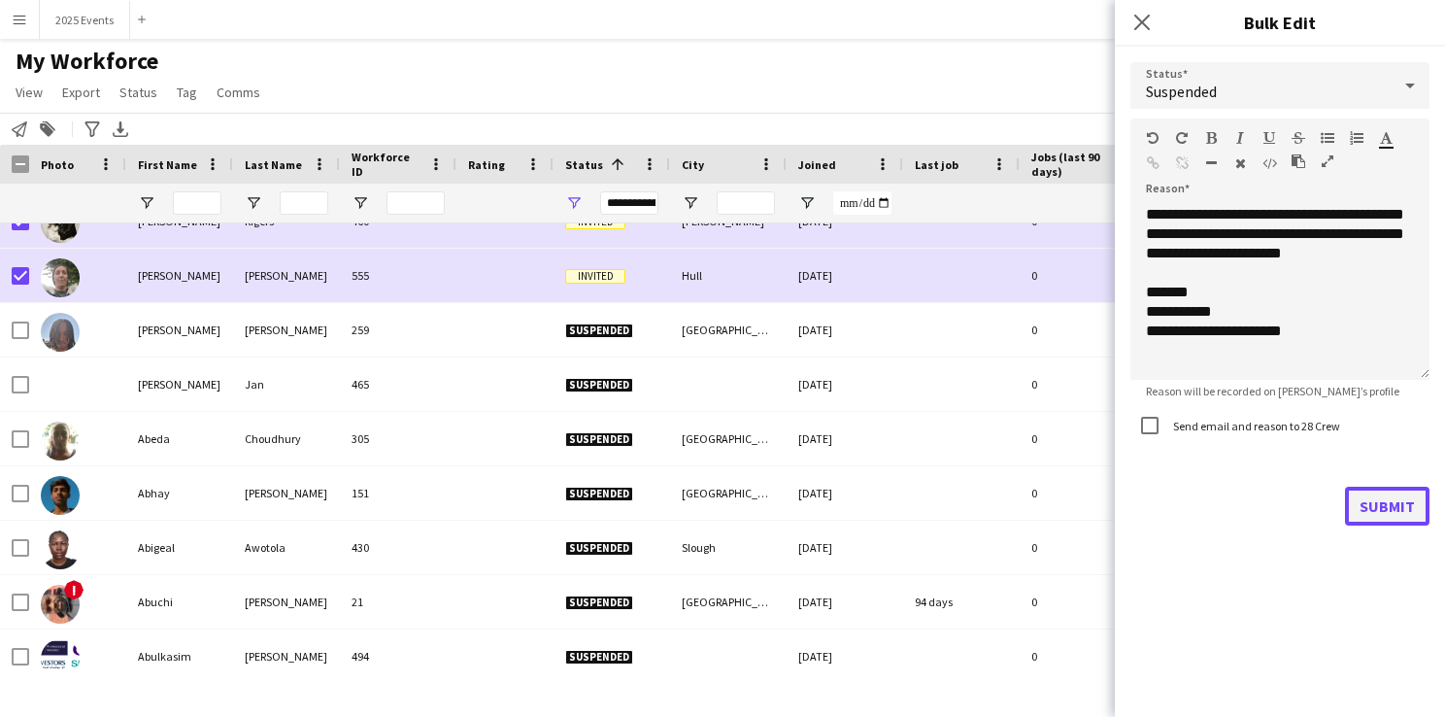
click at [1407, 514] on button "Submit" at bounding box center [1387, 505] width 84 height 39
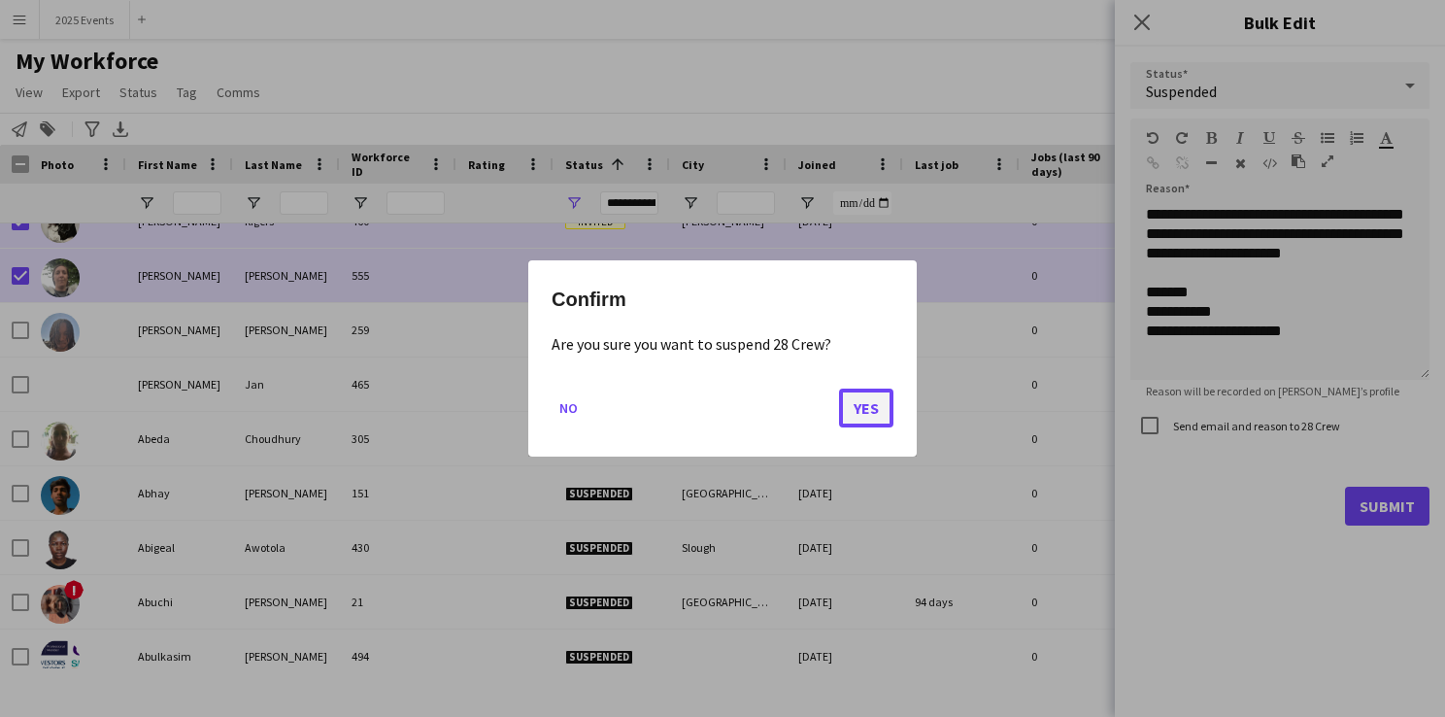
click at [851, 410] on button "Yes" at bounding box center [866, 407] width 54 height 39
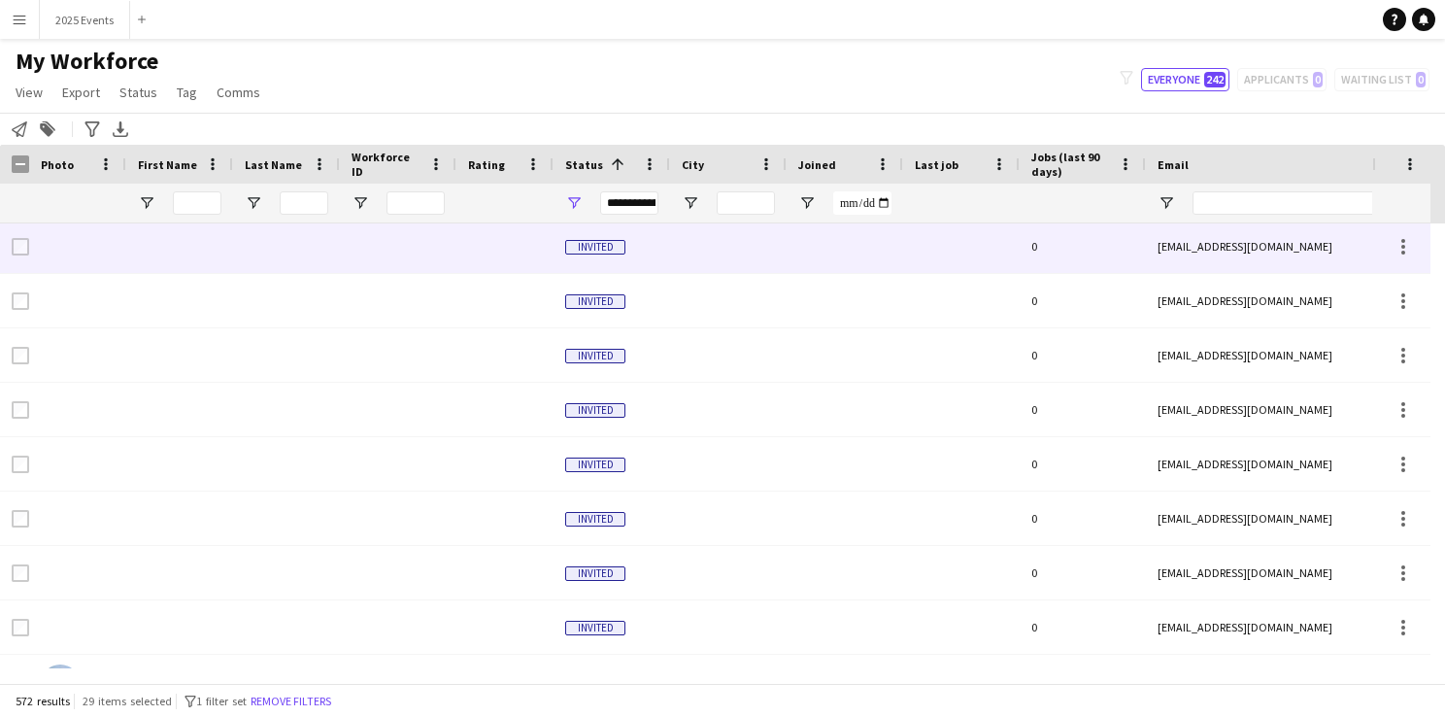
scroll to position [11573, 0]
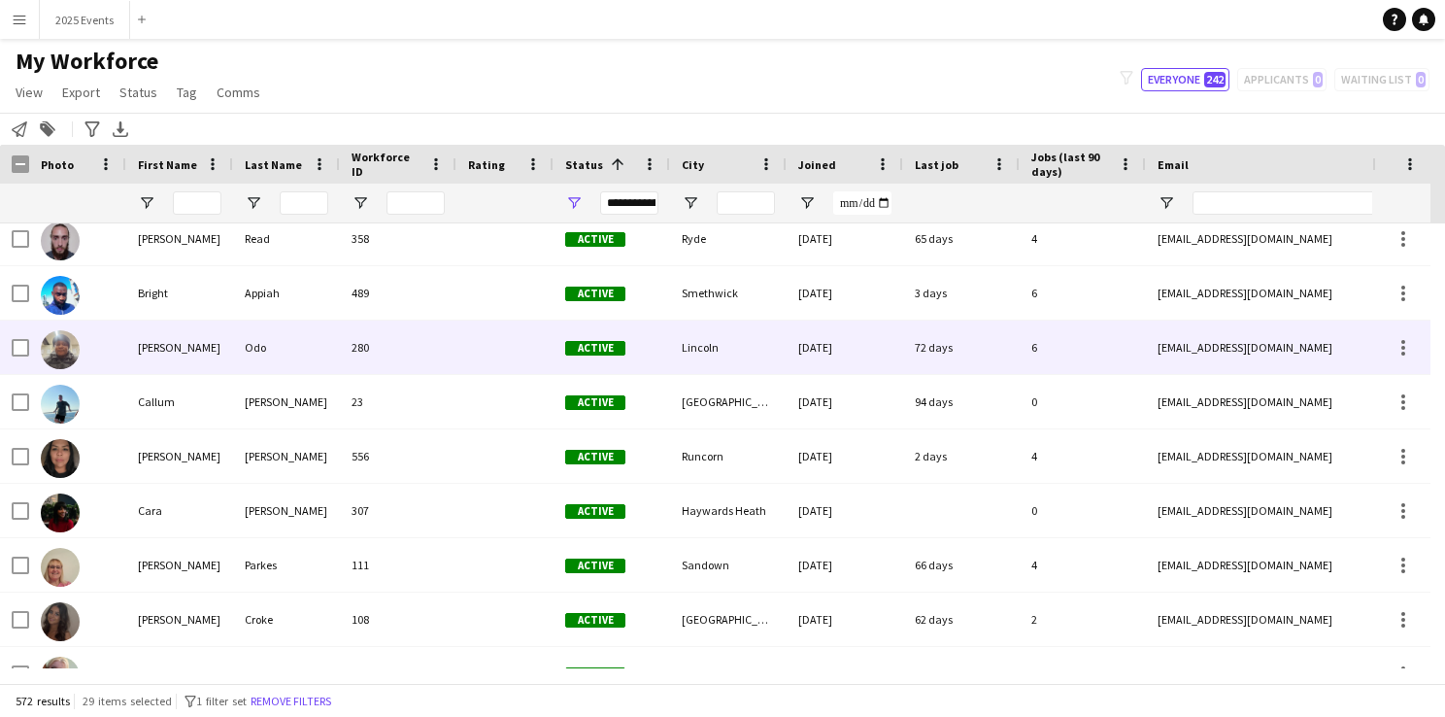
click at [62, 350] on img at bounding box center [60, 349] width 39 height 39
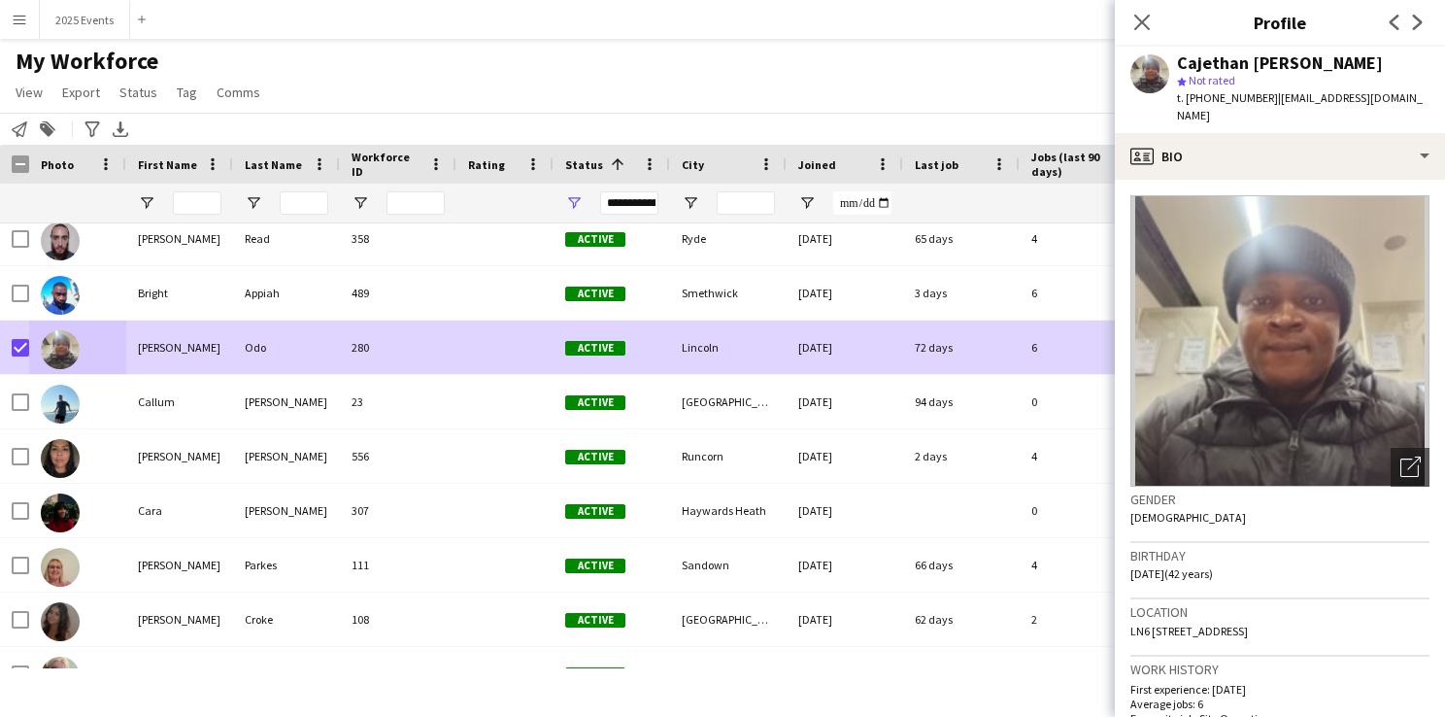
click at [699, 107] on div "My Workforce View Views Default view CF New view Update view Delete view Edit n…" at bounding box center [722, 80] width 1445 height 66
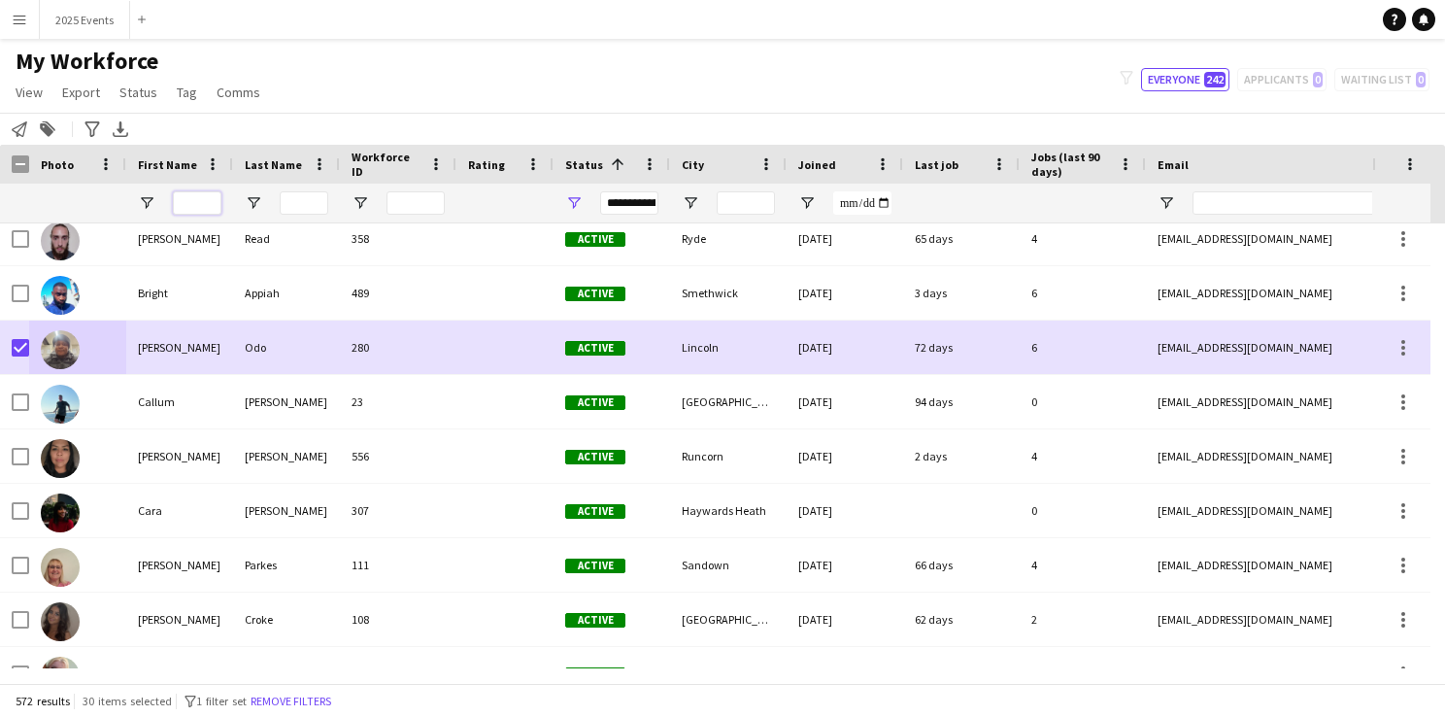
click at [190, 195] on input "First Name Filter Input" at bounding box center [197, 202] width 49 height 23
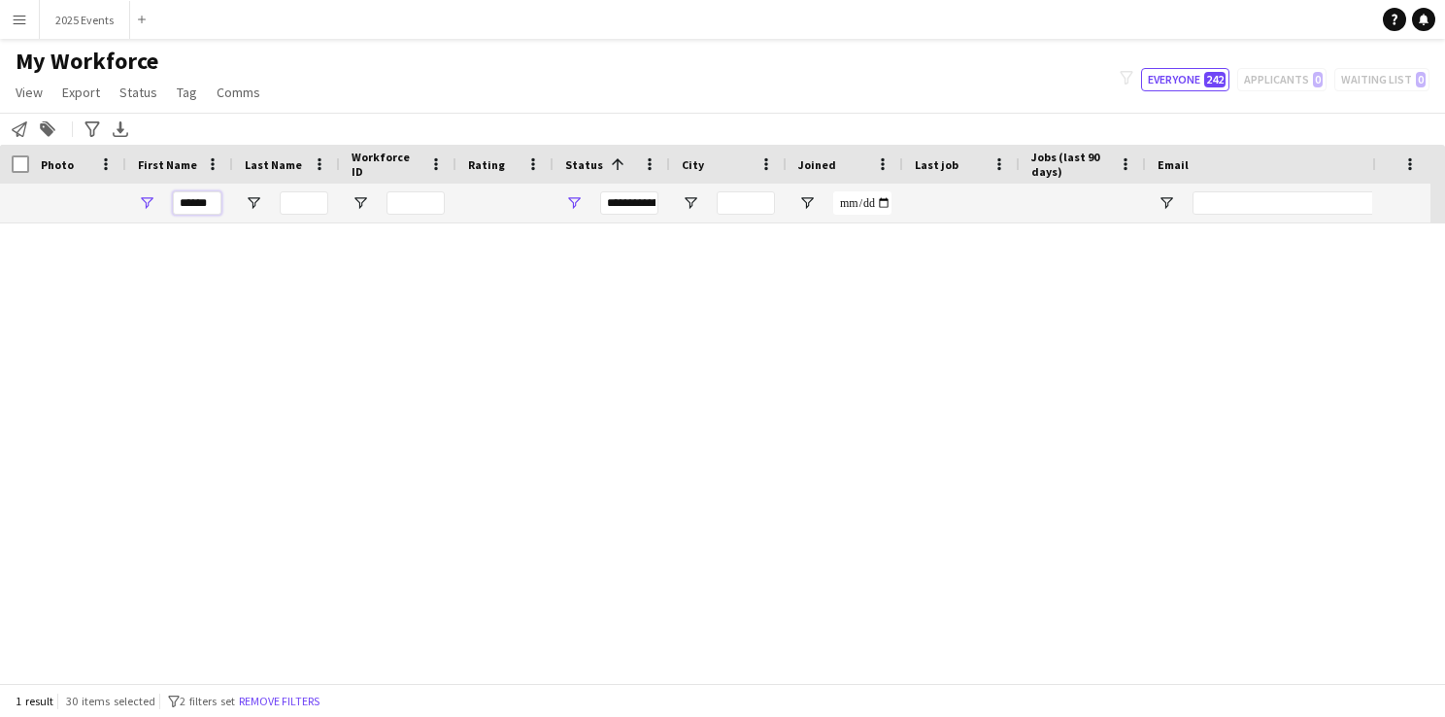
scroll to position [0, 0]
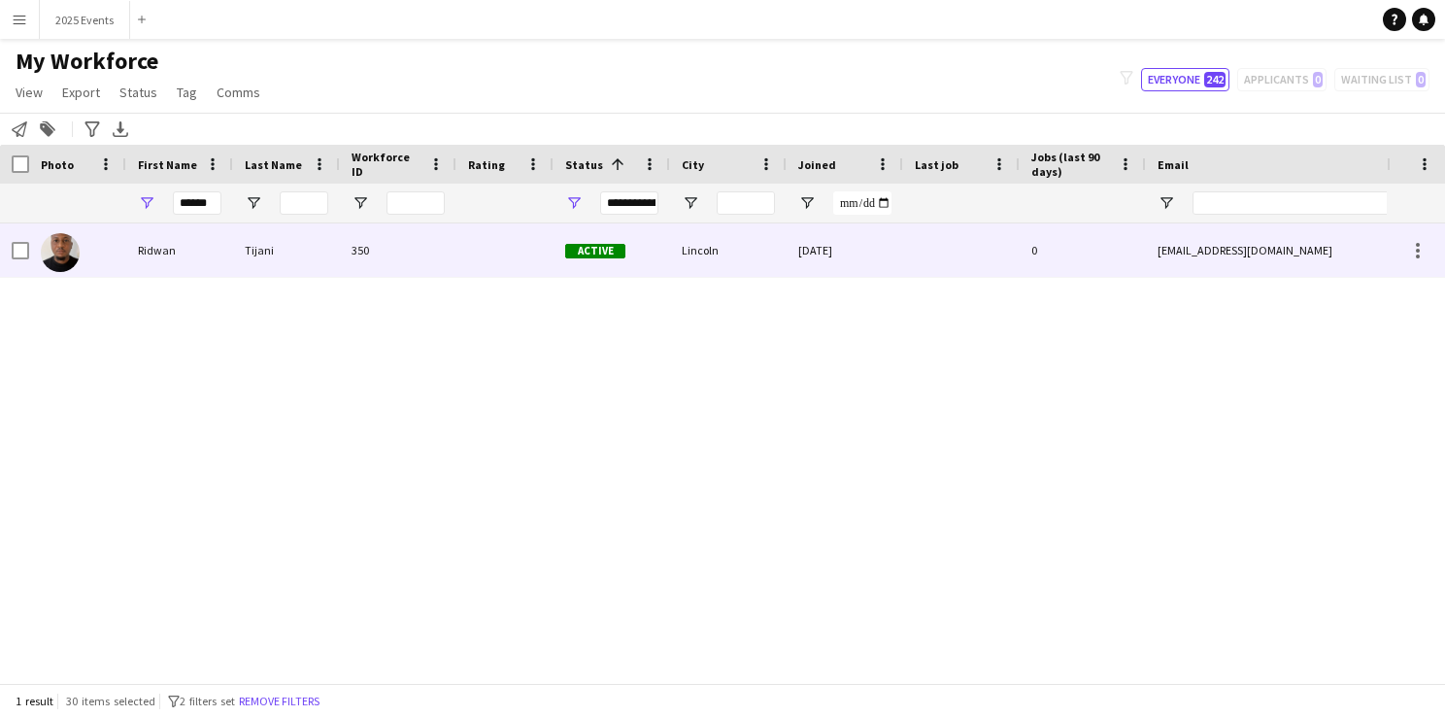
click at [62, 241] on img at bounding box center [60, 252] width 39 height 39
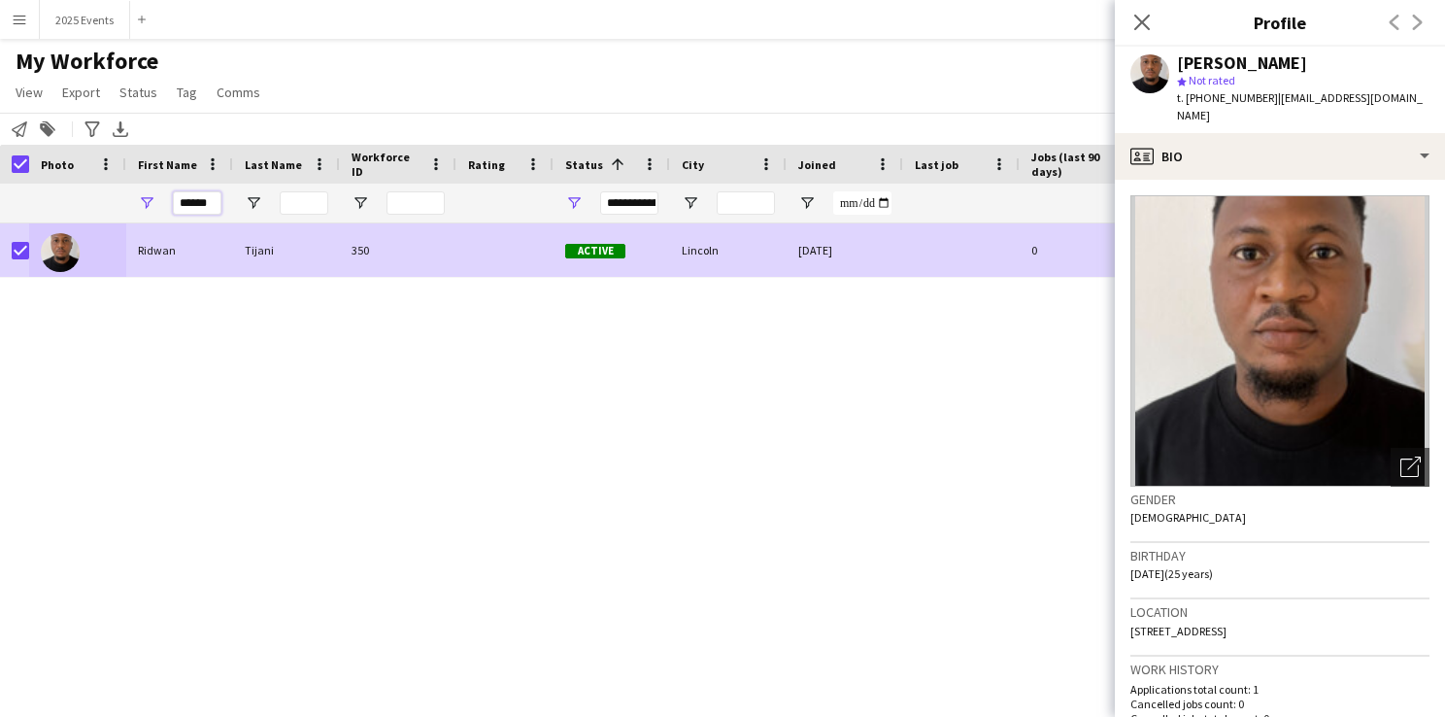
drag, startPoint x: 216, startPoint y: 206, endPoint x: 162, endPoint y: 204, distance: 53.4
click at [162, 204] on div "******" at bounding box center [179, 202] width 107 height 39
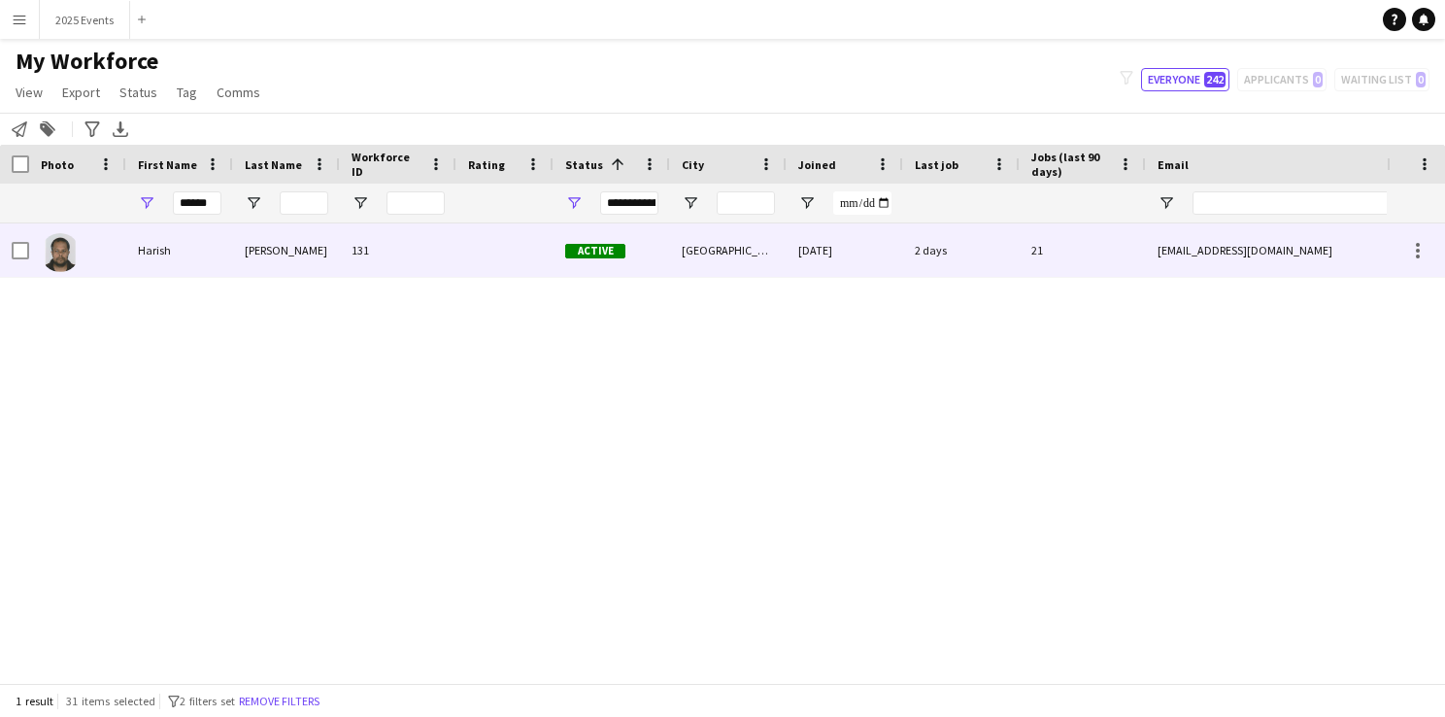
click at [55, 259] on img at bounding box center [60, 252] width 39 height 39
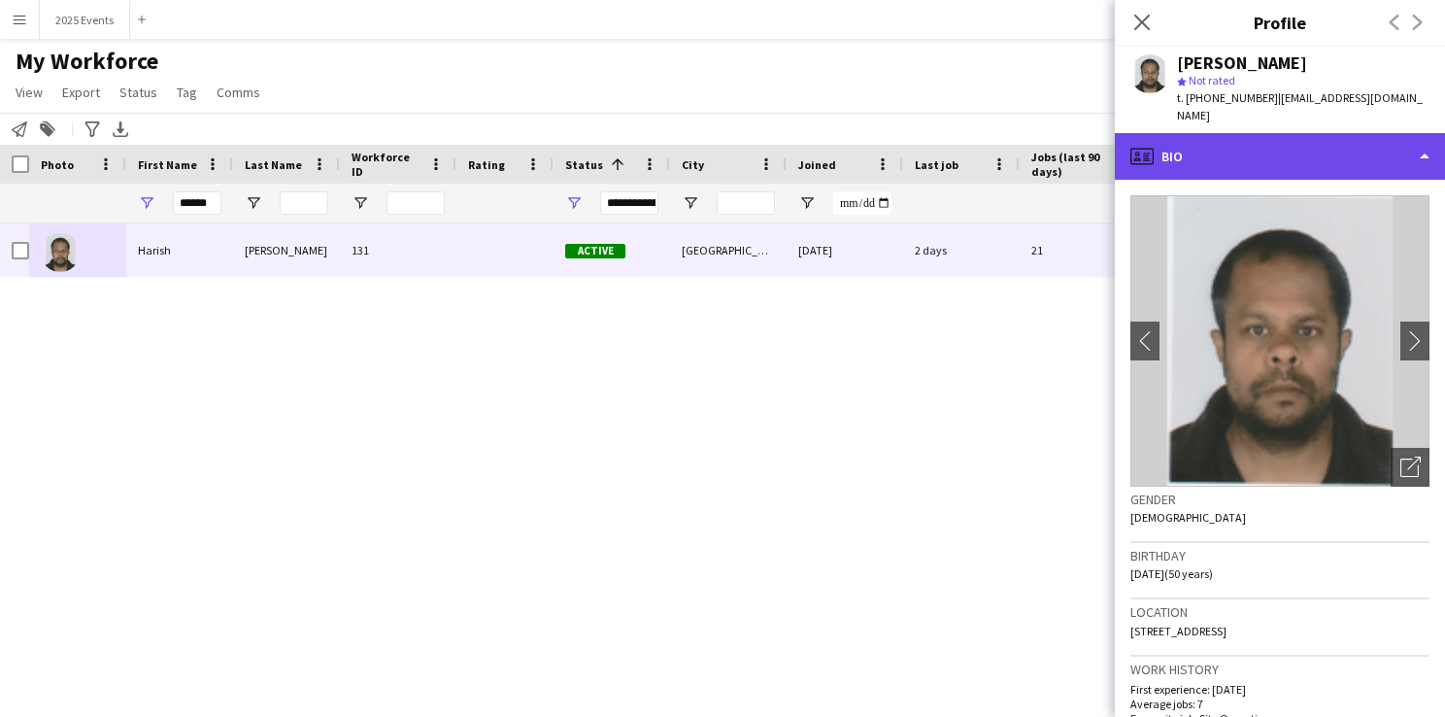
click at [1425, 138] on div "profile Bio" at bounding box center [1280, 156] width 330 height 47
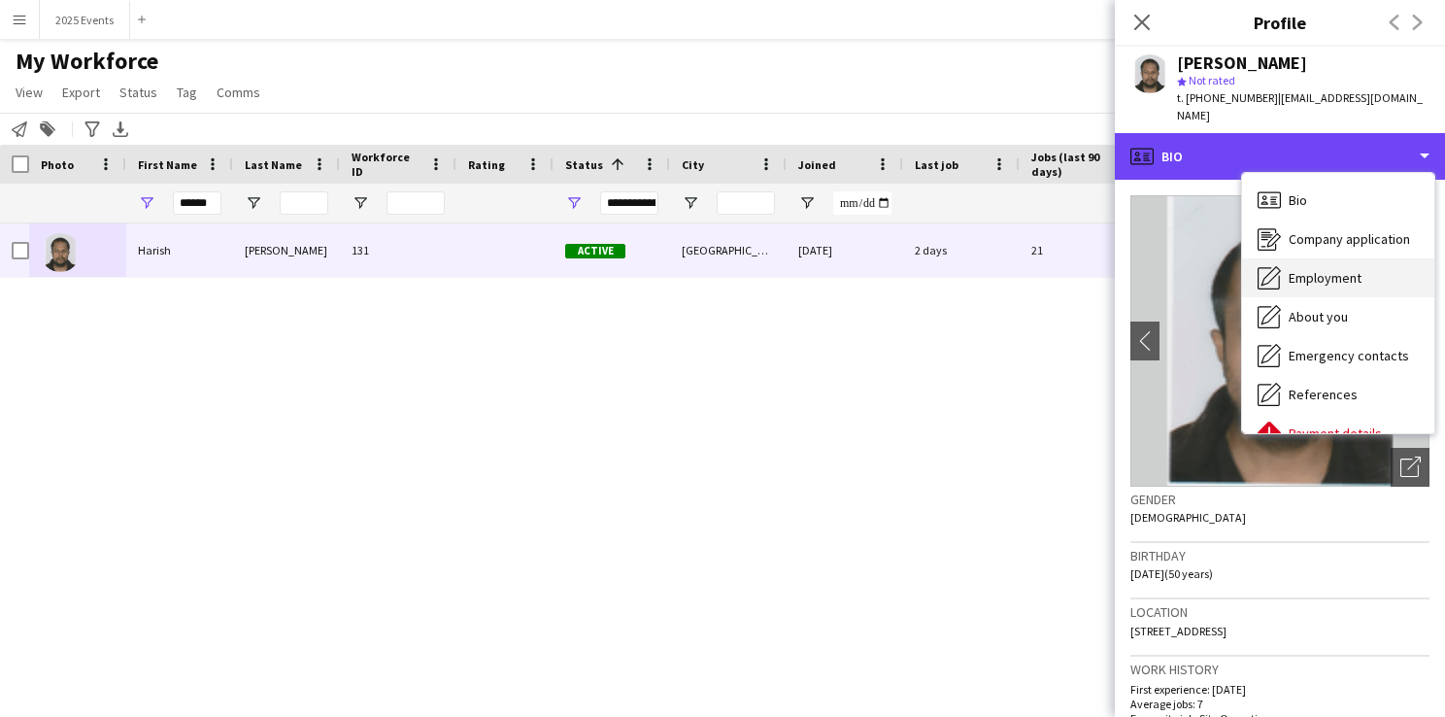
scroll to position [144, 0]
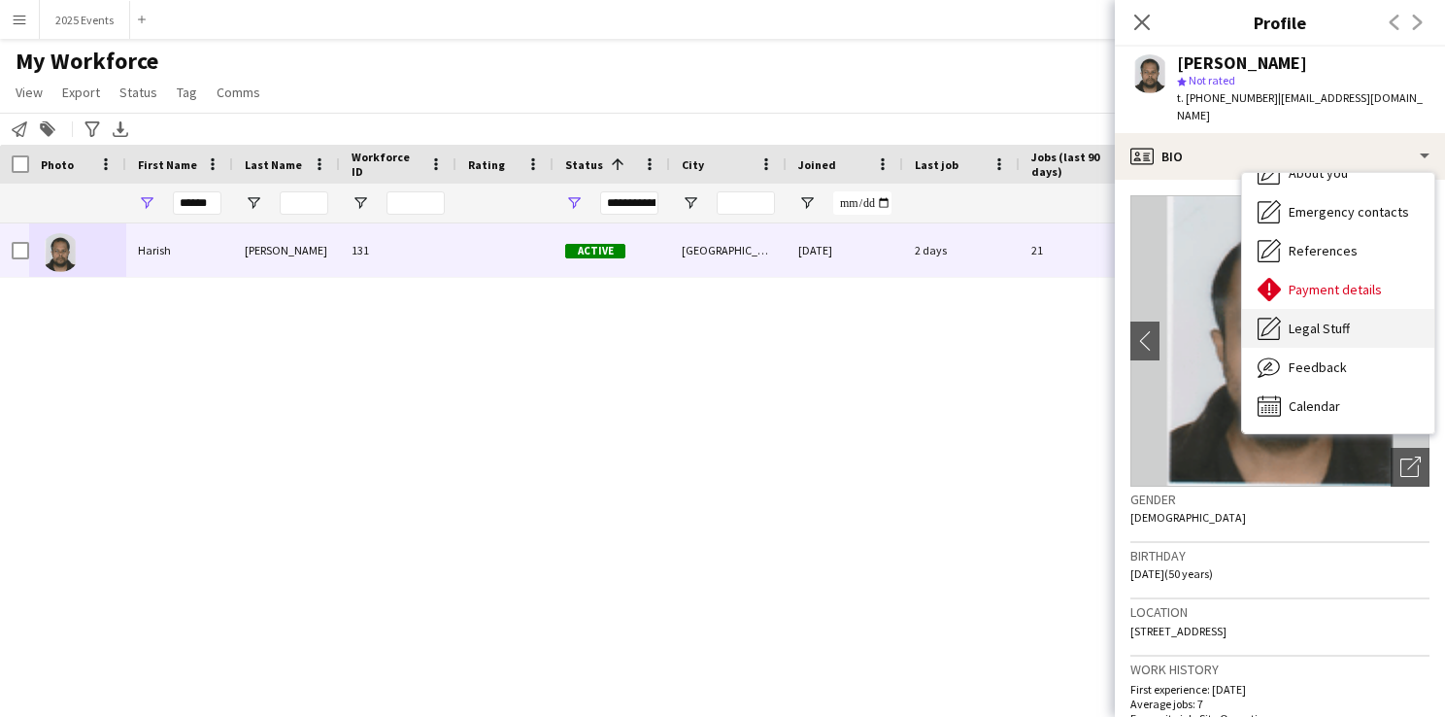
click at [1340, 319] on span "Legal Stuff" at bounding box center [1318, 327] width 61 height 17
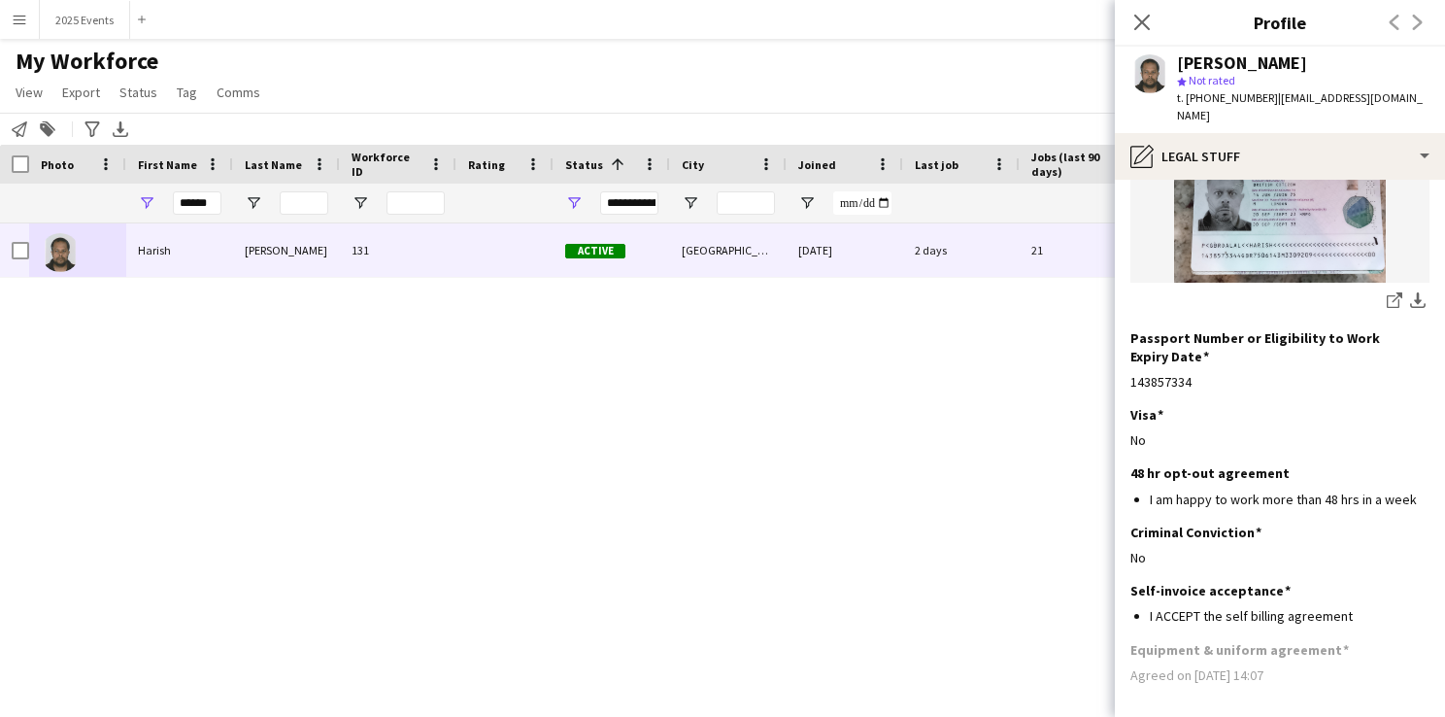
scroll to position [0, 0]
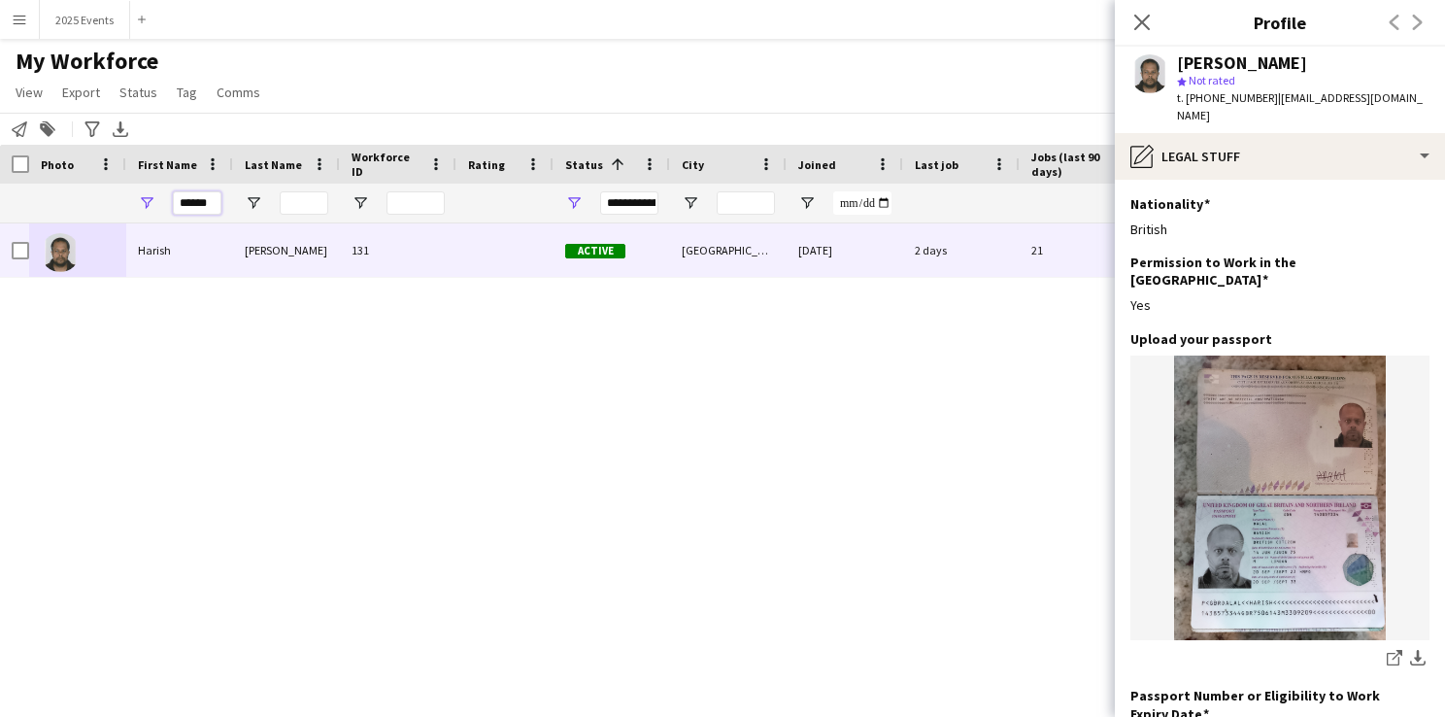
click at [213, 206] on input "******" at bounding box center [197, 202] width 49 height 23
type input "*"
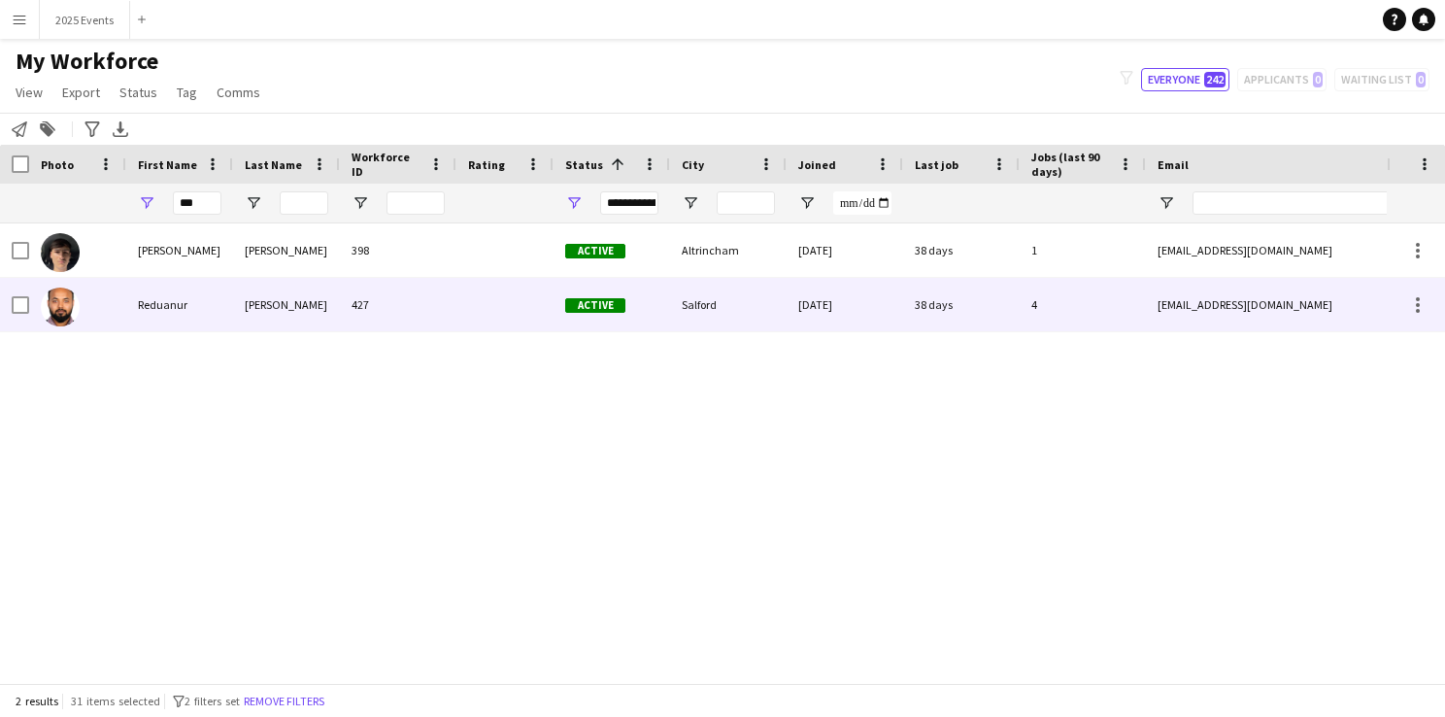
click at [63, 301] on img at bounding box center [60, 306] width 39 height 39
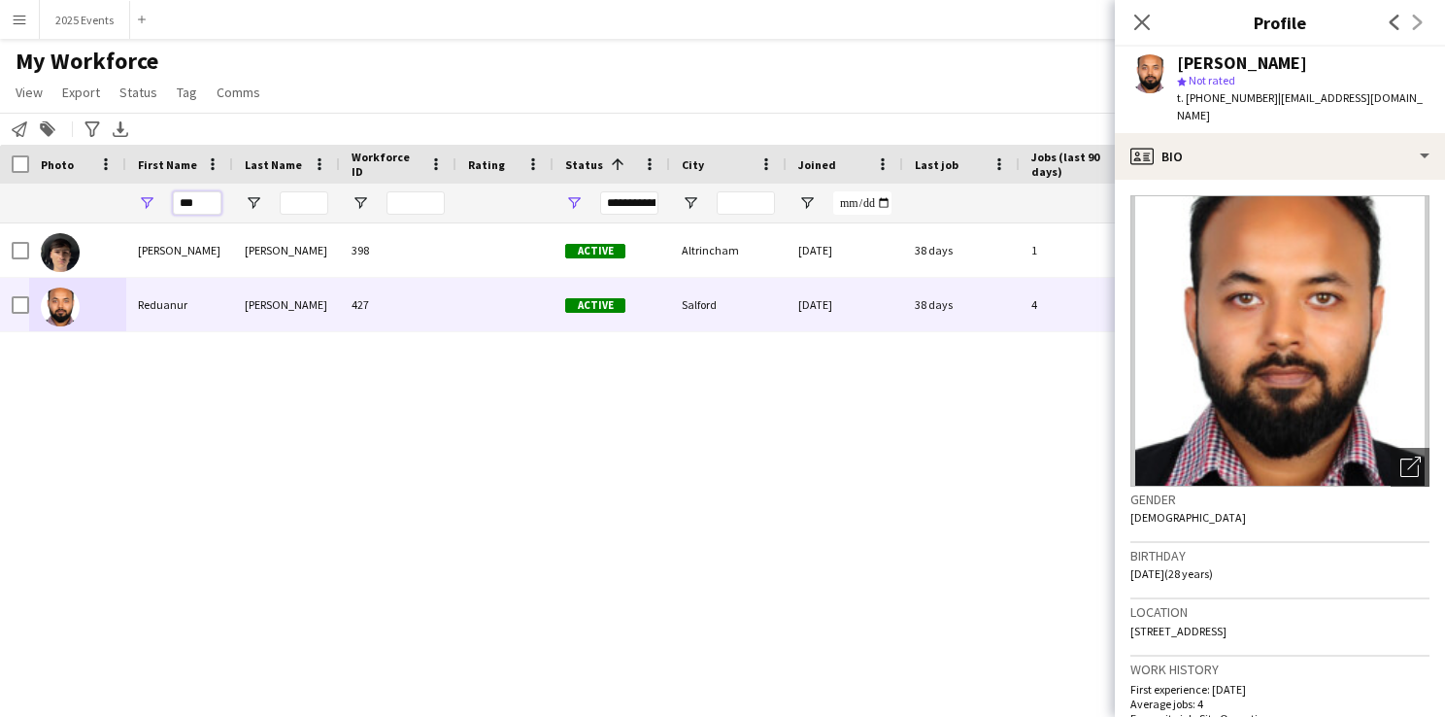
click at [121, 206] on div "**********" at bounding box center [1052, 202] width 2105 height 39
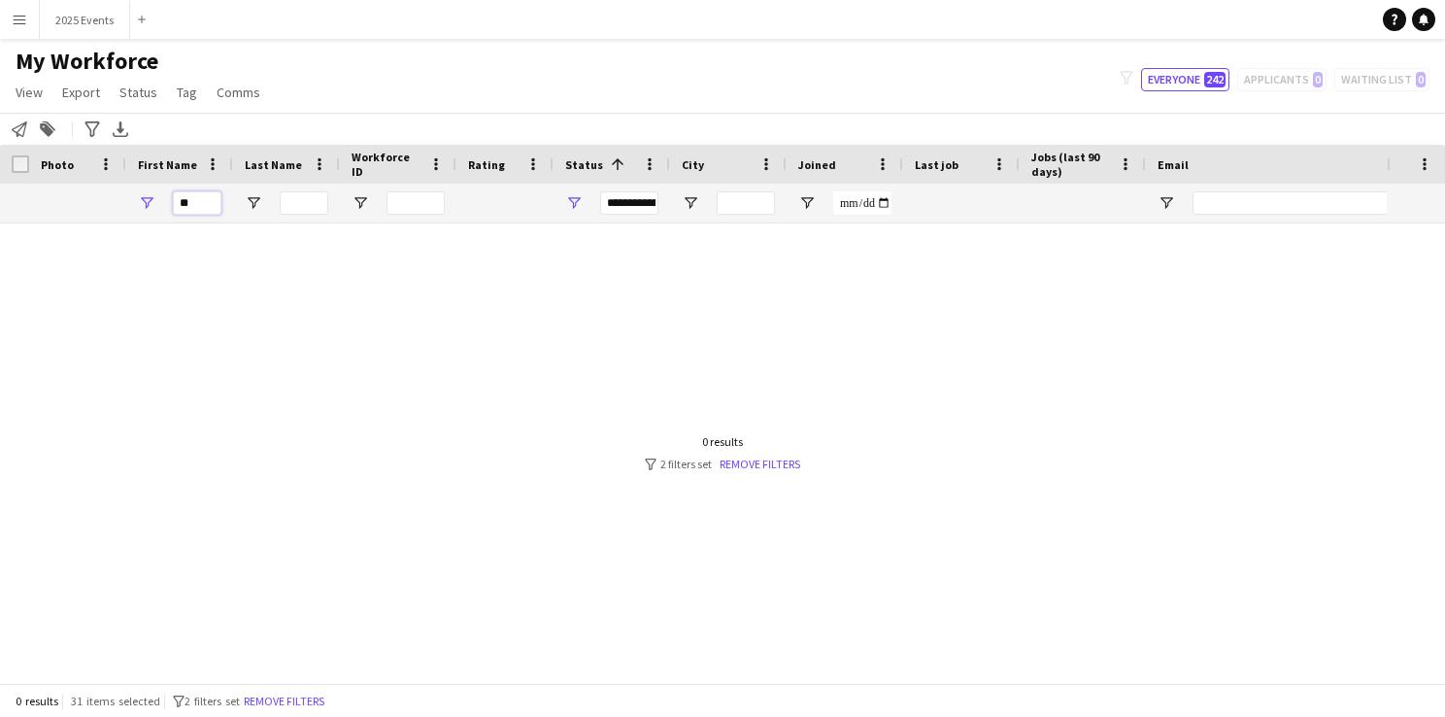
type input "*"
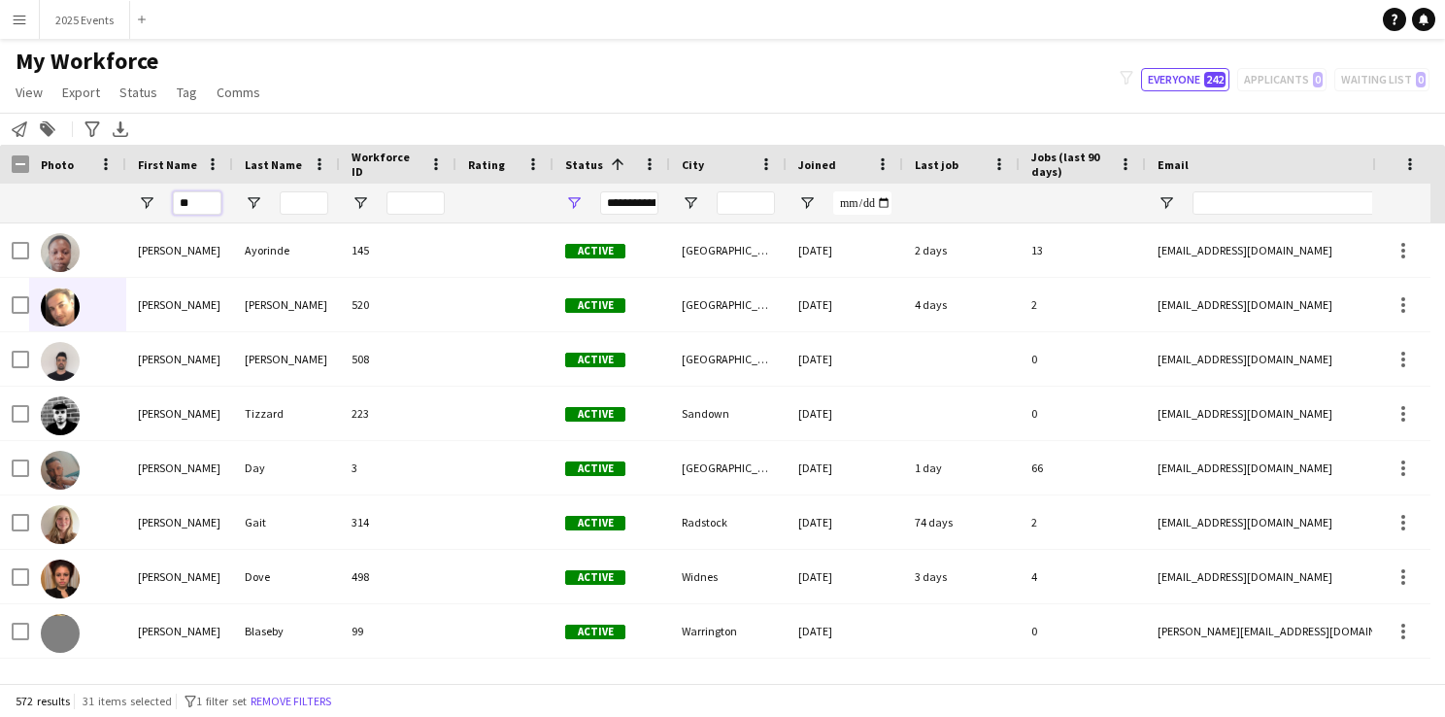
type input "*"
click at [315, 200] on input "Last Name Filter Input" at bounding box center [304, 202] width 49 height 23
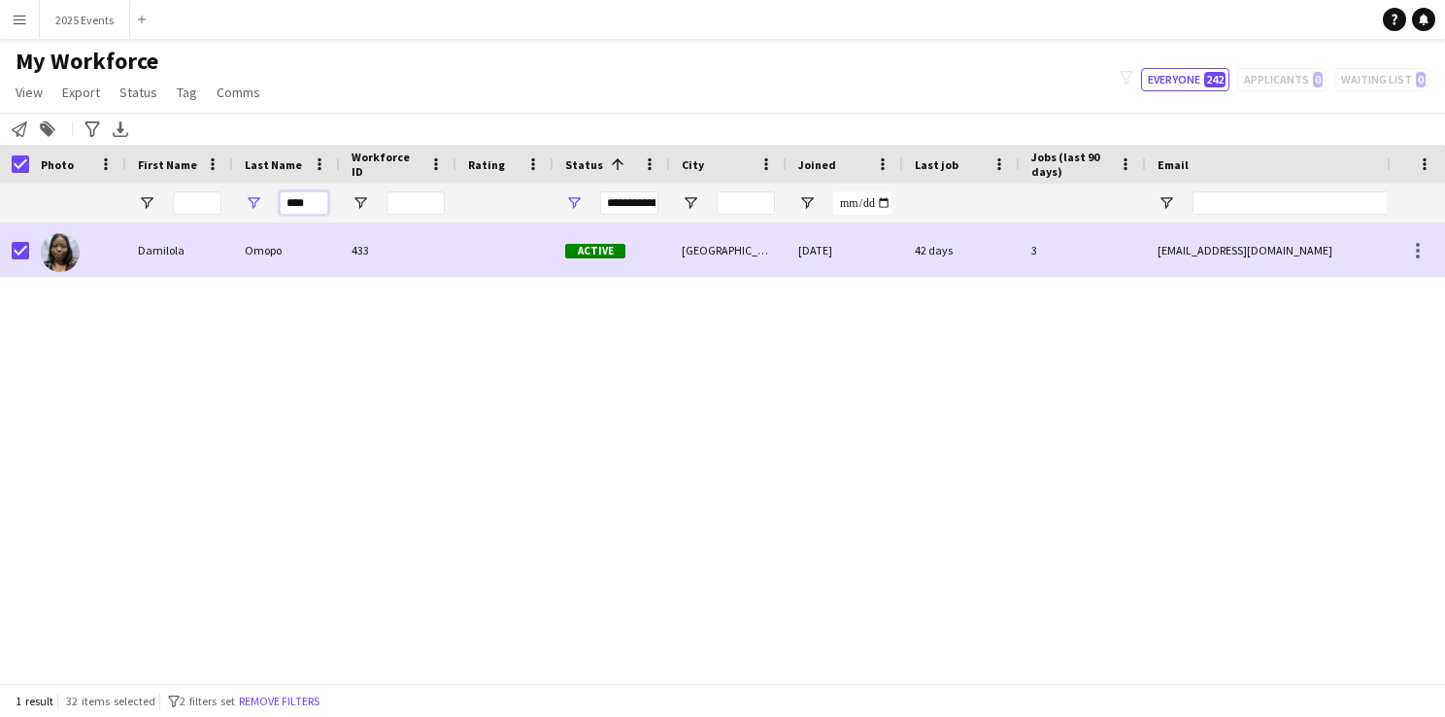
click at [317, 201] on input "****" at bounding box center [304, 202] width 49 height 23
type input "*"
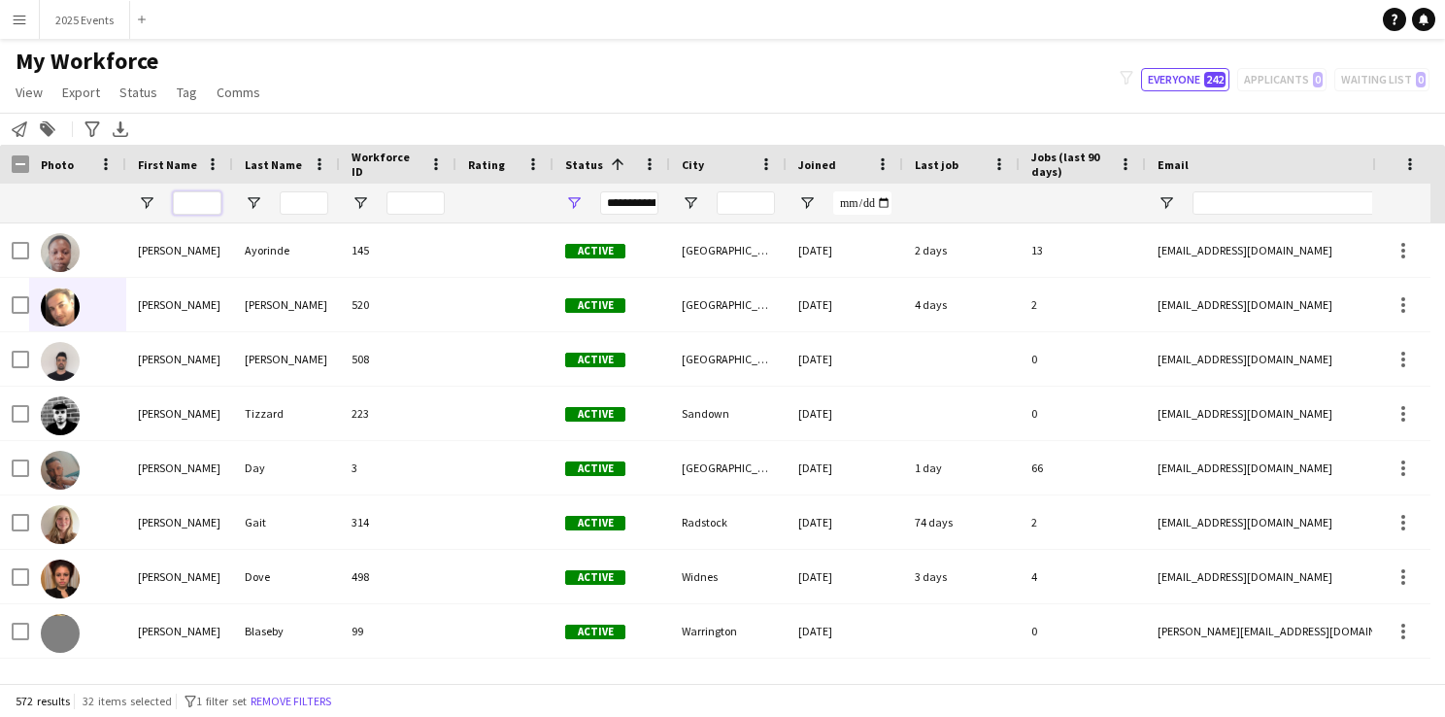
click at [202, 205] on input "First Name Filter Input" at bounding box center [197, 202] width 49 height 23
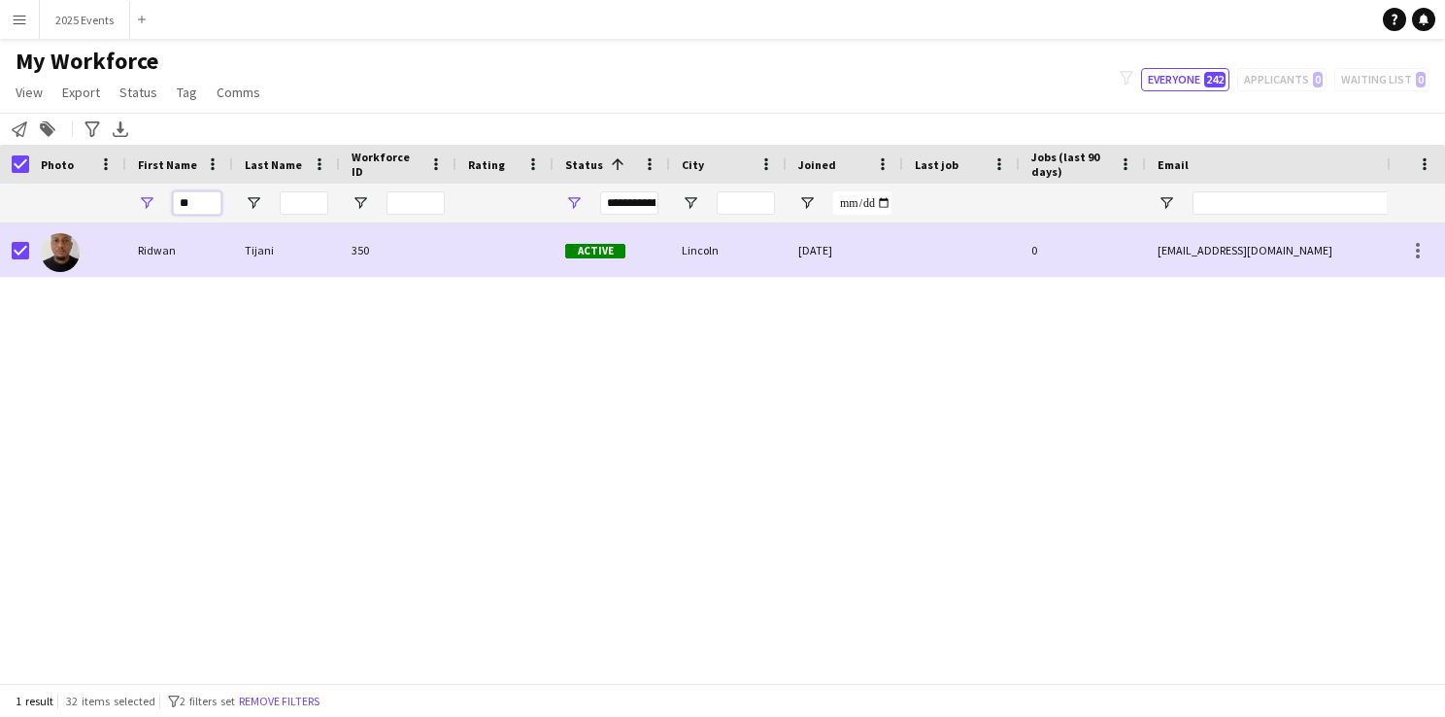
type input "*"
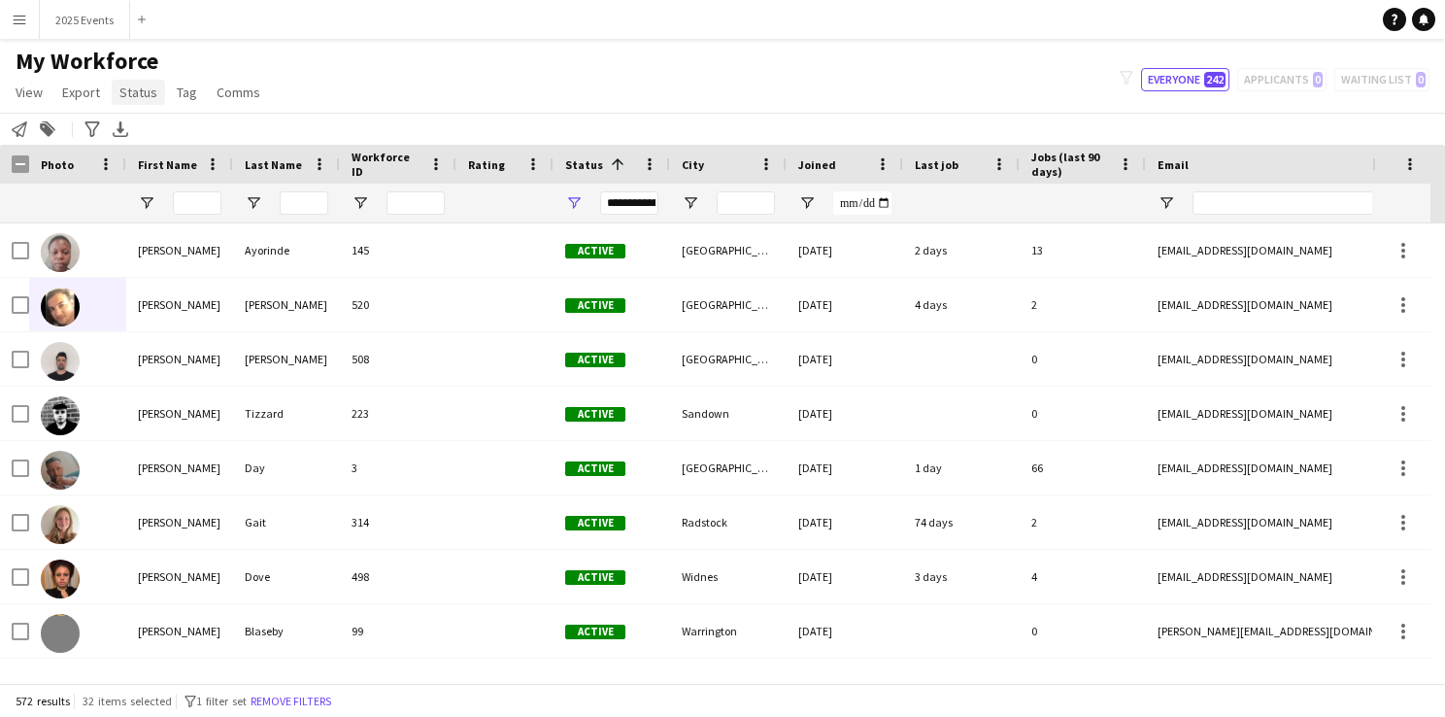
click at [135, 94] on span "Status" at bounding box center [138, 91] width 38 height 17
click at [149, 125] on span "Edit" at bounding box center [138, 133] width 22 height 17
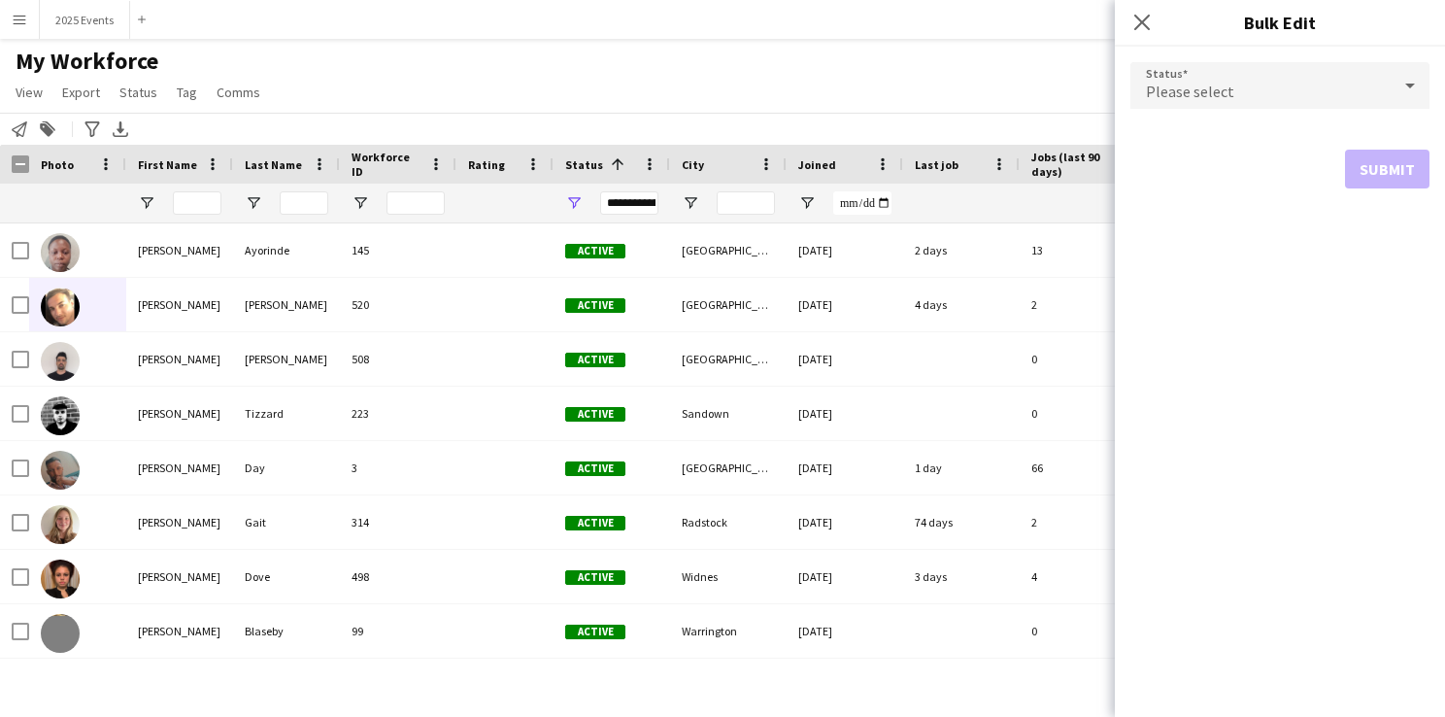
click at [1231, 97] on div "Please select" at bounding box center [1260, 85] width 260 height 47
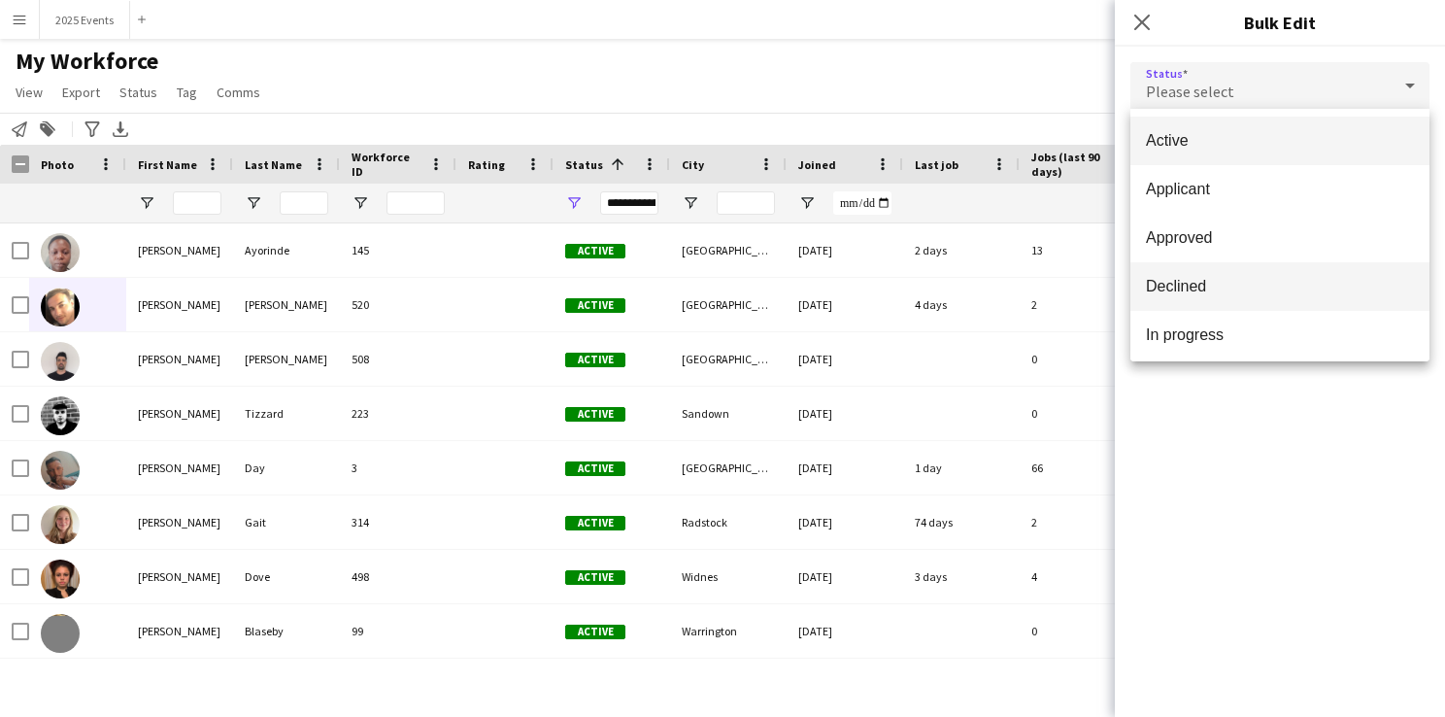
scroll to position [200, 0]
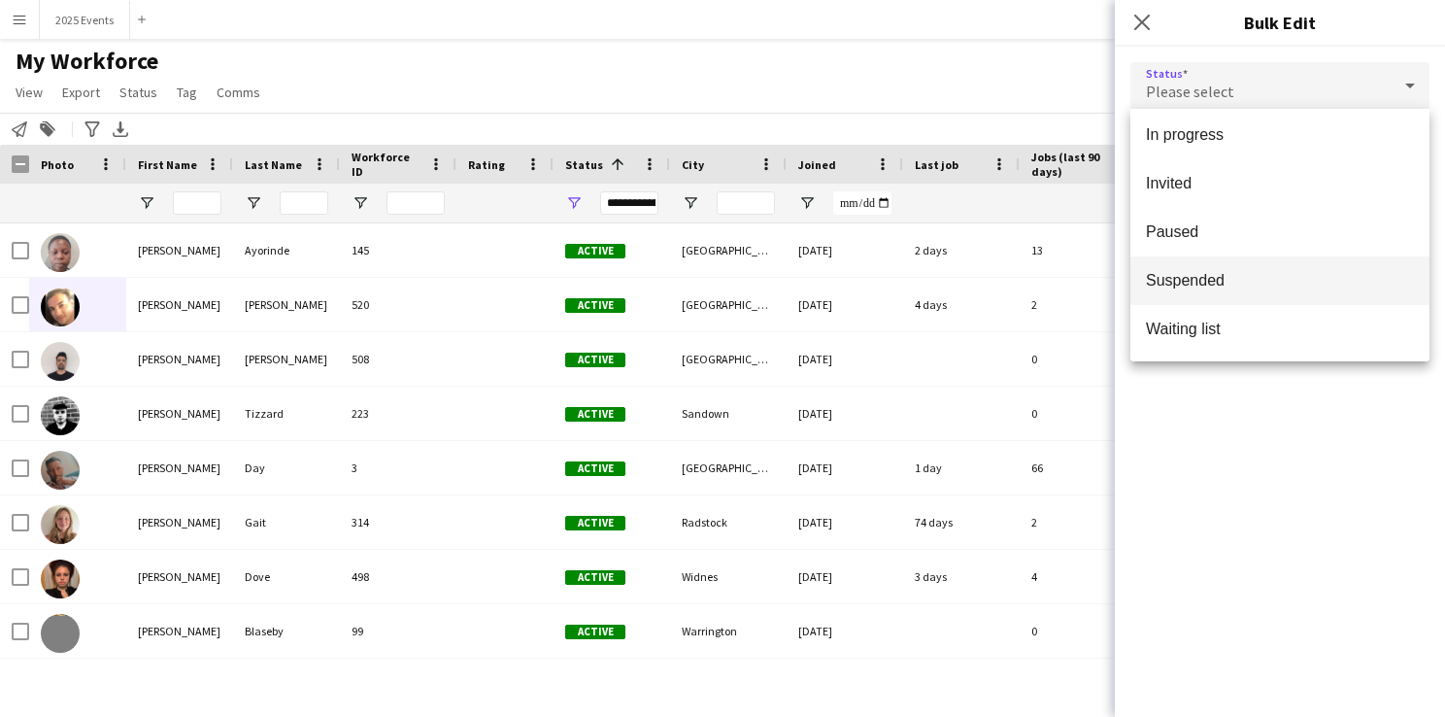
click at [1229, 282] on span "Suspended" at bounding box center [1280, 280] width 268 height 18
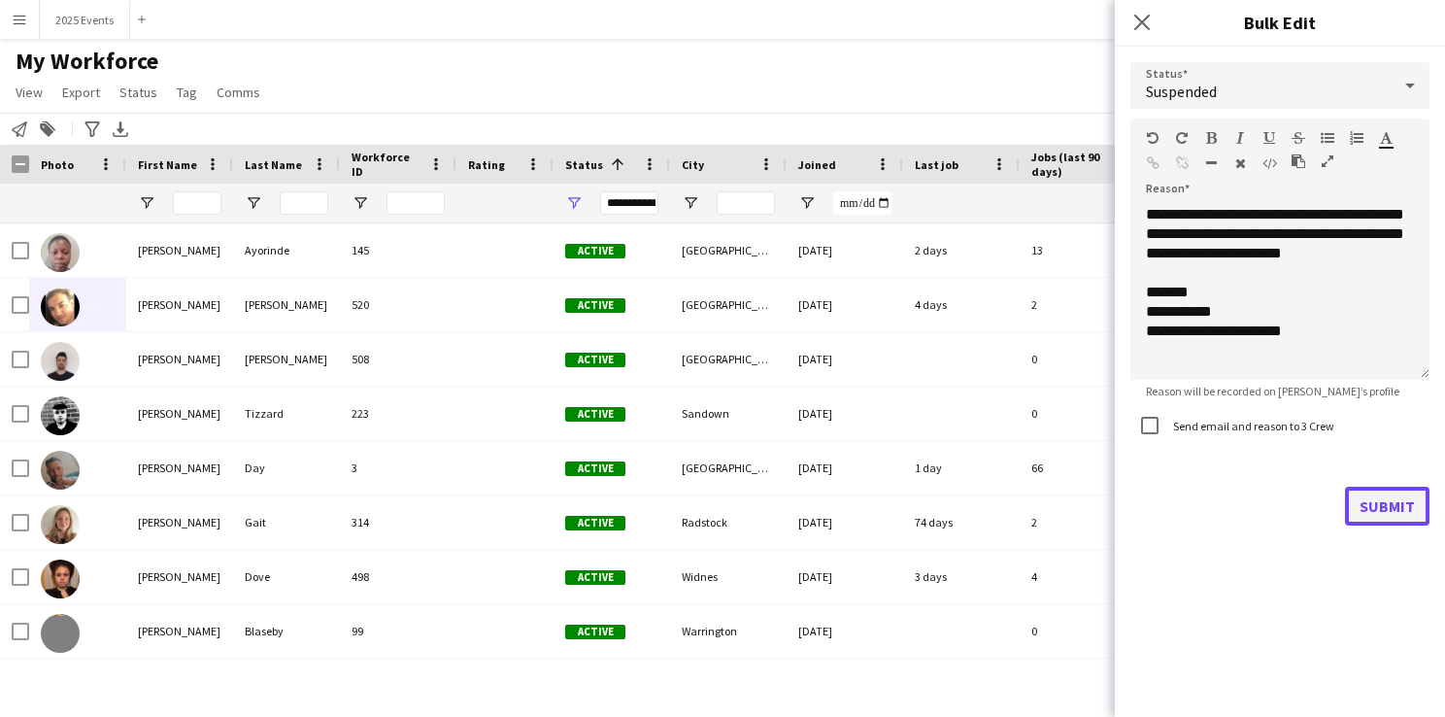
click at [1362, 515] on button "Submit" at bounding box center [1387, 505] width 84 height 39
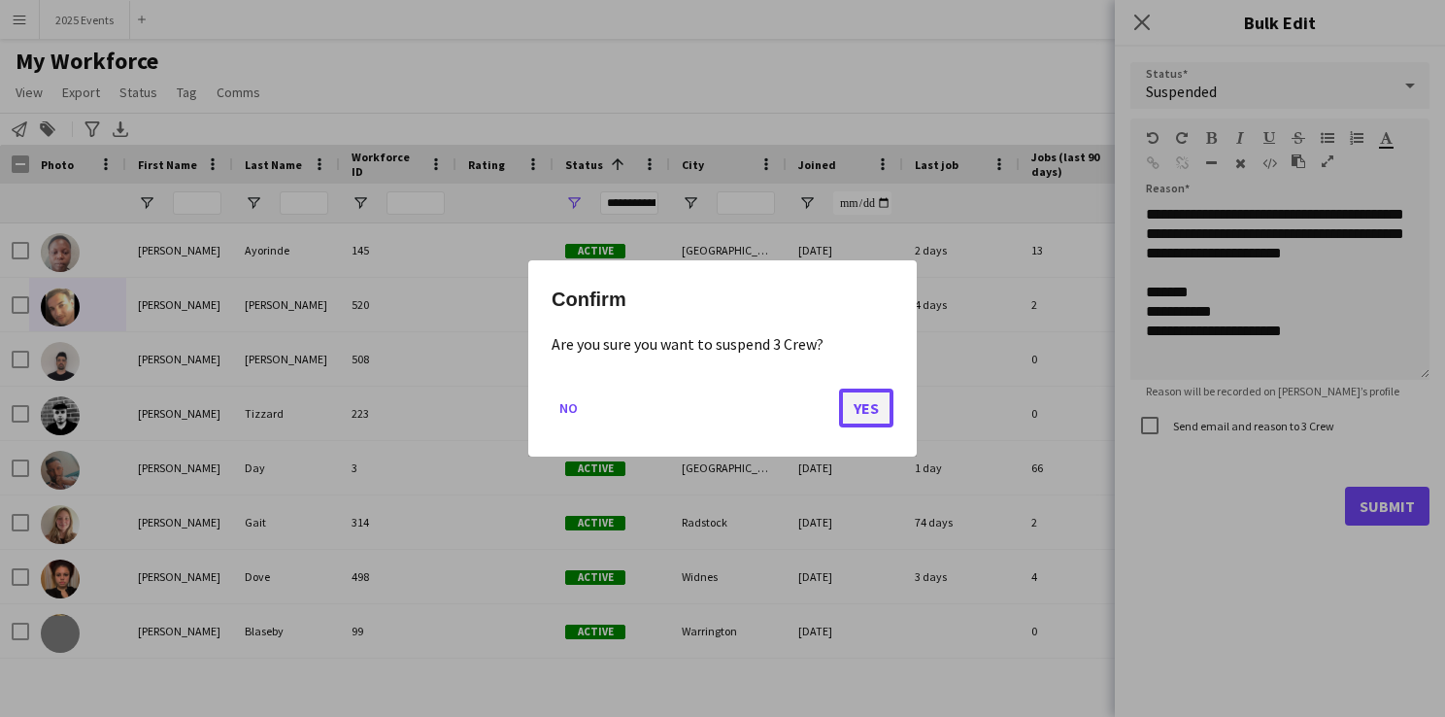
click at [869, 402] on button "Yes" at bounding box center [866, 407] width 54 height 39
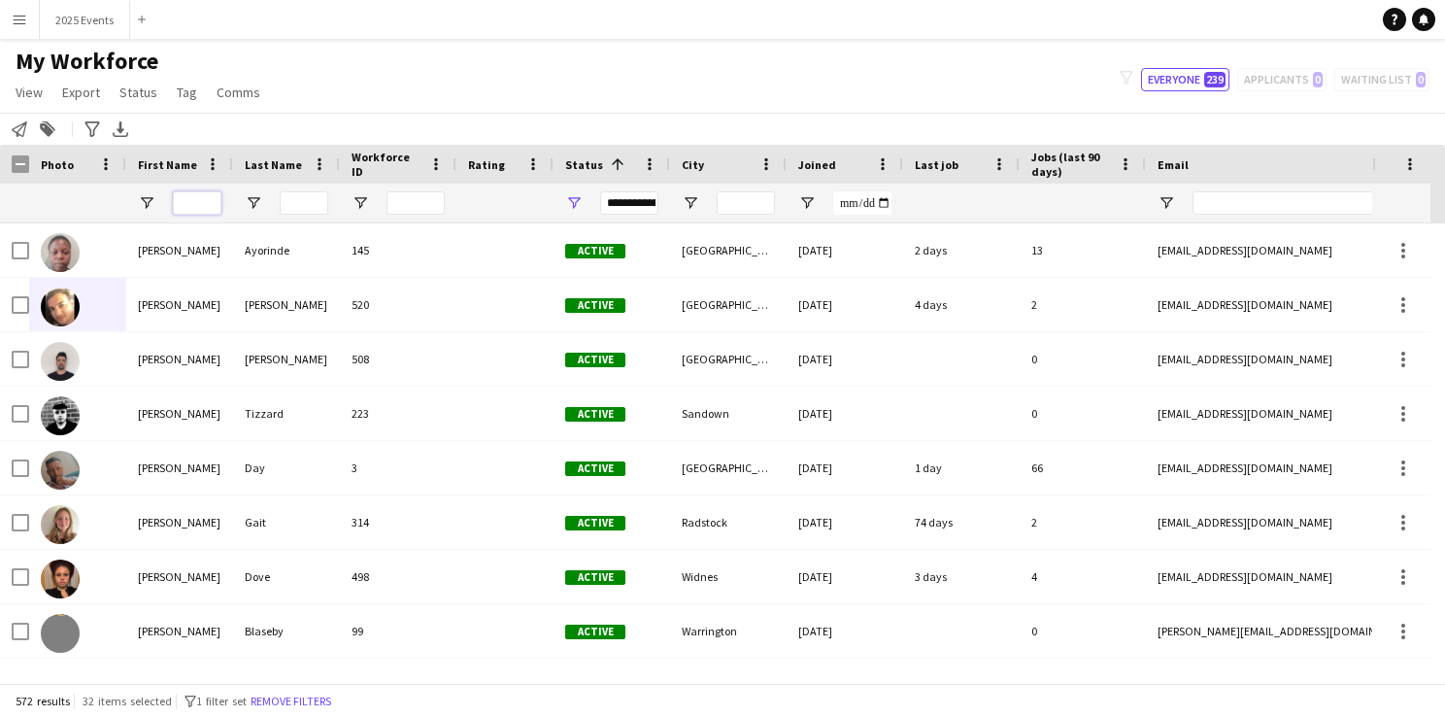
click at [190, 197] on input "First Name Filter Input" at bounding box center [197, 202] width 49 height 23
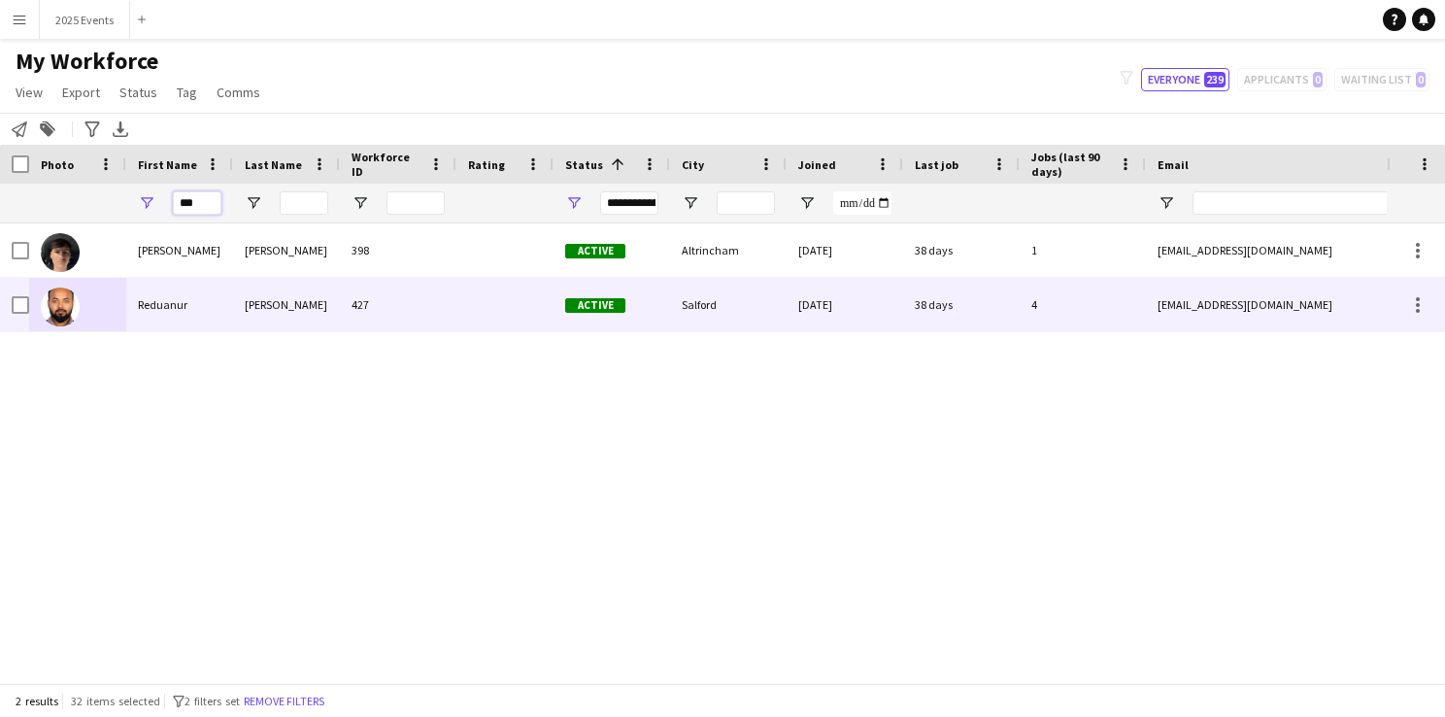
type input "***"
click at [74, 303] on img at bounding box center [60, 306] width 39 height 39
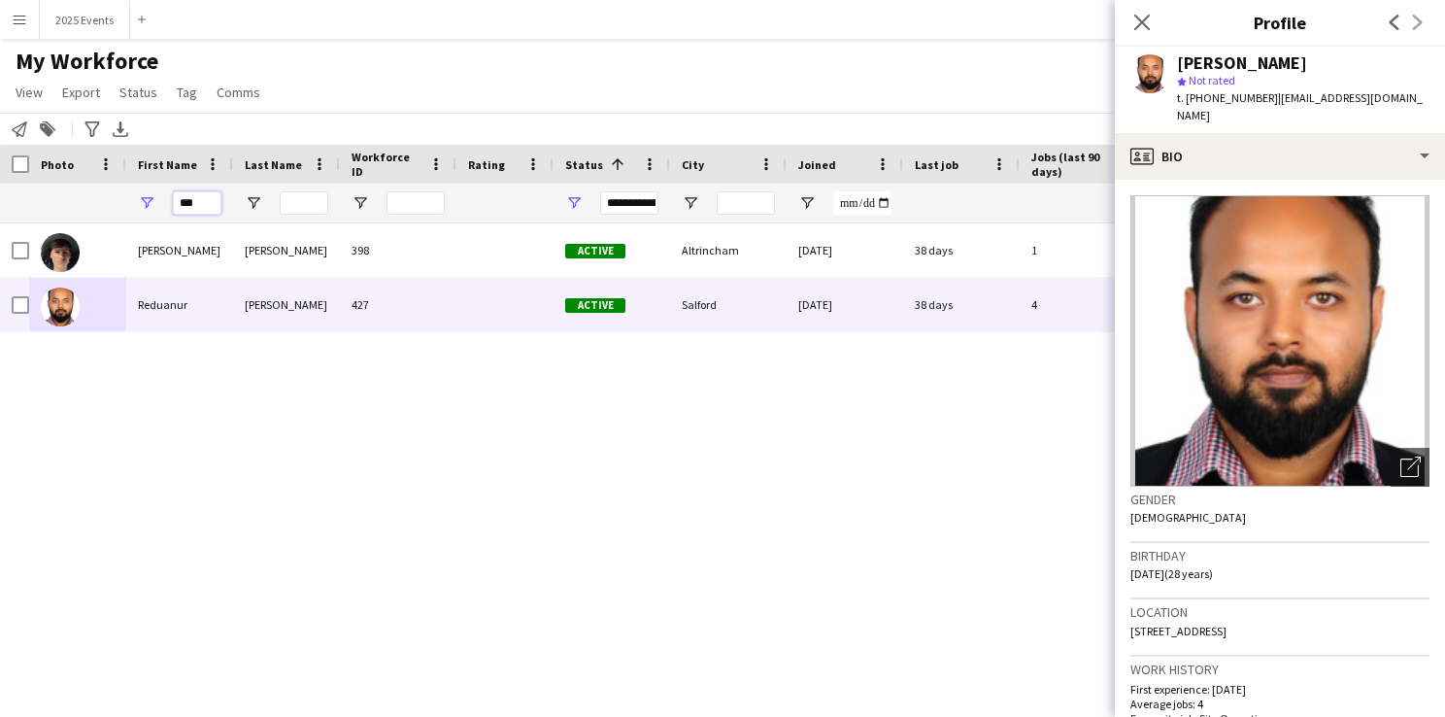
click at [206, 201] on input "***" at bounding box center [197, 202] width 49 height 23
type input "*"
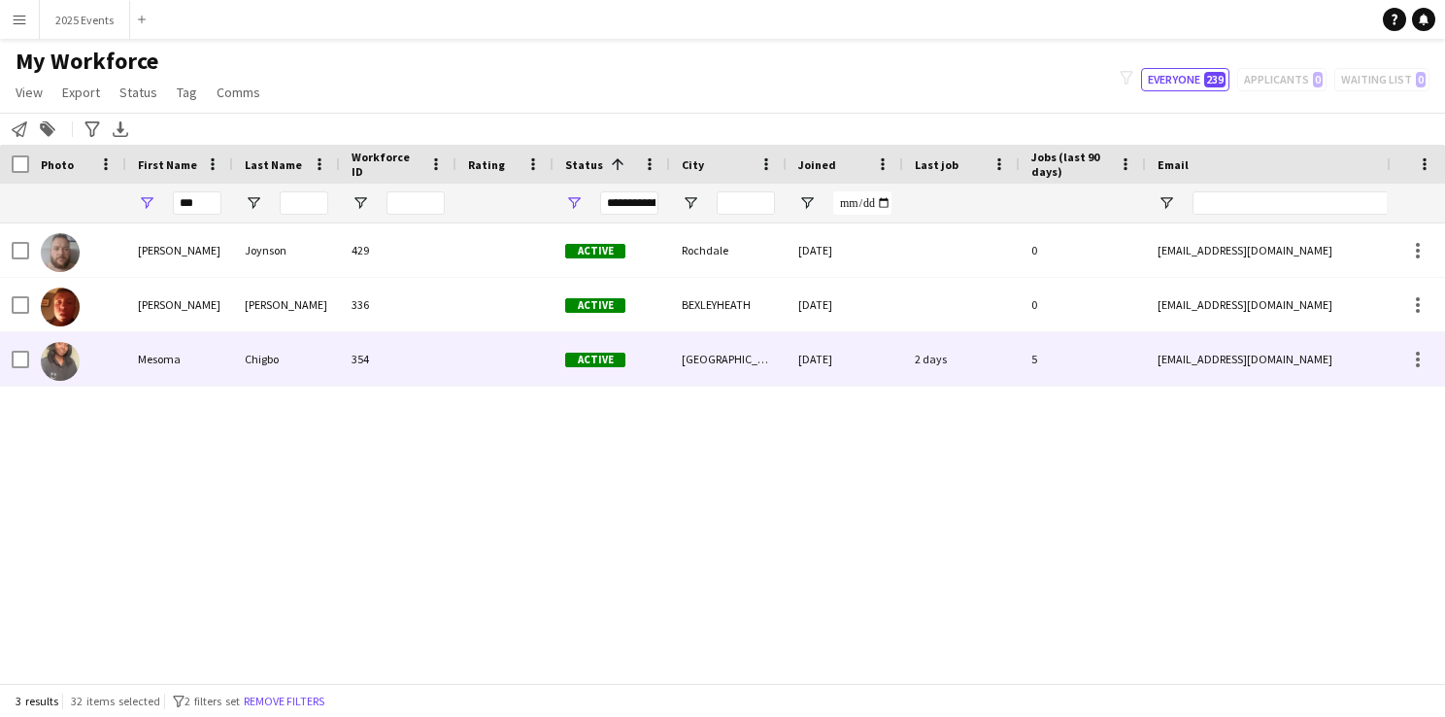
click at [57, 360] on img at bounding box center [60, 361] width 39 height 39
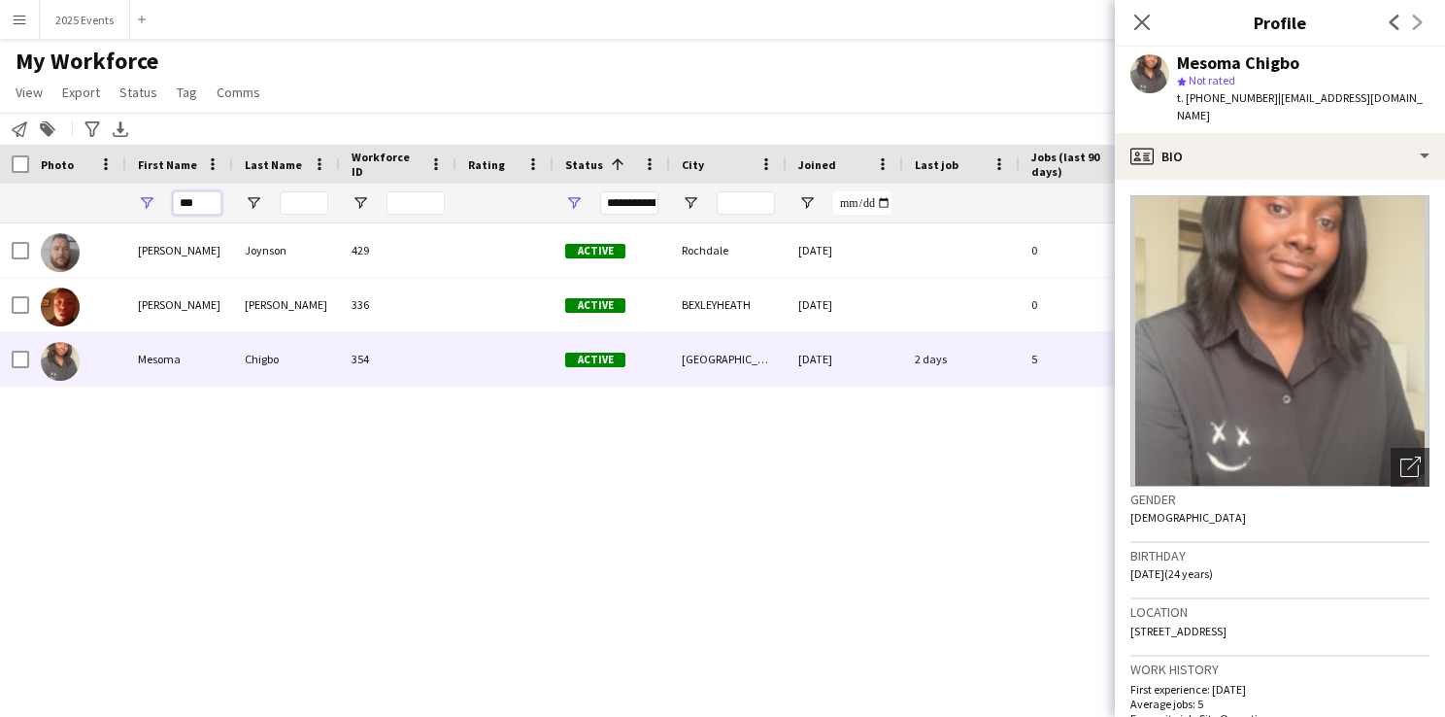
click at [214, 198] on input "***" at bounding box center [197, 202] width 49 height 23
type input "*"
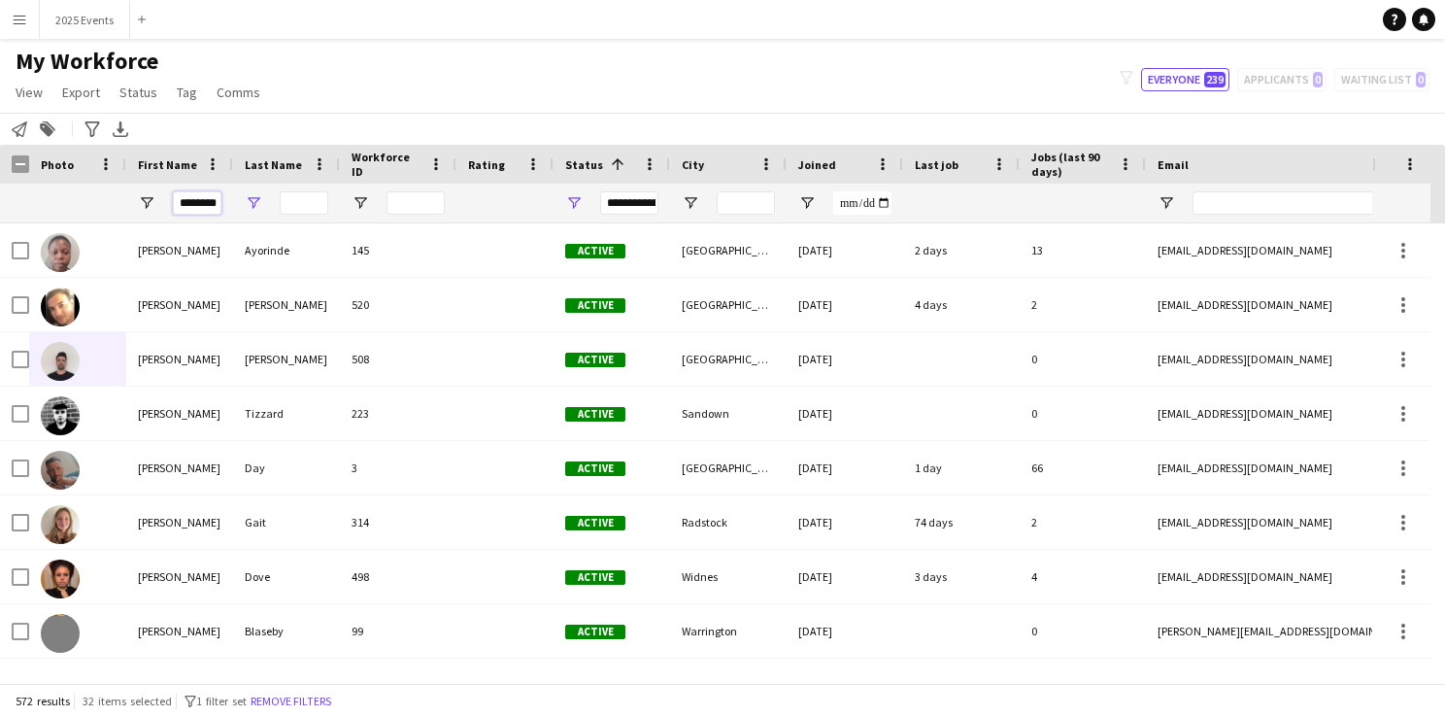
scroll to position [0, 5]
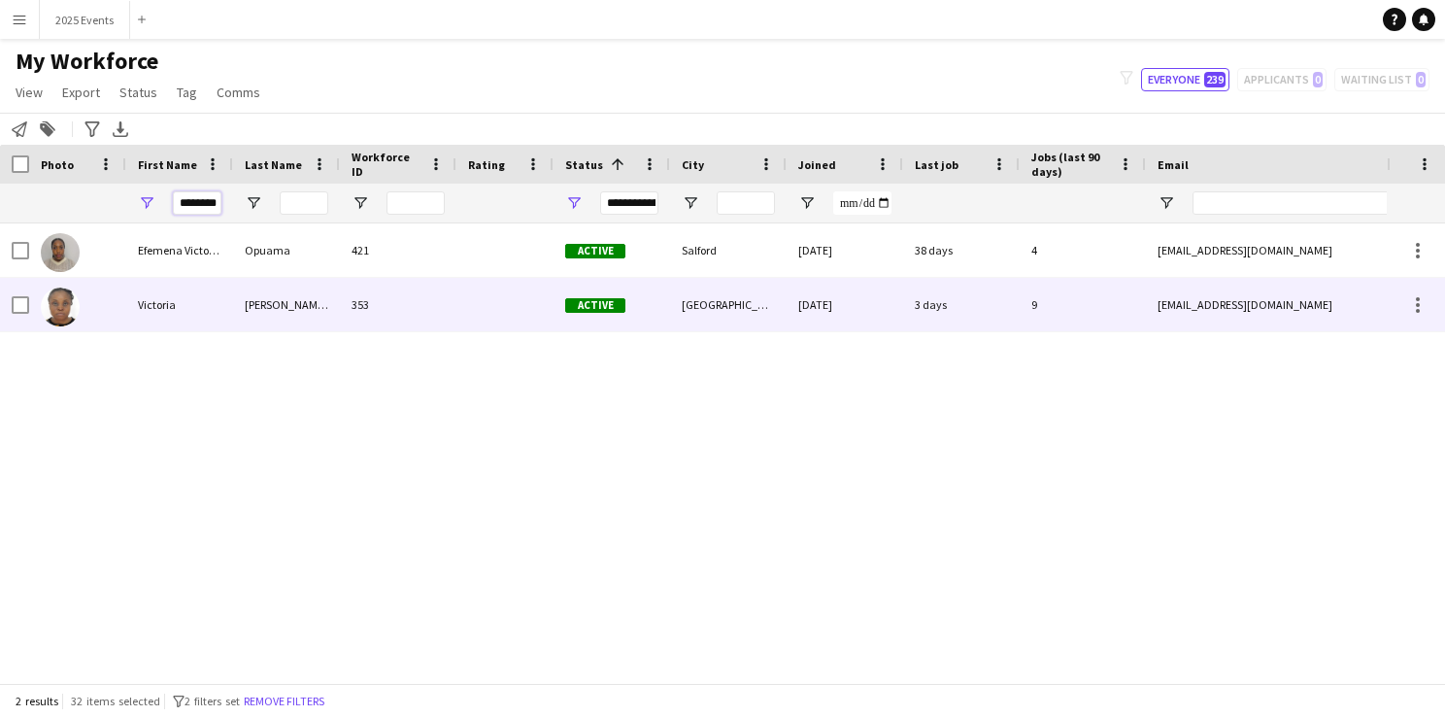
type input "********"
click at [53, 310] on img at bounding box center [60, 306] width 39 height 39
